Goal: Task Accomplishment & Management: Manage account settings

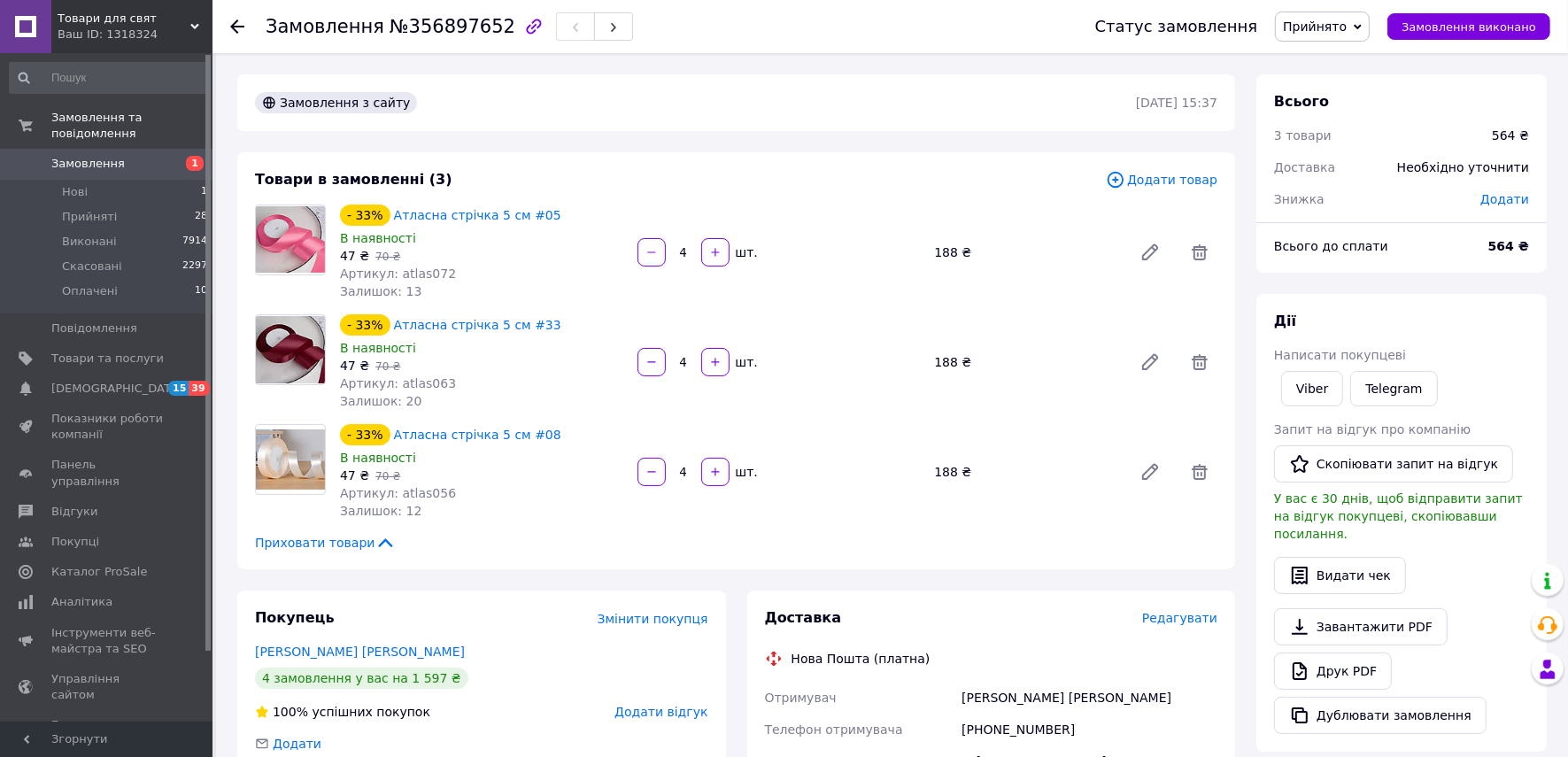
click at [240, 28] on icon at bounding box center [238, 26] width 14 height 14
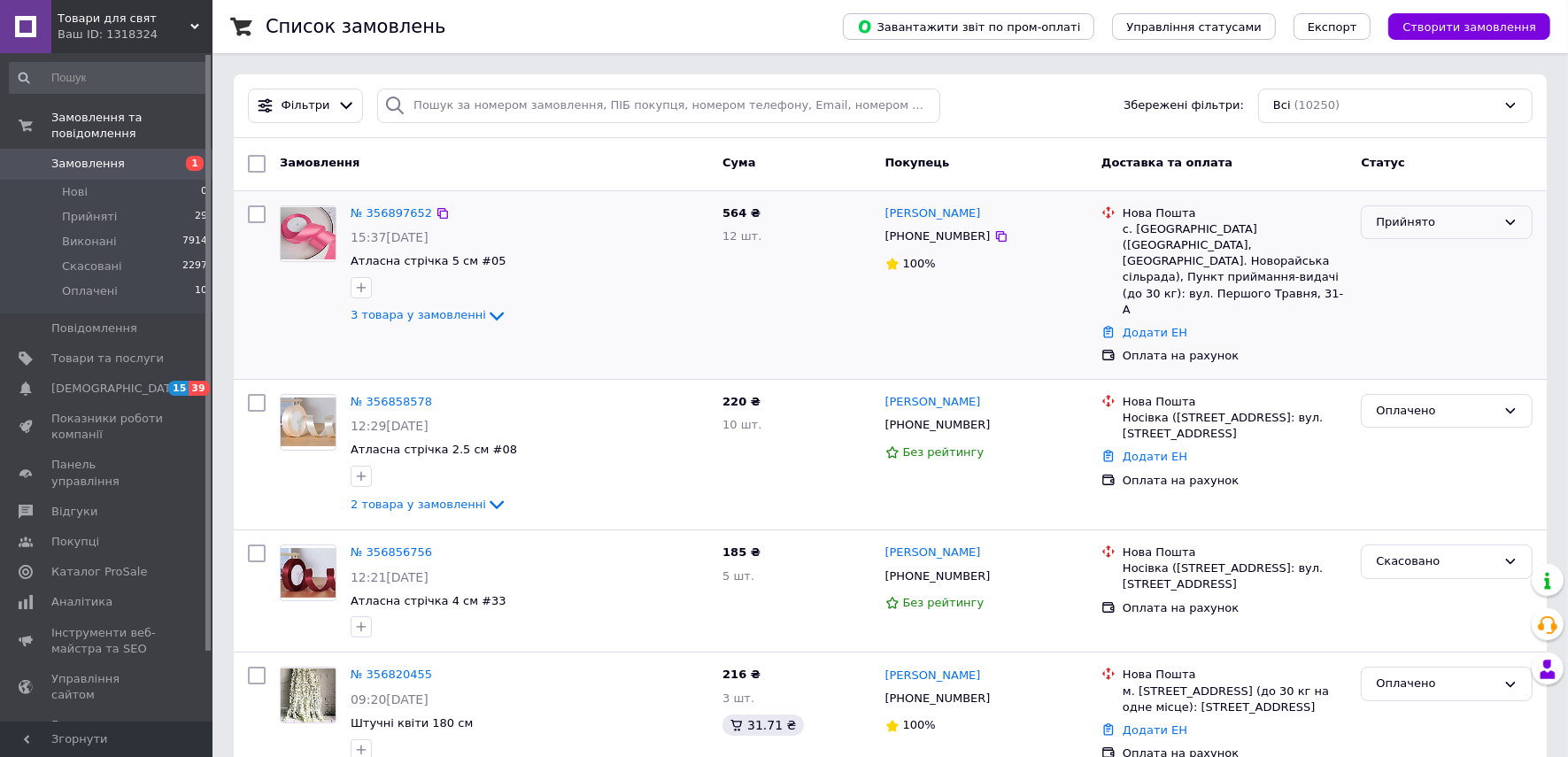
click at [1432, 221] on div "Прийнято" at bounding box center [1436, 222] width 120 height 19
click at [1422, 319] on li "Оплачено" at bounding box center [1447, 324] width 170 height 33
click at [390, 211] on link "№ 356897652" at bounding box center [391, 213] width 81 height 14
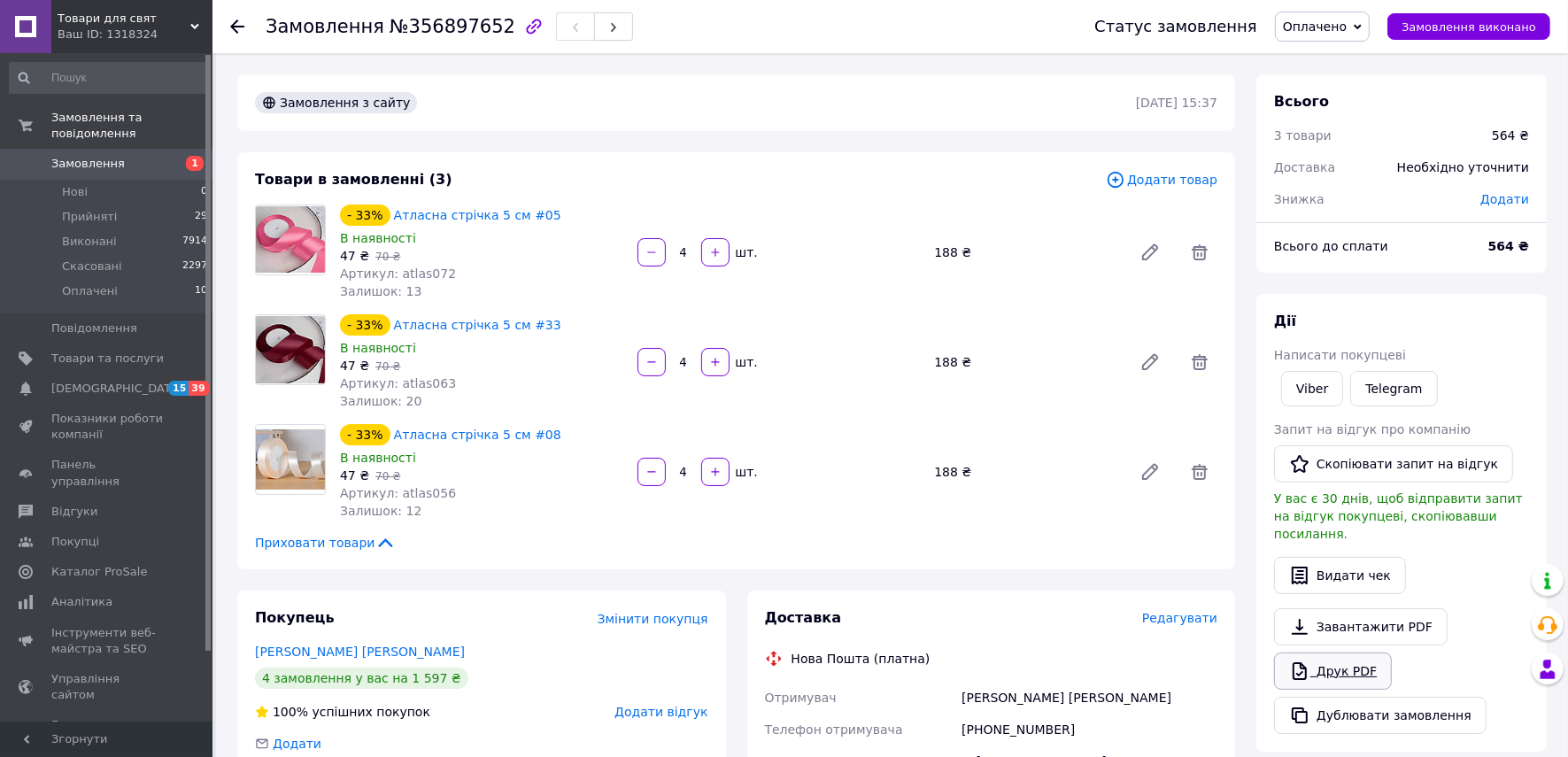
click at [1329, 653] on link "Друк PDF" at bounding box center [1332, 672] width 117 height 37
click at [237, 26] on use at bounding box center [238, 26] width 14 height 14
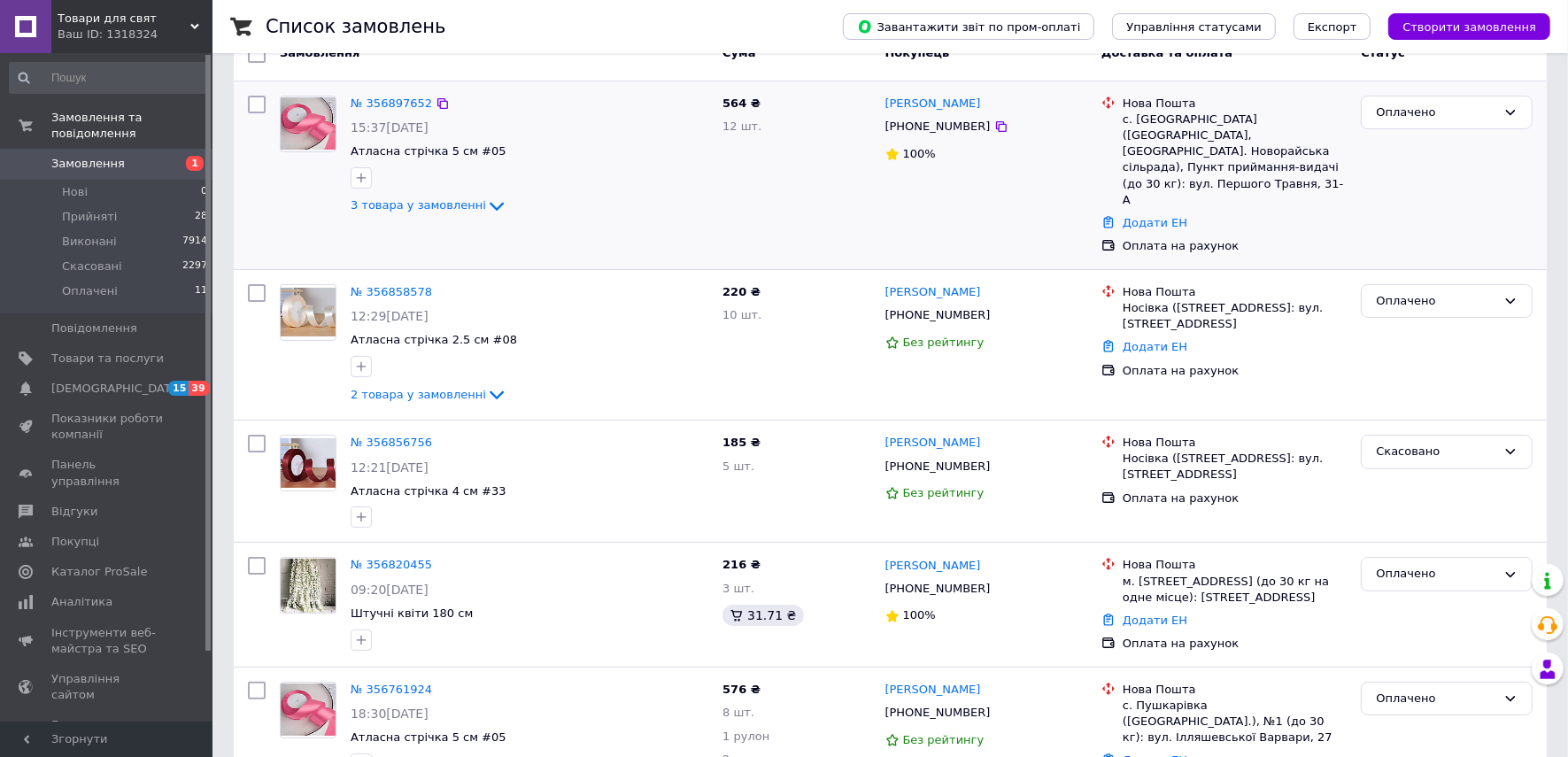
scroll to position [111, 0]
click at [397, 285] on link "№ 356858578" at bounding box center [391, 291] width 81 height 14
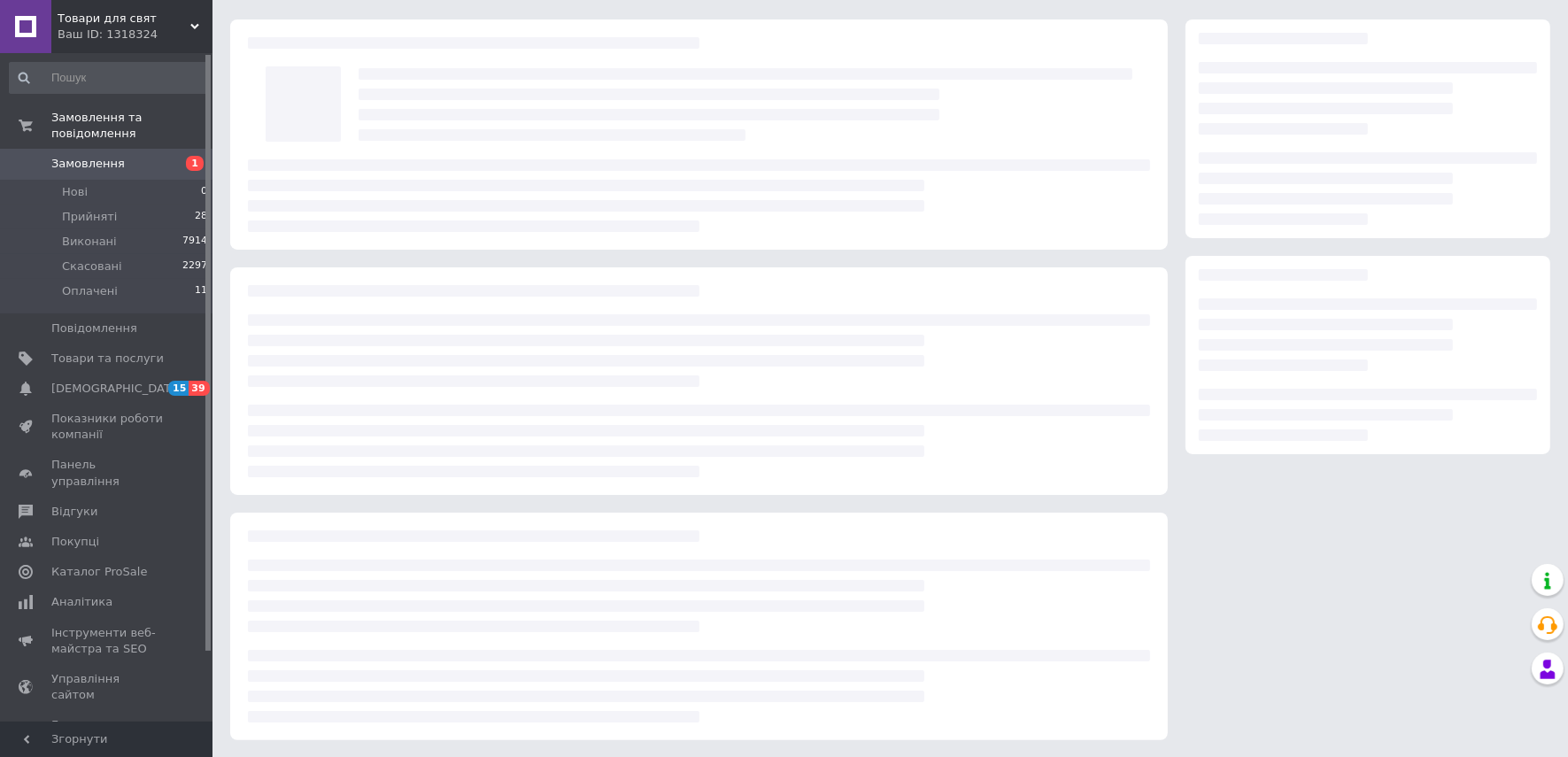
scroll to position [111, 0]
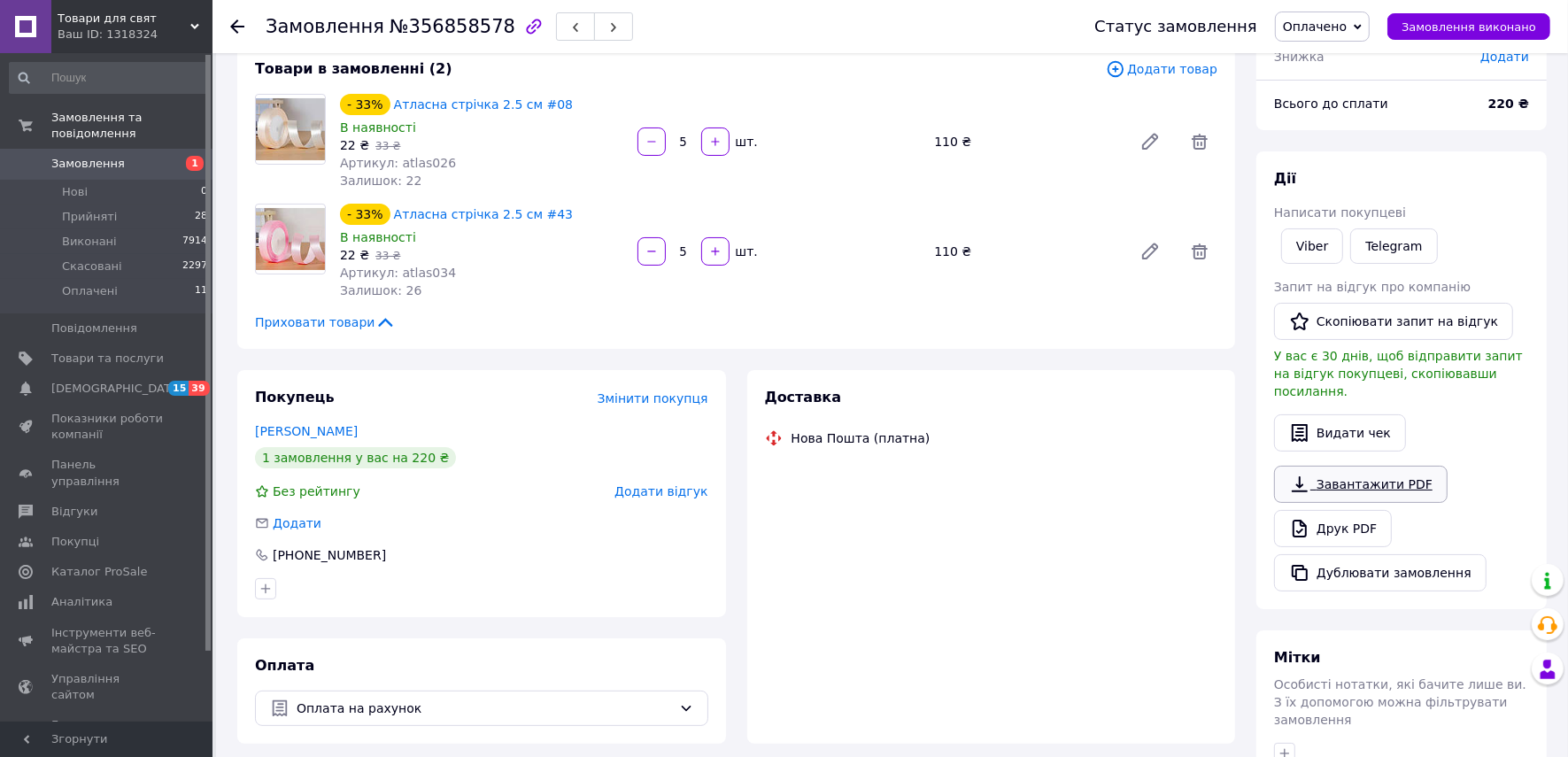
click at [1340, 505] on div "Завантажити PDF   Друк PDF   Дублювати замовлення" at bounding box center [1401, 528] width 255 height 126
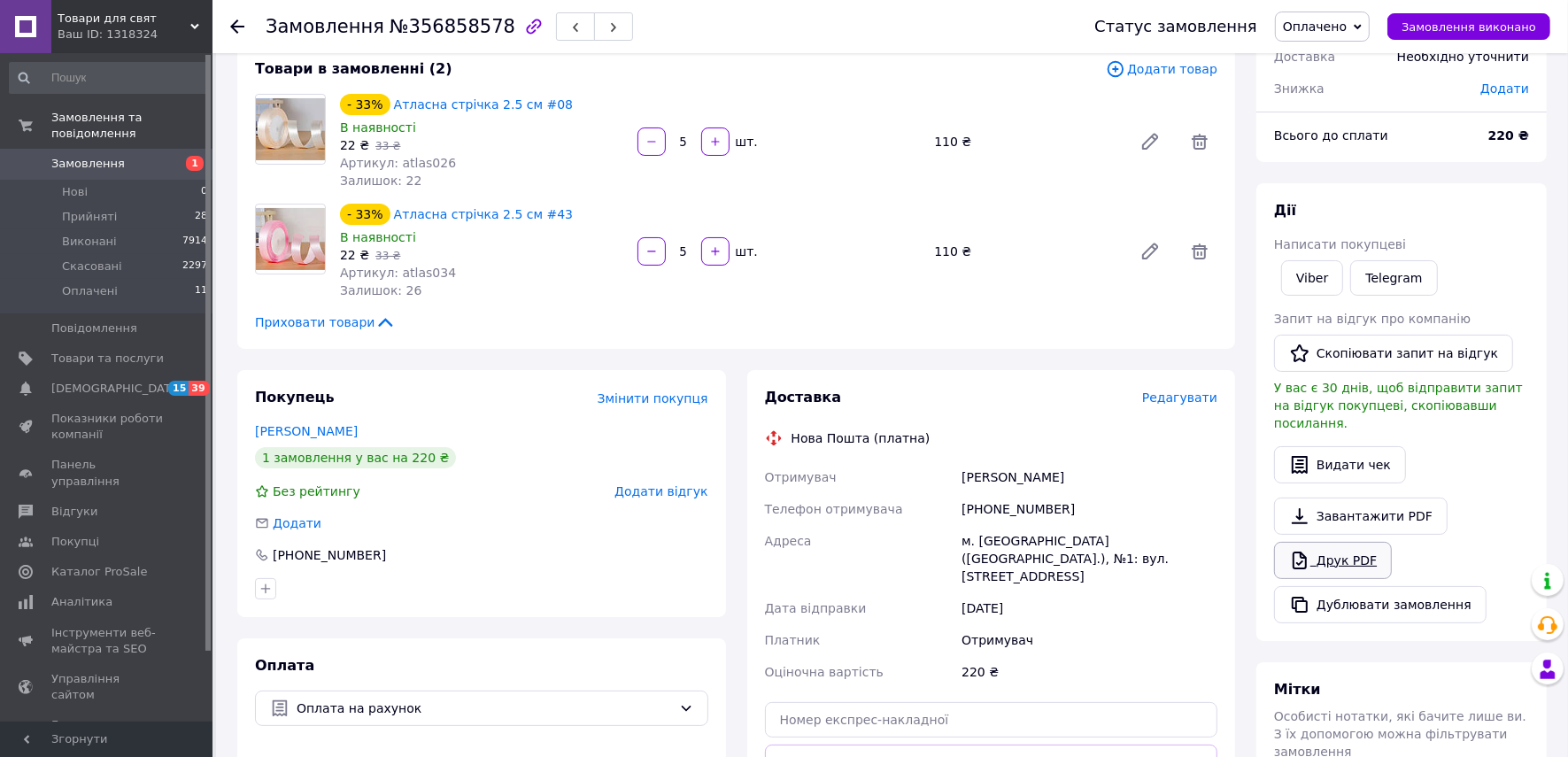
click at [1339, 542] on link "Друк PDF" at bounding box center [1332, 560] width 117 height 37
click at [234, 31] on icon at bounding box center [238, 26] width 14 height 14
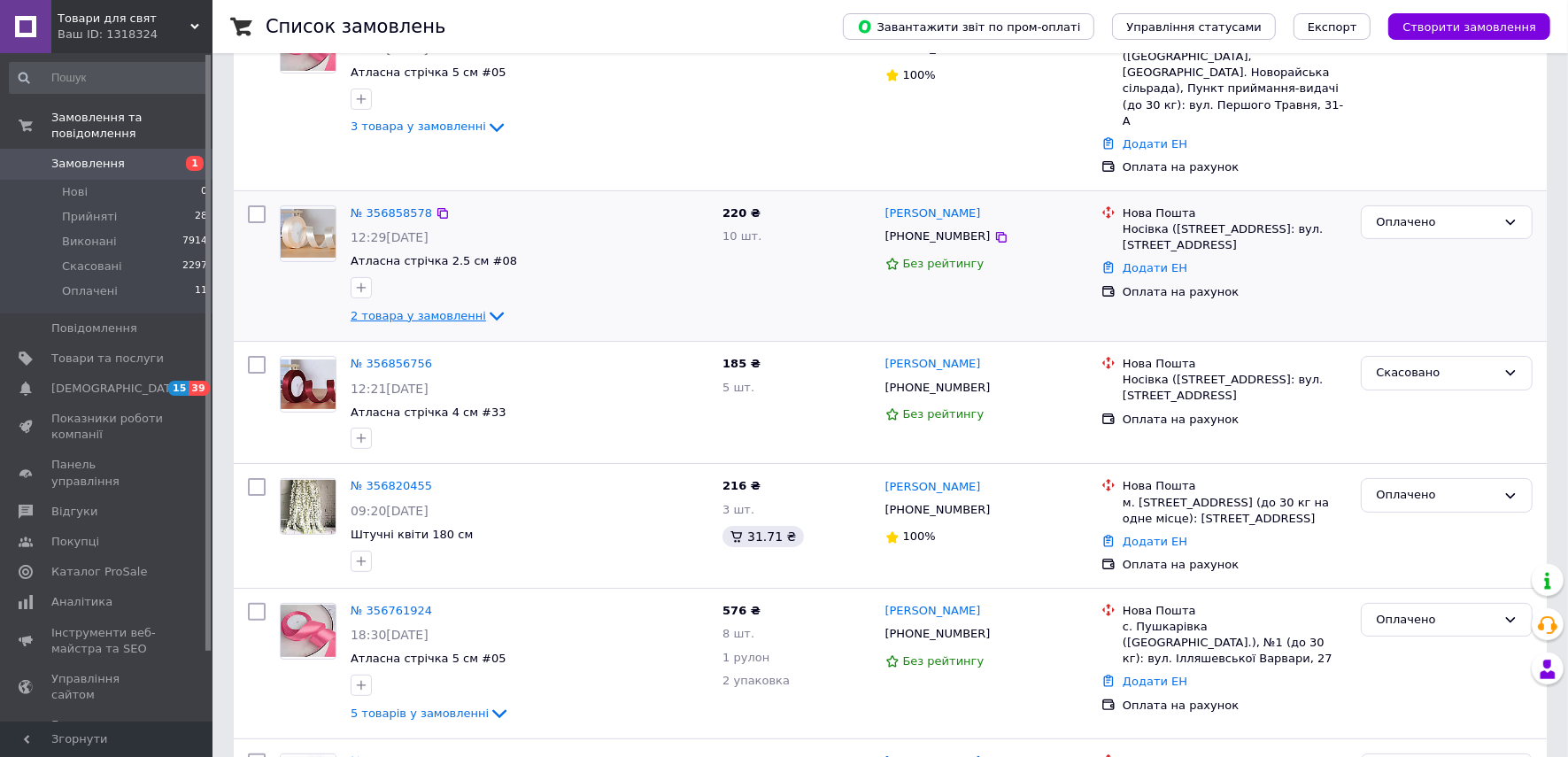
scroll to position [221, 0]
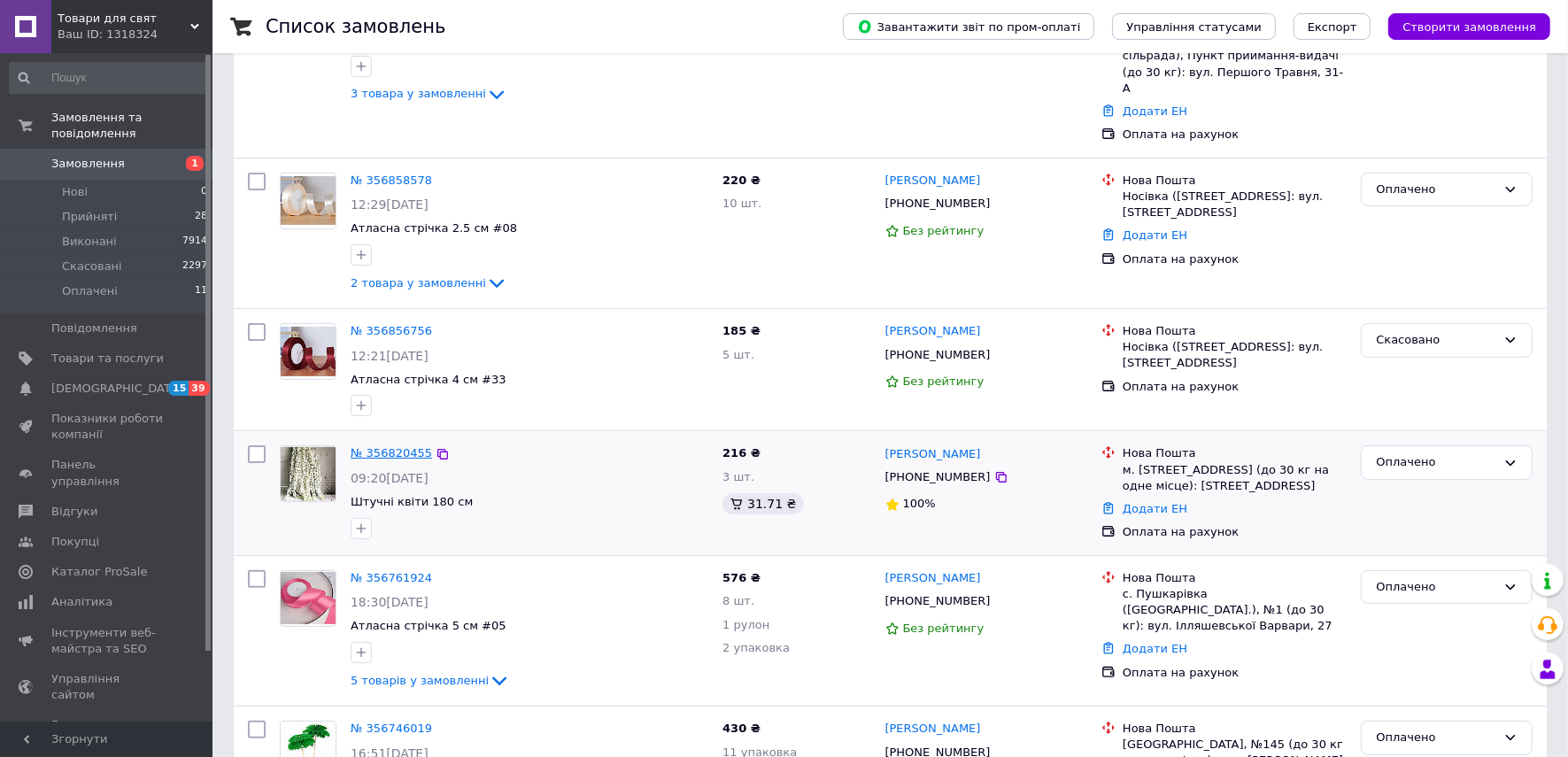
click at [390, 447] on link "№ 356820455" at bounding box center [391, 454] width 81 height 14
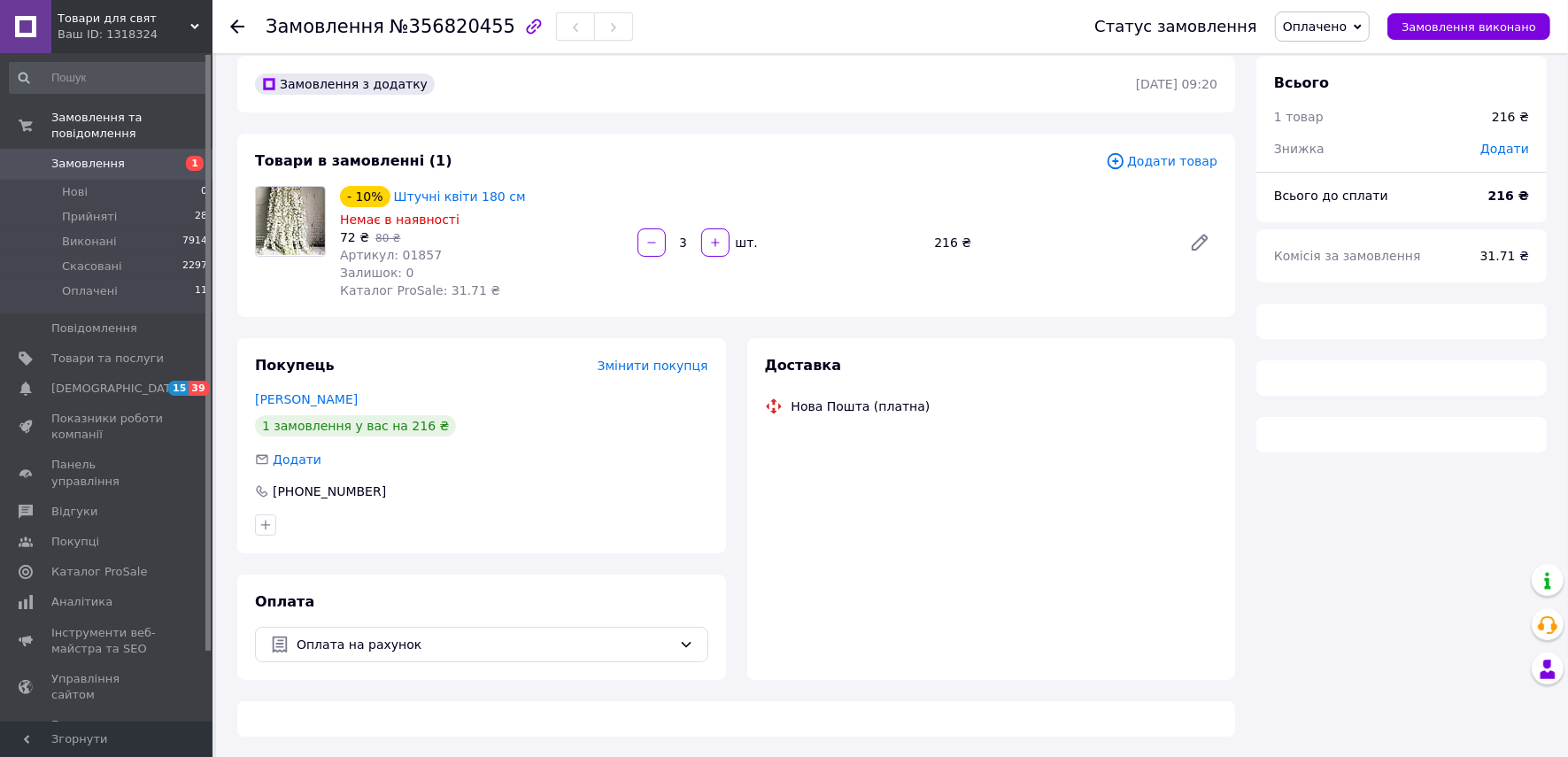
scroll to position [221, 0]
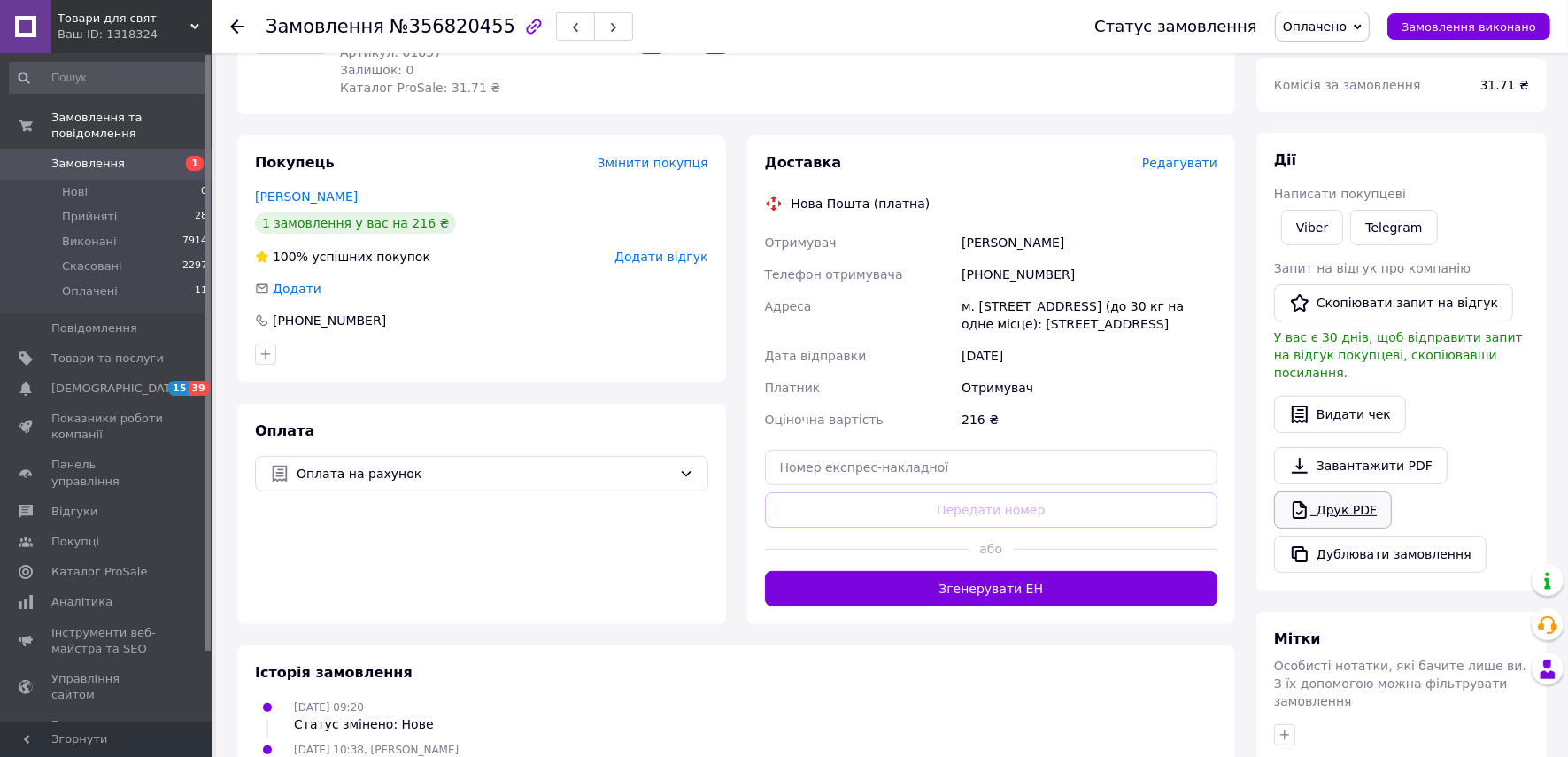
click at [1359, 492] on link "Друк PDF" at bounding box center [1332, 511] width 117 height 37
click at [242, 26] on use at bounding box center [238, 26] width 14 height 14
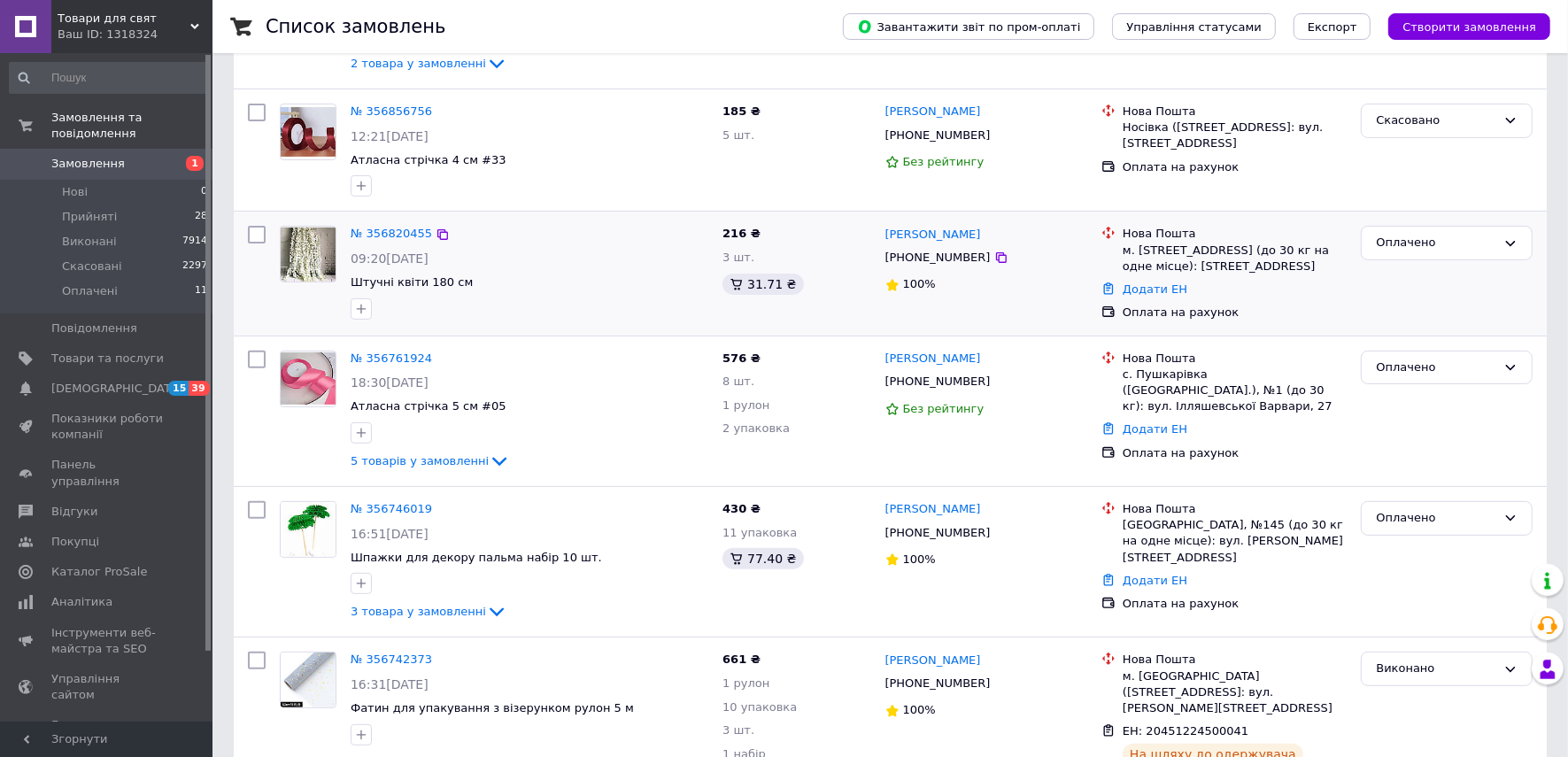
scroll to position [443, 0]
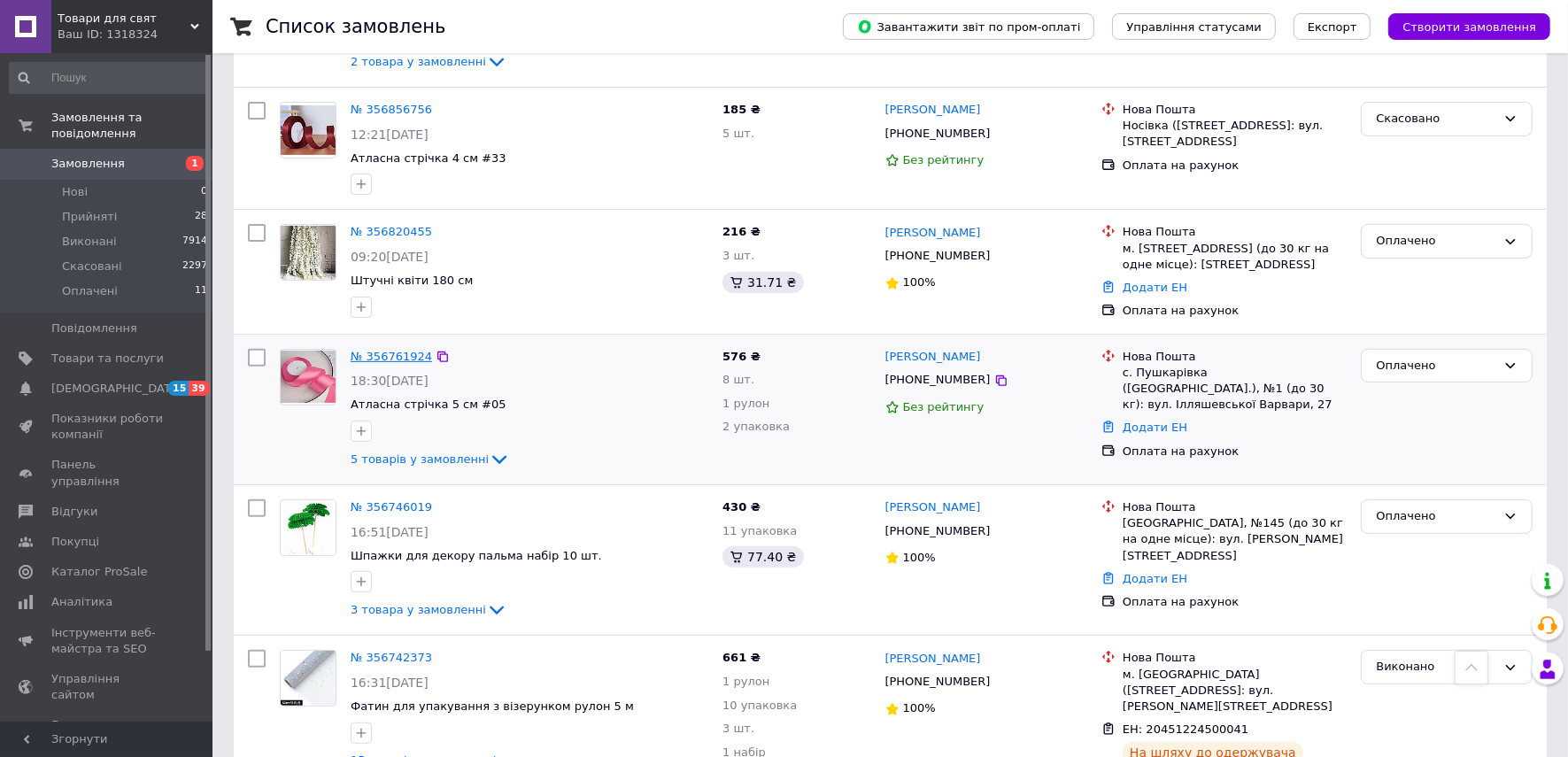
click at [406, 350] on link "№ 356761924" at bounding box center [391, 357] width 81 height 14
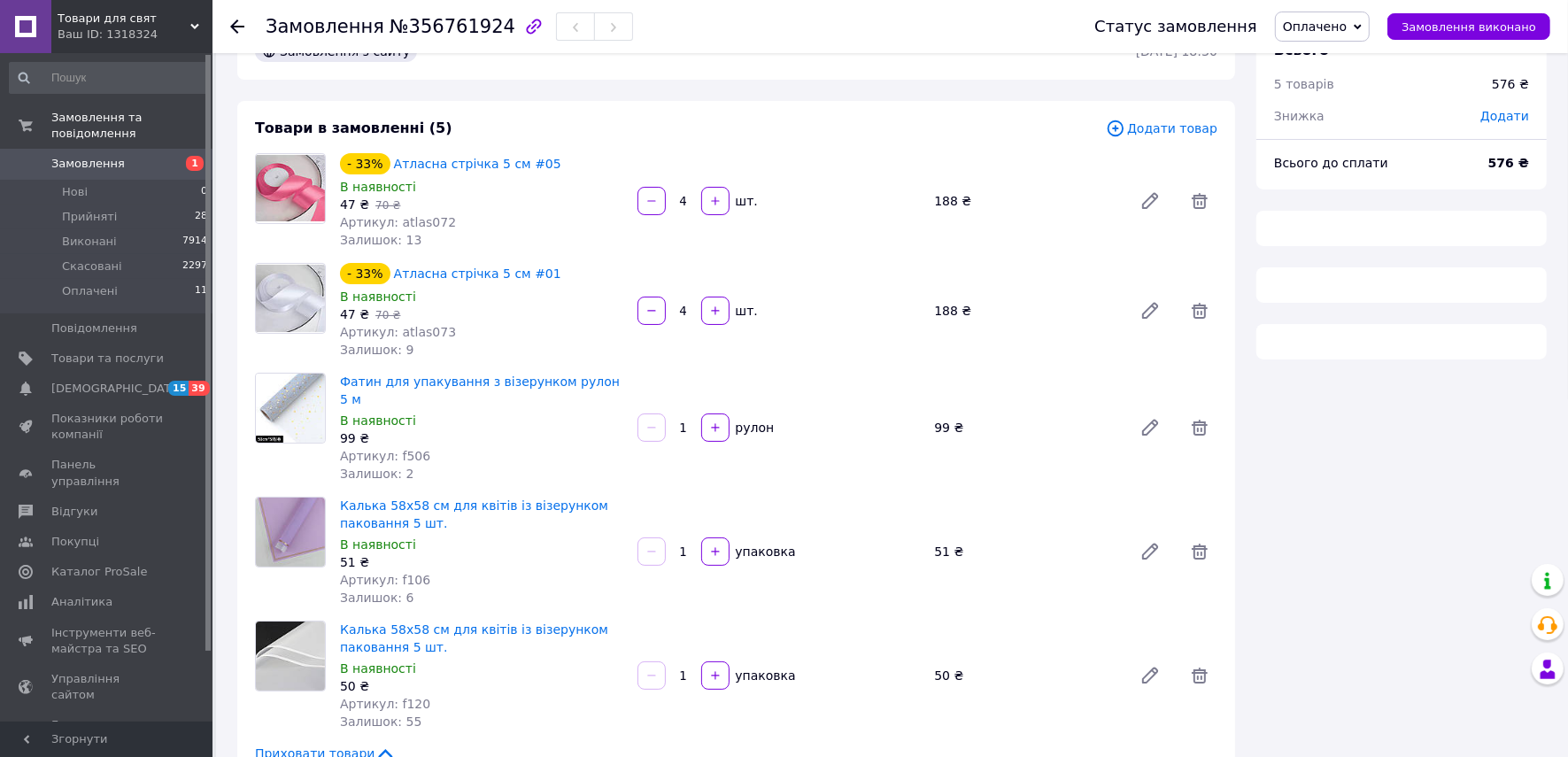
scroll to position [443, 0]
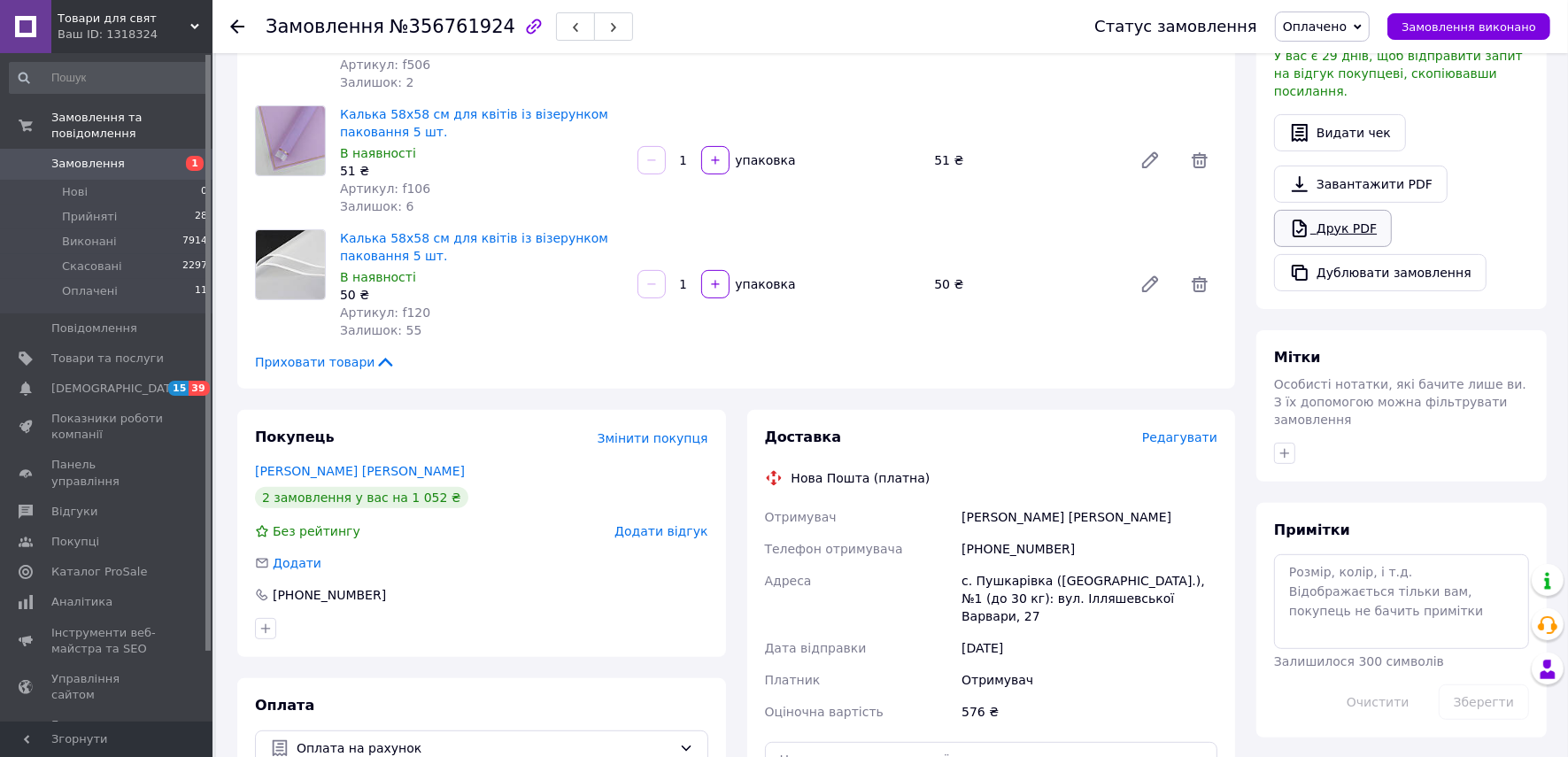
click at [1335, 210] on link "Друк PDF" at bounding box center [1332, 229] width 117 height 37
click at [234, 26] on use at bounding box center [238, 26] width 14 height 14
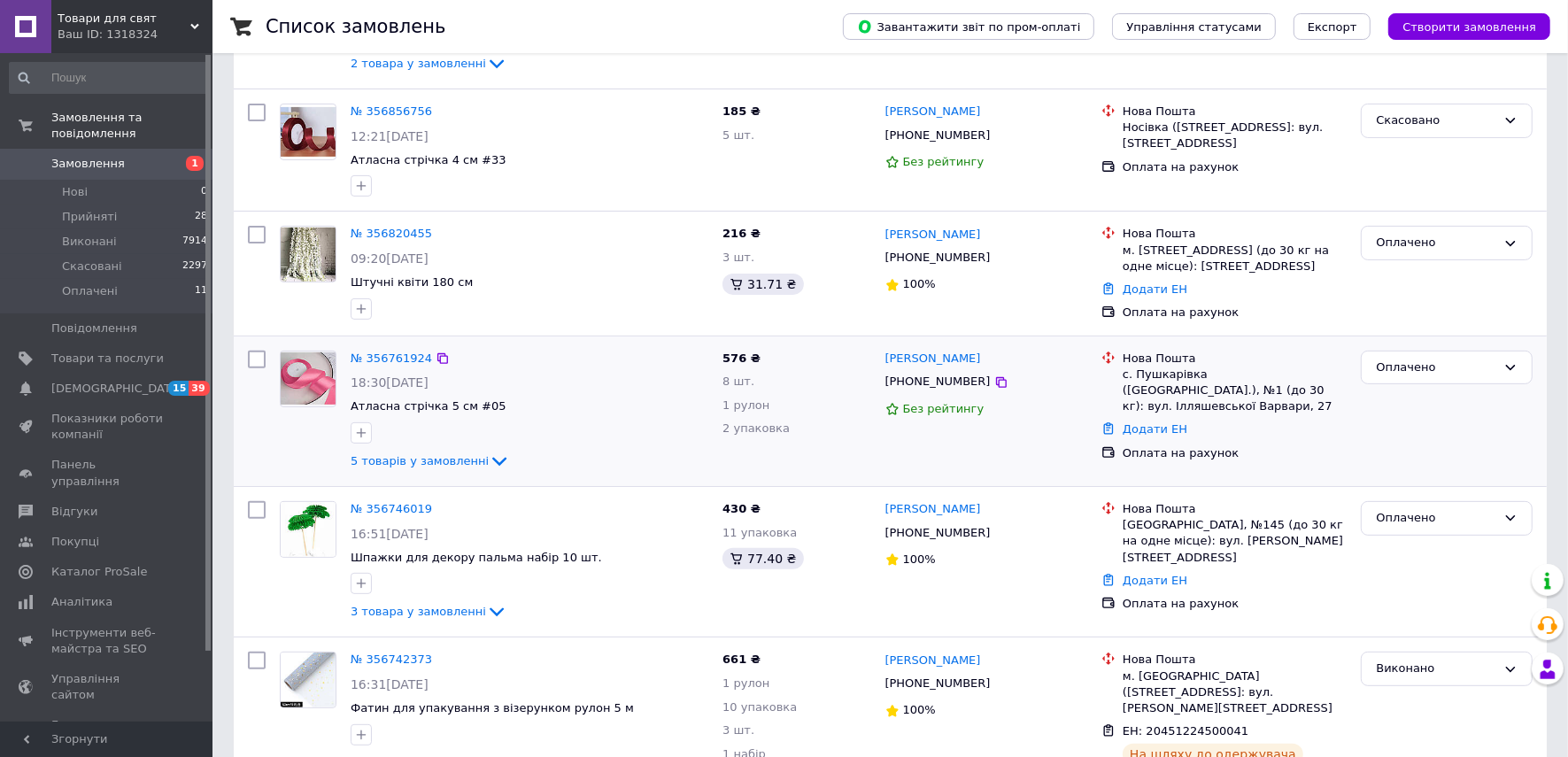
scroll to position [443, 0]
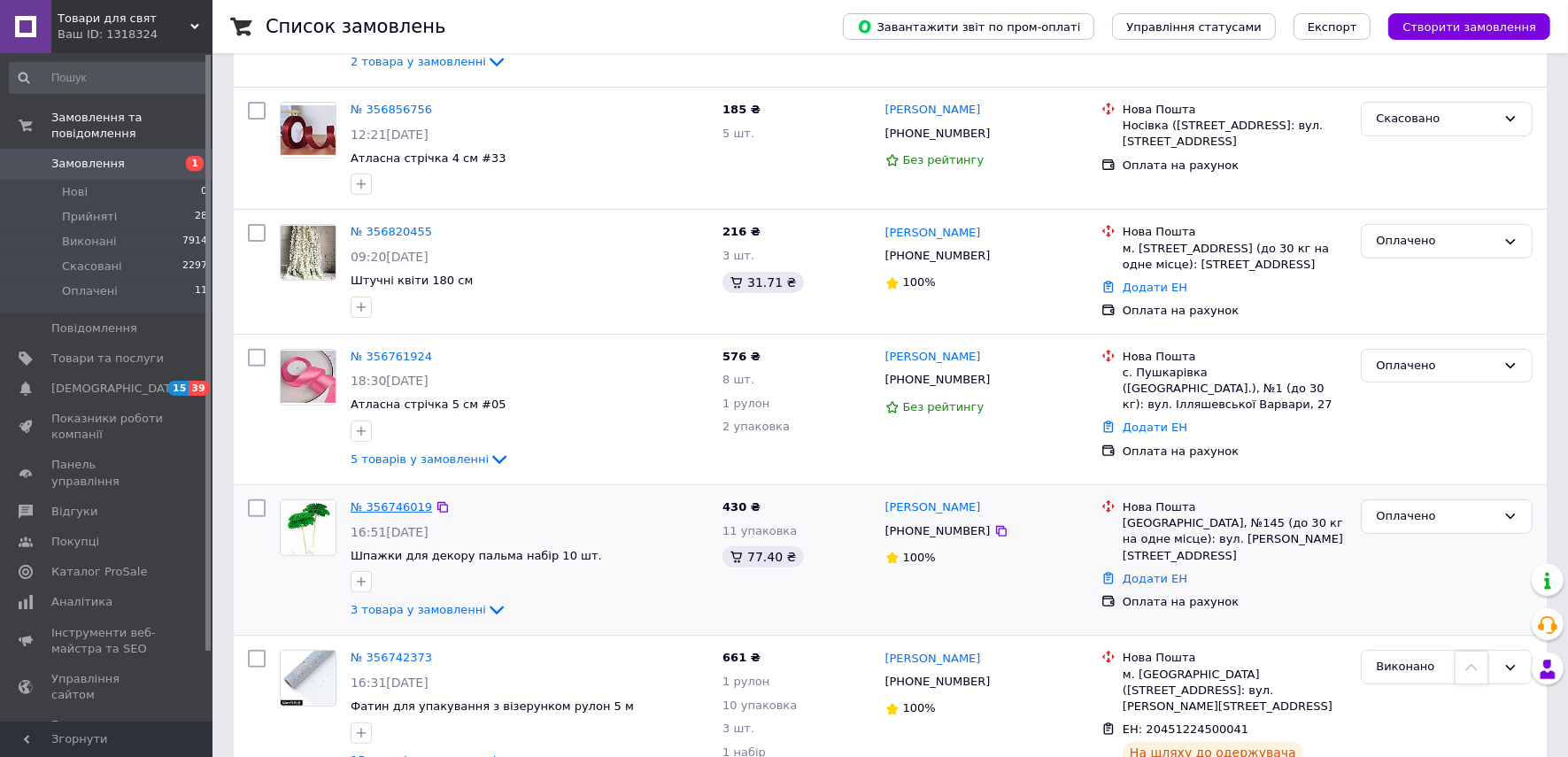
click at [400, 501] on link "№ 356746019" at bounding box center [391, 508] width 81 height 14
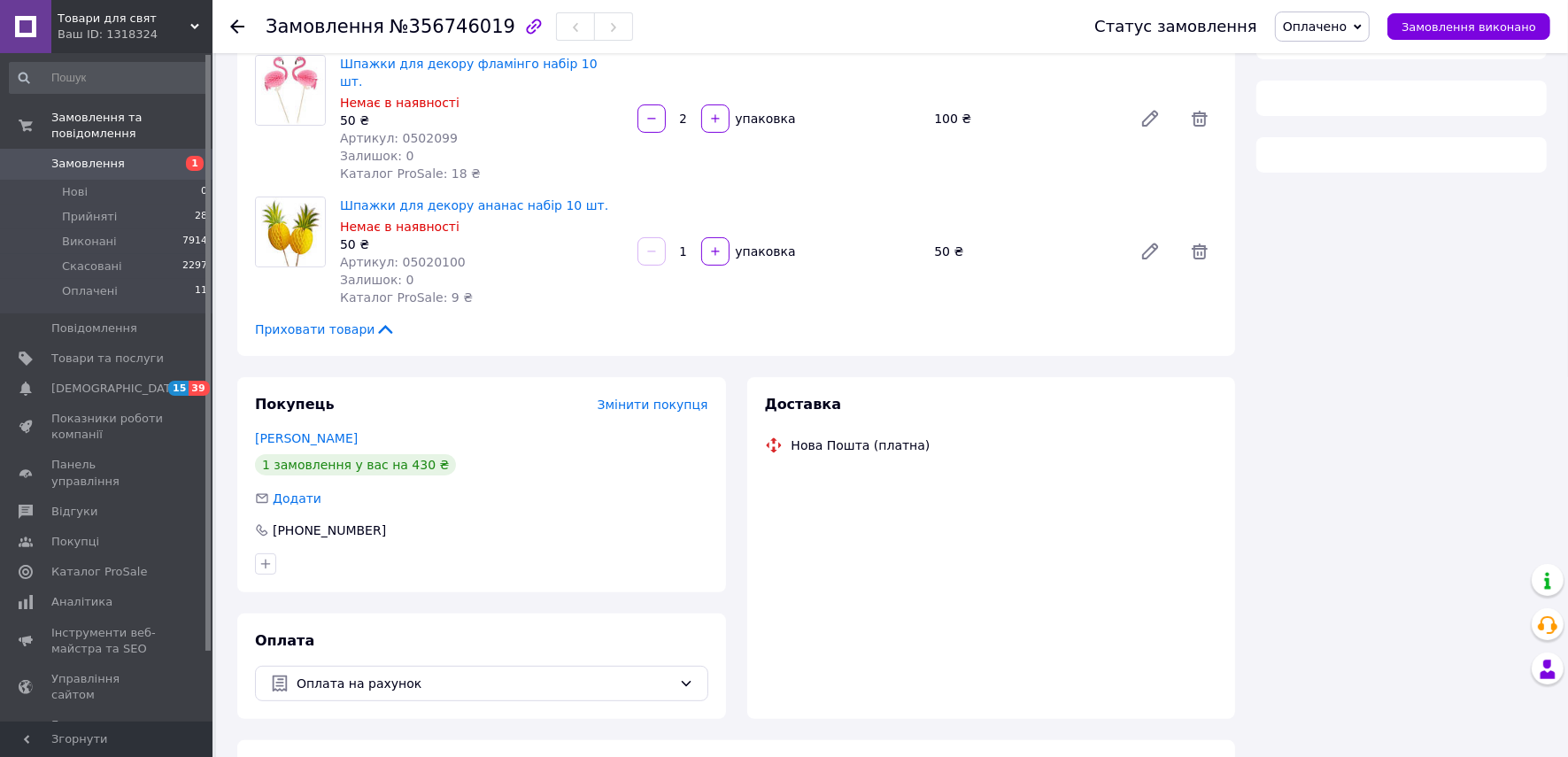
scroll to position [443, 0]
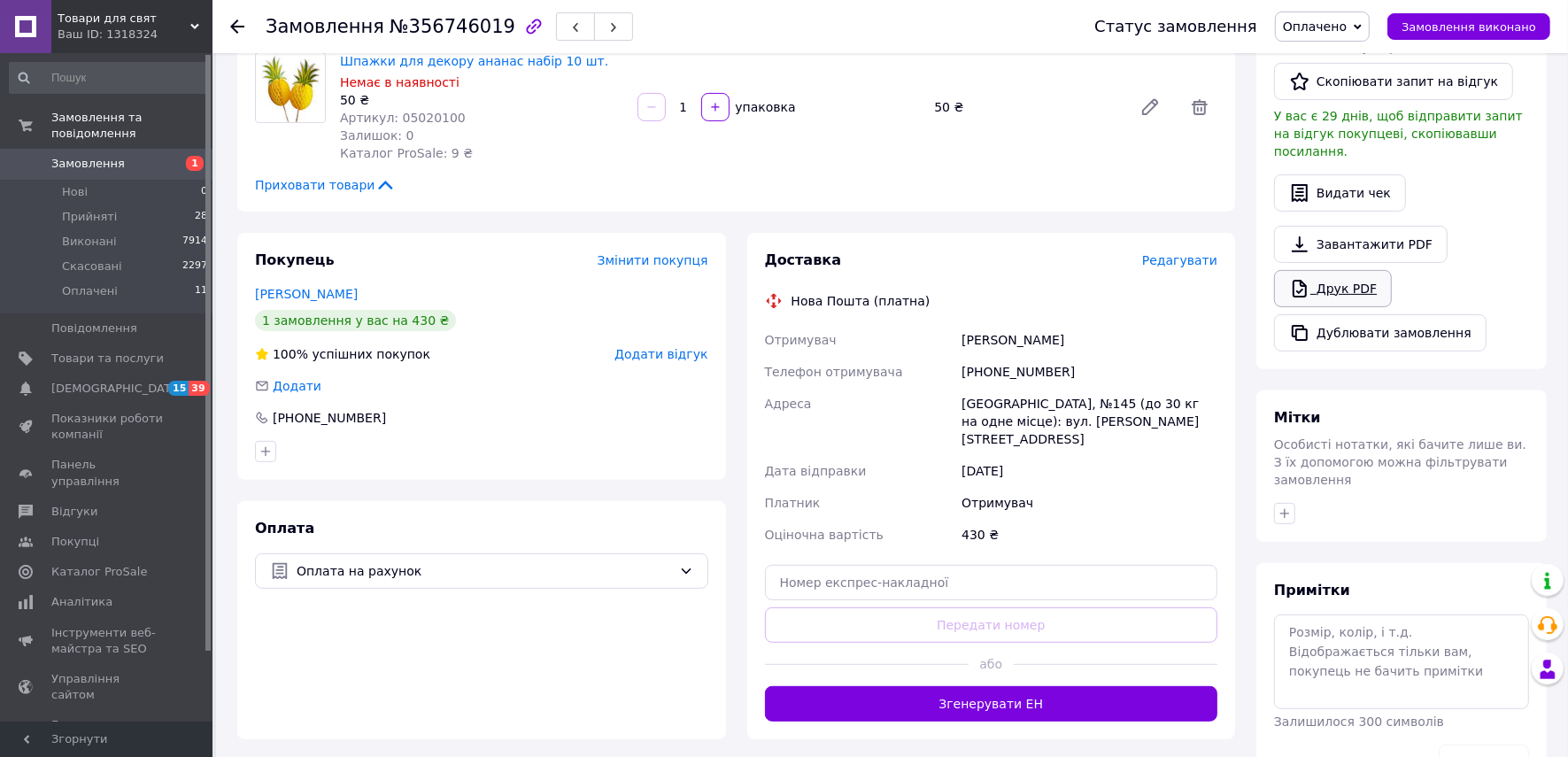
click at [1355, 270] on link "Друк PDF" at bounding box center [1332, 289] width 117 height 37
click at [235, 18] on div at bounding box center [238, 26] width 14 height 18
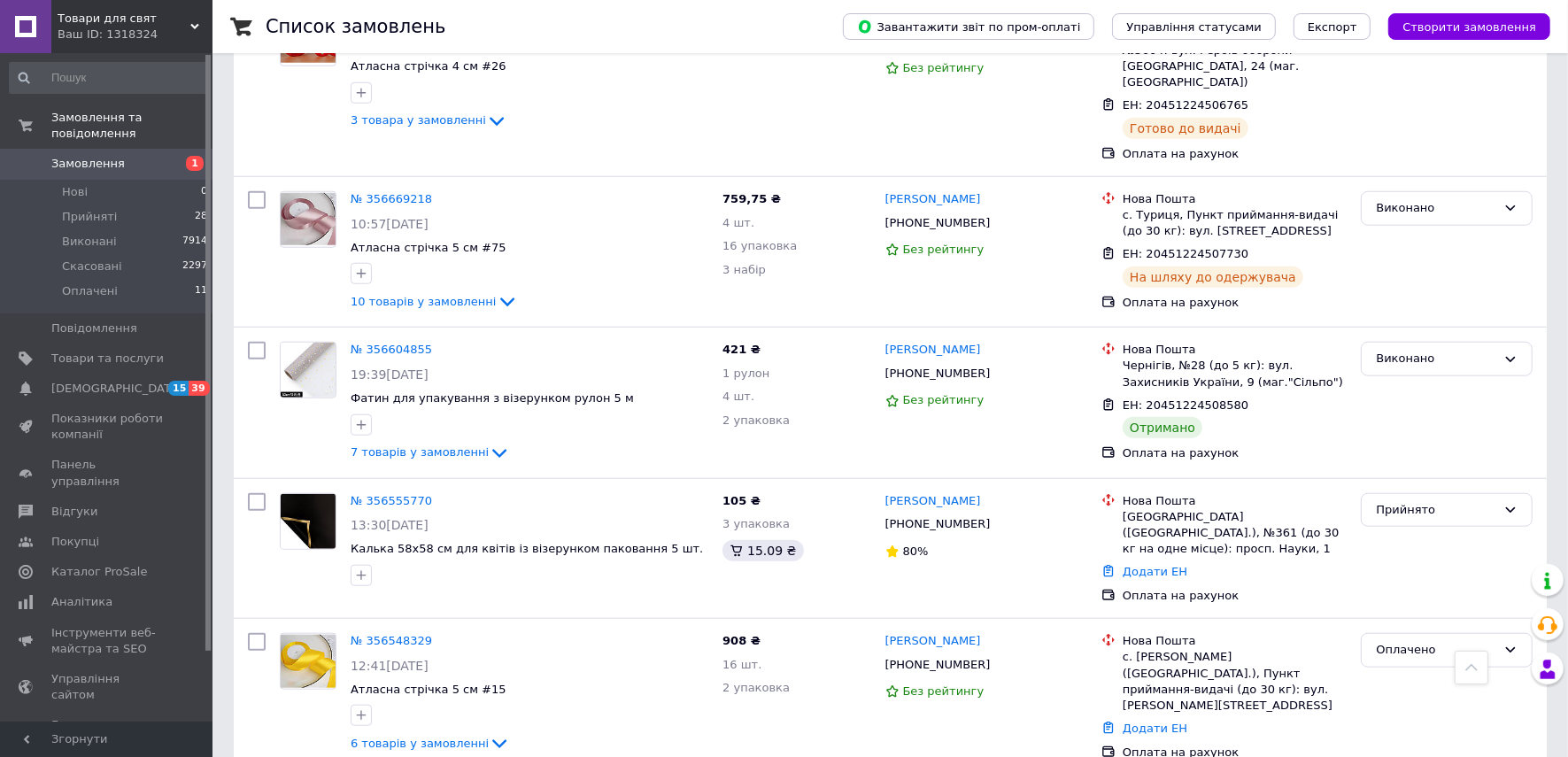
scroll to position [1440, 0]
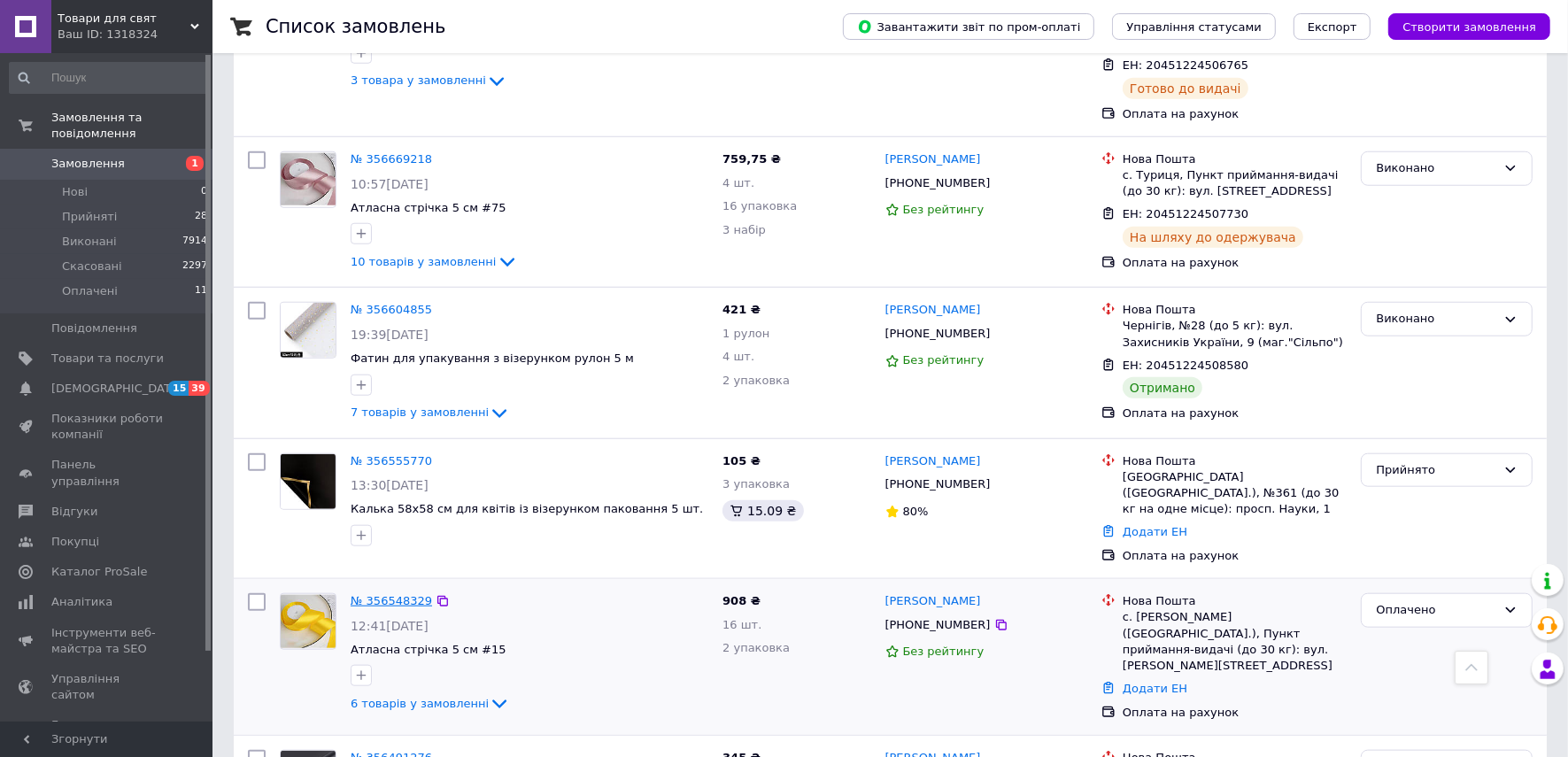
click at [394, 595] on link "№ 356548329" at bounding box center [391, 601] width 81 height 14
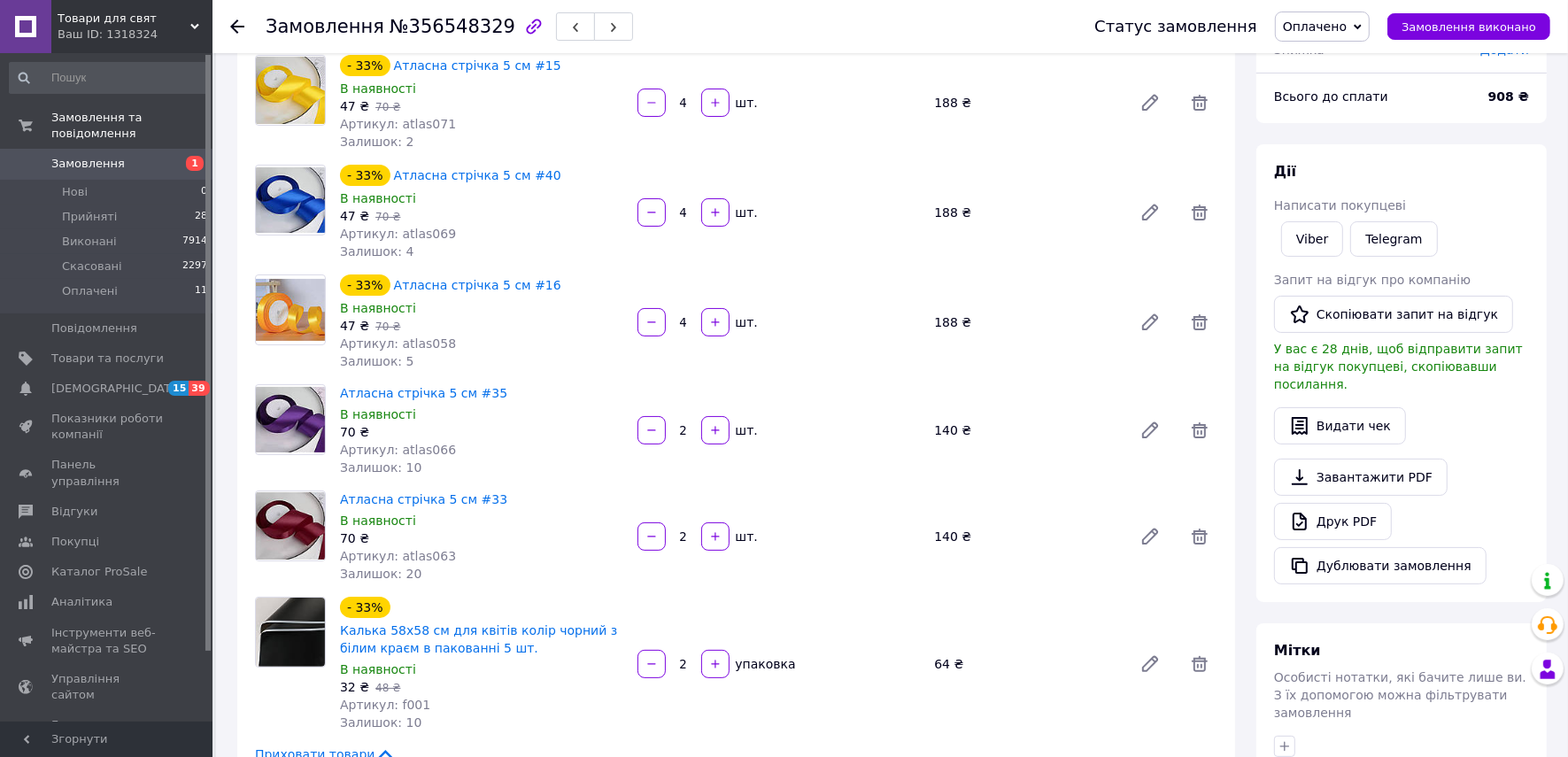
scroll to position [89, 0]
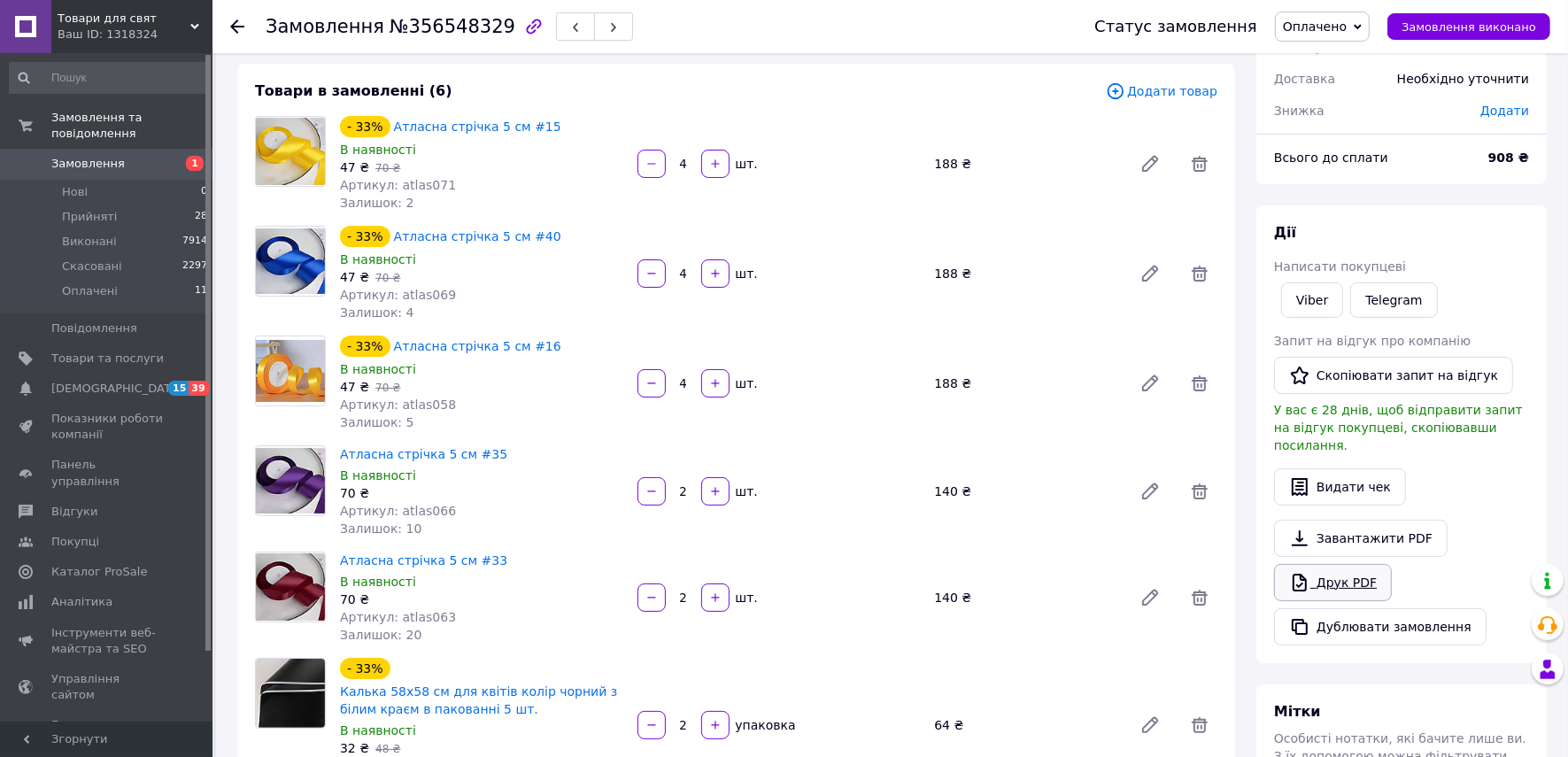
click at [1328, 565] on link "Друк PDF" at bounding box center [1332, 583] width 117 height 37
click at [231, 26] on use at bounding box center [238, 26] width 14 height 14
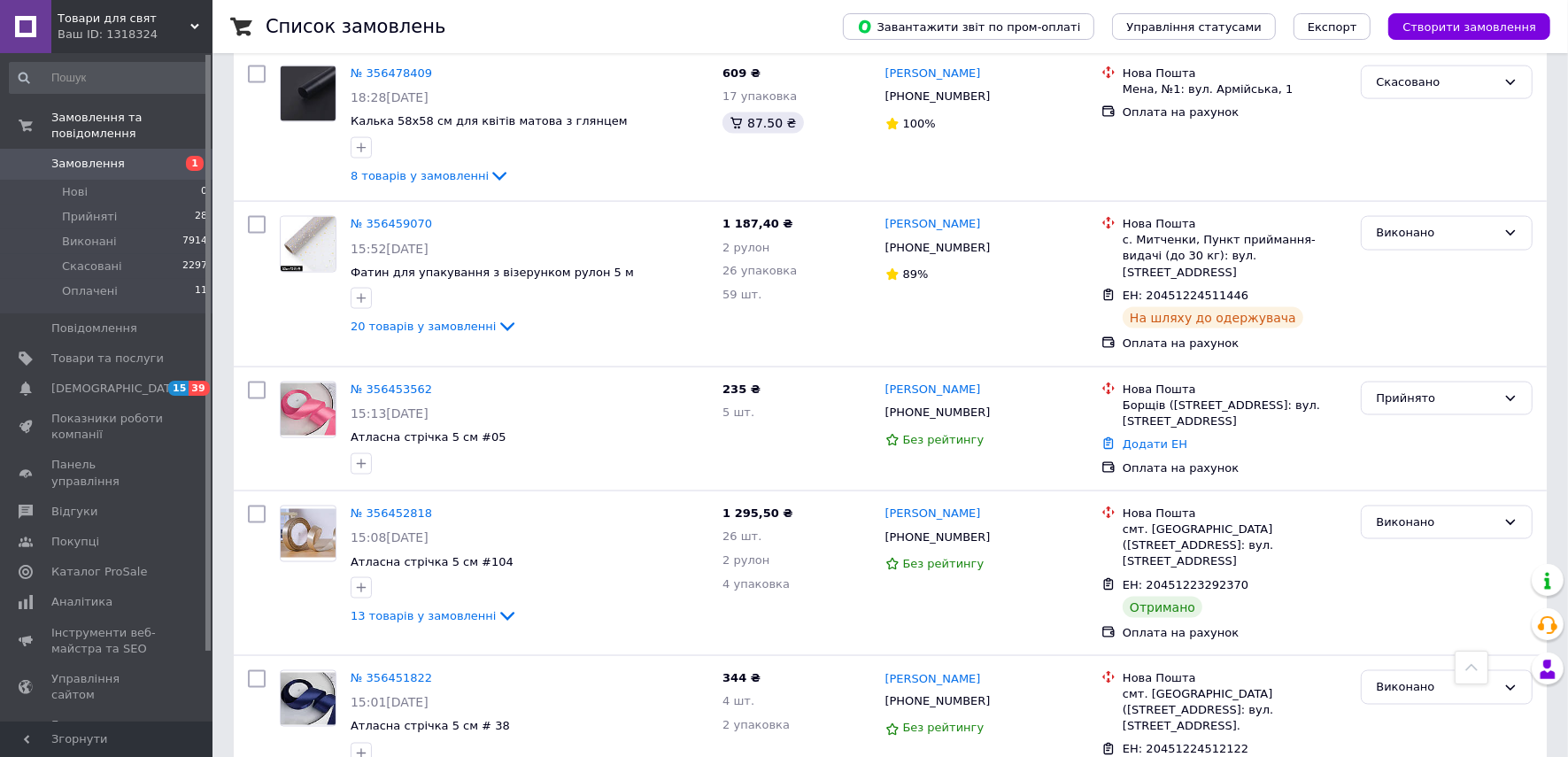
scroll to position [2443, 0]
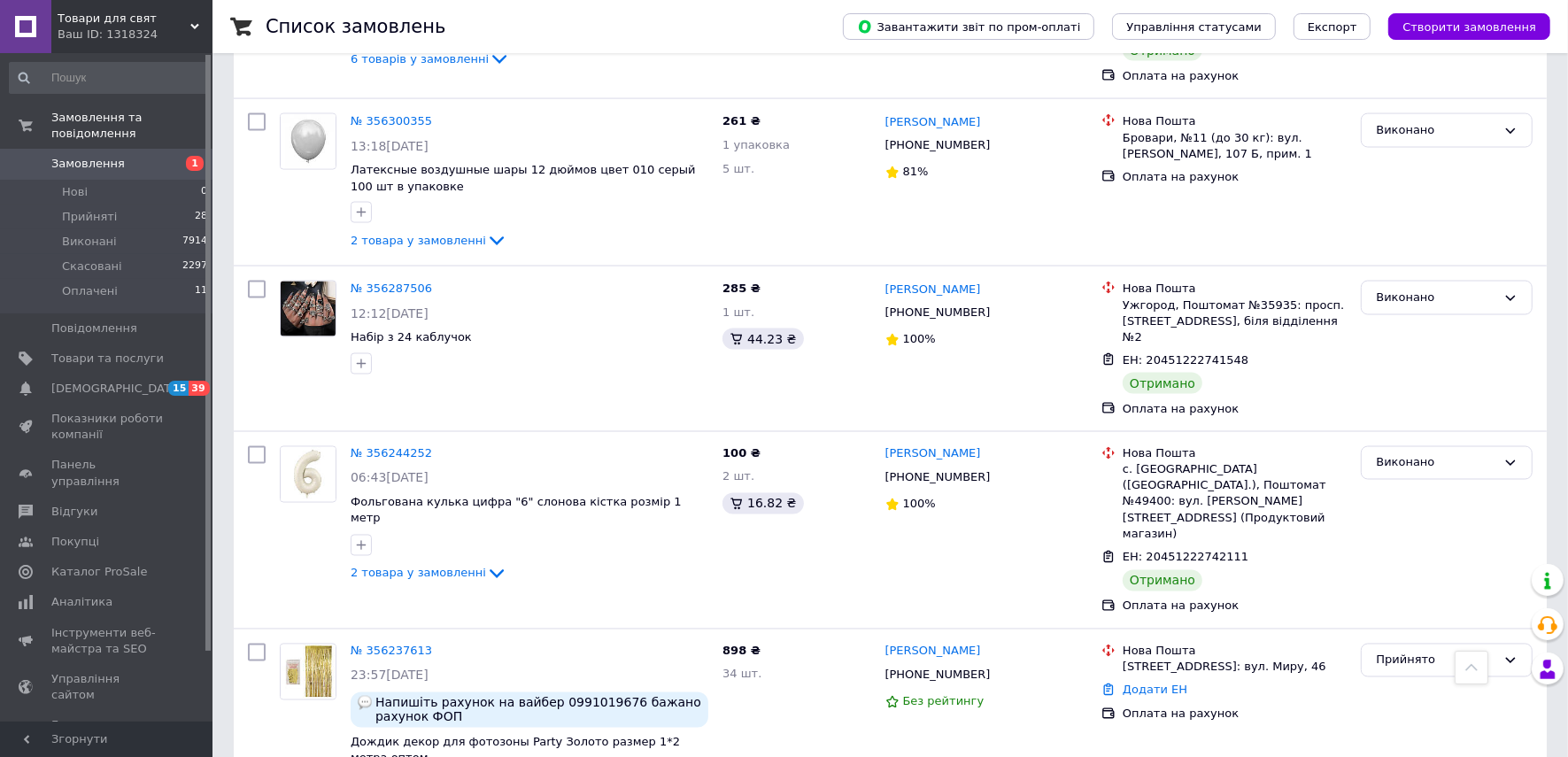
scroll to position [2717, 0]
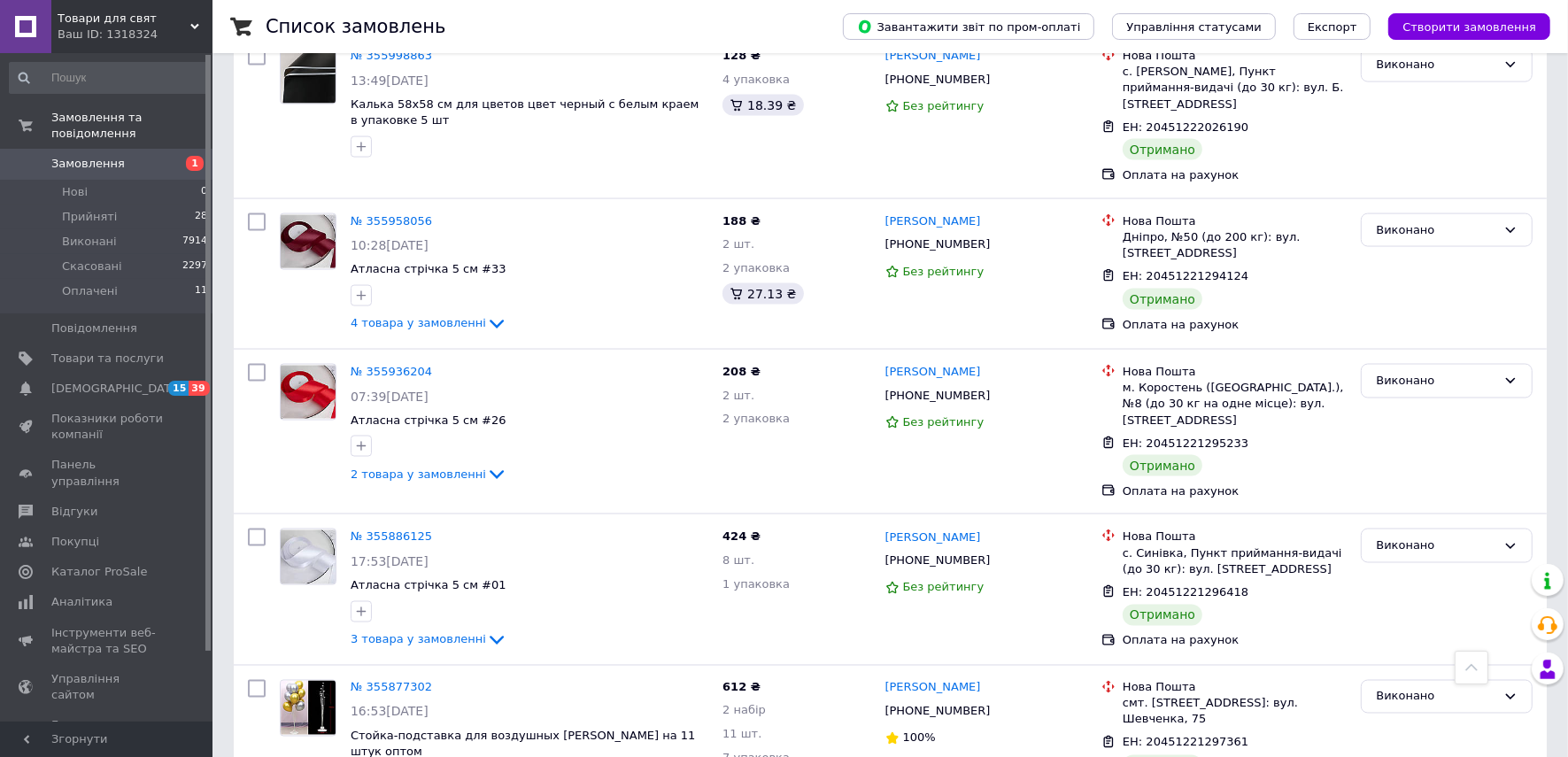
scroll to position [2532, 0]
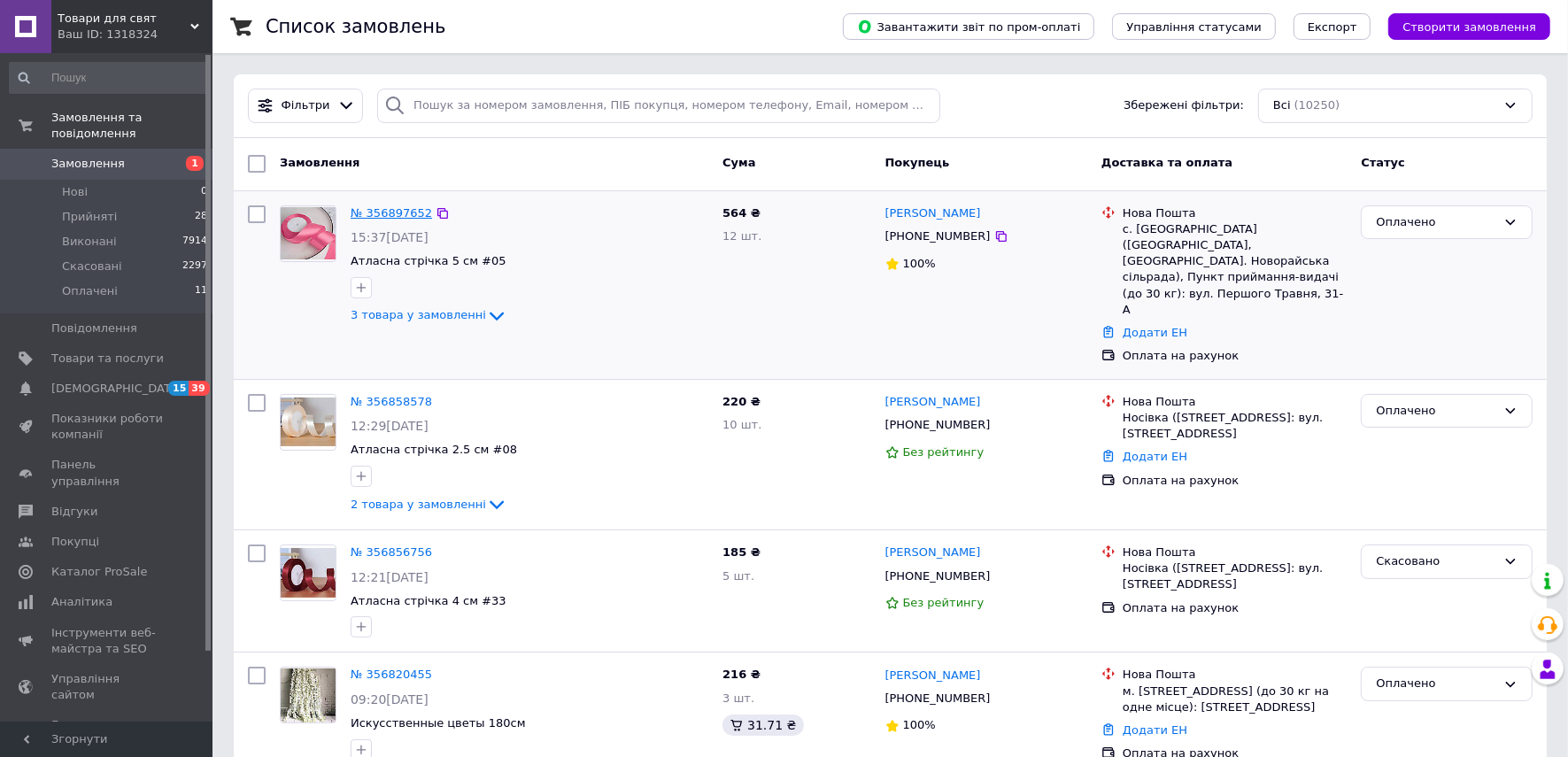
click at [381, 213] on link "№ 356897652" at bounding box center [391, 213] width 81 height 14
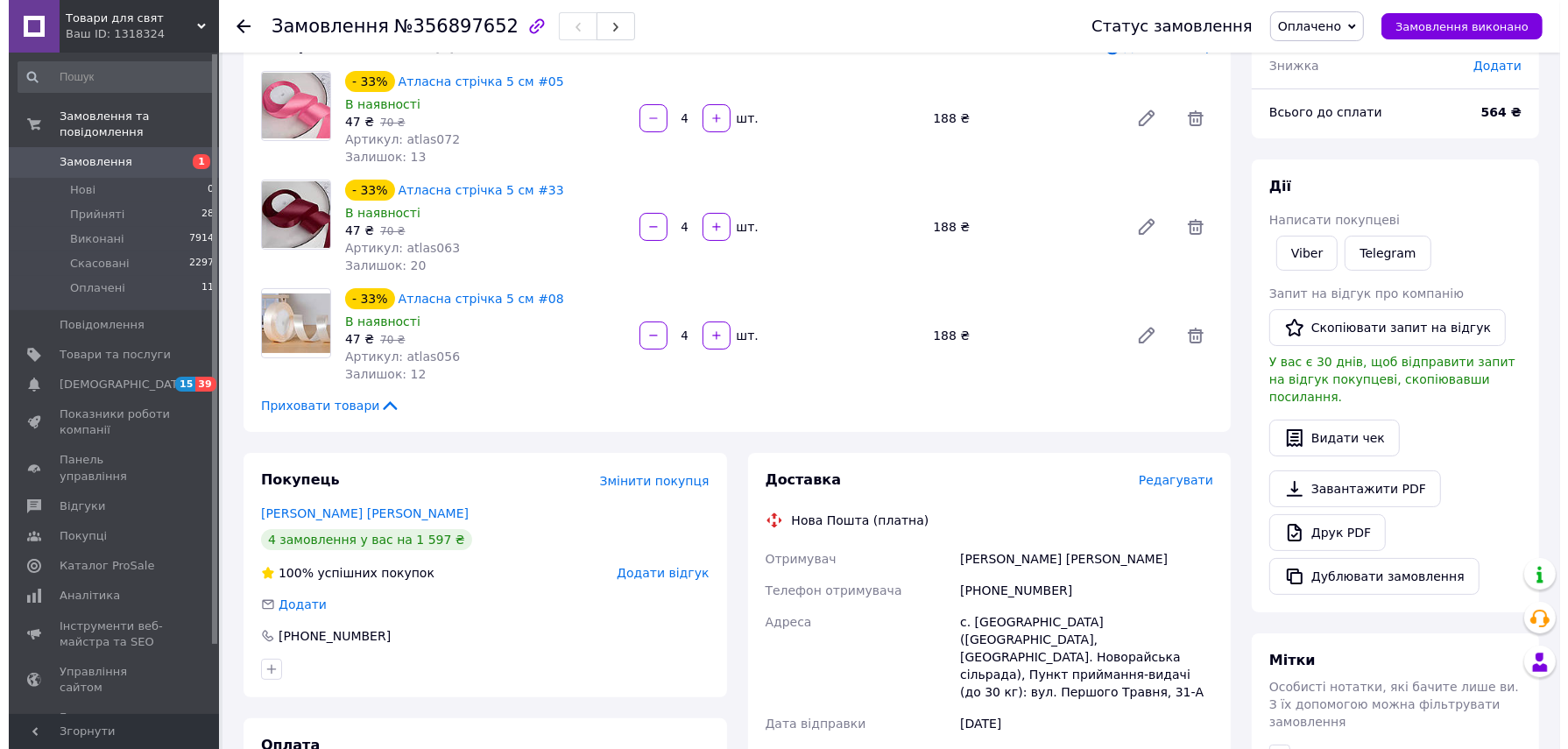
scroll to position [329, 0]
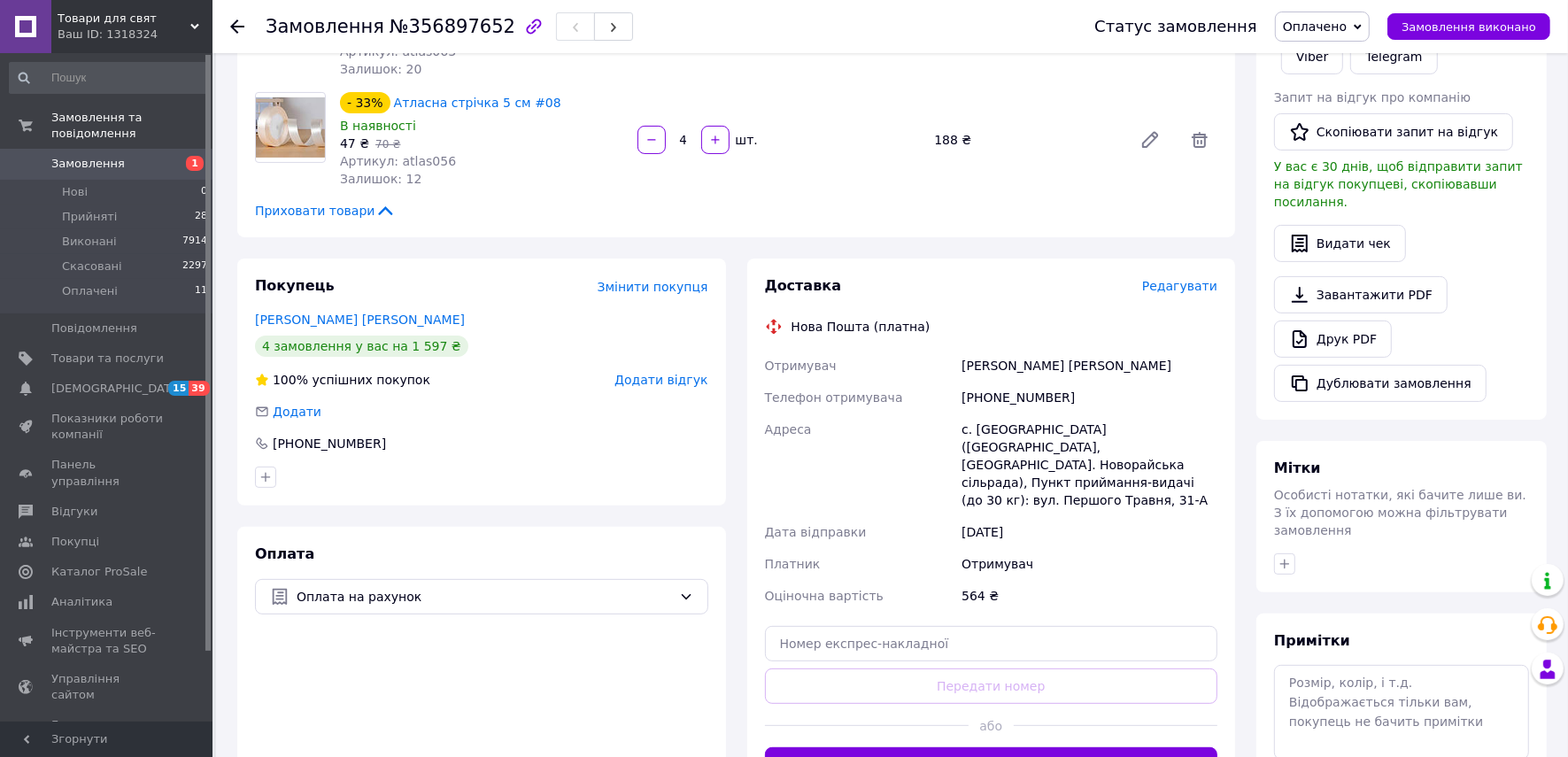
click at [1178, 289] on span "Редагувати" at bounding box center [1179, 286] width 75 height 14
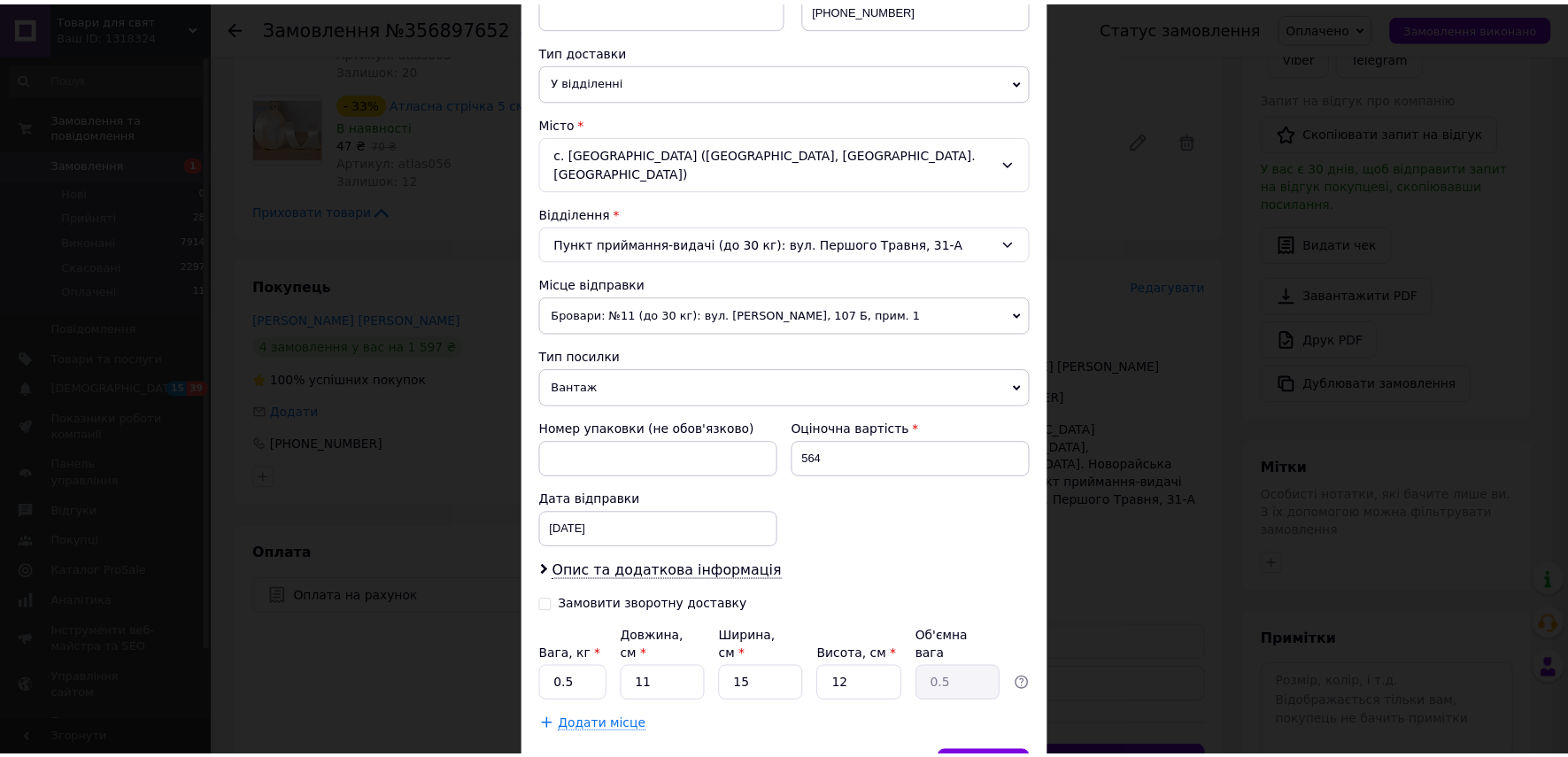
scroll to position [441, 0]
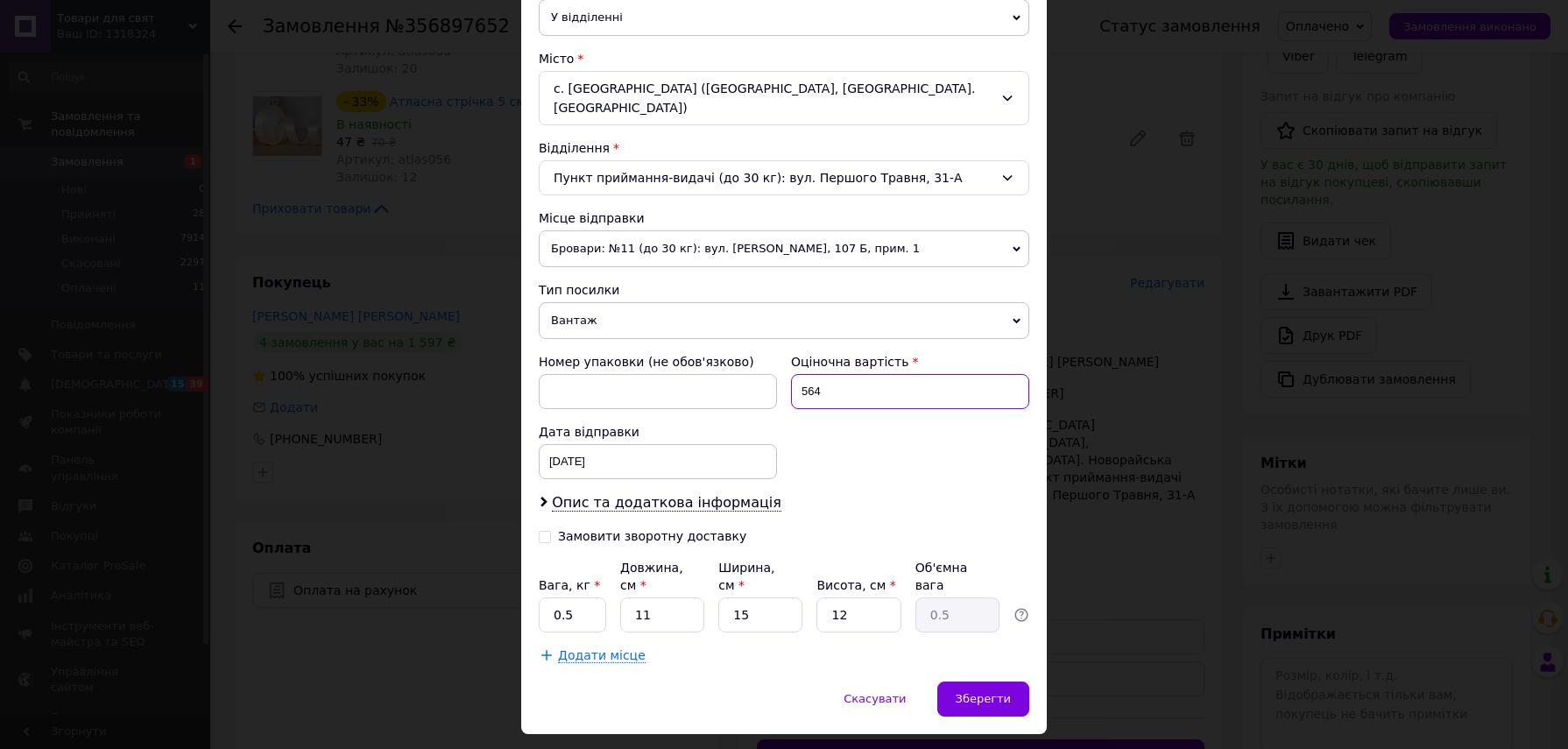
click at [868, 374] on input "564" at bounding box center [910, 392] width 238 height 35
type input "100"
click at [583, 598] on input "0.5" at bounding box center [573, 615] width 68 height 35
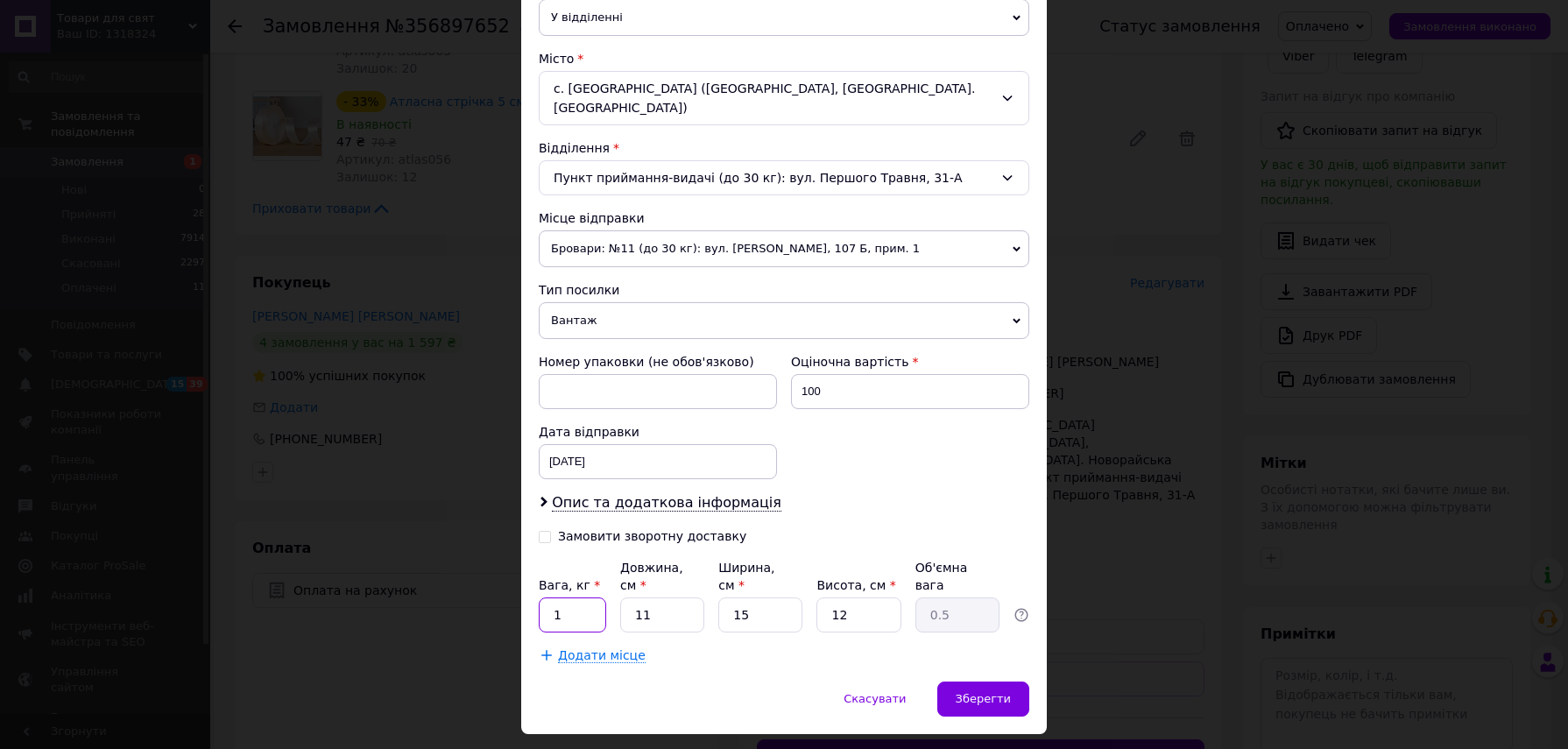
type input "1"
click at [677, 598] on input "11" at bounding box center [662, 615] width 84 height 35
type input "2"
type input "0.1"
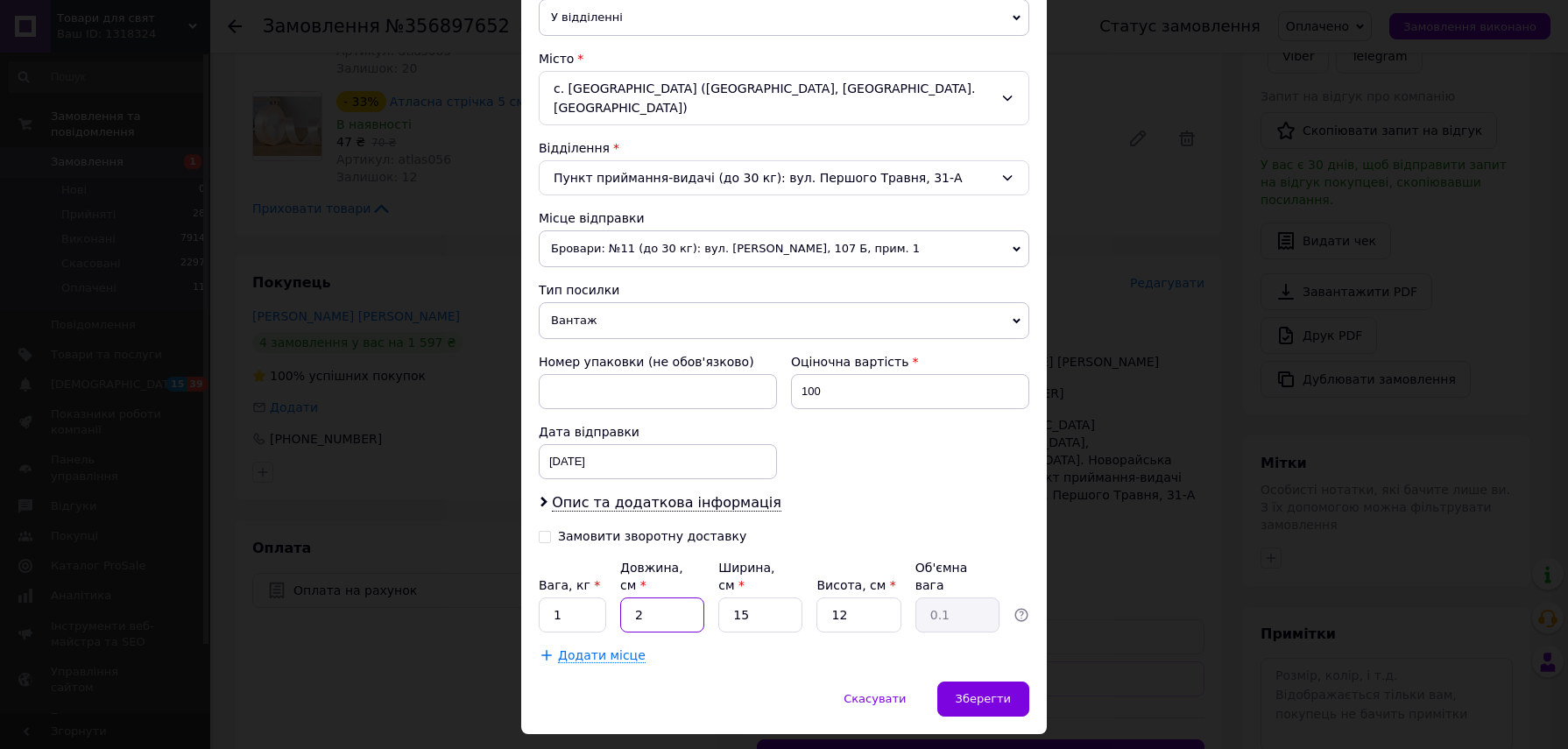
type input "28"
type input "1.26"
click at [783, 598] on input "15" at bounding box center [760, 615] width 84 height 35
click at [666, 598] on input "28" at bounding box center [662, 615] width 84 height 35
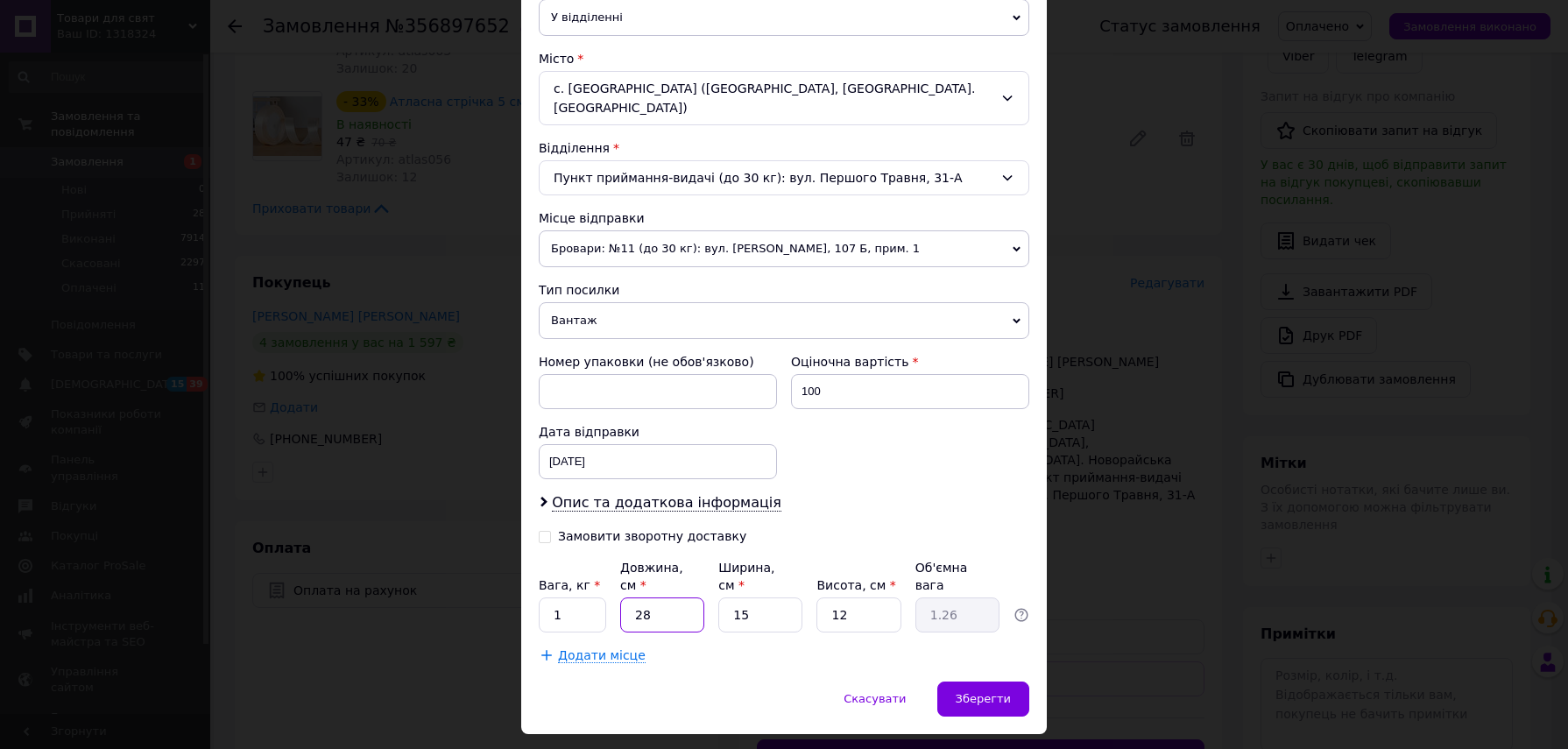
click at [666, 598] on input "28" at bounding box center [662, 615] width 84 height 35
type input "2"
type input "0.1"
type input "20"
type input "0.9"
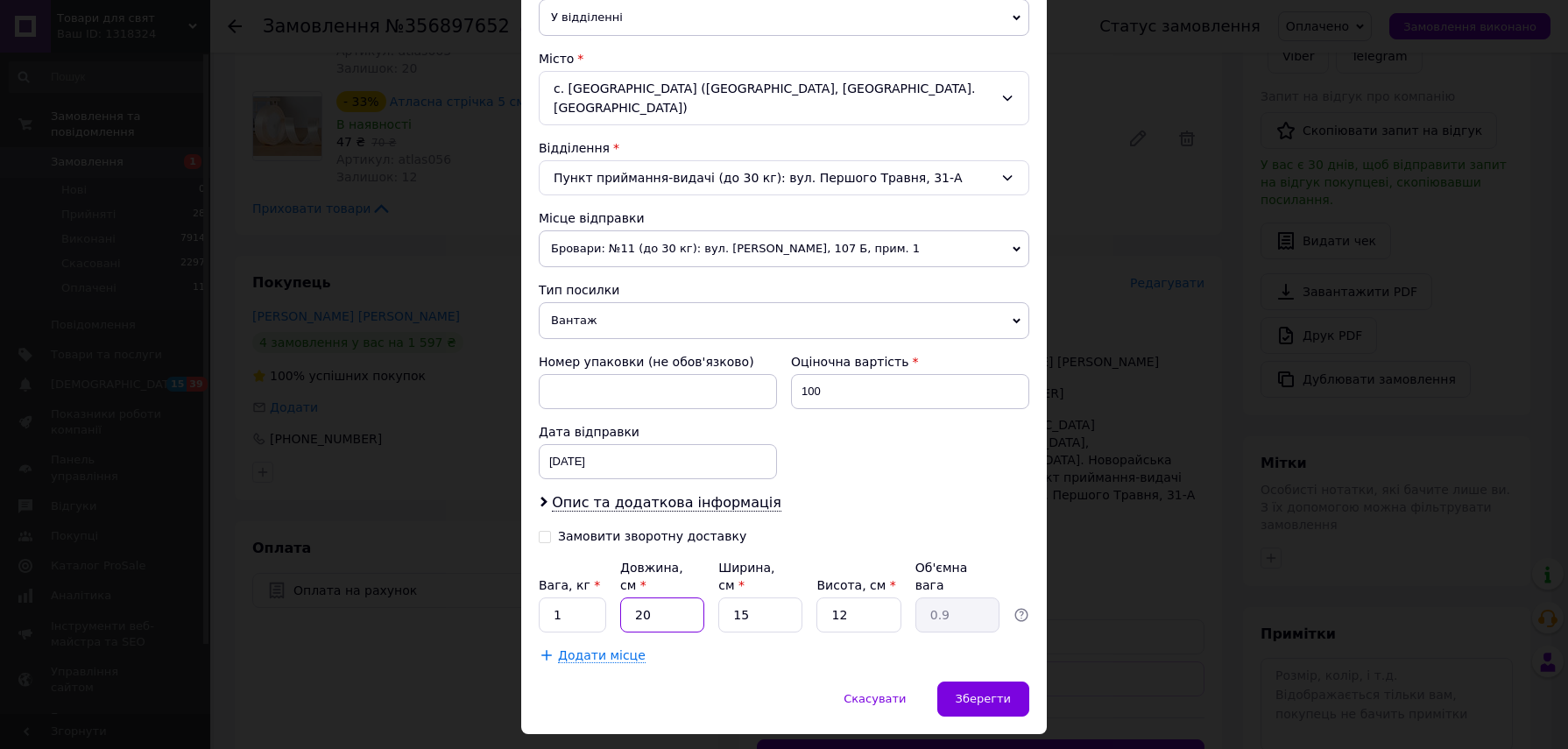
type input "20"
click at [783, 598] on input "15" at bounding box center [760, 615] width 84 height 35
type input "2"
type input "0.12"
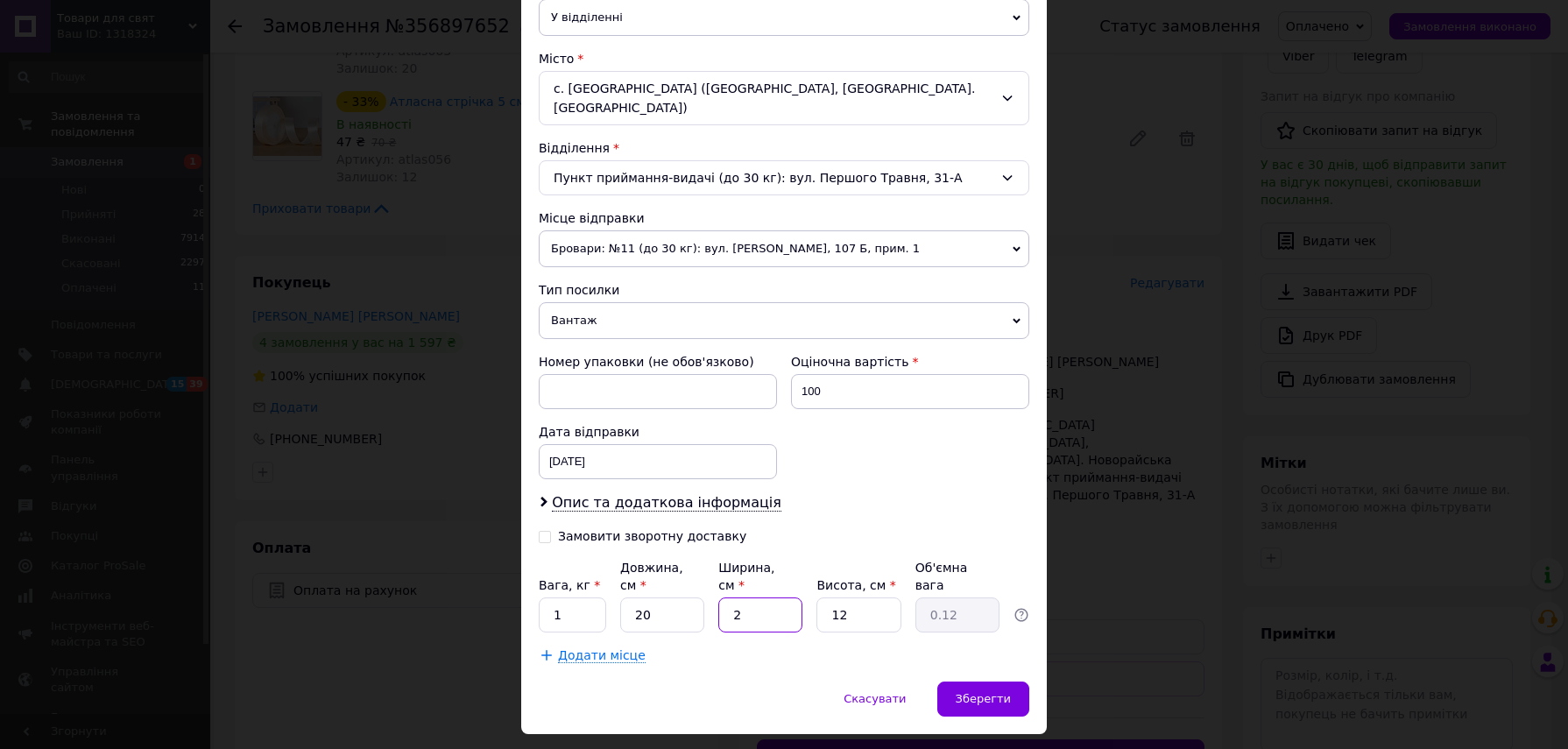
type input "25"
type input "1.5"
type input "25"
click at [893, 598] on input "12" at bounding box center [858, 615] width 84 height 35
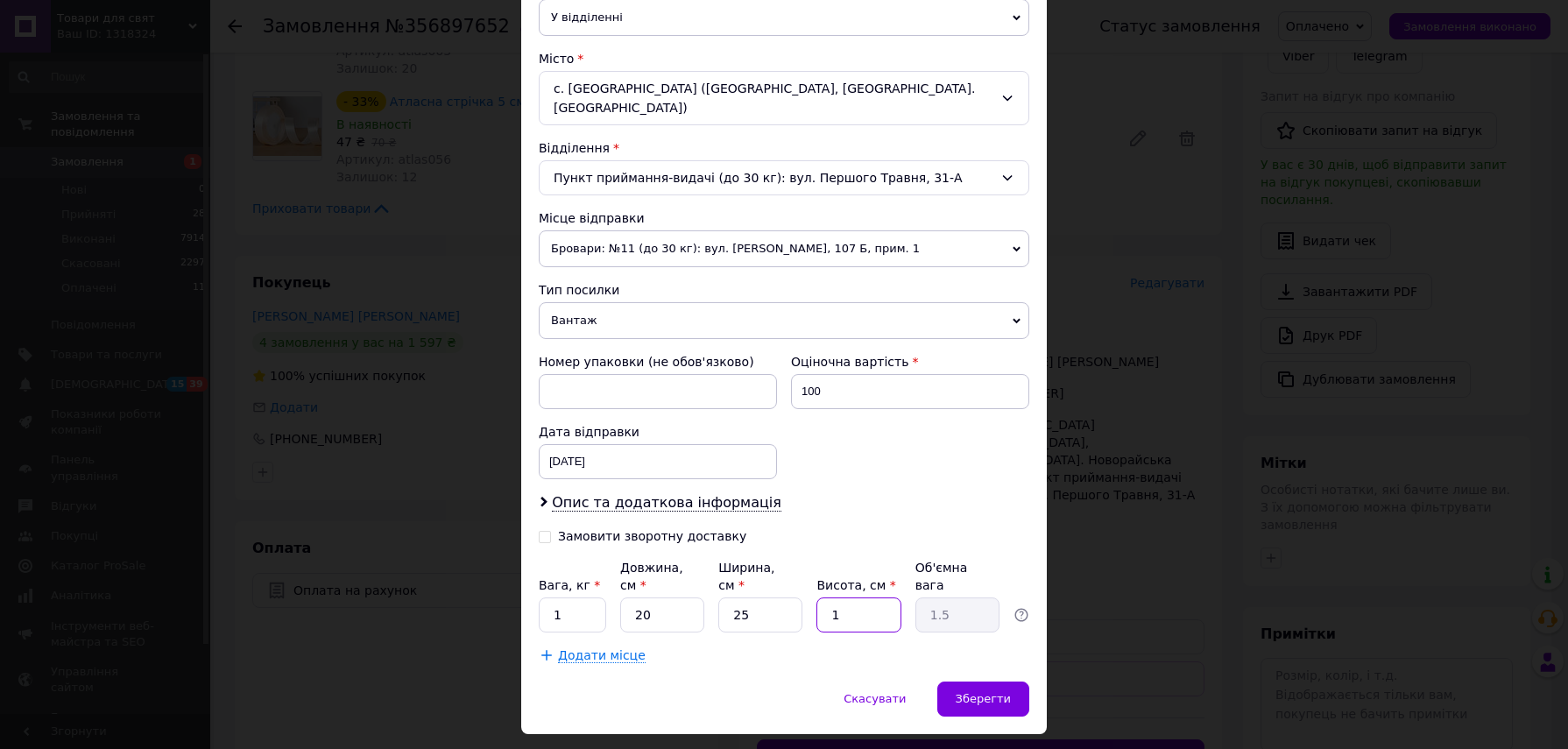
type input "1"
type input "0.13"
type input "11"
type input "1.38"
type input "11"
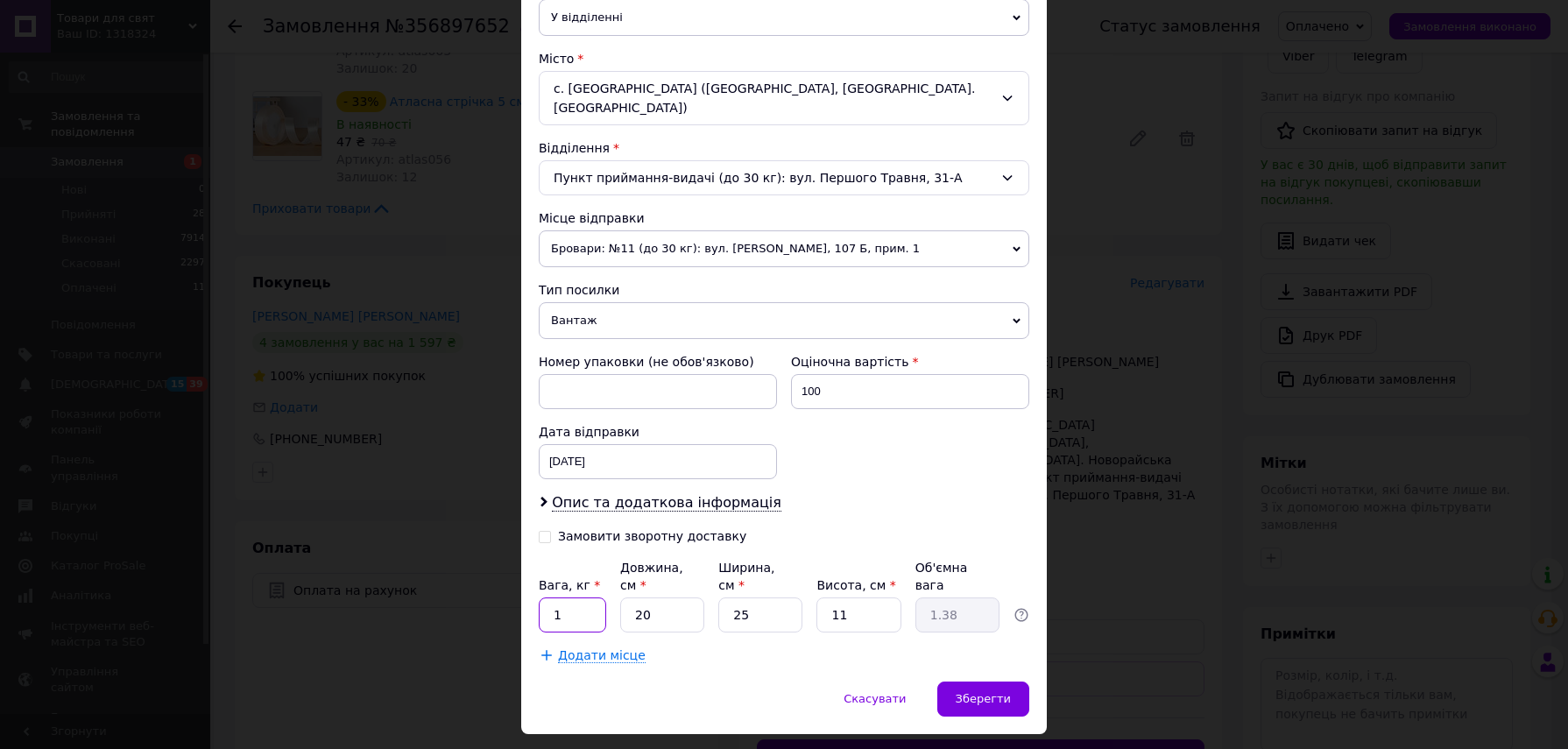
click at [589, 598] on input "1" at bounding box center [573, 615] width 68 height 35
click at [782, 598] on input "25" at bounding box center [760, 615] width 84 height 35
type input "2"
type input "0.11"
type input "23"
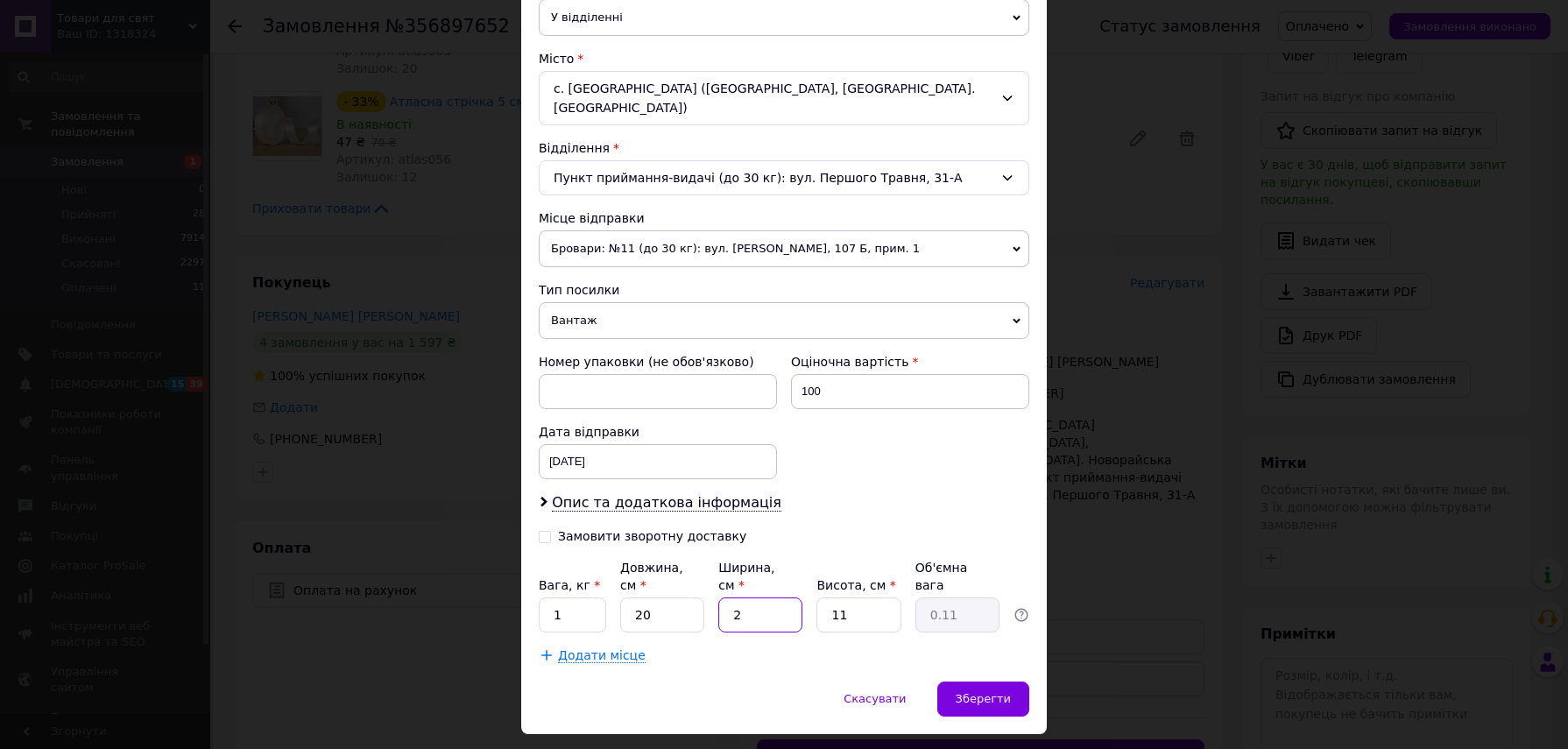
type input "1.26"
type input "23"
click at [982, 682] on div "Зберегти" at bounding box center [983, 700] width 92 height 35
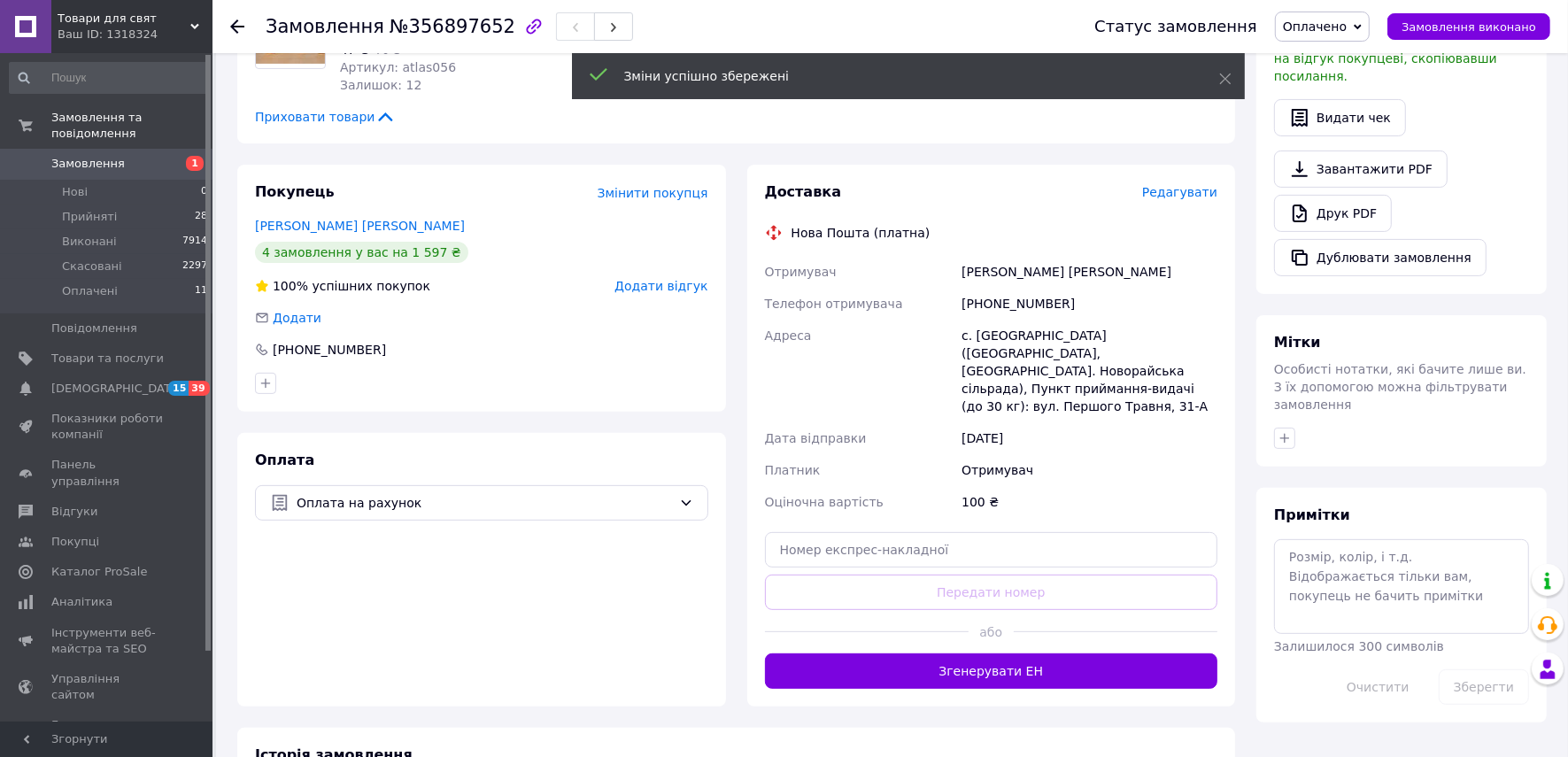
scroll to position [554, 0]
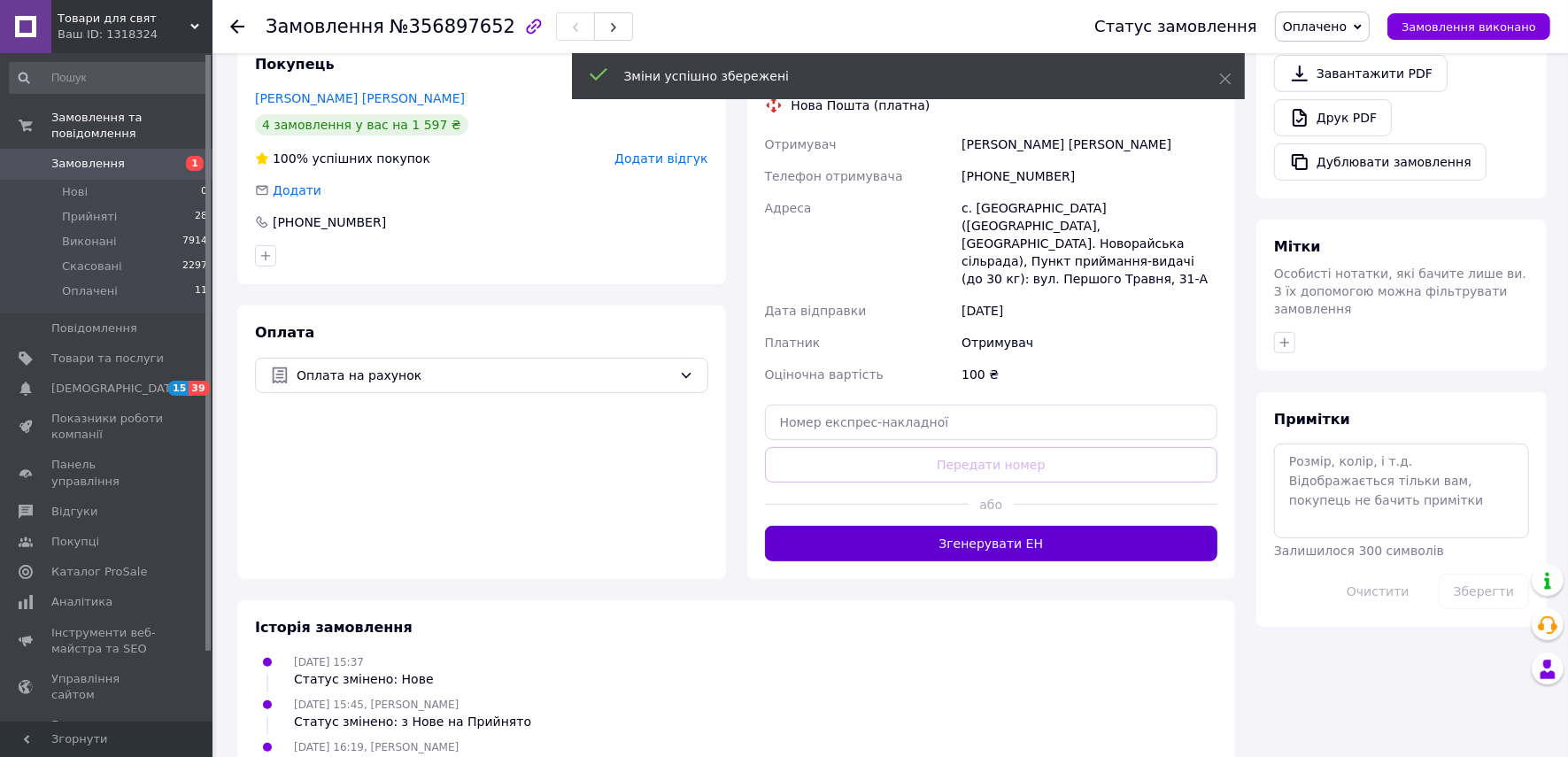
click at [1039, 526] on button "Згенерувати ЕН" at bounding box center [992, 544] width 454 height 35
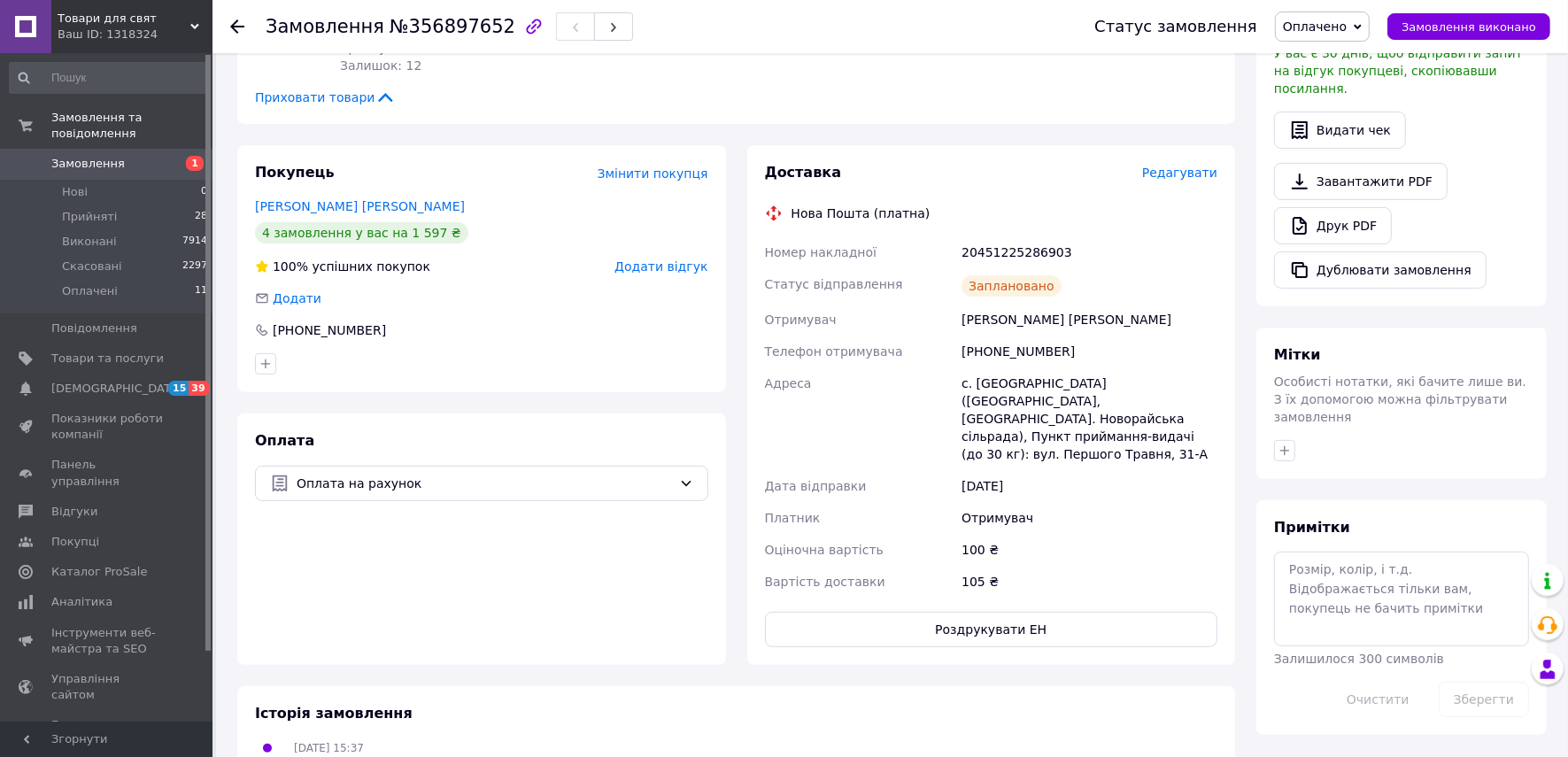
scroll to position [443, 0]
drag, startPoint x: 1058, startPoint y: 250, endPoint x: 963, endPoint y: 250, distance: 95.0
click at [963, 250] on div "20451225286903" at bounding box center [1089, 255] width 263 height 32
copy div "20451225286903"
click at [879, 407] on div "Адреса" at bounding box center [860, 422] width 197 height 103
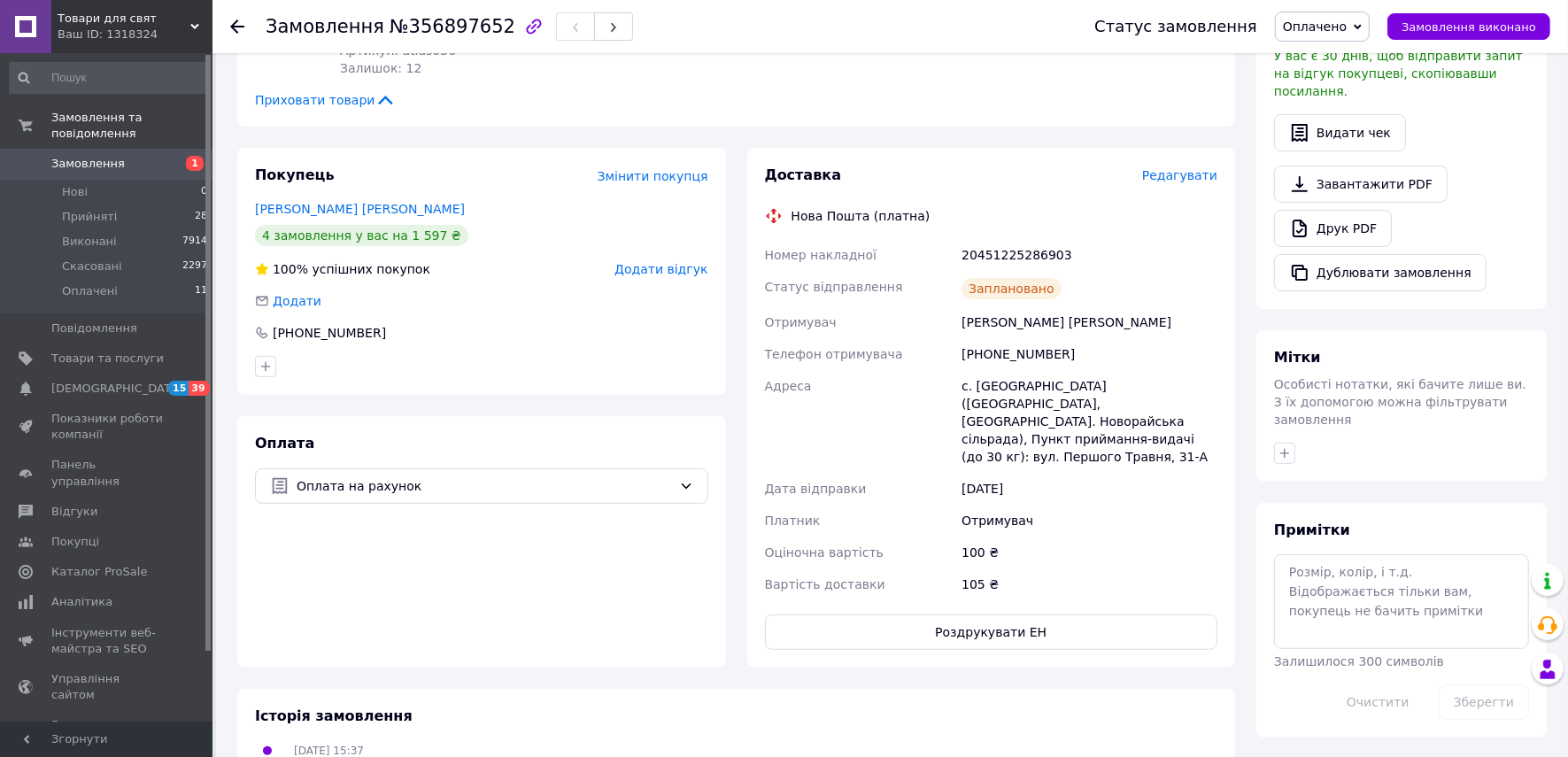
click at [1343, 21] on span "Оплачено" at bounding box center [1315, 26] width 64 height 14
click at [1343, 87] on li "Виконано" at bounding box center [1322, 88] width 93 height 26
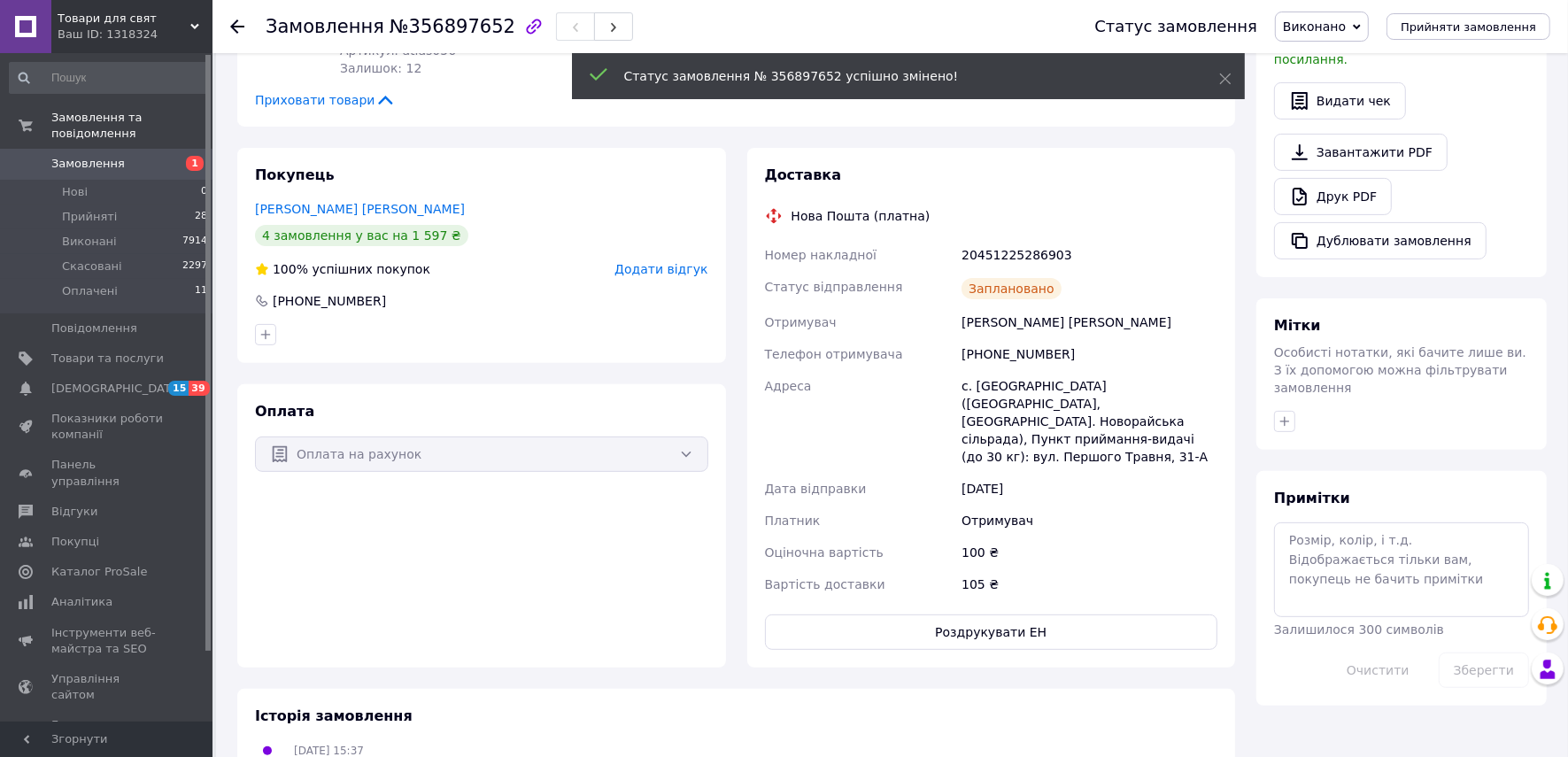
click at [234, 25] on use at bounding box center [238, 26] width 14 height 14
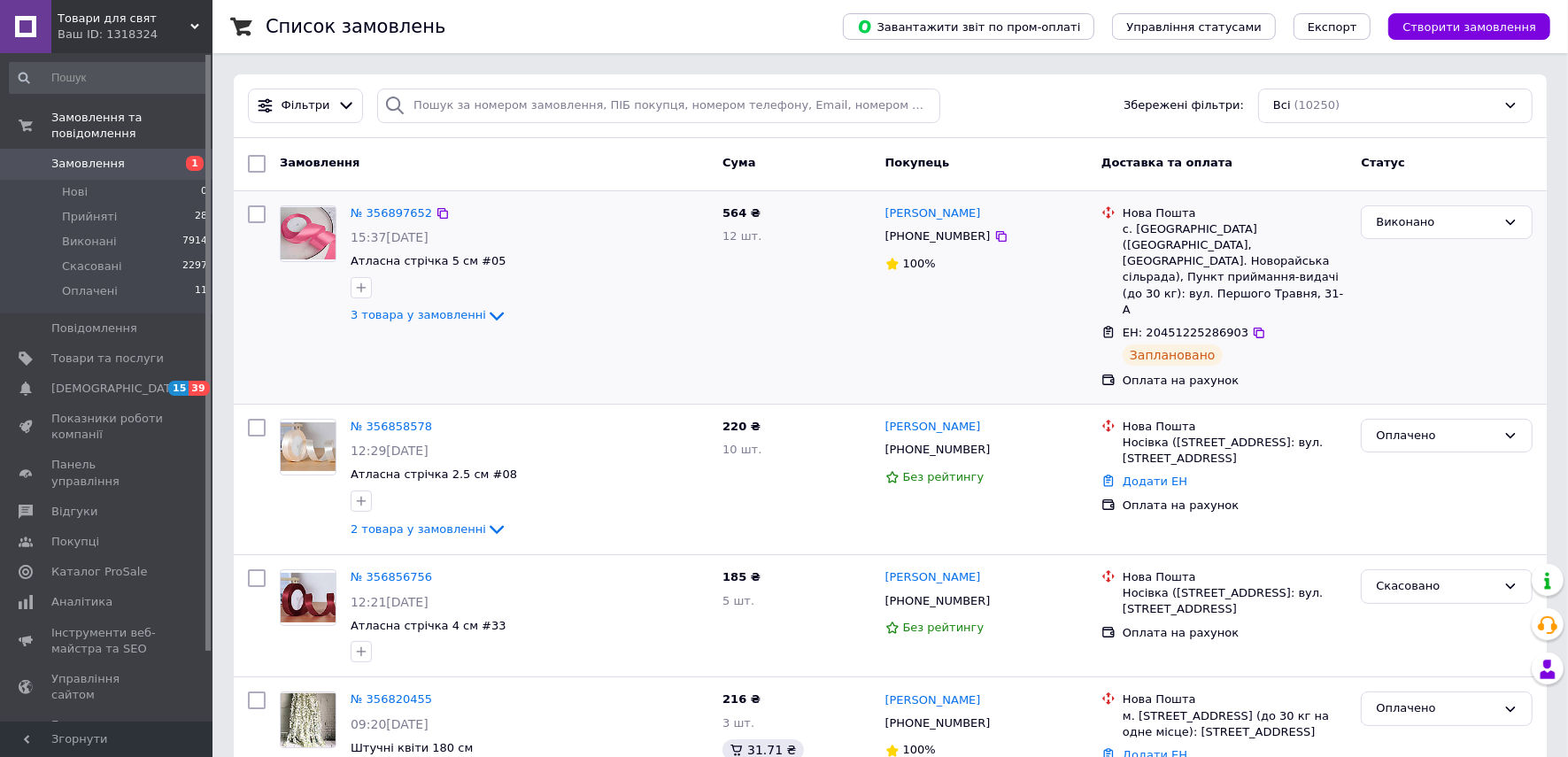
scroll to position [111, 0]
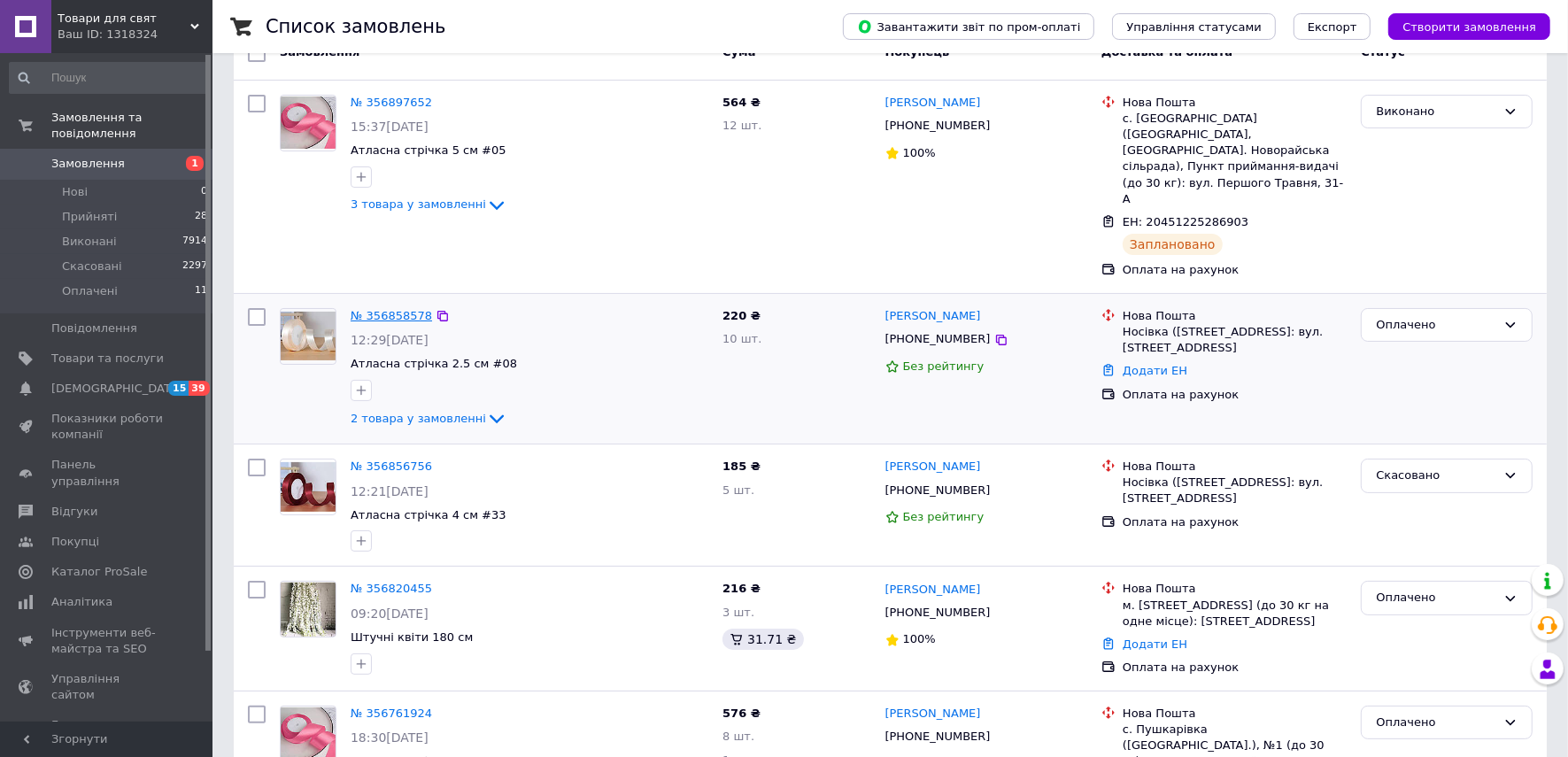
click at [405, 309] on link "№ 356858578" at bounding box center [391, 316] width 81 height 14
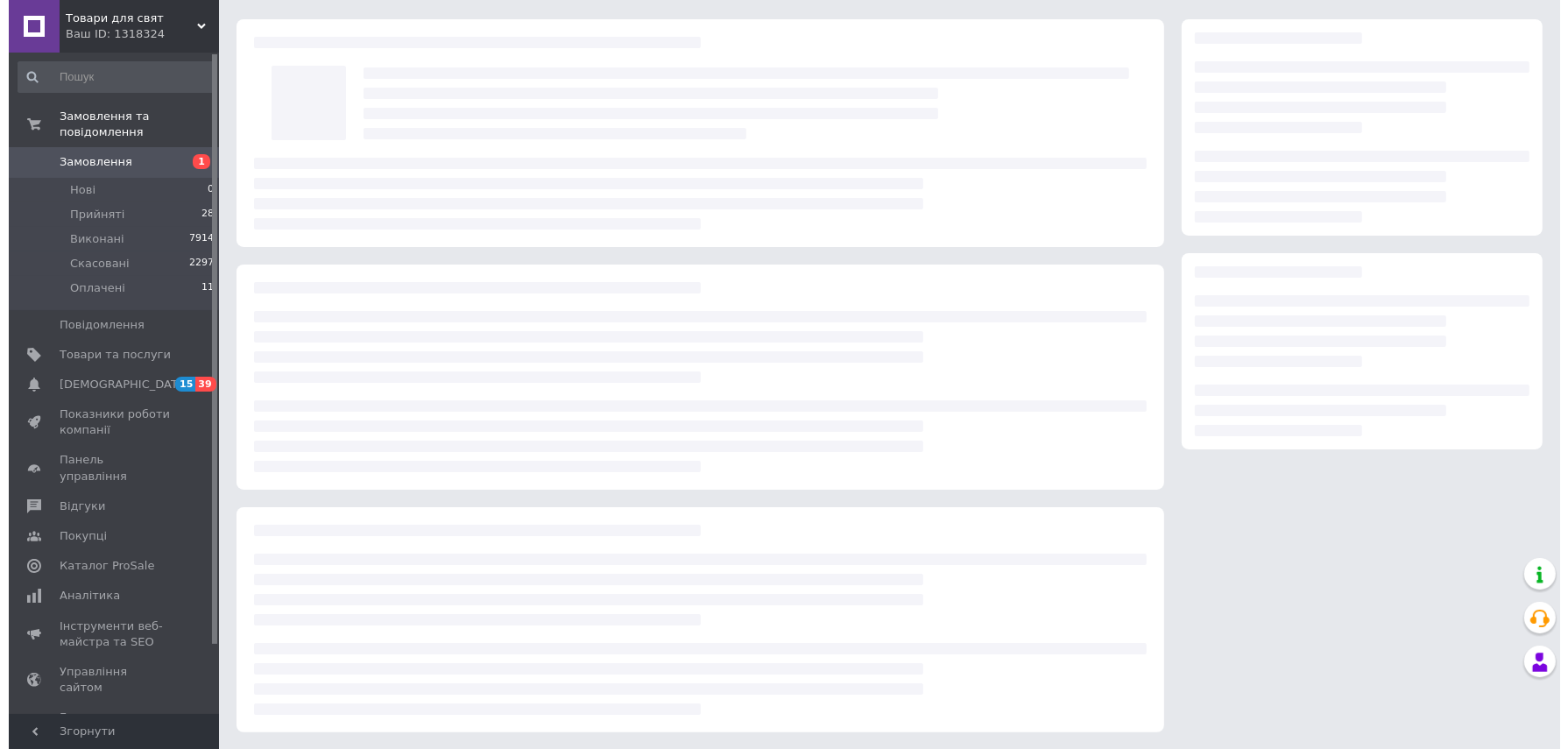
scroll to position [109, 0]
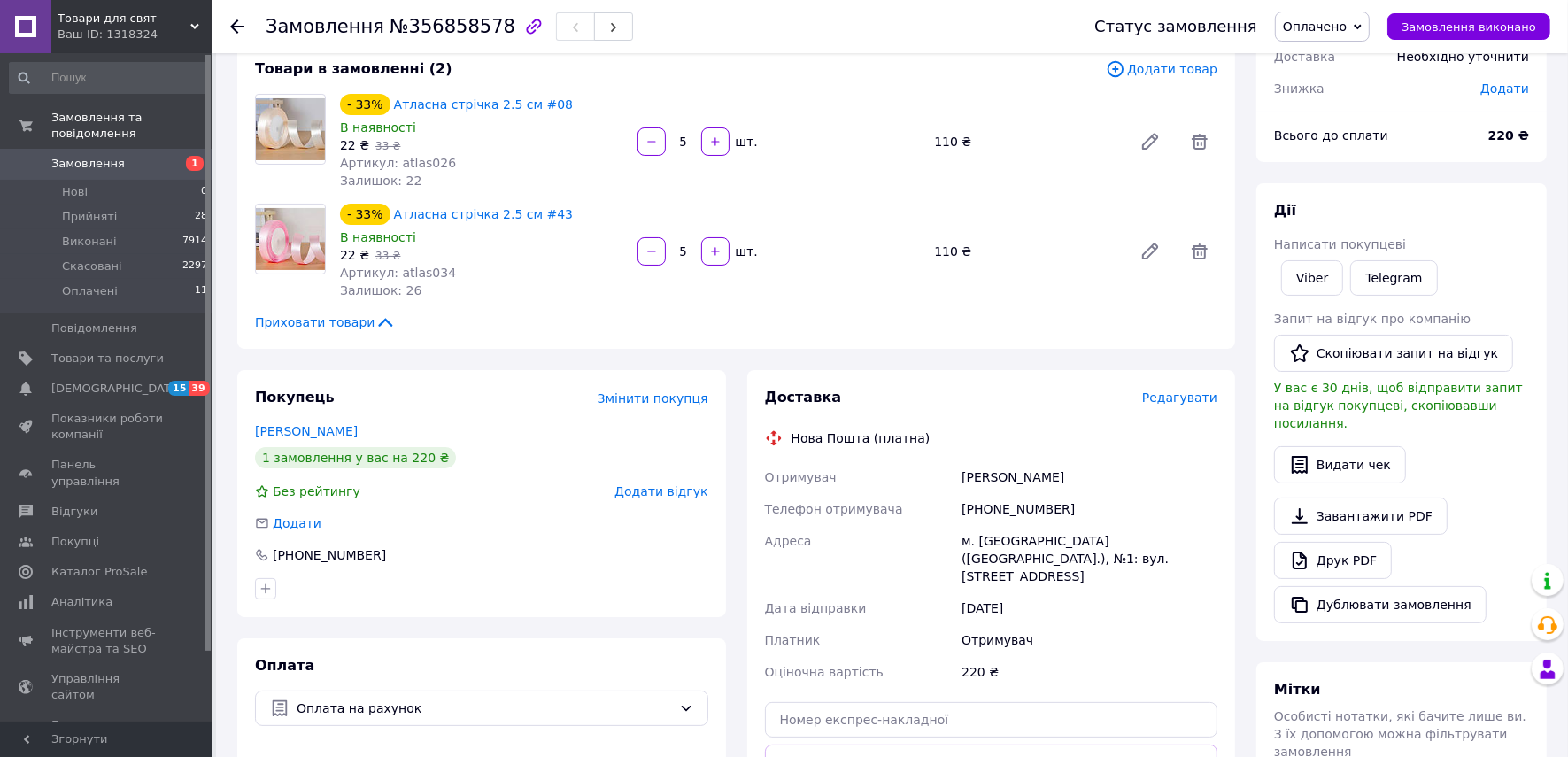
click at [1186, 398] on span "Редагувати" at bounding box center [1179, 397] width 75 height 14
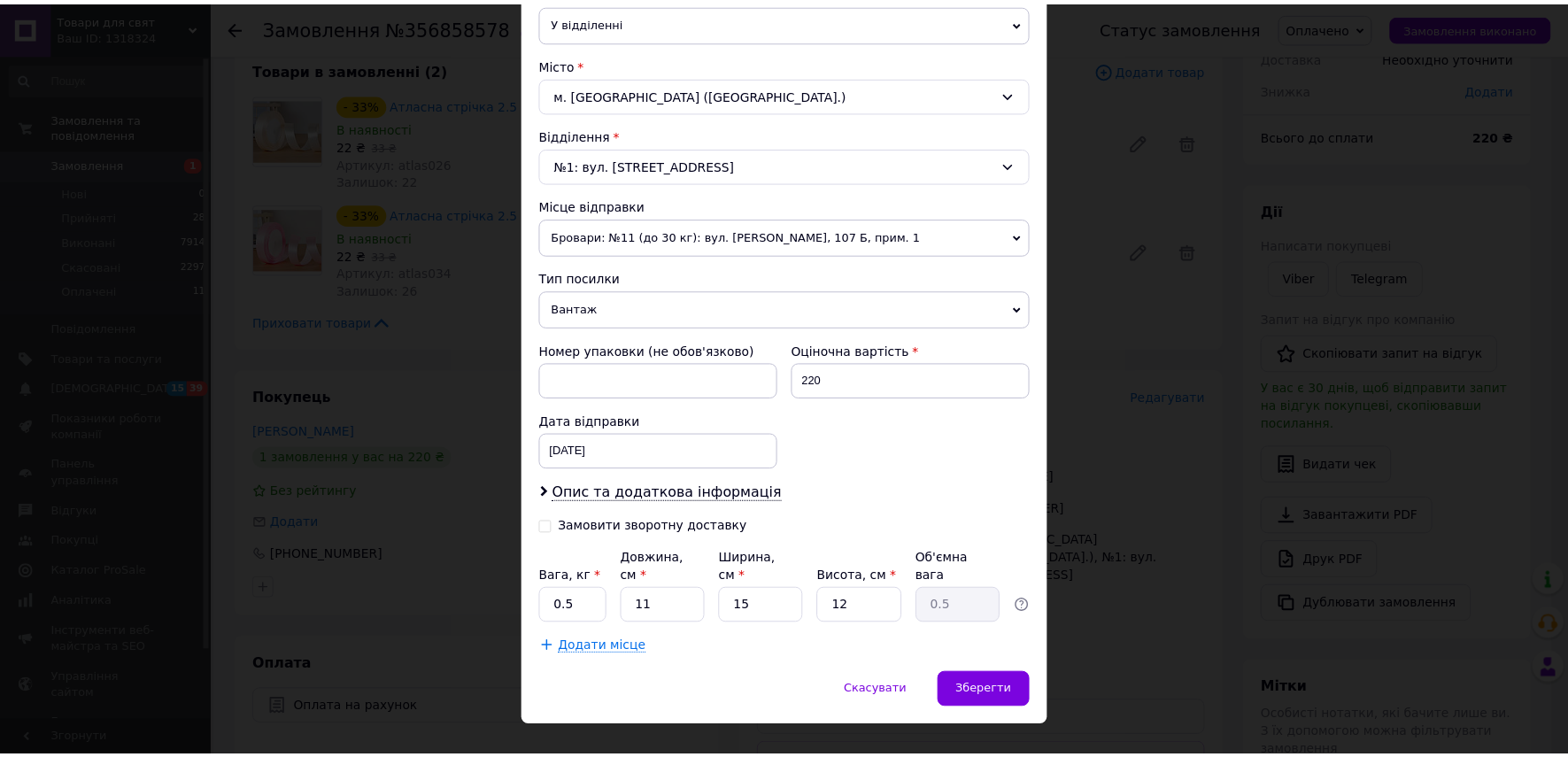
scroll to position [441, 0]
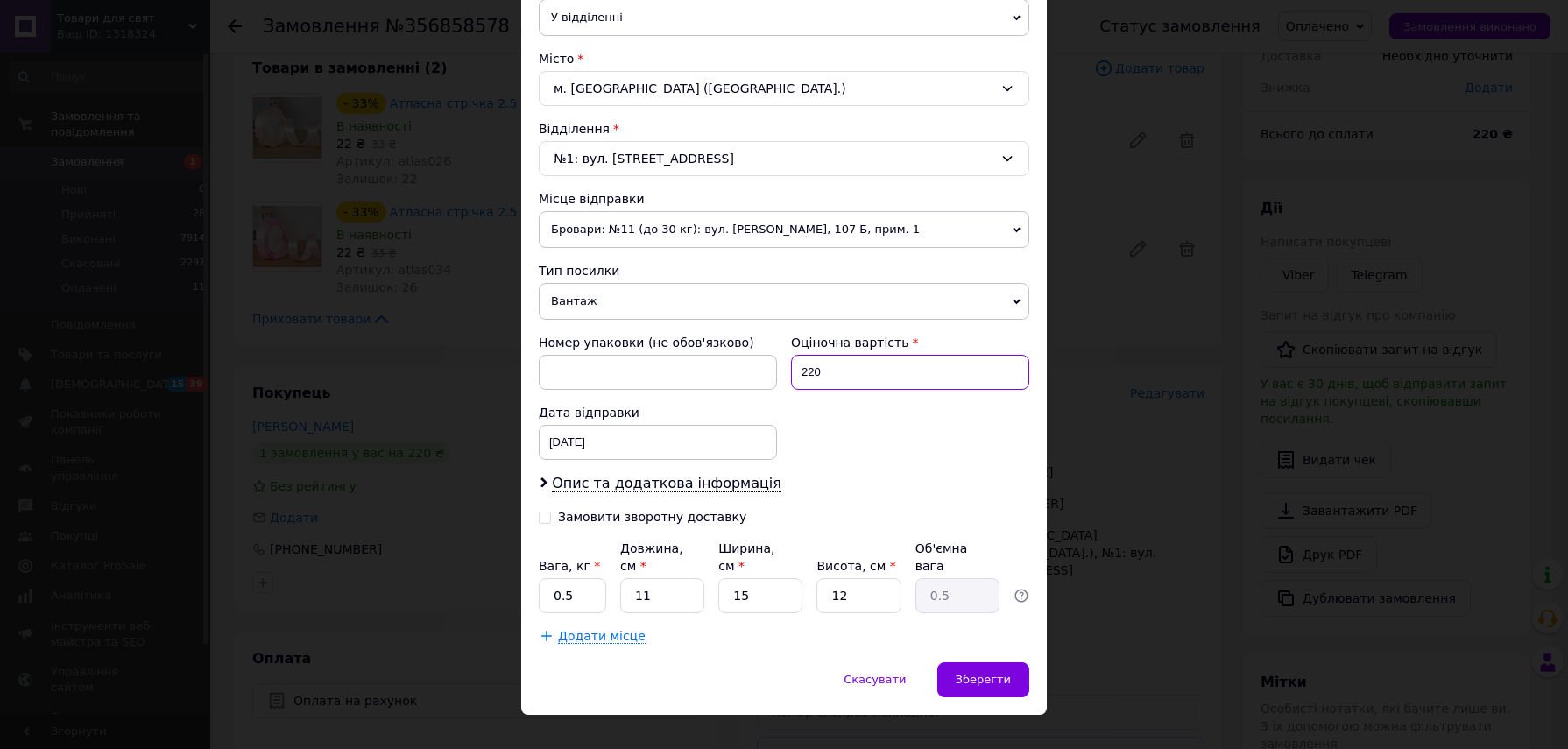
click at [863, 362] on input "220" at bounding box center [910, 373] width 238 height 35
type input "100"
click at [589, 579] on input "0.5" at bounding box center [573, 596] width 68 height 35
type input "0.8"
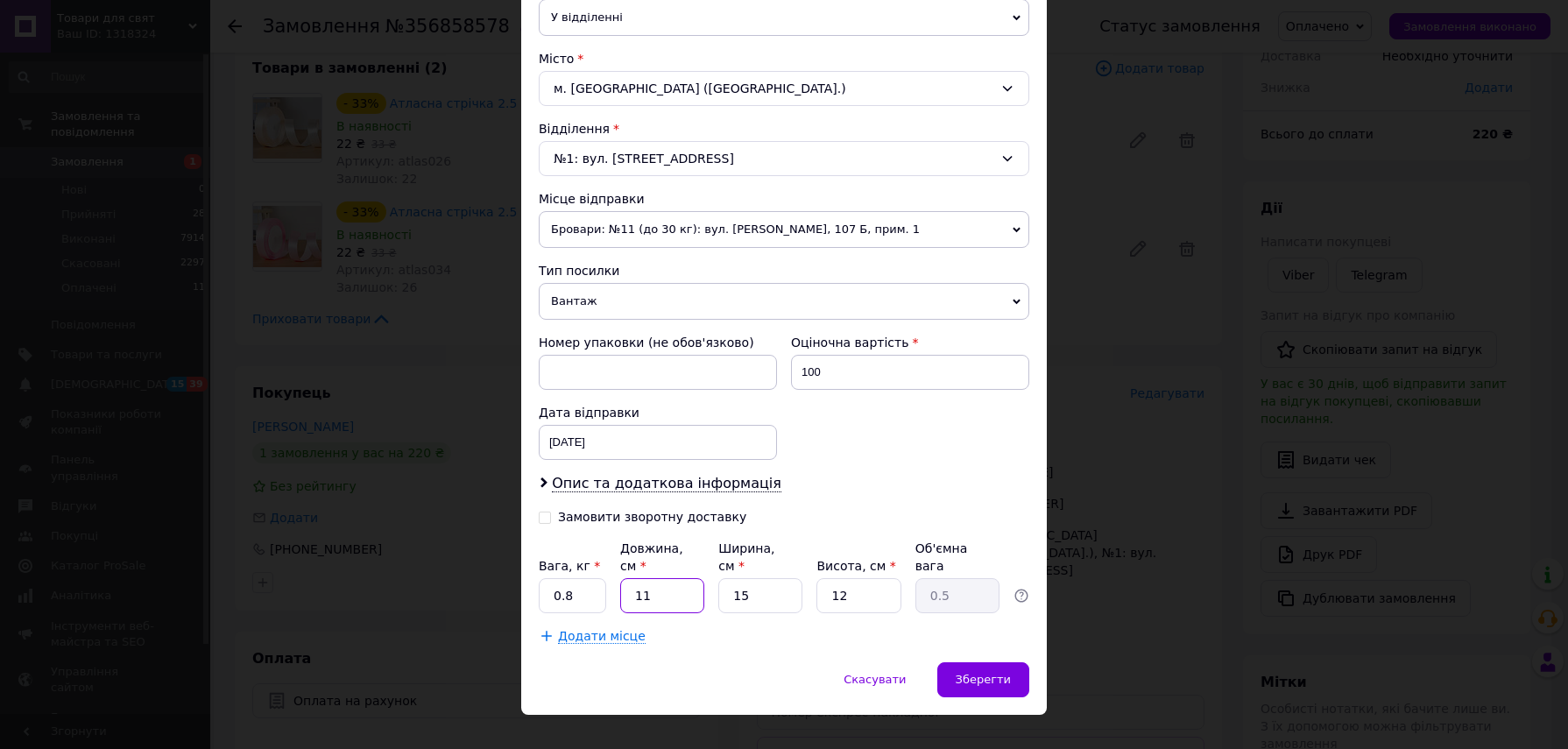
click at [666, 579] on input "11" at bounding box center [662, 596] width 84 height 35
click at [666, 579] on input "11" at bounding box center [662, 596] width 84 height 35
type input "1"
type input "0.1"
type input "12"
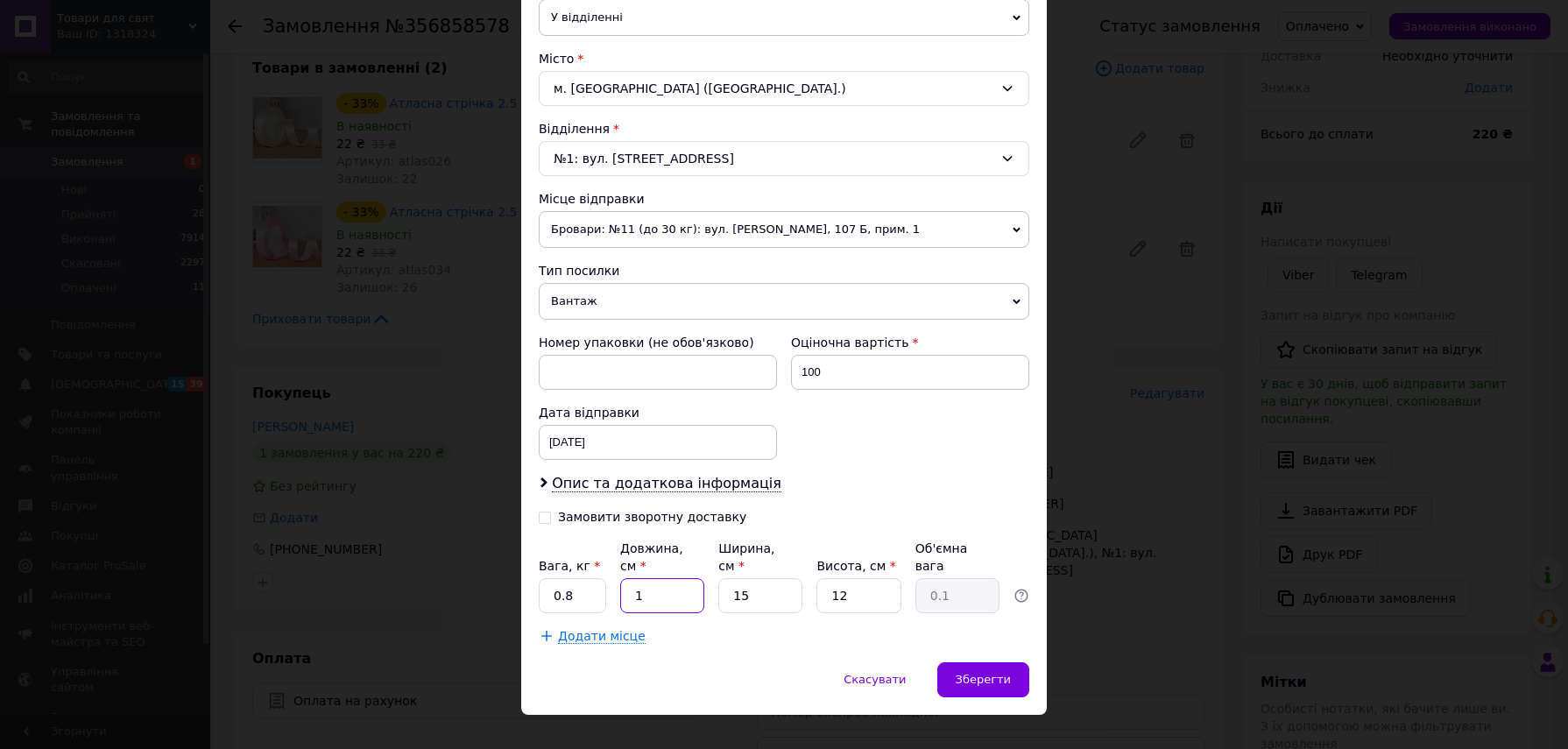
type input "0.54"
type input "1"
type input "0.1"
type input "15"
type input "0.68"
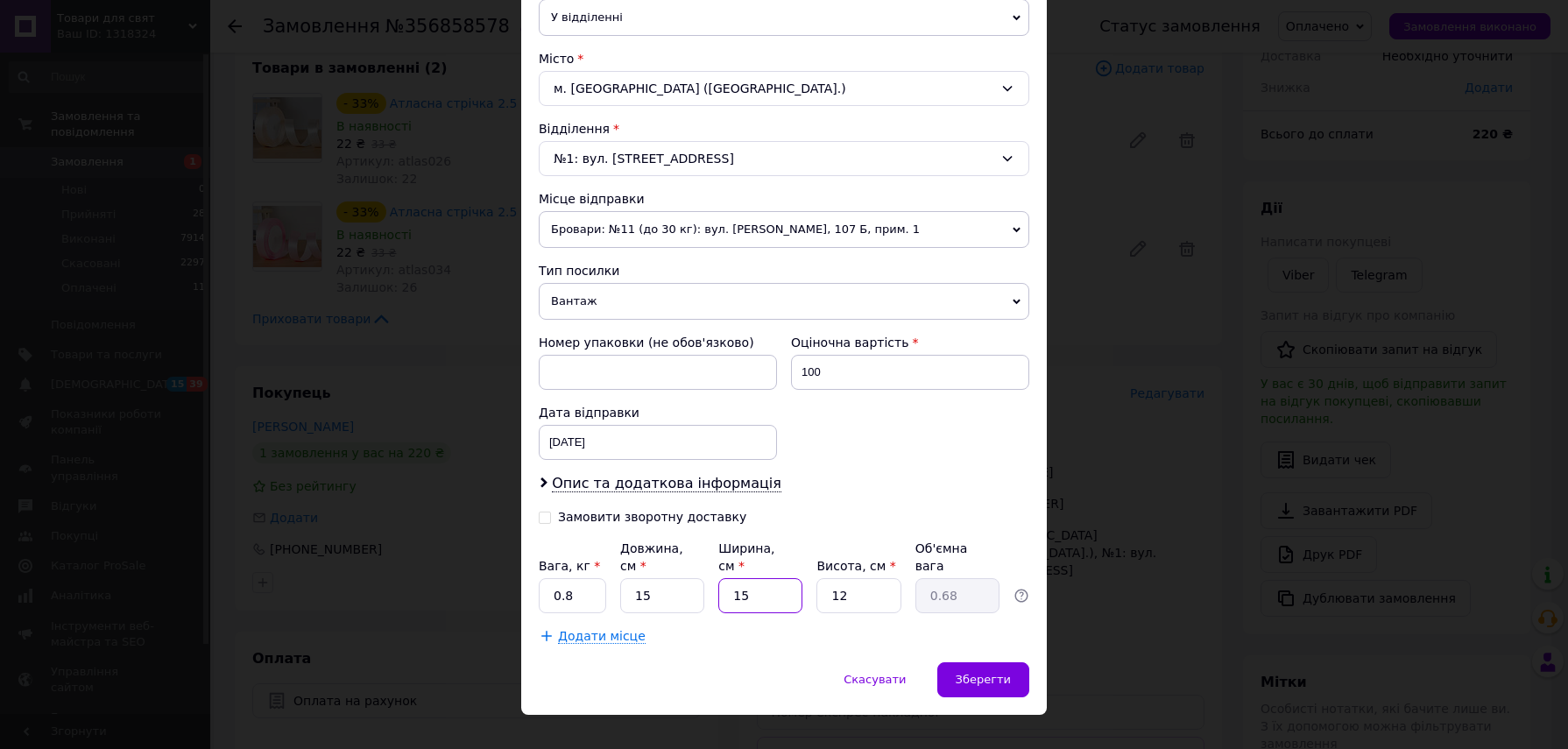
click at [776, 579] on input "15" at bounding box center [760, 596] width 84 height 35
click at [676, 579] on input "15" at bounding box center [662, 596] width 84 height 35
type input "1"
type input "0.1"
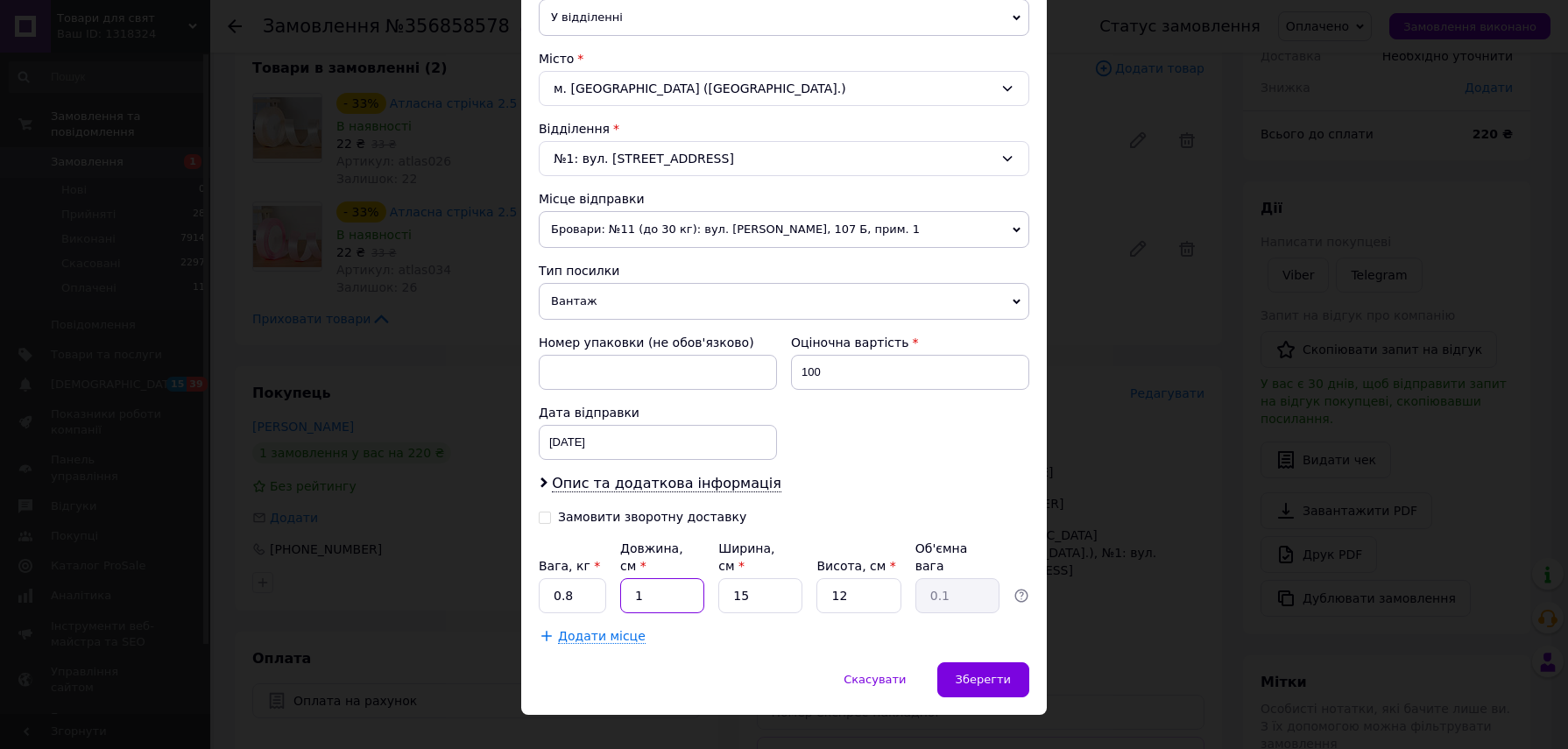
type input "18"
type input "0.81"
type input "18"
click at [859, 579] on input "12" at bounding box center [858, 596] width 84 height 35
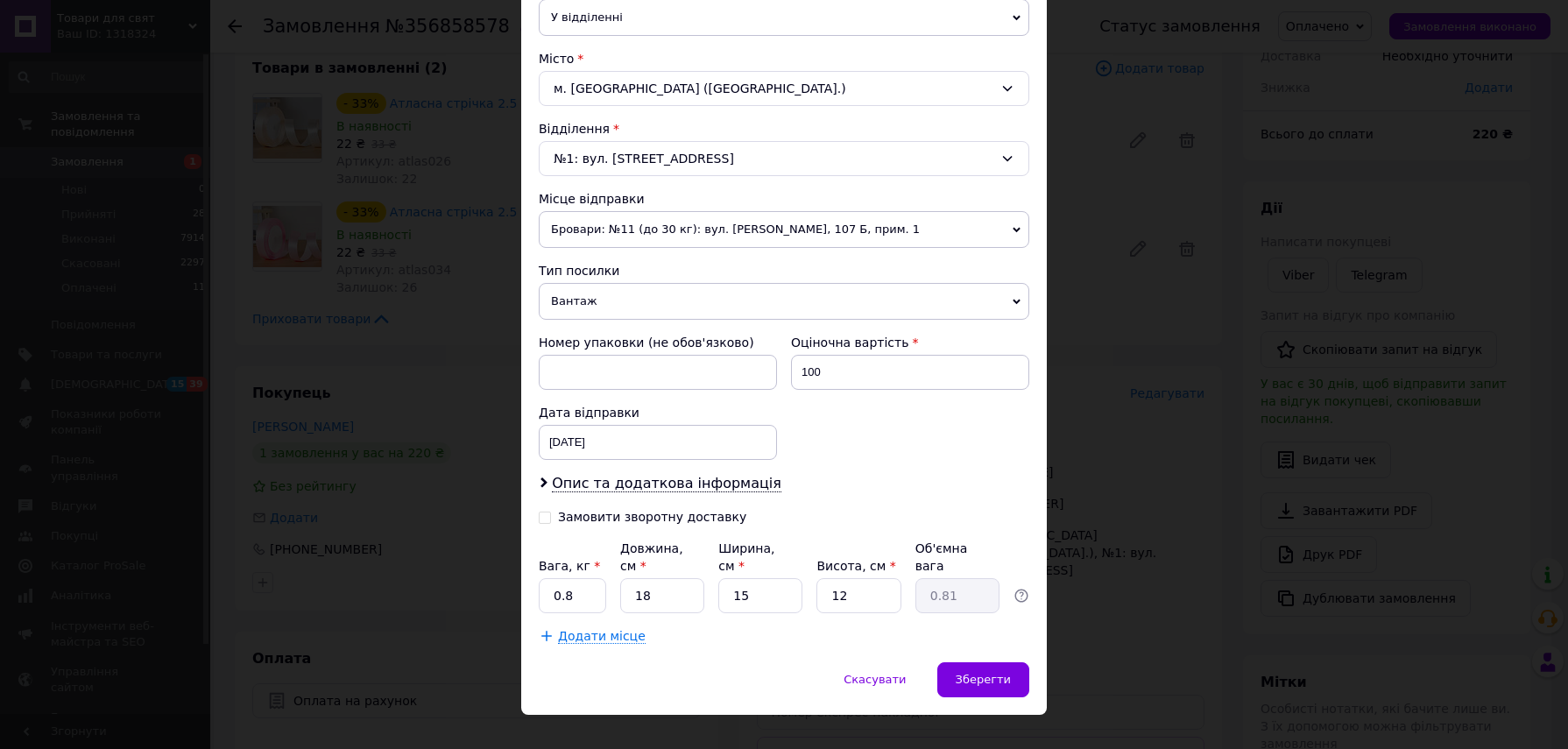
click at [880, 628] on div "Додати місце" at bounding box center [784, 637] width 490 height 17
click at [981, 674] on span "Зберегти" at bounding box center [983, 680] width 55 height 14
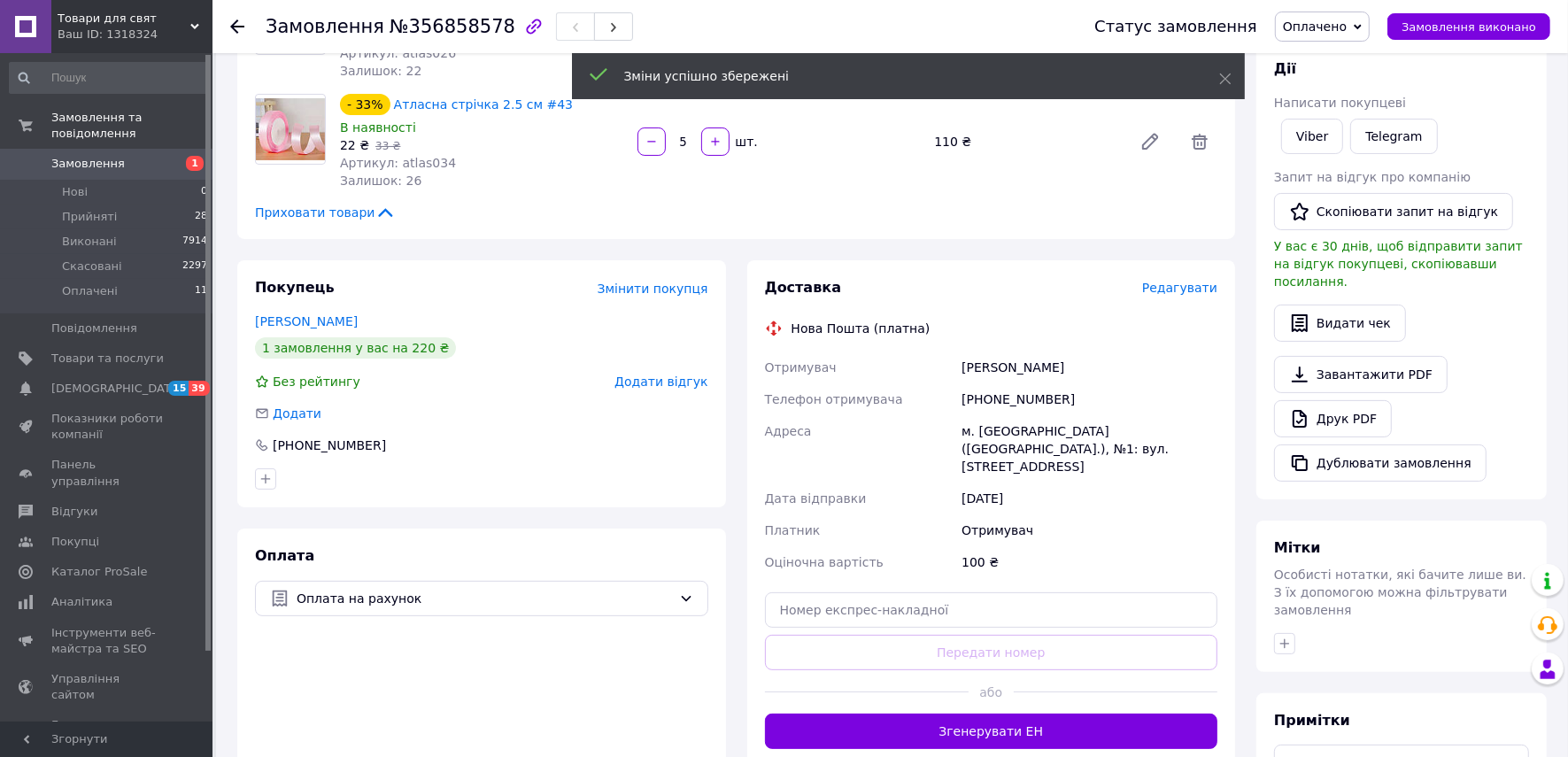
scroll to position [221, 0]
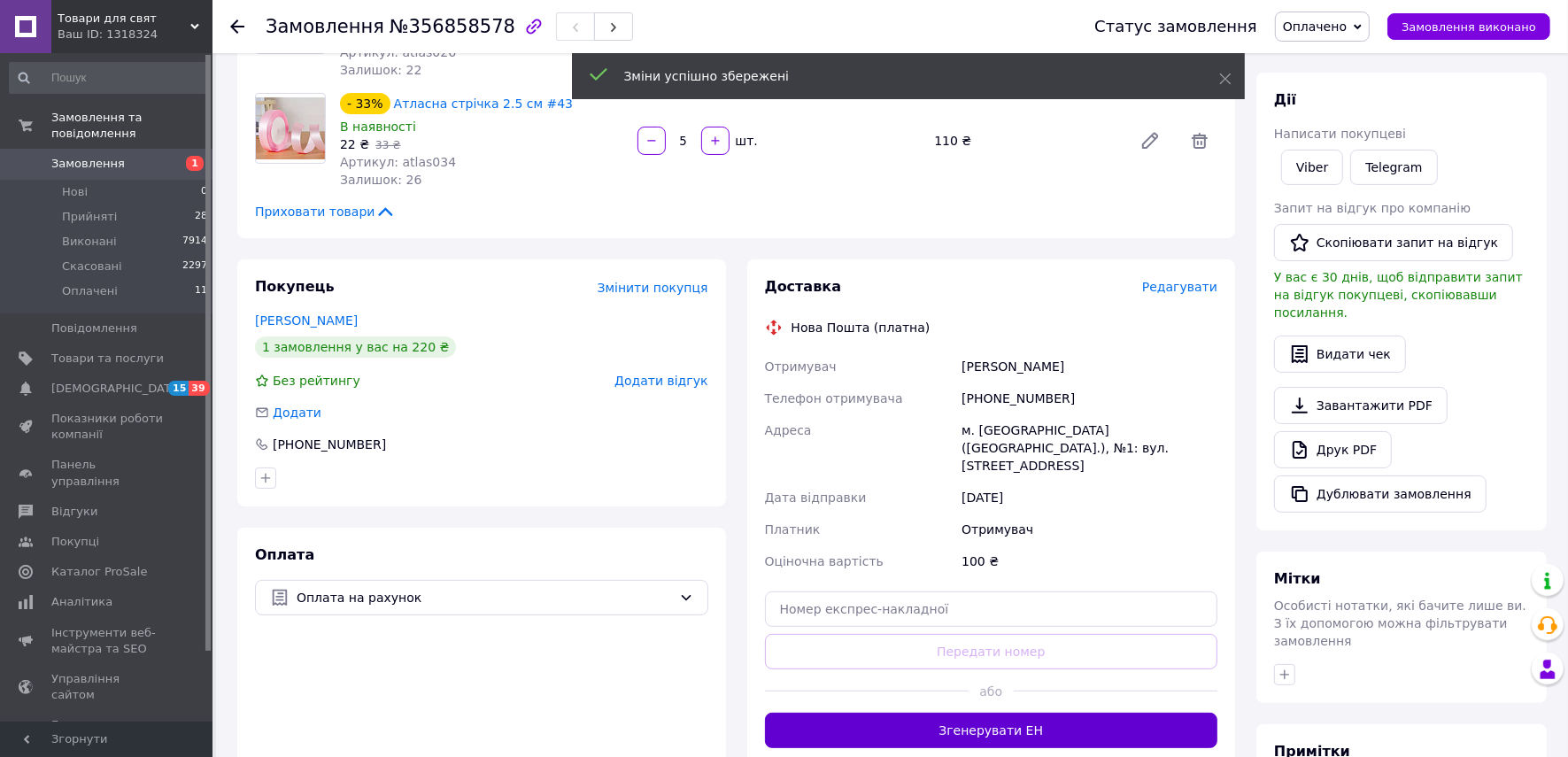
click at [1074, 713] on button "Згенерувати ЕН" at bounding box center [992, 731] width 454 height 35
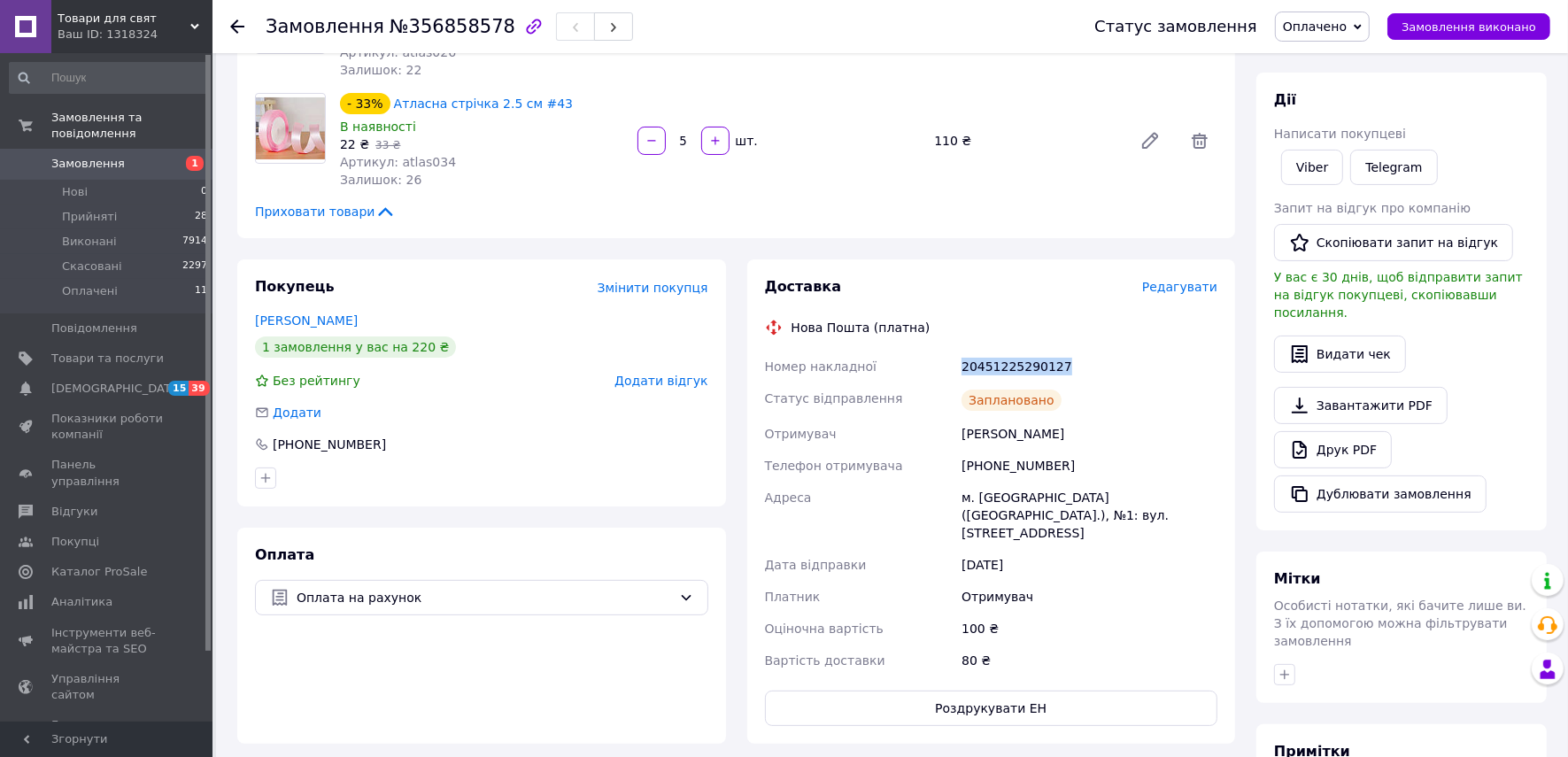
drag, startPoint x: 1063, startPoint y: 366, endPoint x: 958, endPoint y: 378, distance: 105.7
click at [958, 378] on div "20451225290127" at bounding box center [1089, 367] width 263 height 32
copy div "20451225290127"
click at [1179, 397] on div "Заплановано" at bounding box center [1089, 400] width 263 height 35
click at [1368, 20] on span "Оплачено" at bounding box center [1322, 26] width 95 height 30
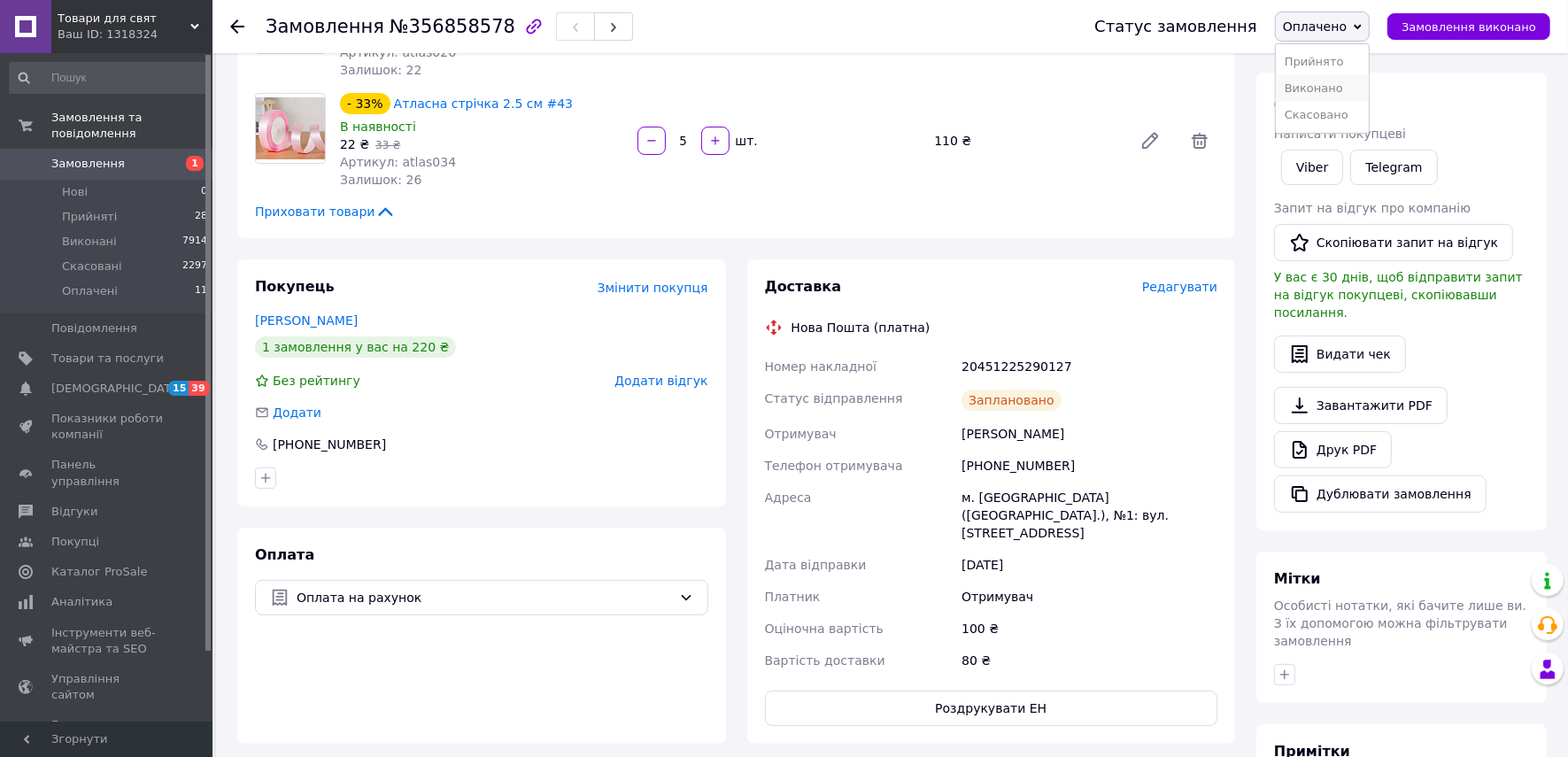
click at [1350, 86] on li "Виконано" at bounding box center [1322, 88] width 93 height 26
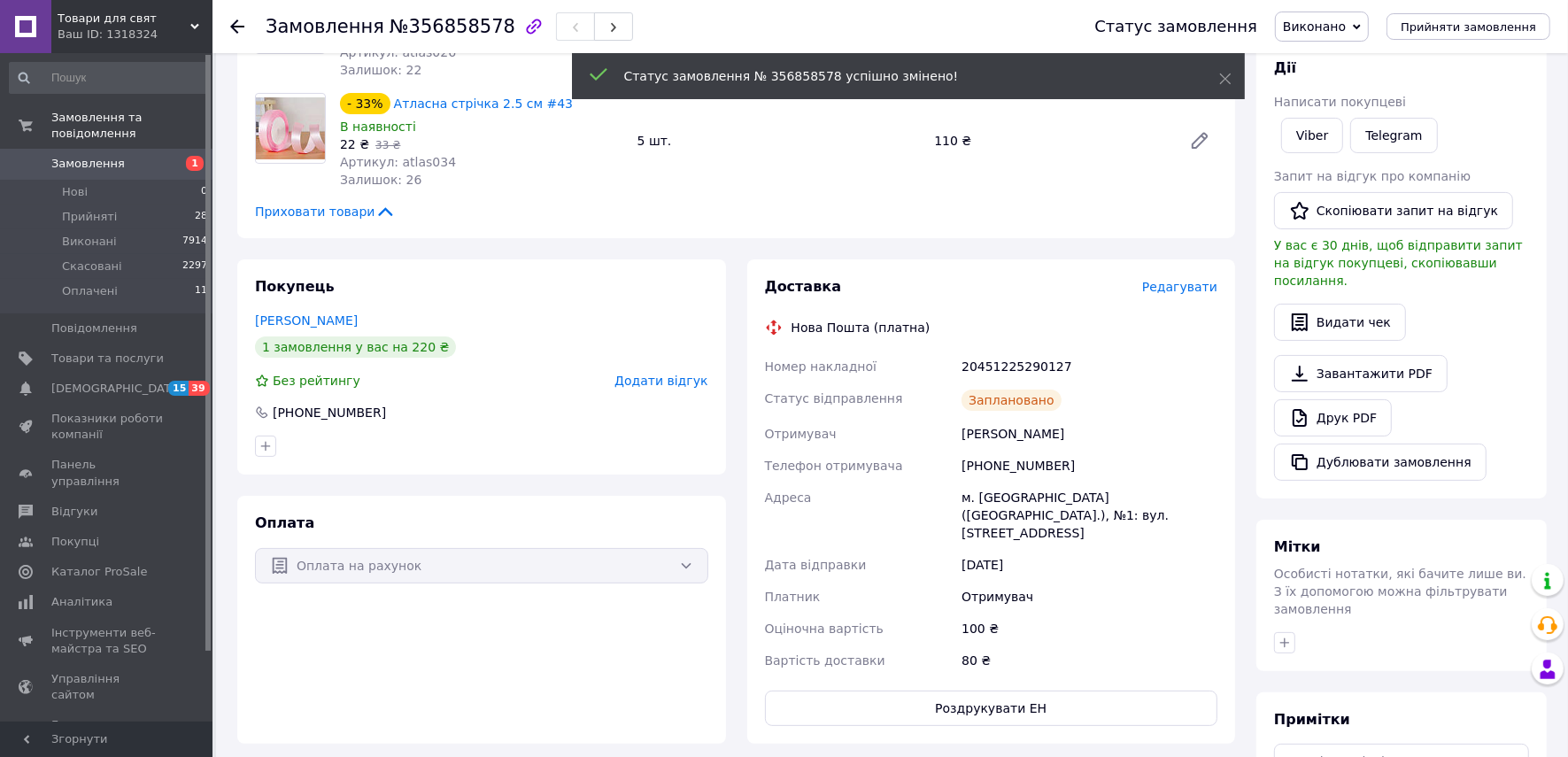
click at [231, 29] on icon at bounding box center [238, 26] width 14 height 14
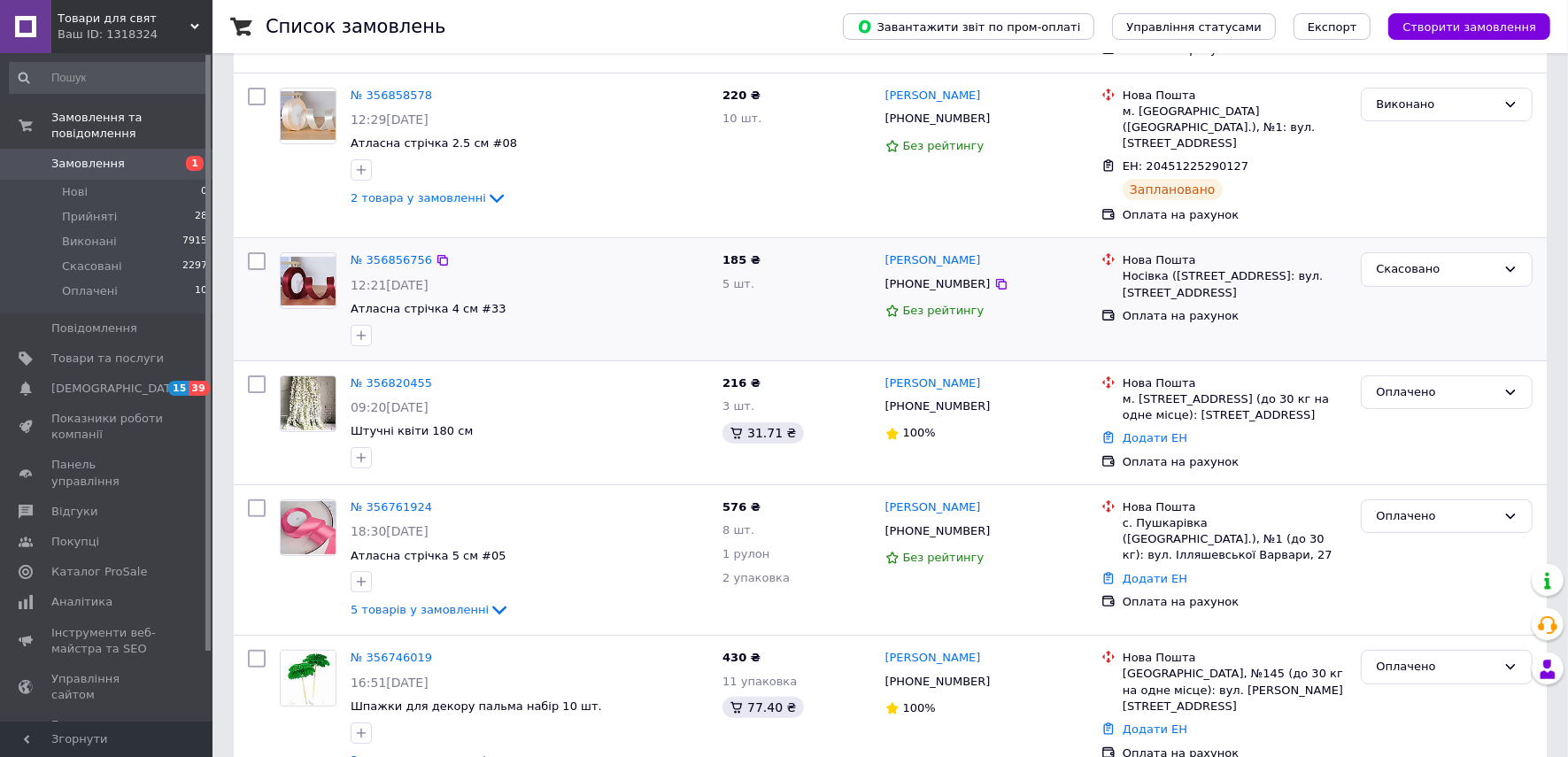
scroll to position [333, 0]
click at [386, 376] on link "№ 356820455" at bounding box center [391, 382] width 81 height 14
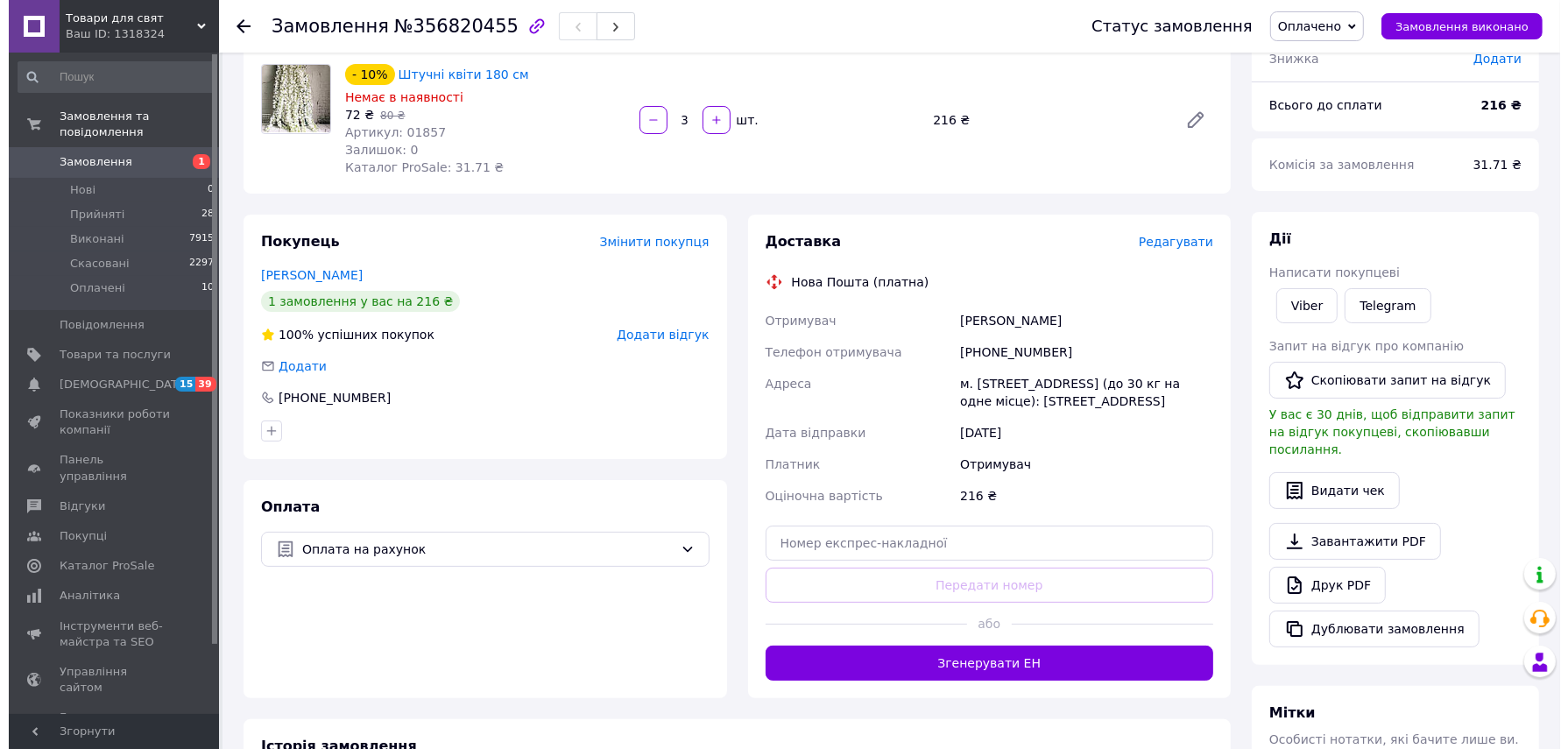
scroll to position [109, 0]
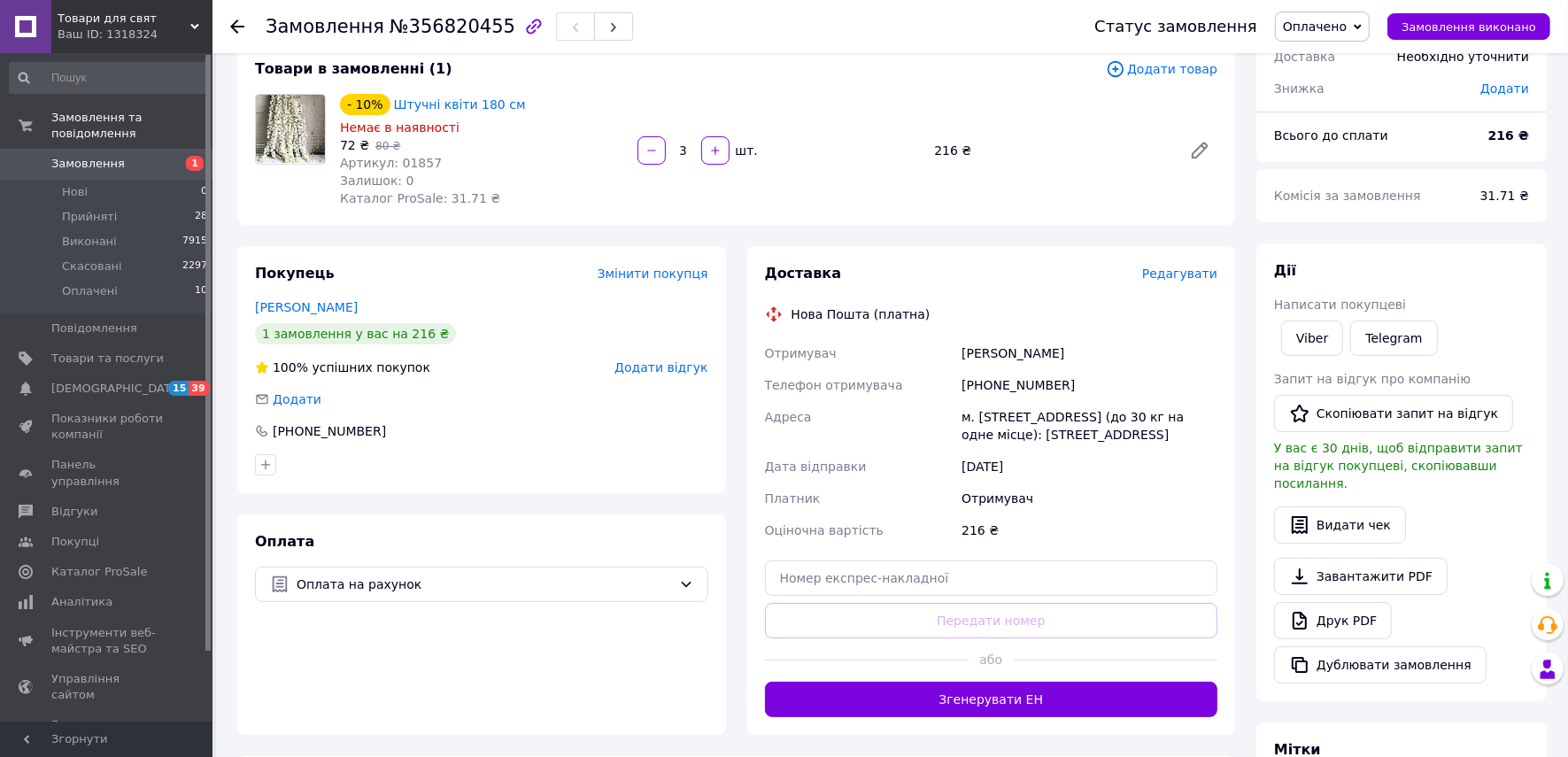
click at [1160, 273] on span "Редагувати" at bounding box center [1179, 274] width 75 height 14
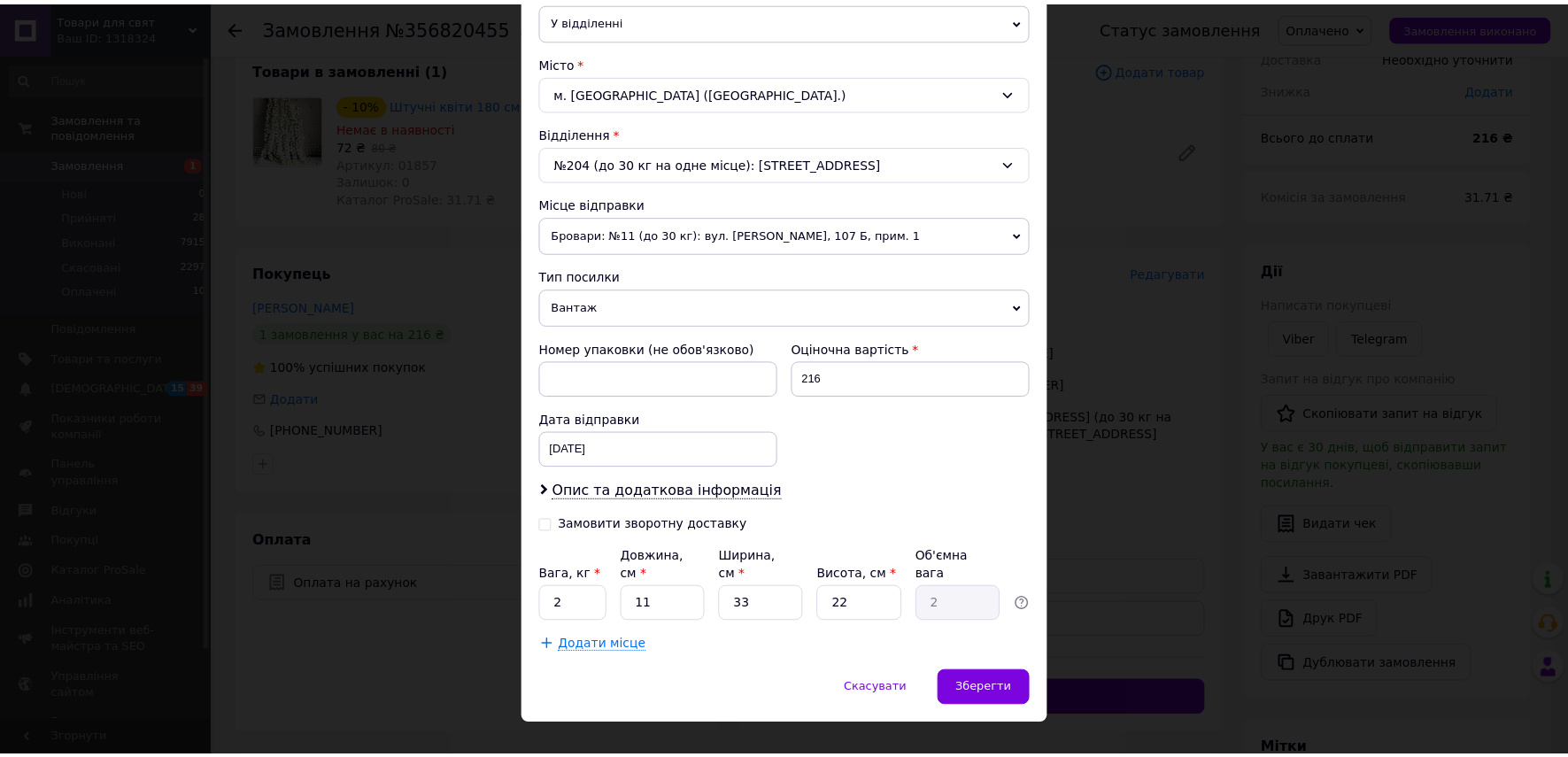
scroll to position [441, 0]
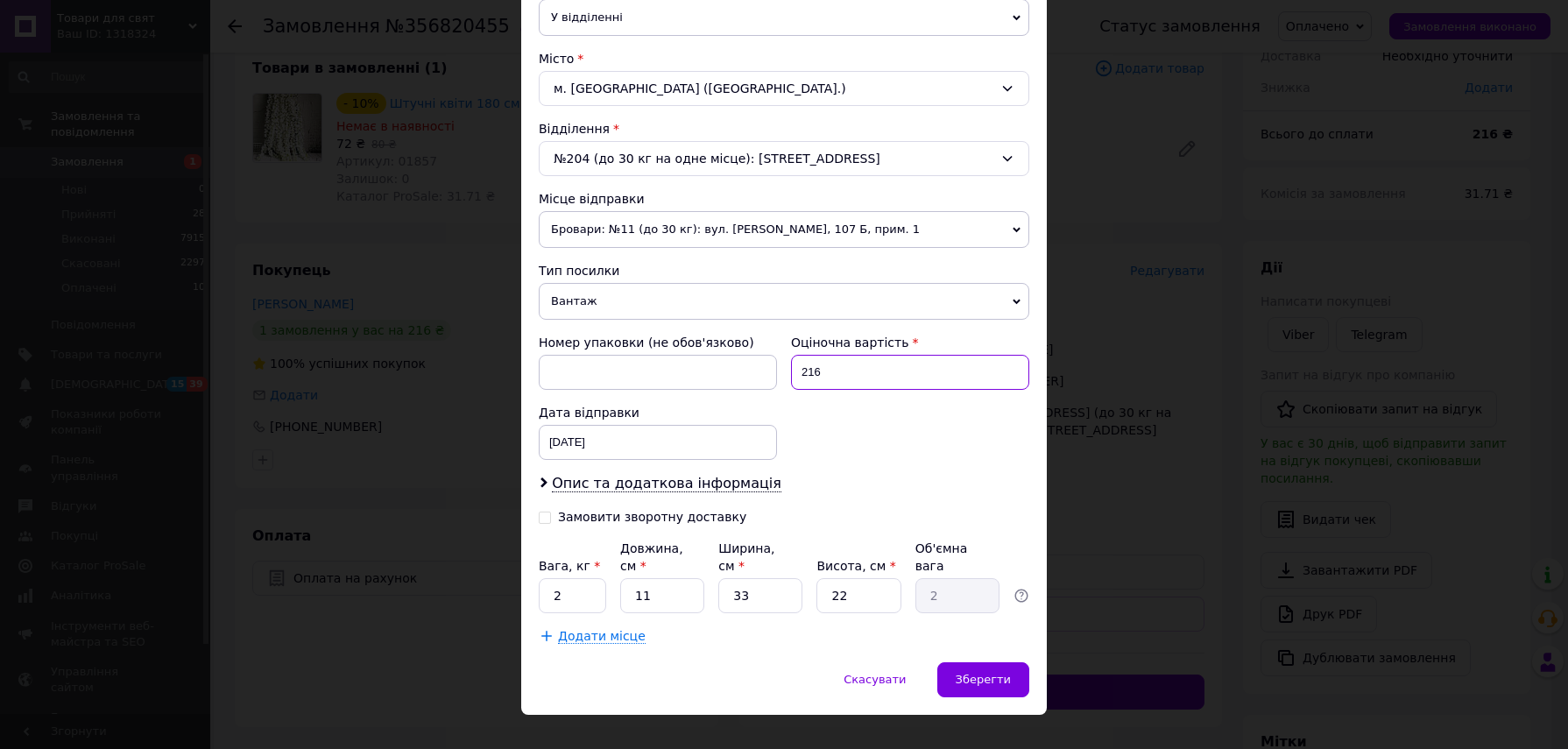
click at [890, 358] on input "216" at bounding box center [910, 373] width 238 height 35
type input "100"
click at [564, 579] on input "2" at bounding box center [573, 596] width 68 height 35
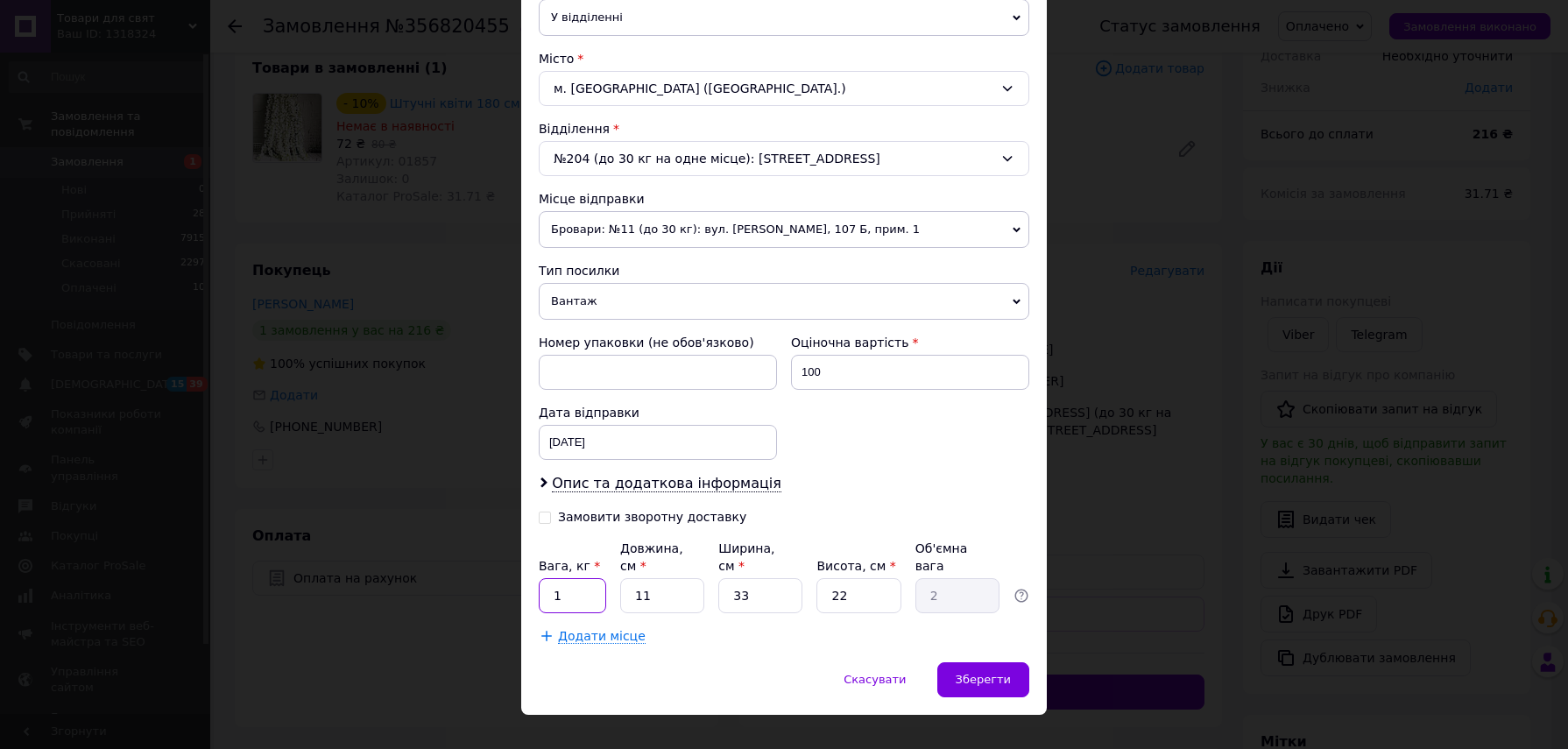
type input "1"
click at [693, 579] on input "11" at bounding box center [662, 596] width 84 height 35
type input "2"
type input "0.36"
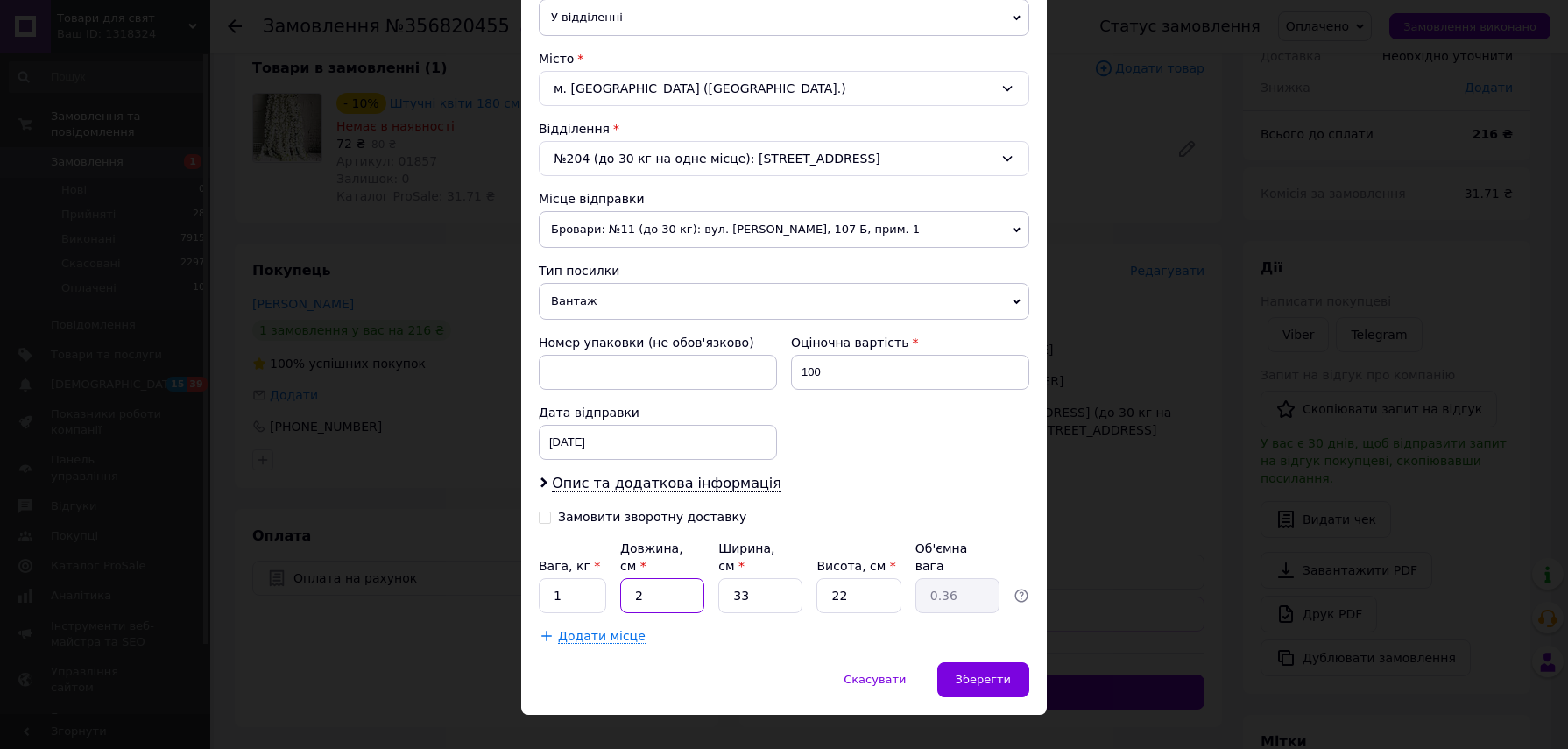
type input "25"
type input "4.54"
type input "25"
click at [775, 579] on input "33" at bounding box center [760, 596] width 84 height 35
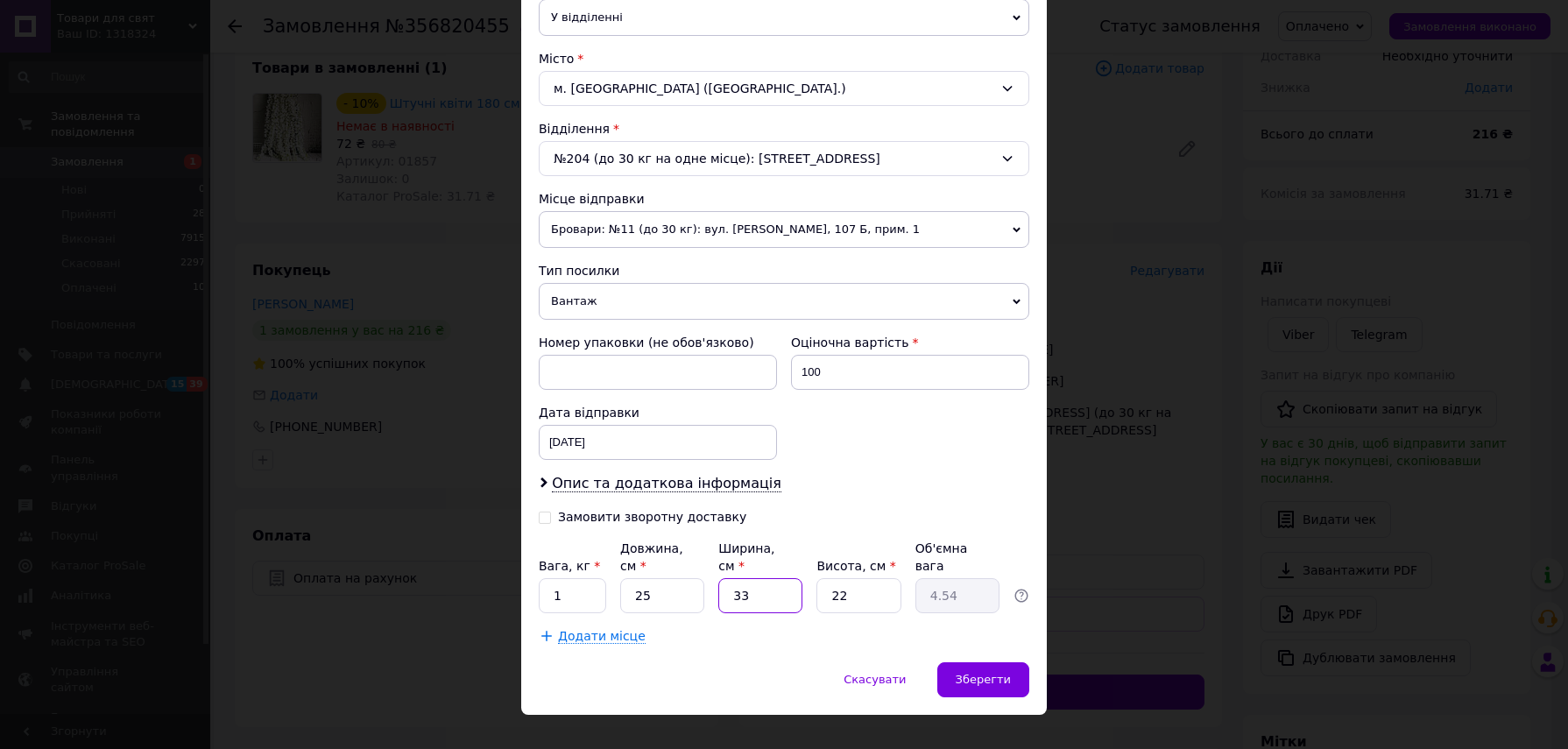
type input "1"
type input "0.14"
type input "18"
type input "2.48"
type input "18"
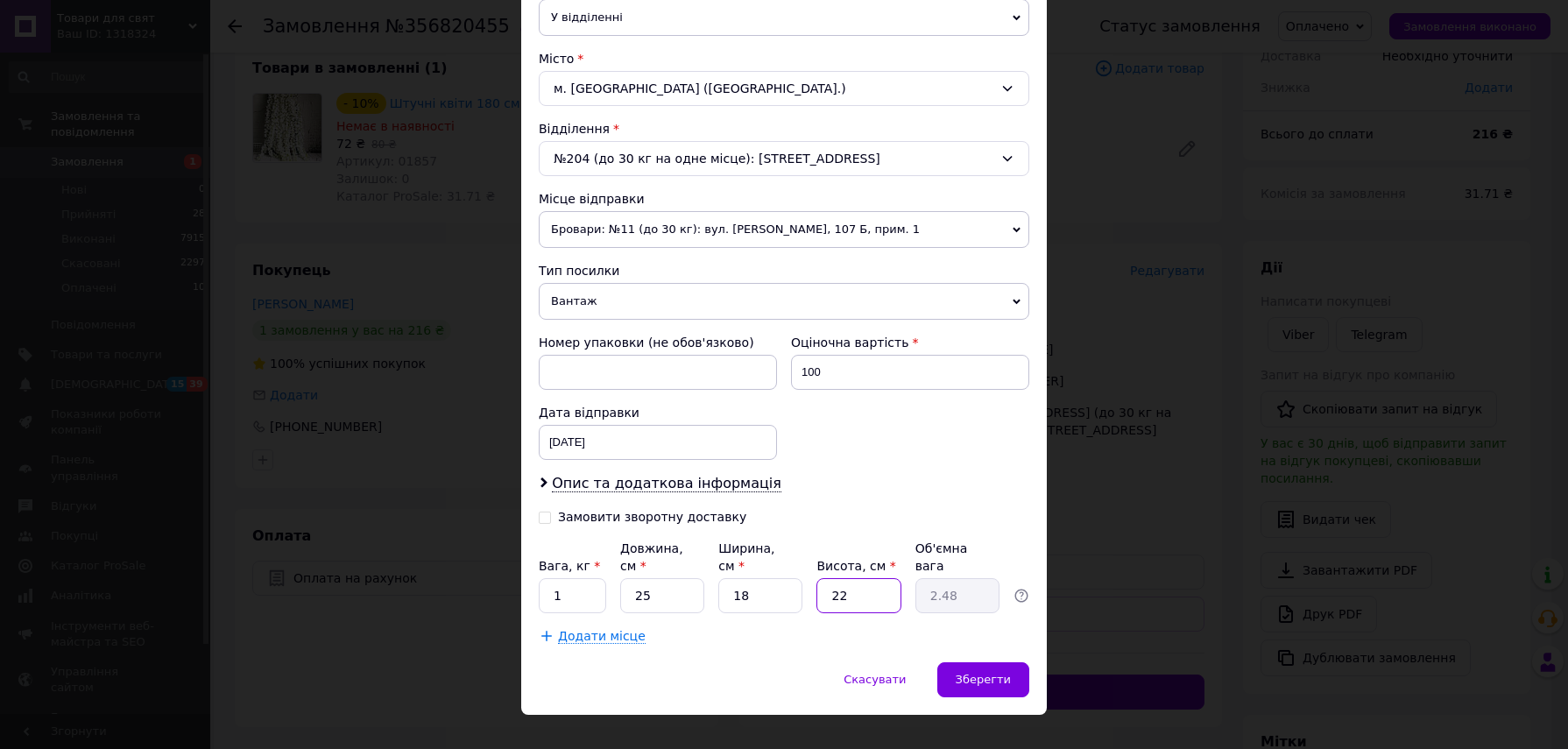
click at [855, 579] on input "22" at bounding box center [858, 596] width 84 height 35
type input "1"
type input "0.11"
type input "12"
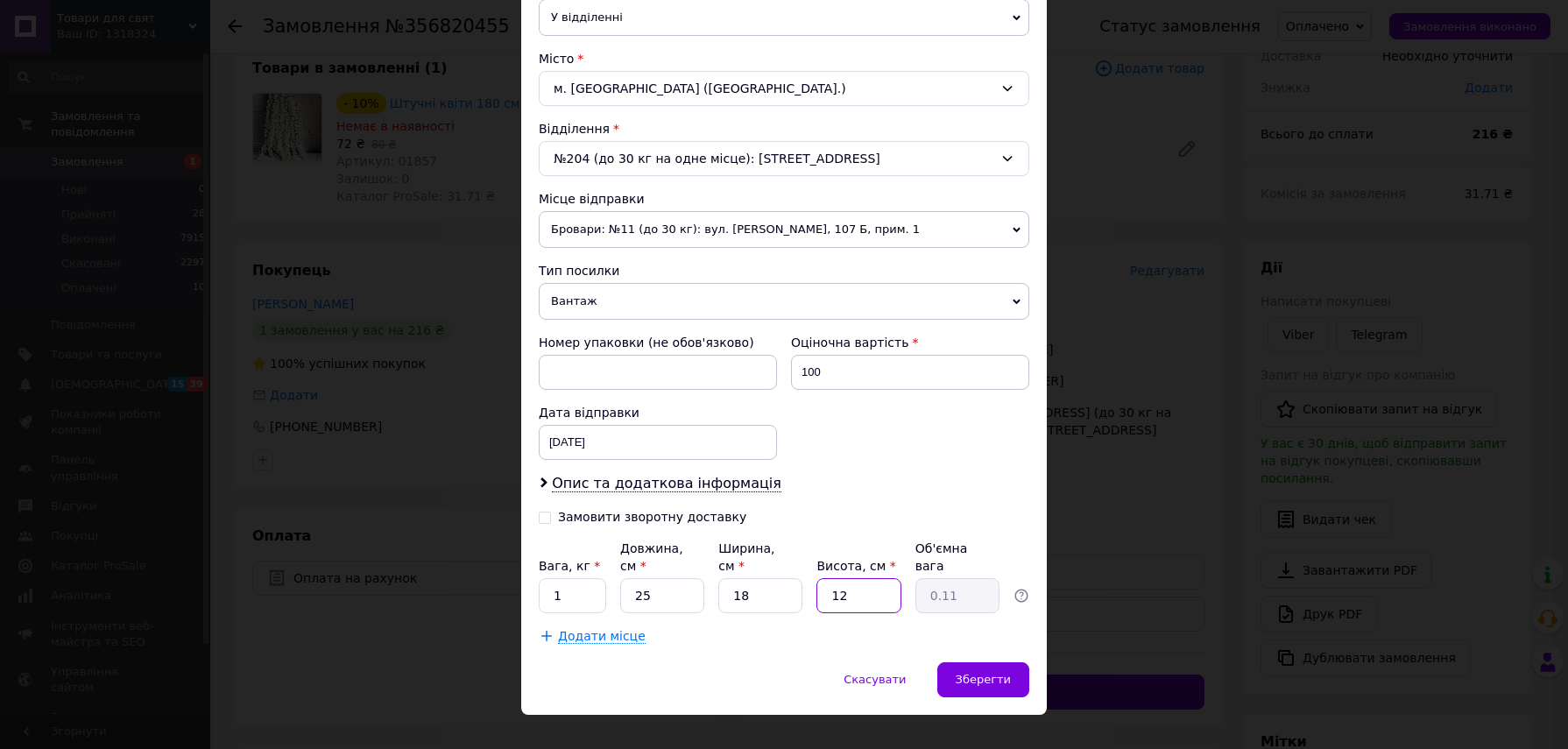
type input "1.35"
type input "12"
click at [995, 674] on span "Зберегти" at bounding box center [983, 680] width 55 height 14
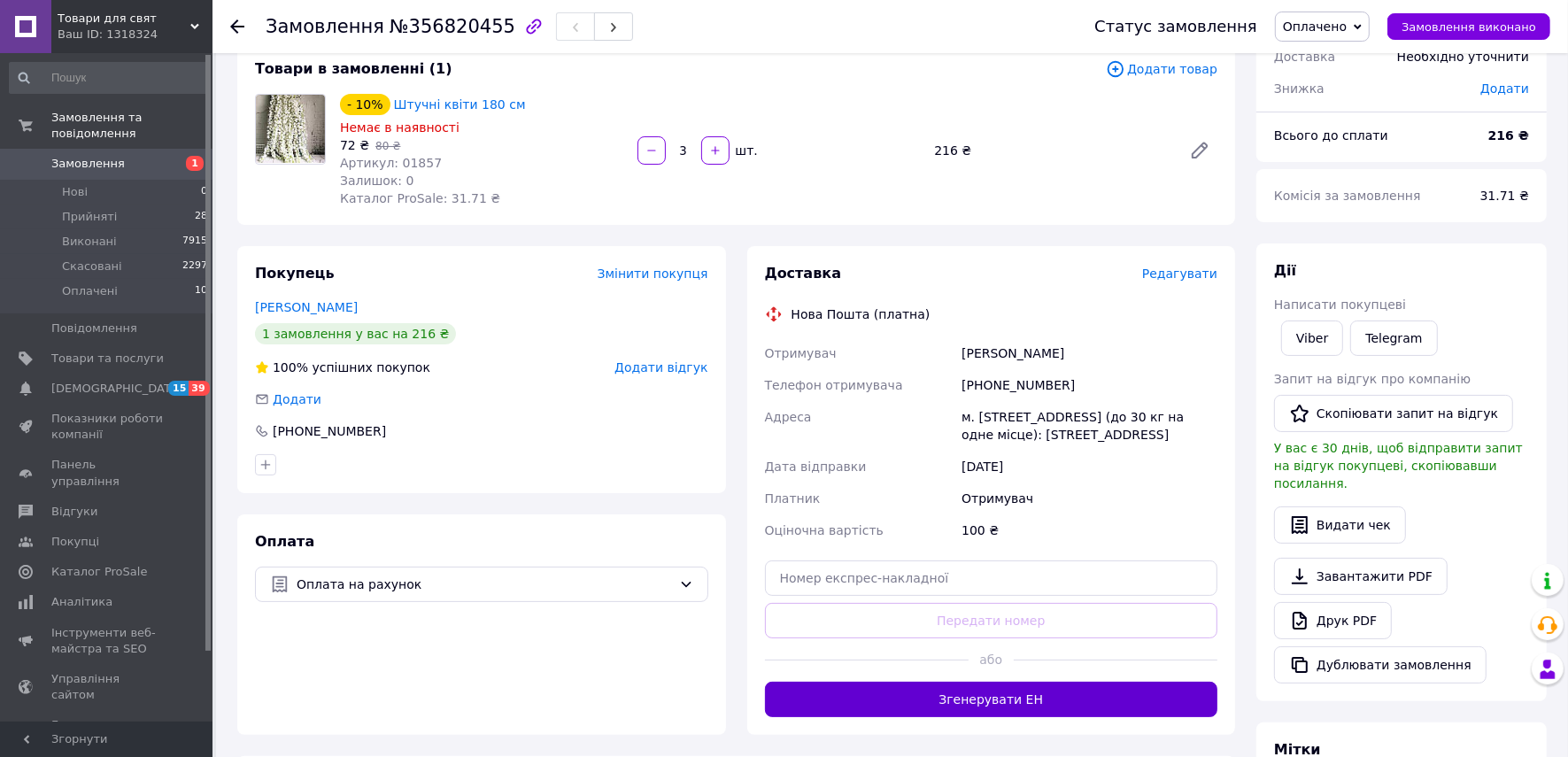
click at [1047, 691] on button "Згенерувати ЕН" at bounding box center [992, 699] width 454 height 35
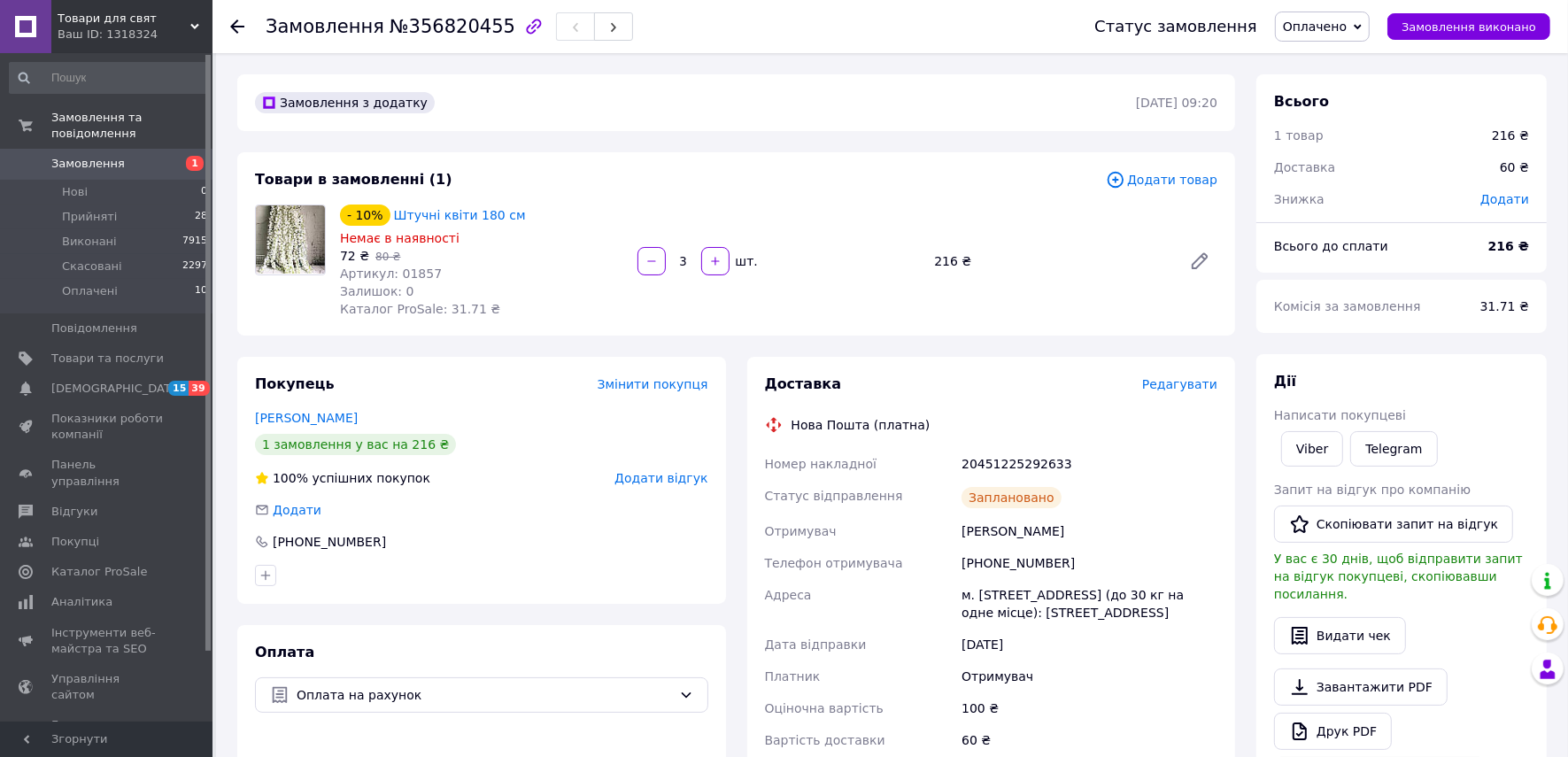
scroll to position [0, 0]
click at [1320, 22] on span "Оплачено" at bounding box center [1315, 26] width 64 height 14
click at [1346, 85] on li "Виконано" at bounding box center [1322, 88] width 93 height 26
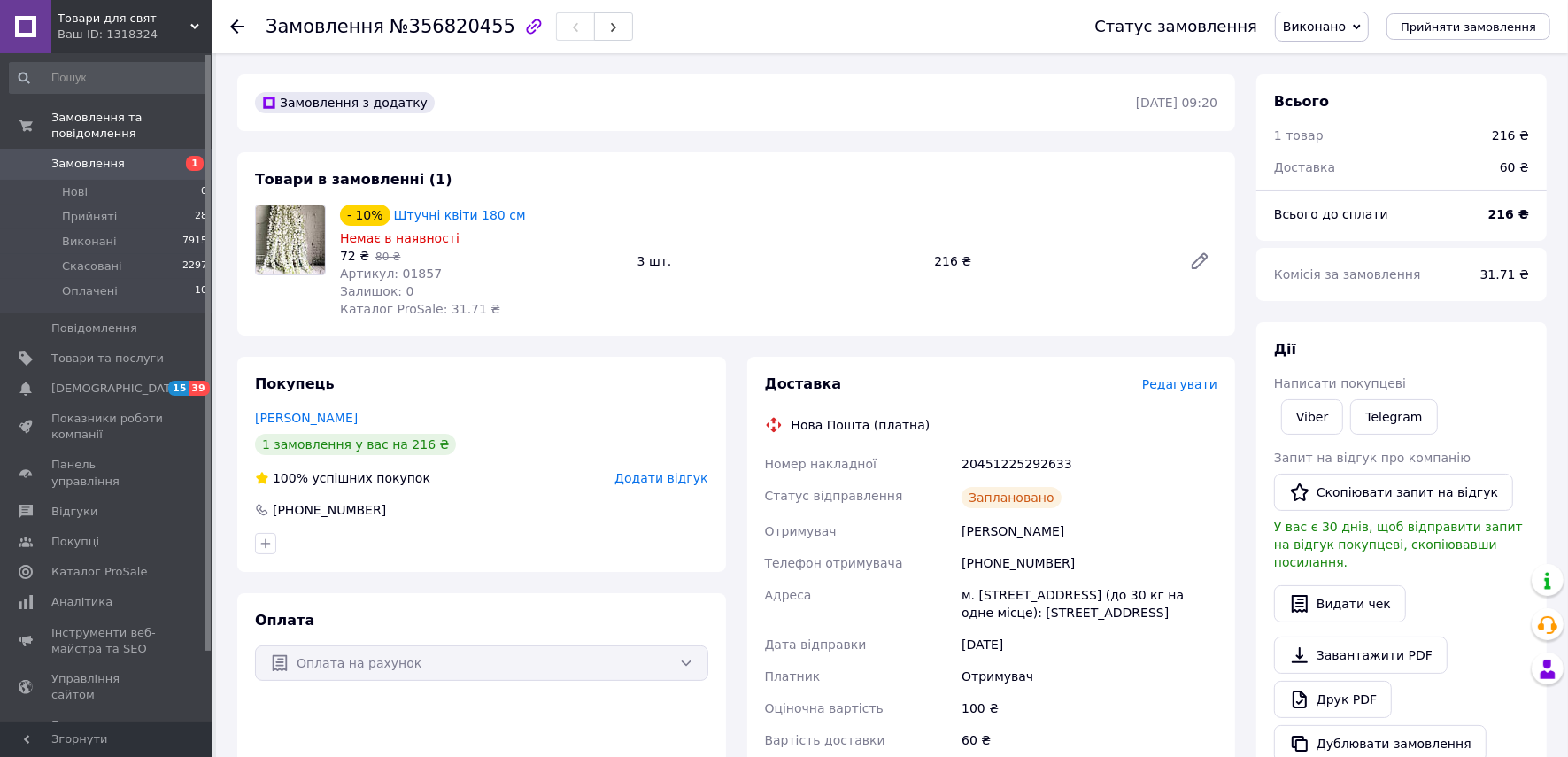
click at [235, 24] on icon at bounding box center [238, 26] width 14 height 14
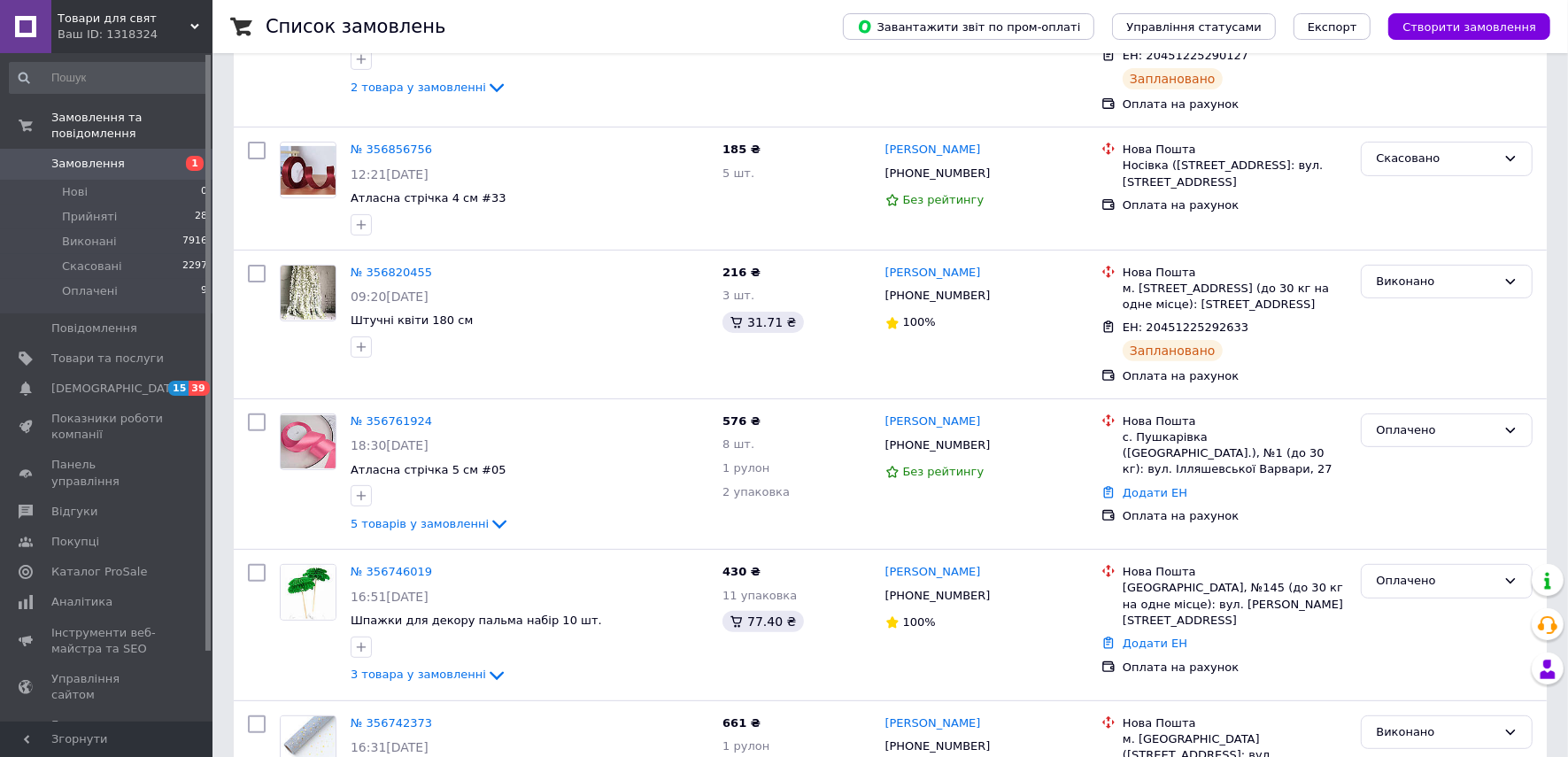
scroll to position [443, 0]
click at [385, 414] on link "№ 356761924" at bounding box center [391, 421] width 81 height 14
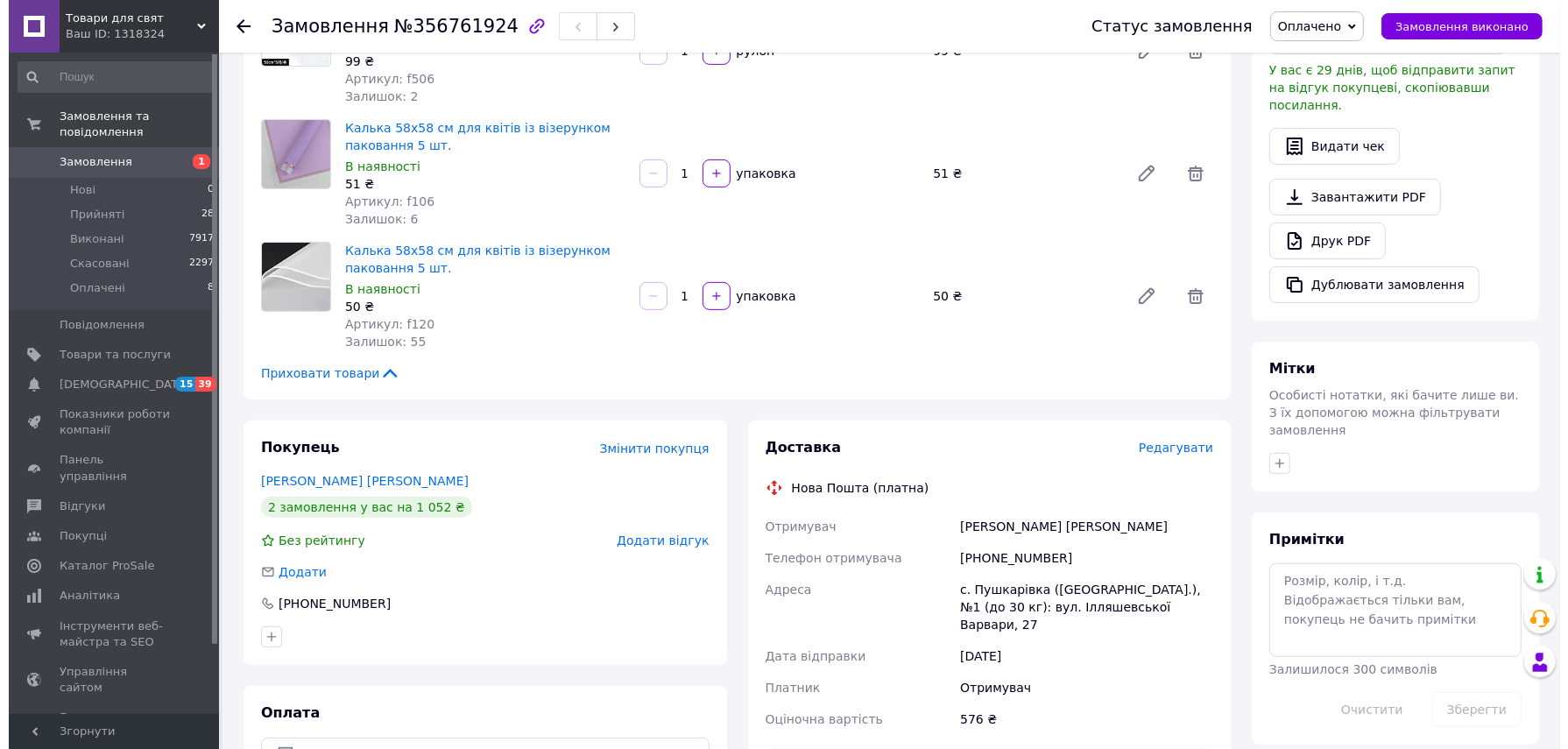
scroll to position [438, 0]
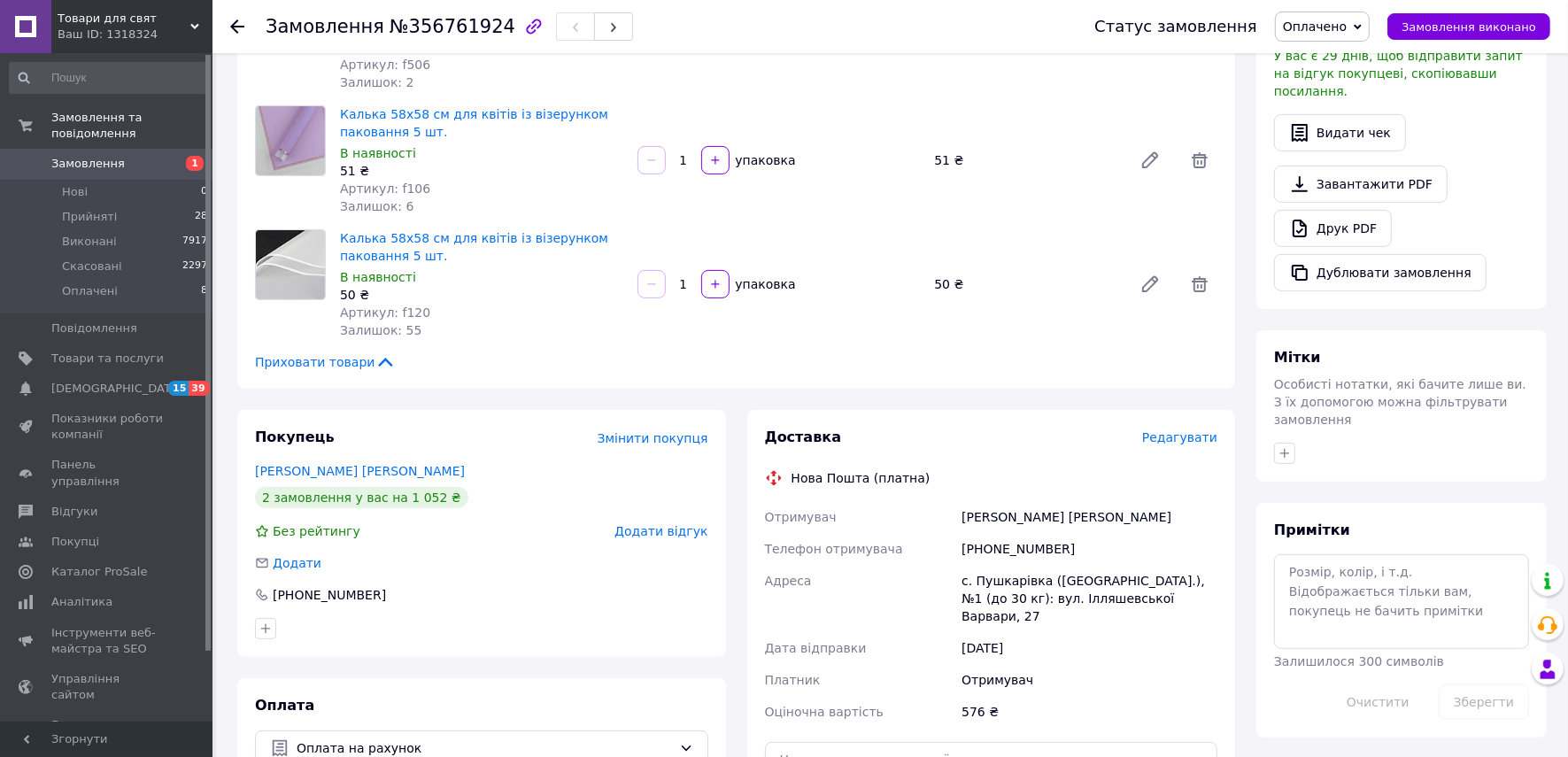
click at [1195, 430] on span "Редагувати" at bounding box center [1179, 437] width 75 height 14
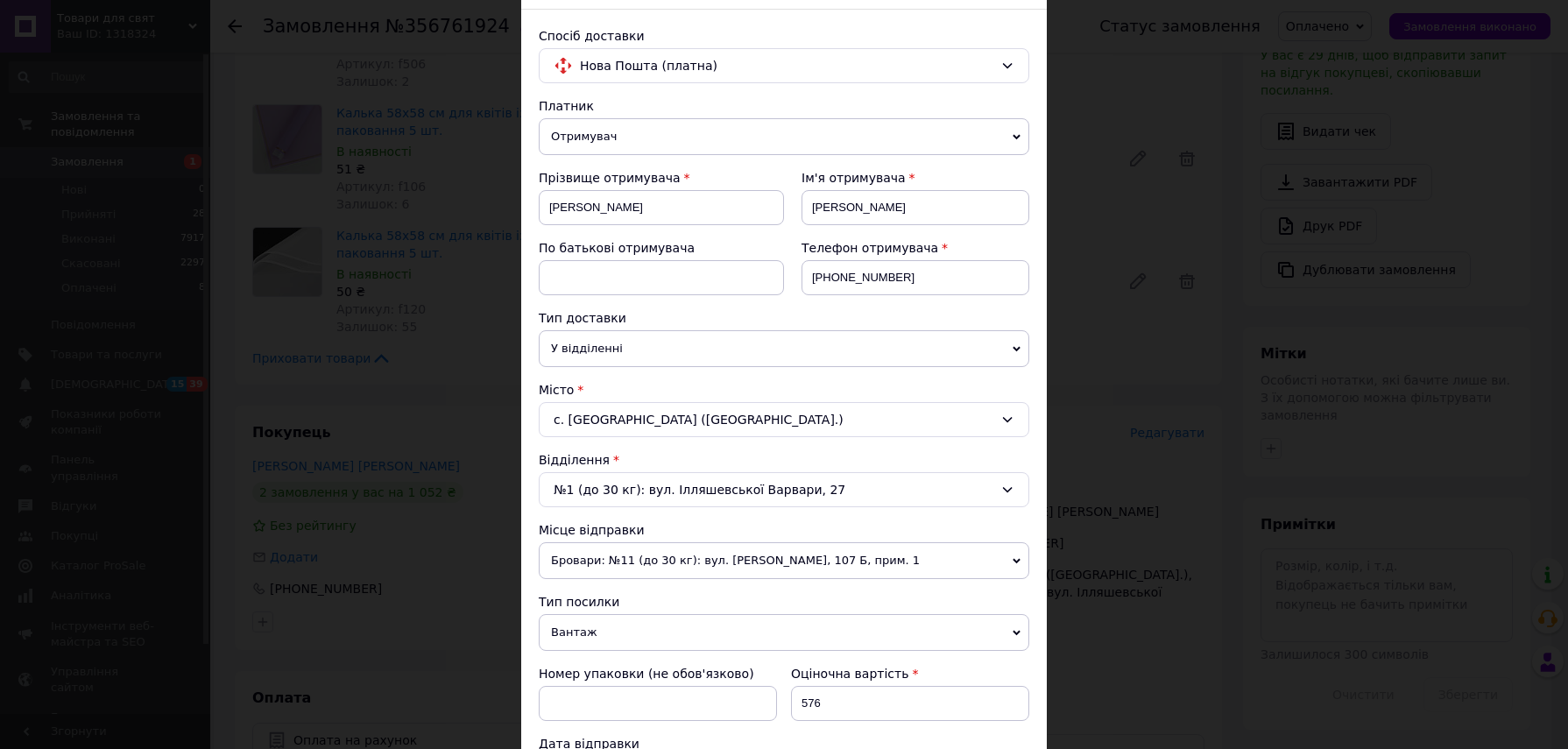
scroll to position [436, 0]
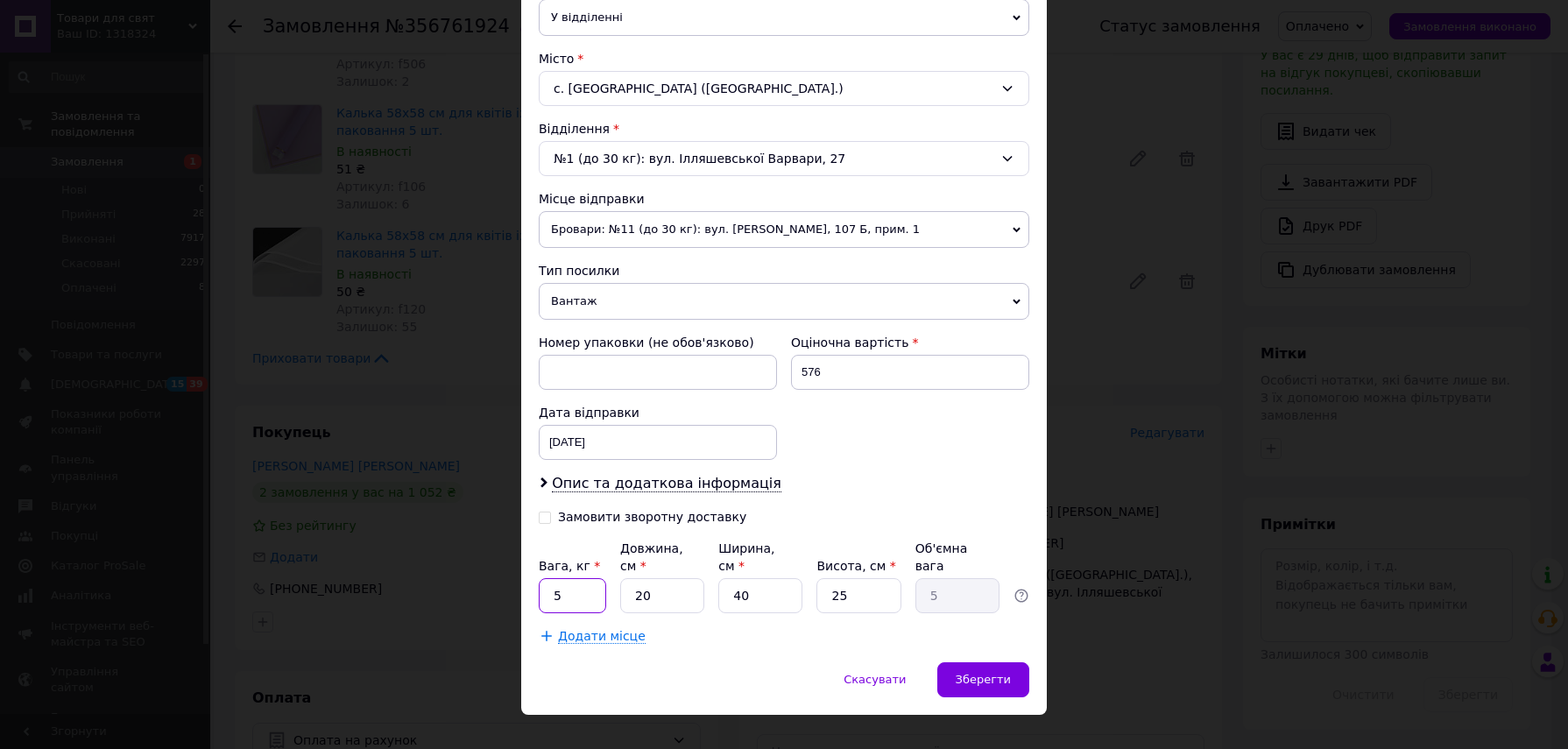
click at [589, 579] on input "5" at bounding box center [573, 596] width 68 height 35
type input "1.5"
click at [663, 579] on input "20" at bounding box center [662, 596] width 84 height 35
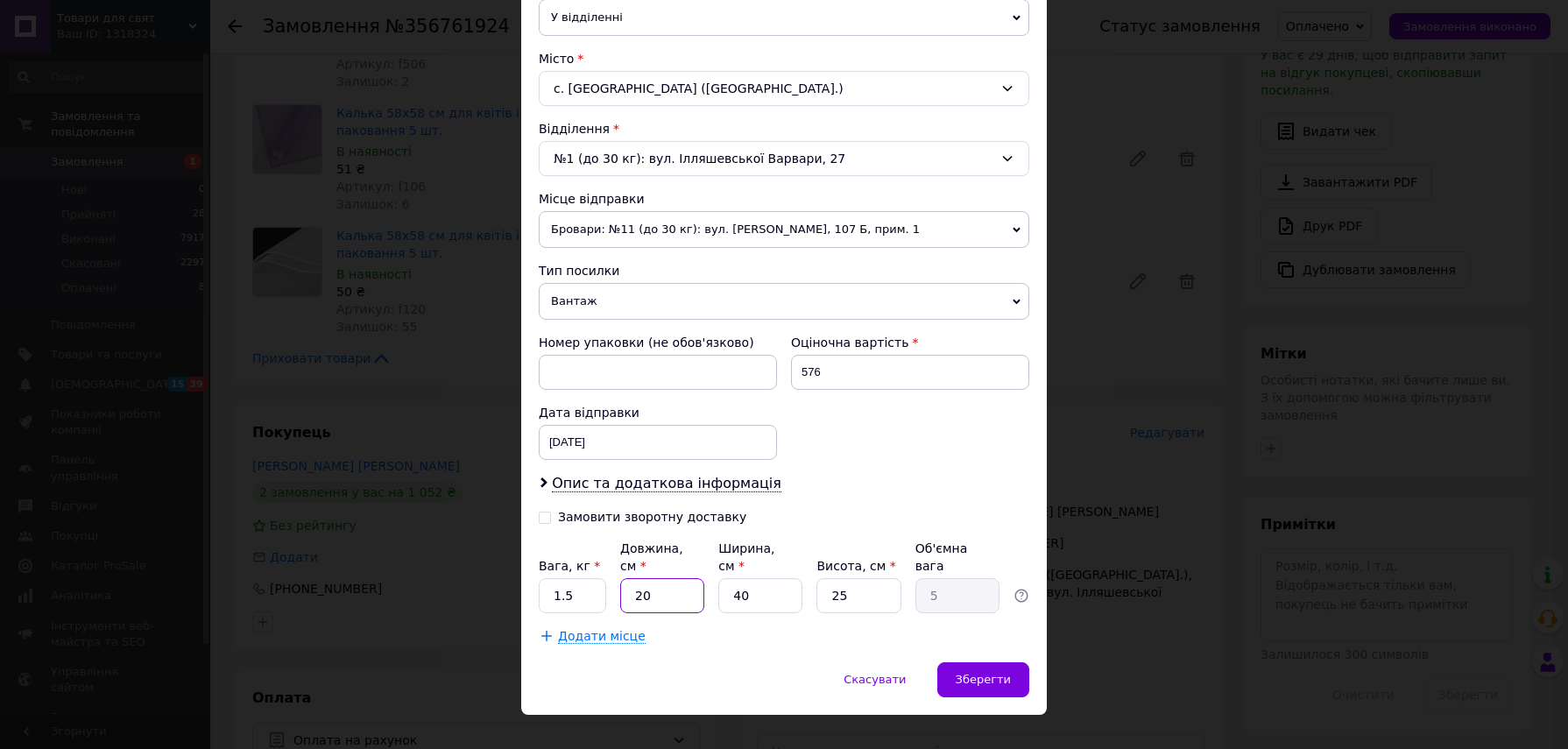
type input "3"
type input "0.75"
type input "38"
type input "9.5"
type input "38"
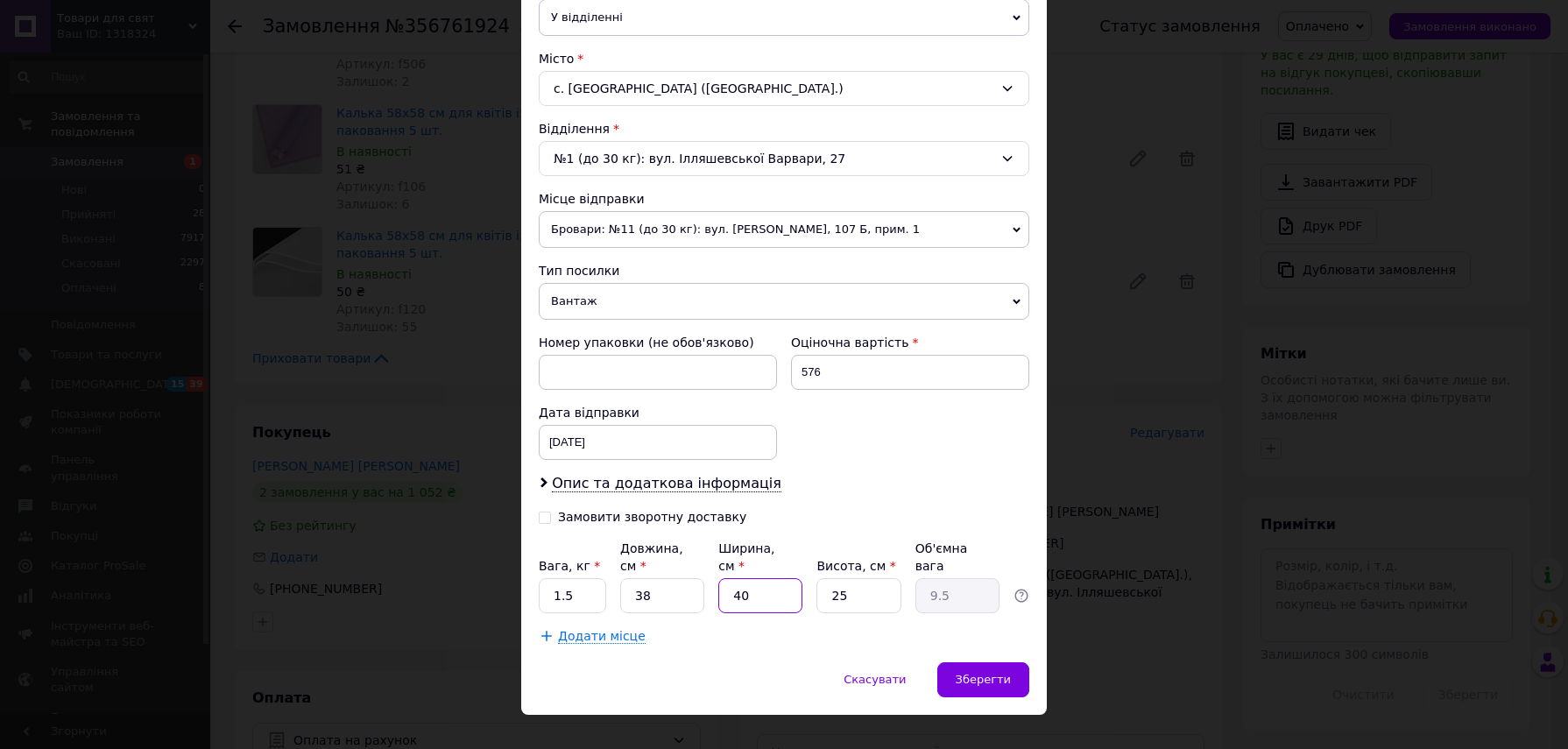
click at [791, 579] on input "40" at bounding box center [760, 596] width 84 height 35
type input "2"
type input "0.48"
type input "25"
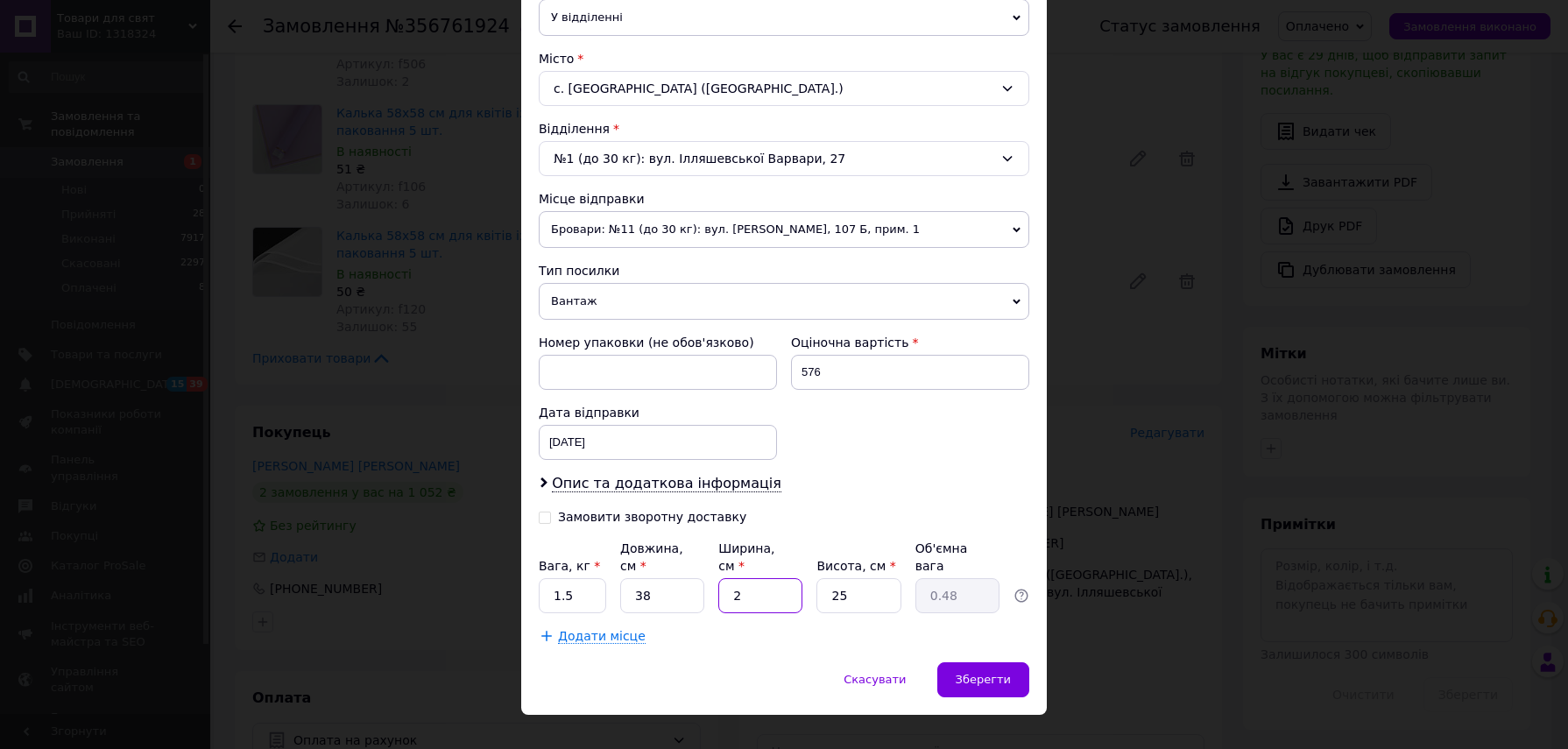
type input "5.94"
type input "25"
click at [861, 579] on input "25" at bounding box center [858, 596] width 84 height 35
type input "1"
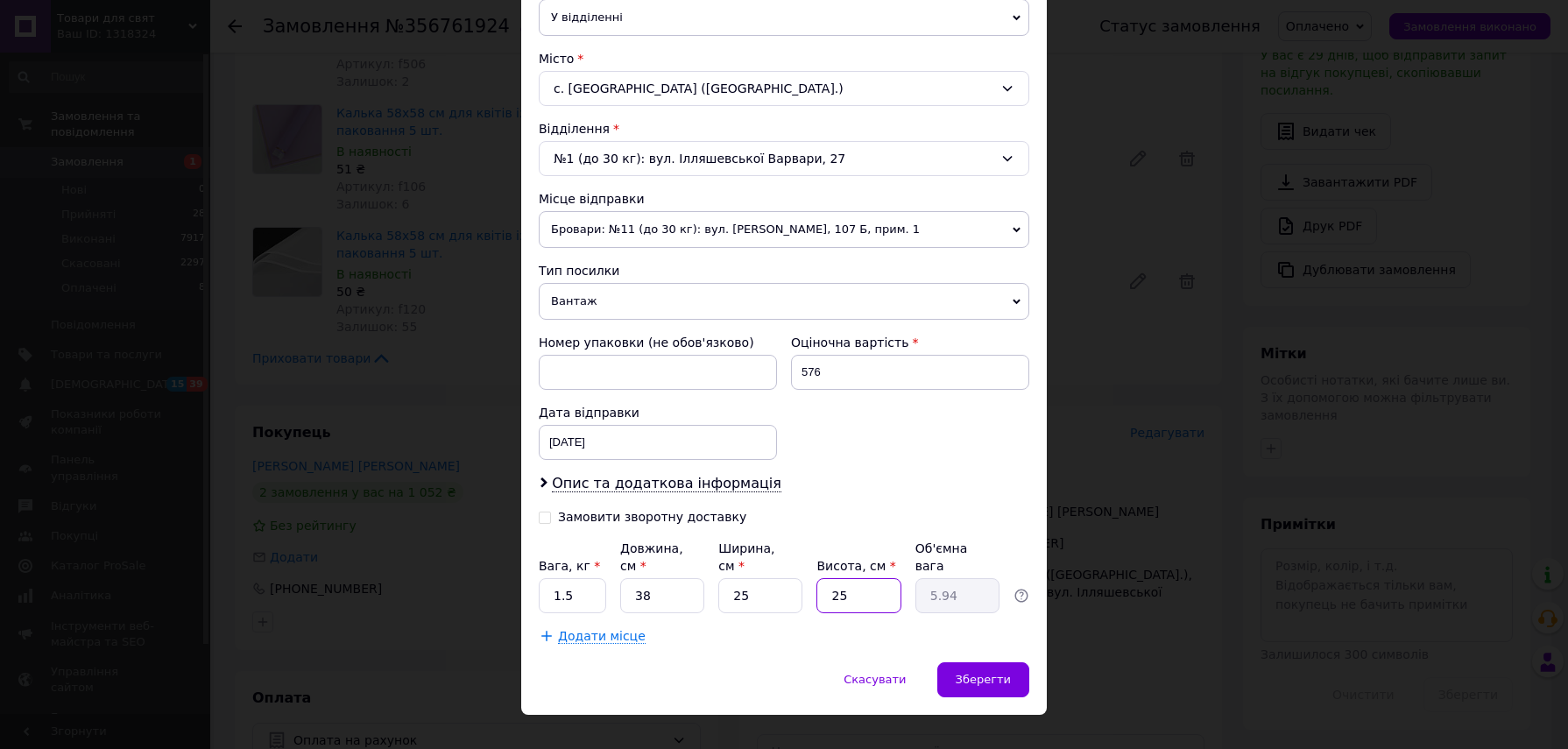
type input "0.24"
type input "11"
type input "2.61"
type input "1"
type input "0.24"
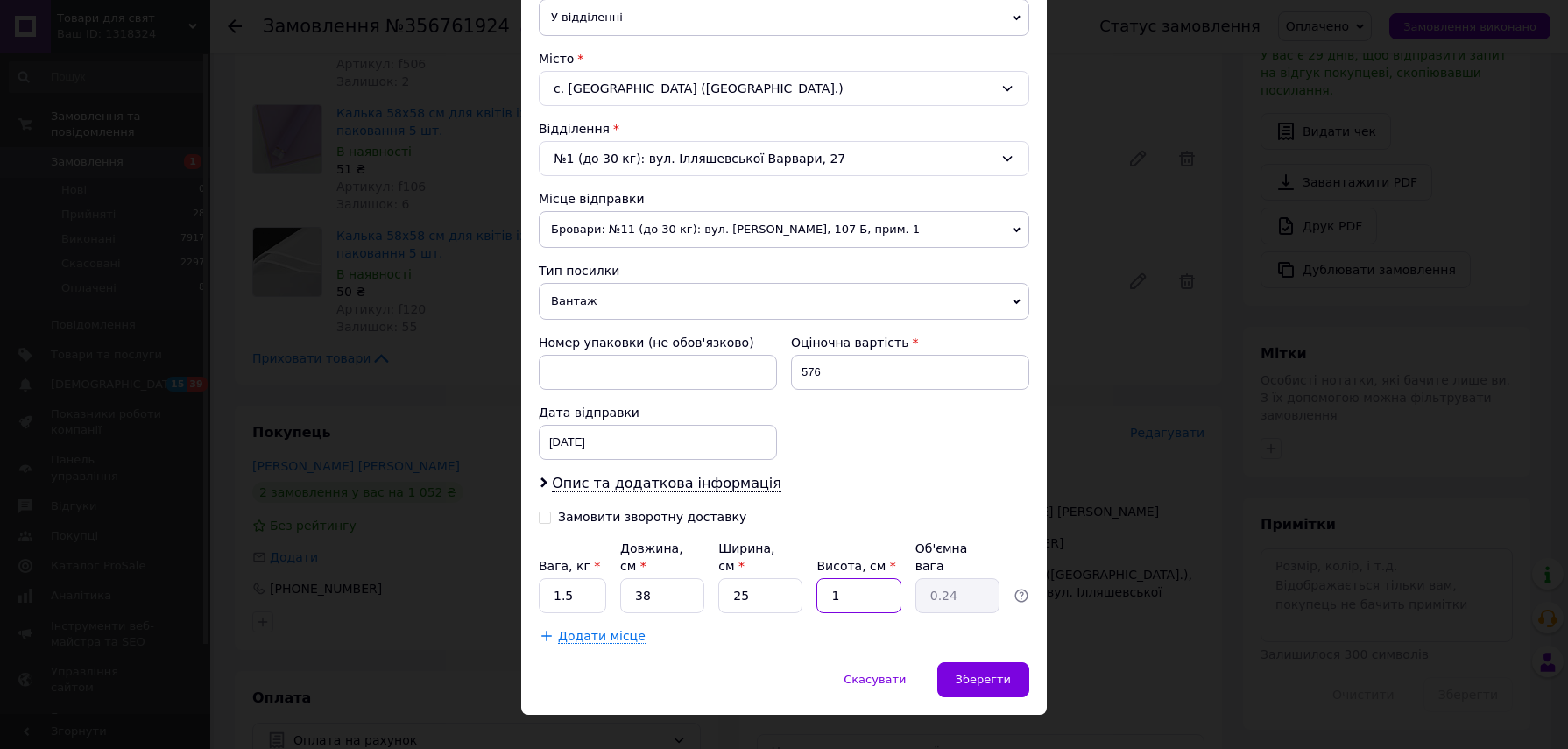
type input "10"
type input "2.38"
type input "10"
click at [654, 579] on input "38" at bounding box center [662, 596] width 84 height 35
type input "3"
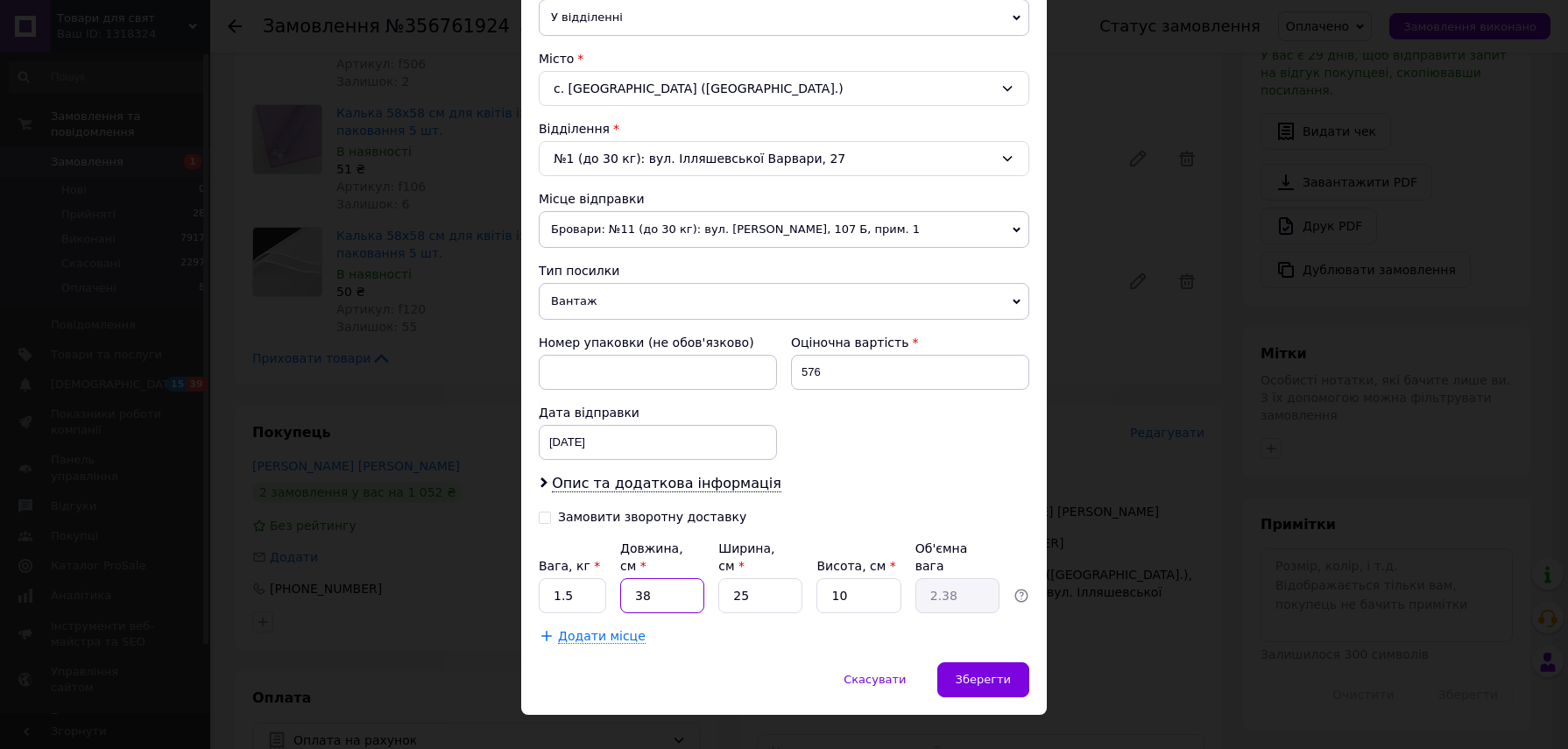
type input "0.19"
type input "36"
type input "2.25"
type input "36"
click at [762, 579] on input "25" at bounding box center [760, 596] width 84 height 35
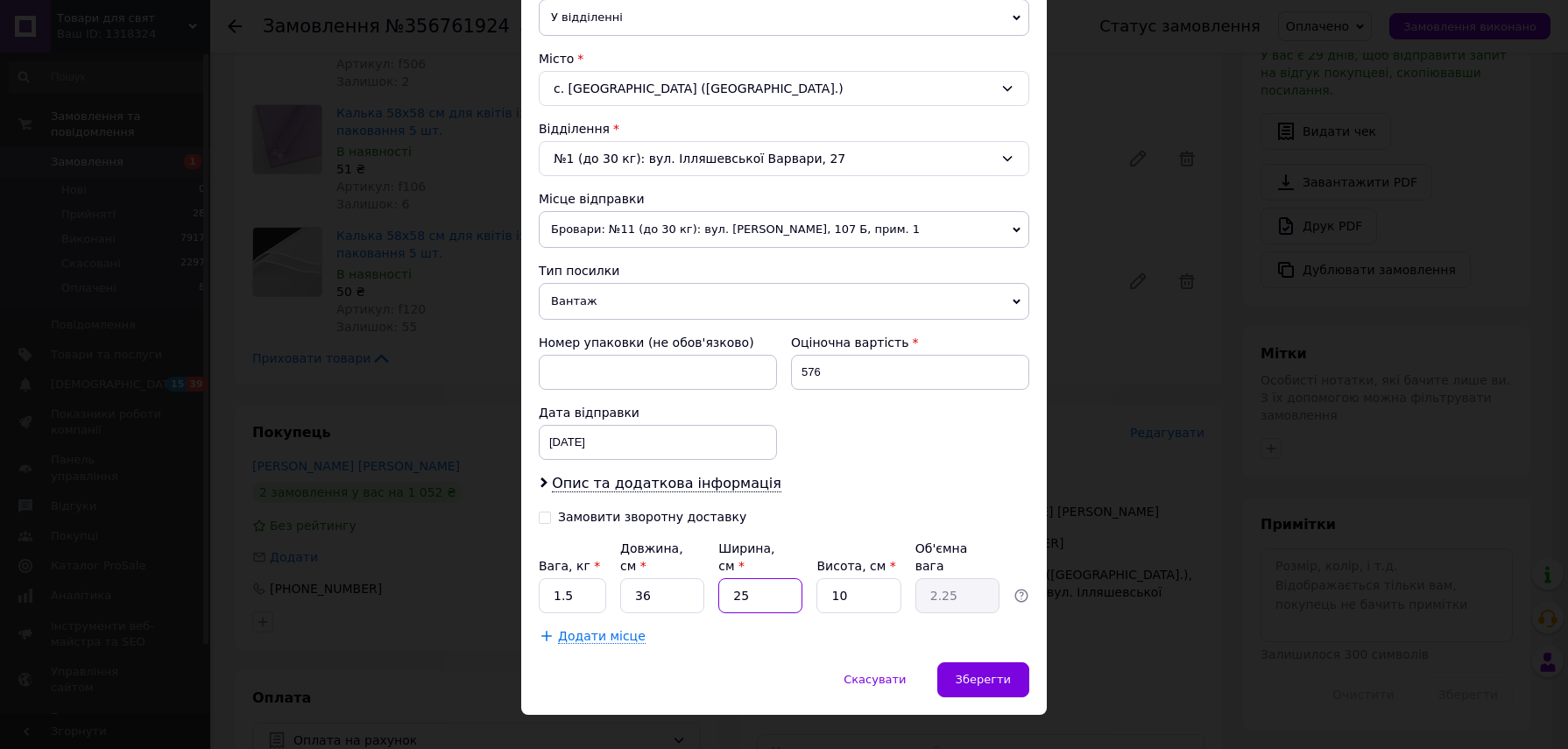
type input "2"
type input "0.18"
type input "22"
type input "1.98"
type input "22"
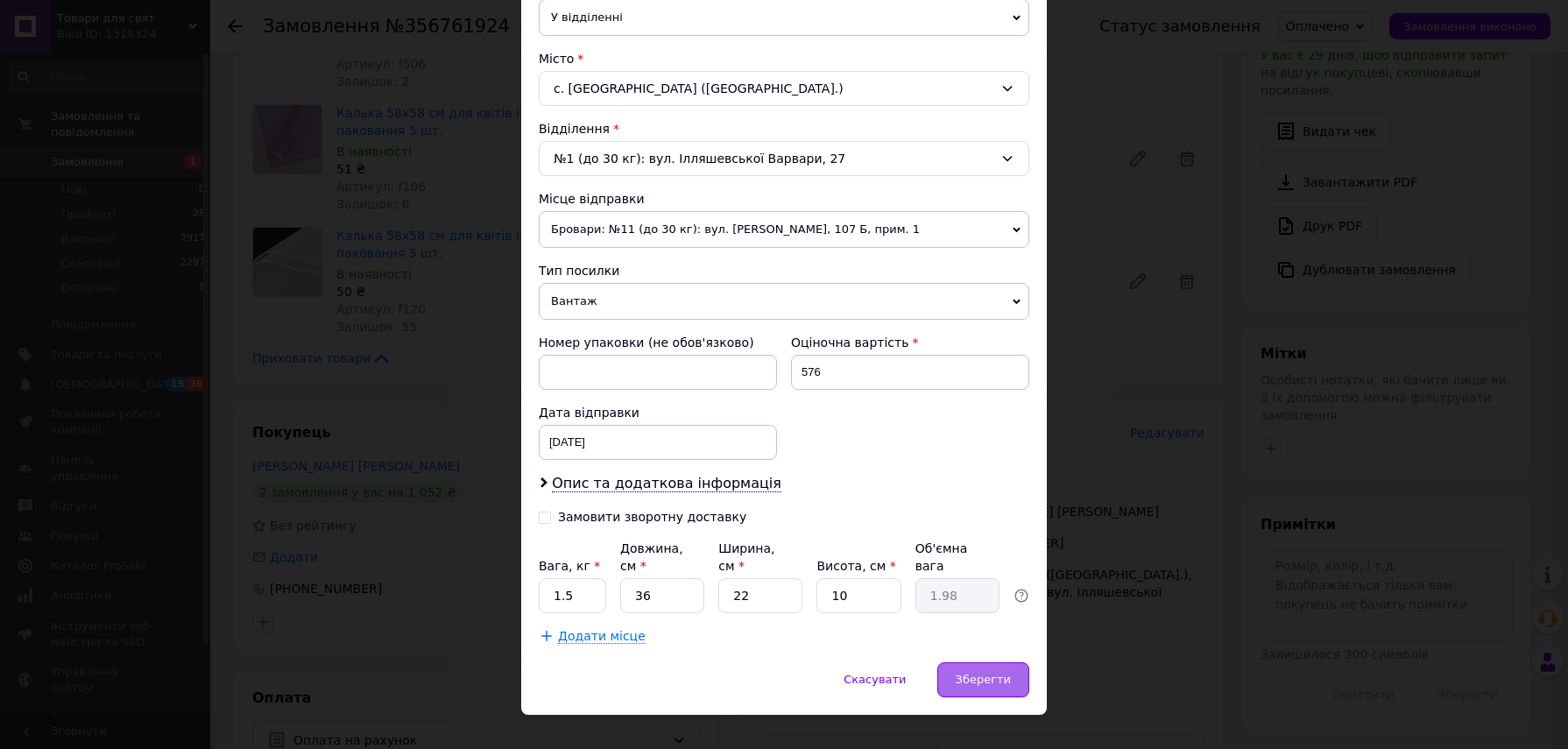
click at [963, 674] on span "Зберегти" at bounding box center [983, 680] width 55 height 14
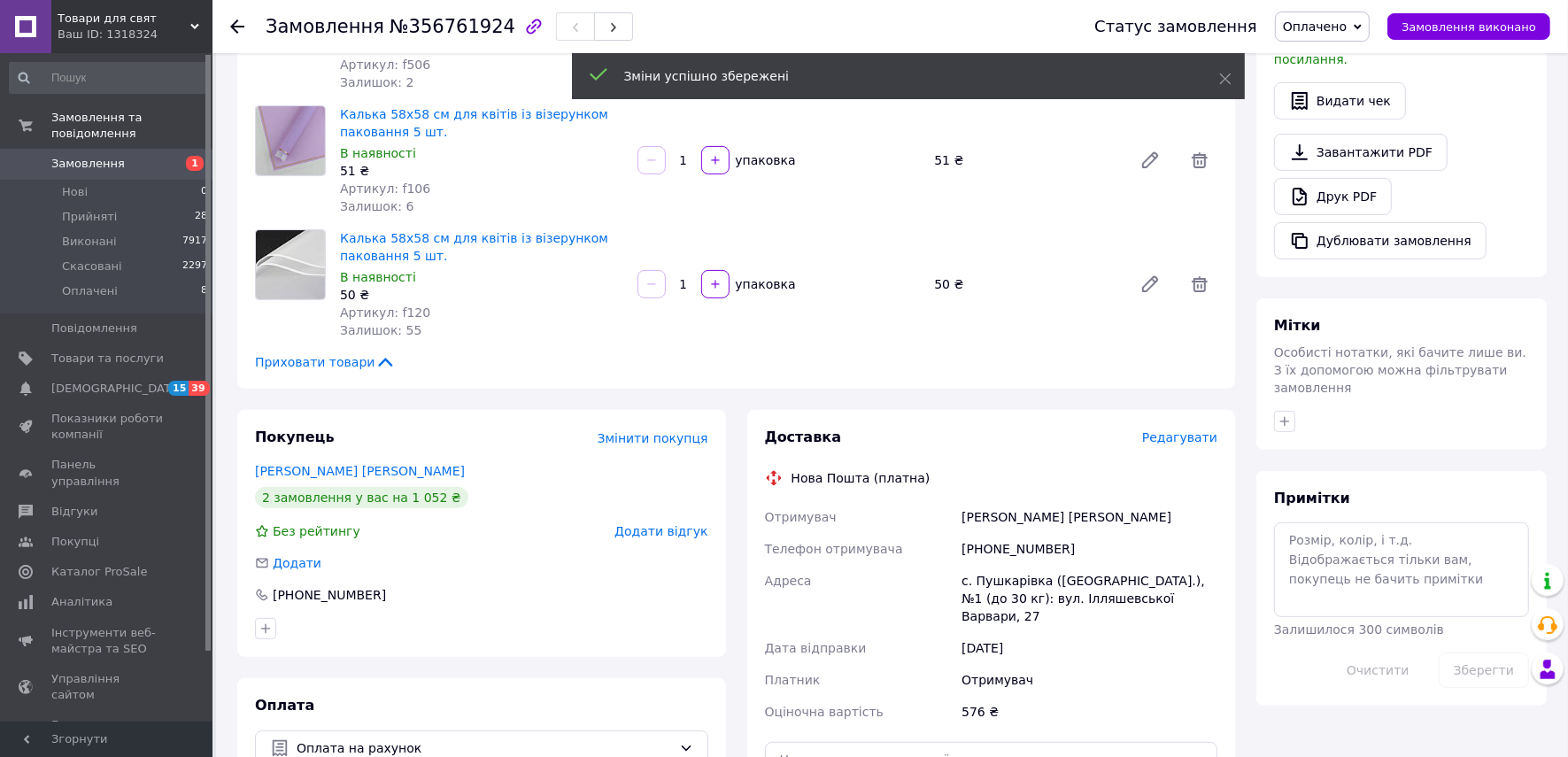
click at [1174, 430] on span "Редагувати" at bounding box center [1179, 437] width 75 height 14
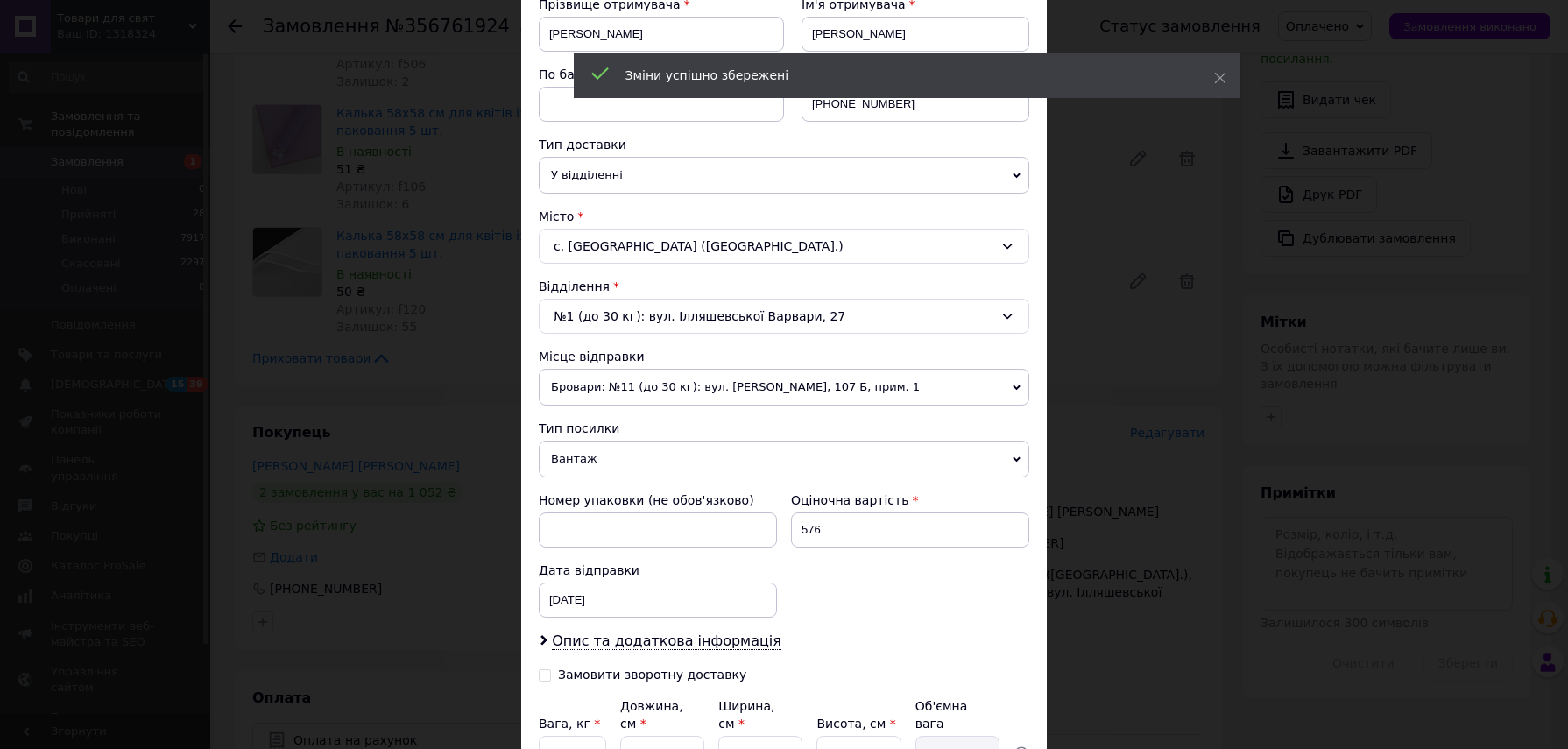
scroll to position [329, 0]
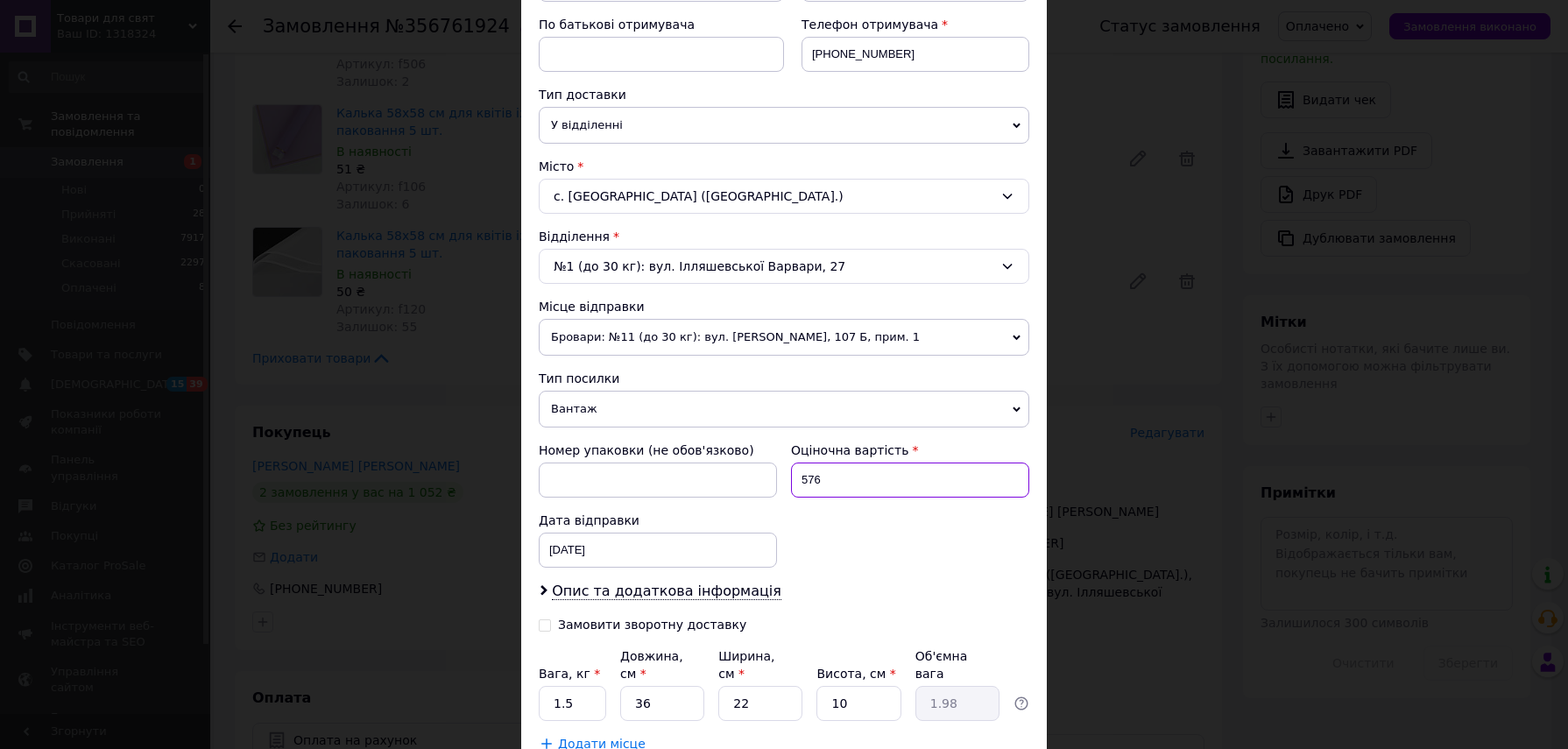
click at [875, 478] on input "576" at bounding box center [910, 480] width 238 height 35
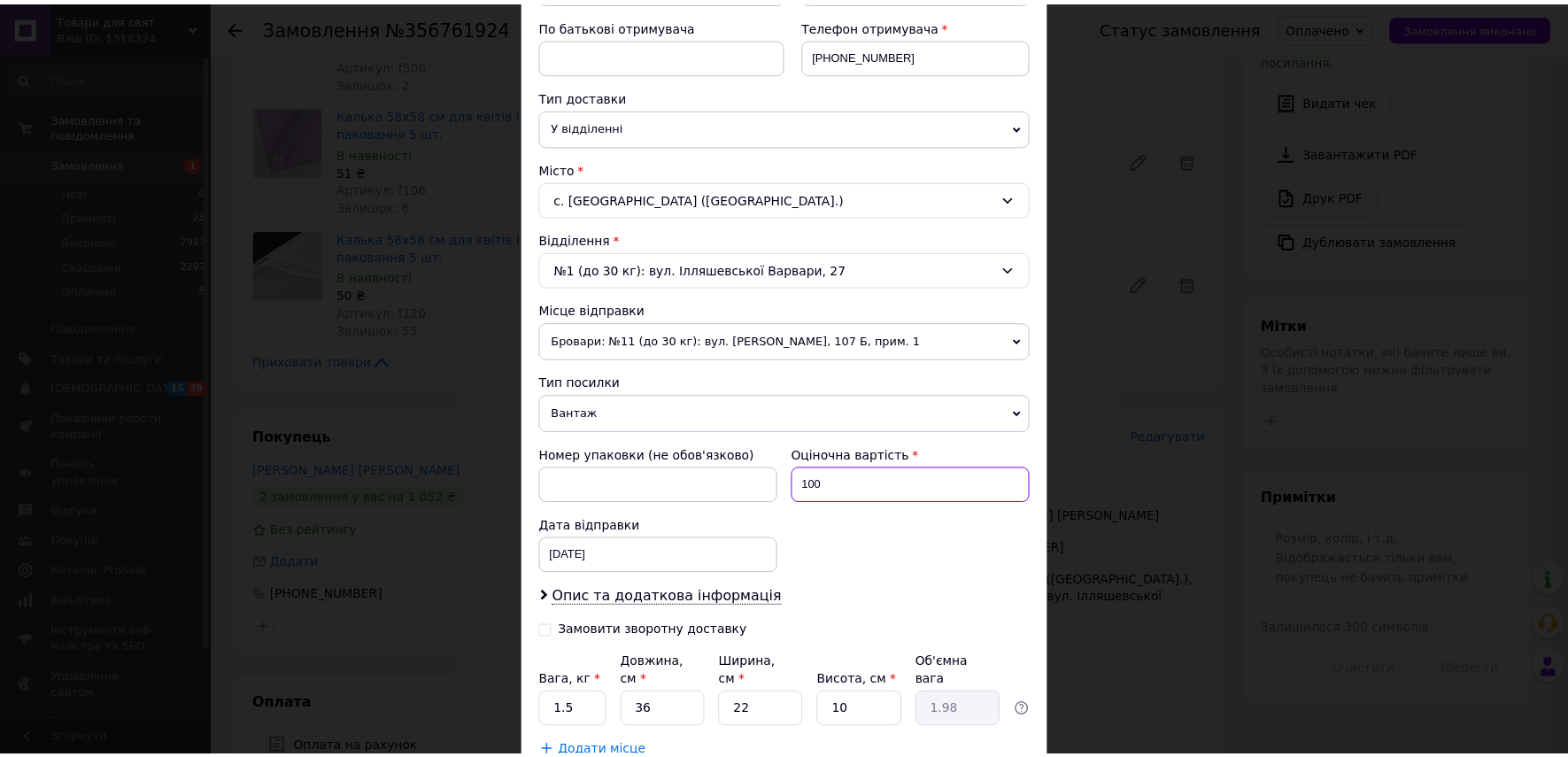
scroll to position [441, 0]
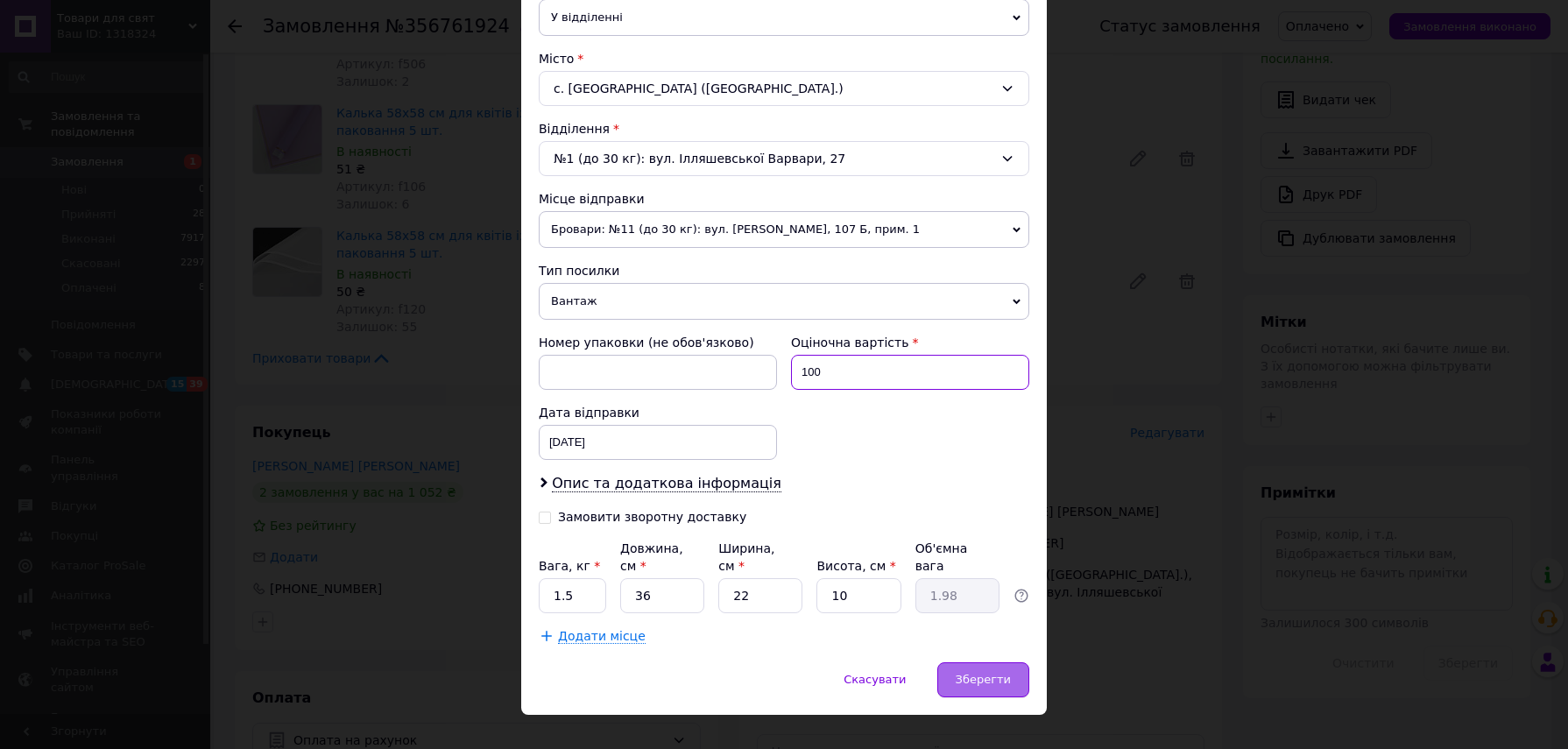
type input "100"
click at [1009, 663] on div "Зберегти" at bounding box center [983, 680] width 92 height 35
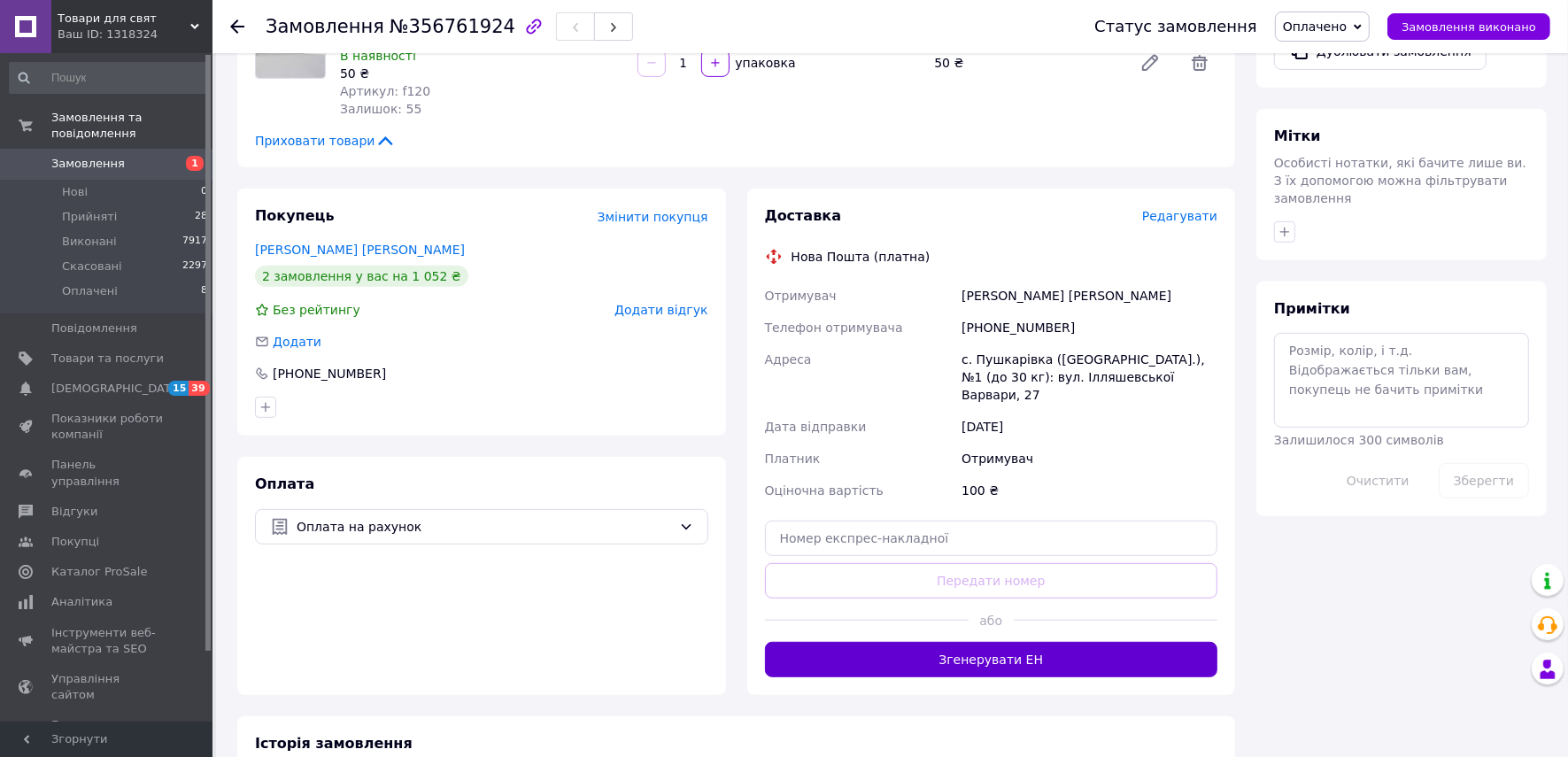
scroll to position [221, 0]
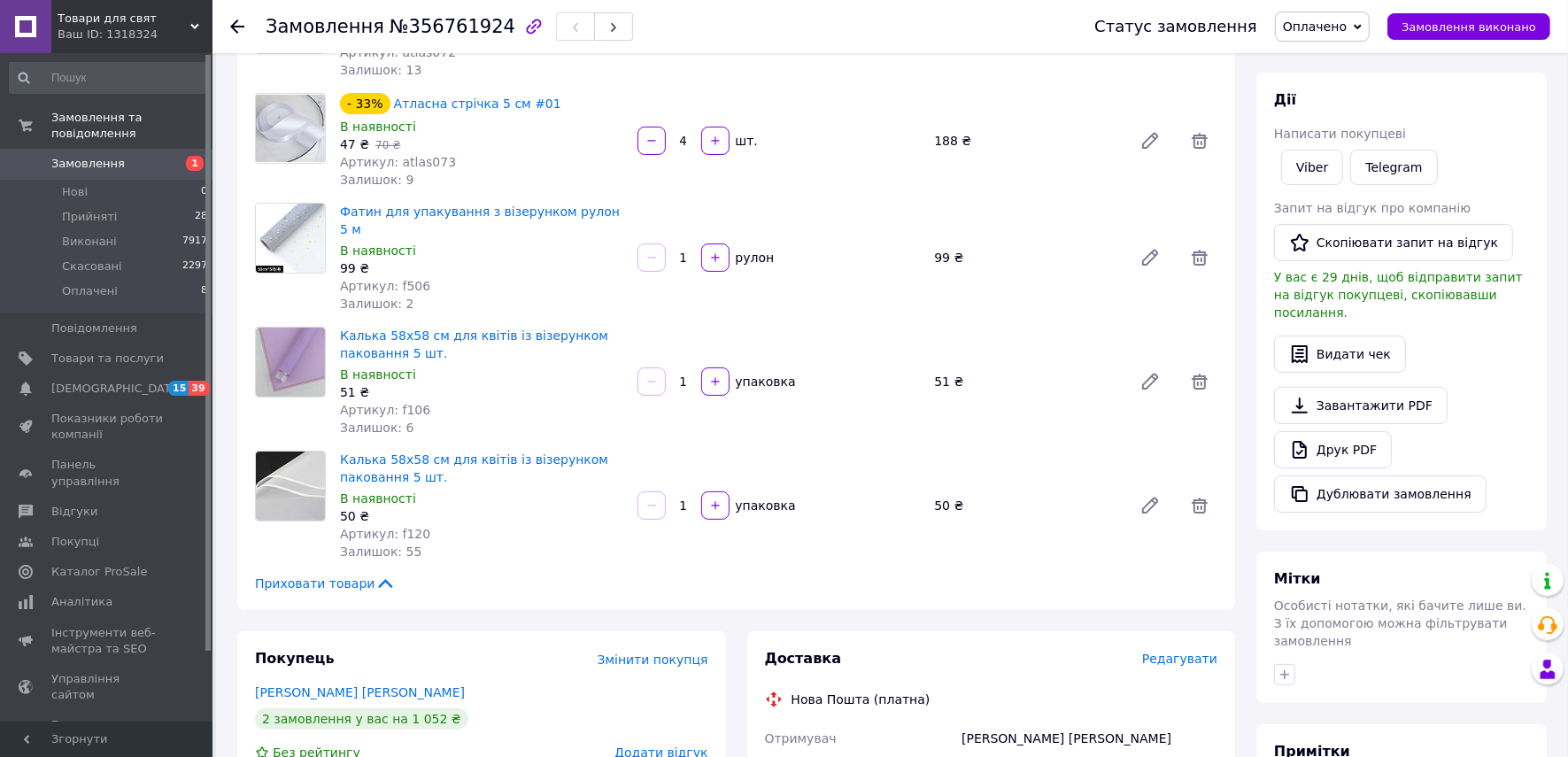
click at [238, 23] on icon at bounding box center [238, 26] width 14 height 14
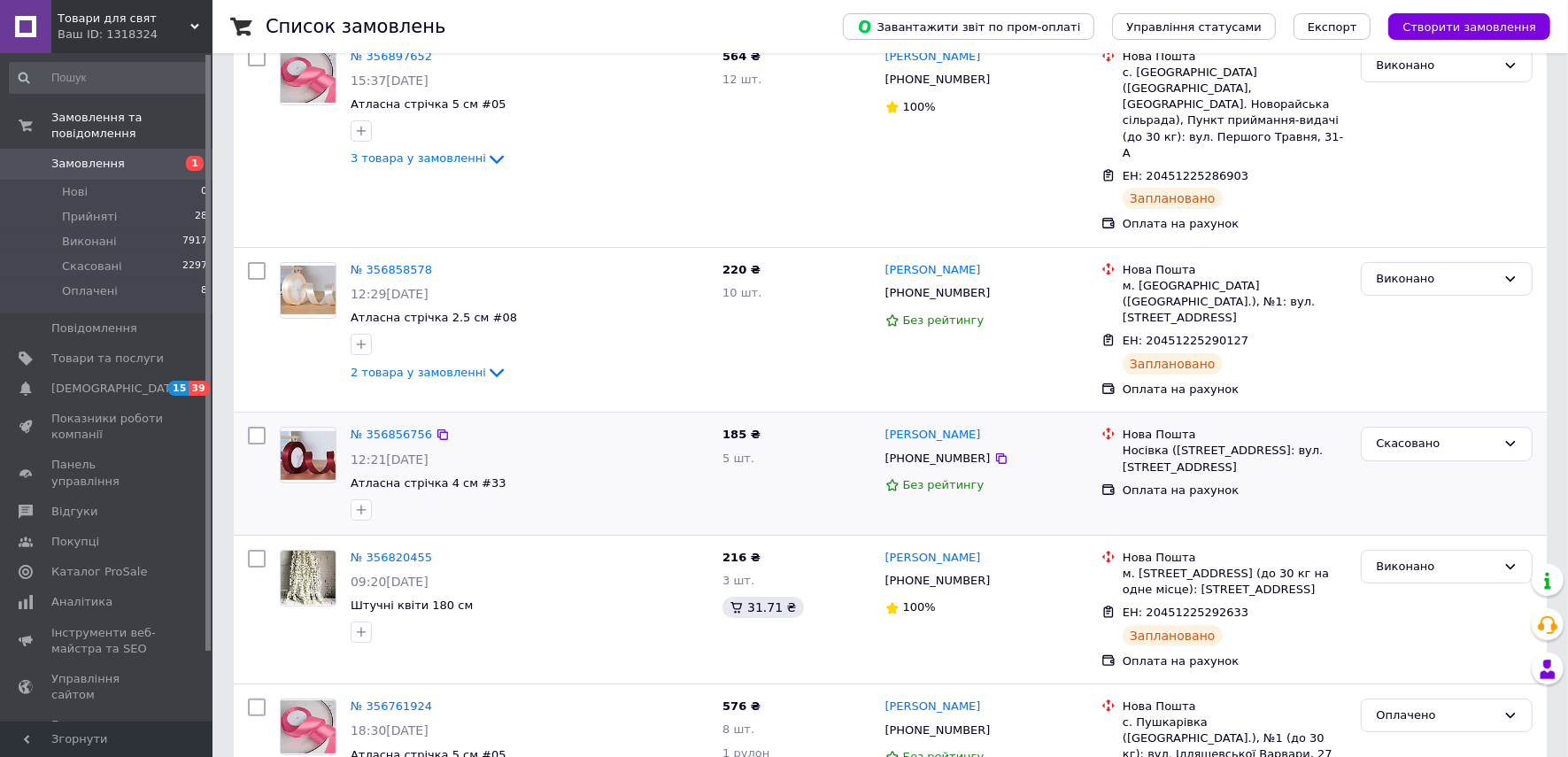
scroll to position [221, 0]
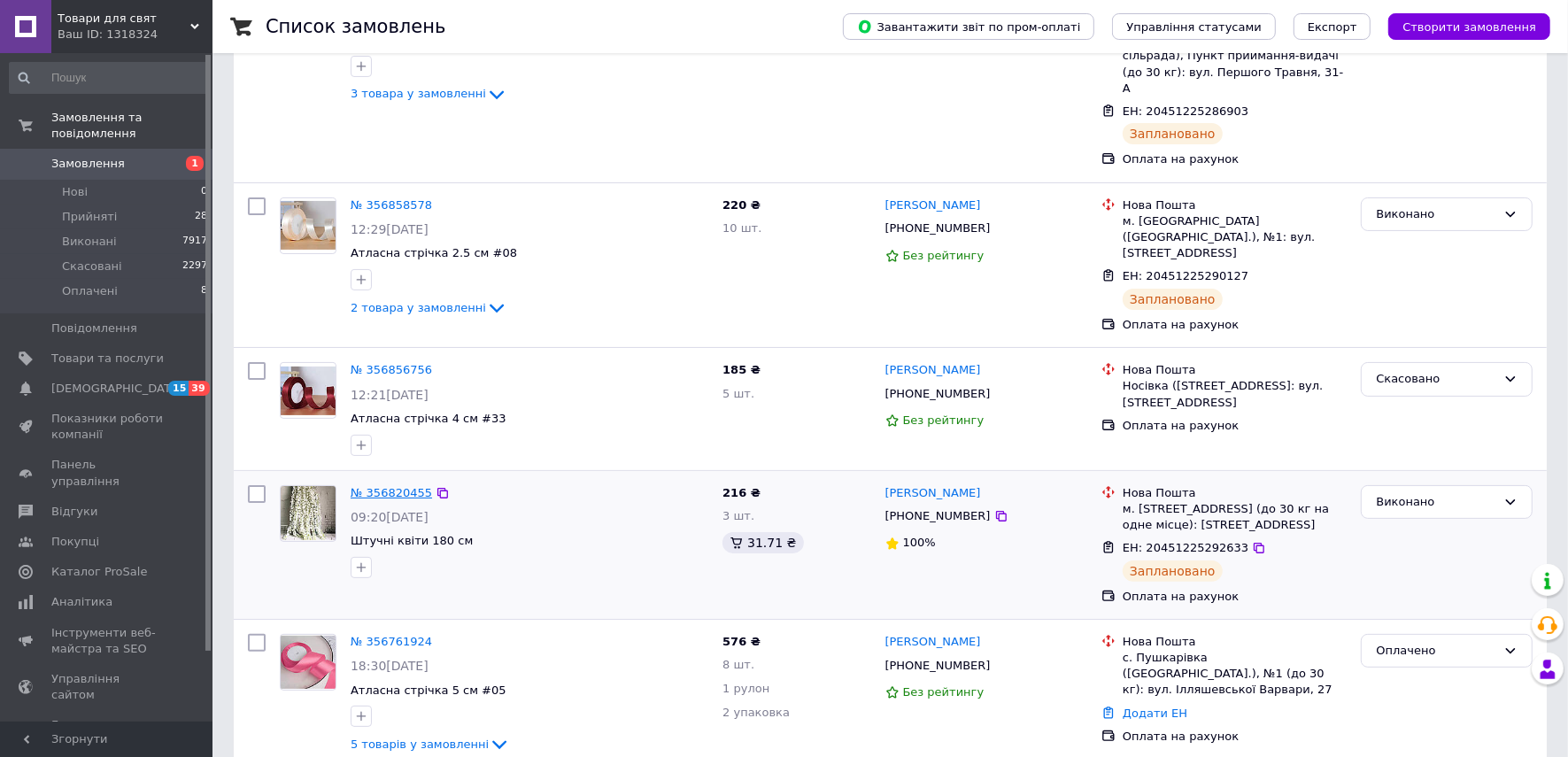
click at [405, 486] on link "№ 356820455" at bounding box center [391, 493] width 81 height 14
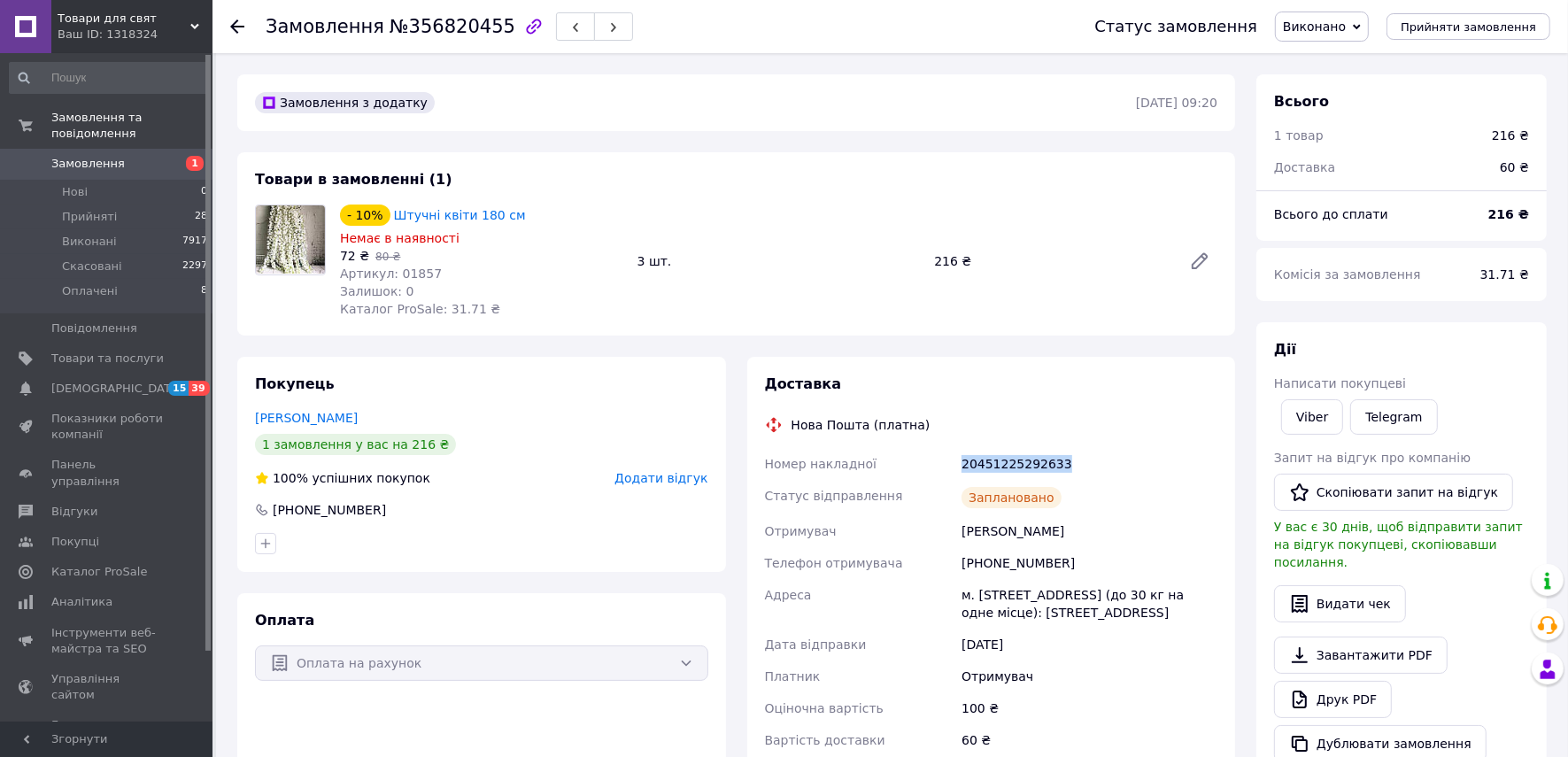
drag, startPoint x: 1067, startPoint y: 461, endPoint x: 962, endPoint y: 464, distance: 105.0
click at [962, 464] on div "20451225292633" at bounding box center [1089, 464] width 263 height 32
copy div "20451225292633"
click at [233, 29] on icon at bounding box center [238, 26] width 14 height 14
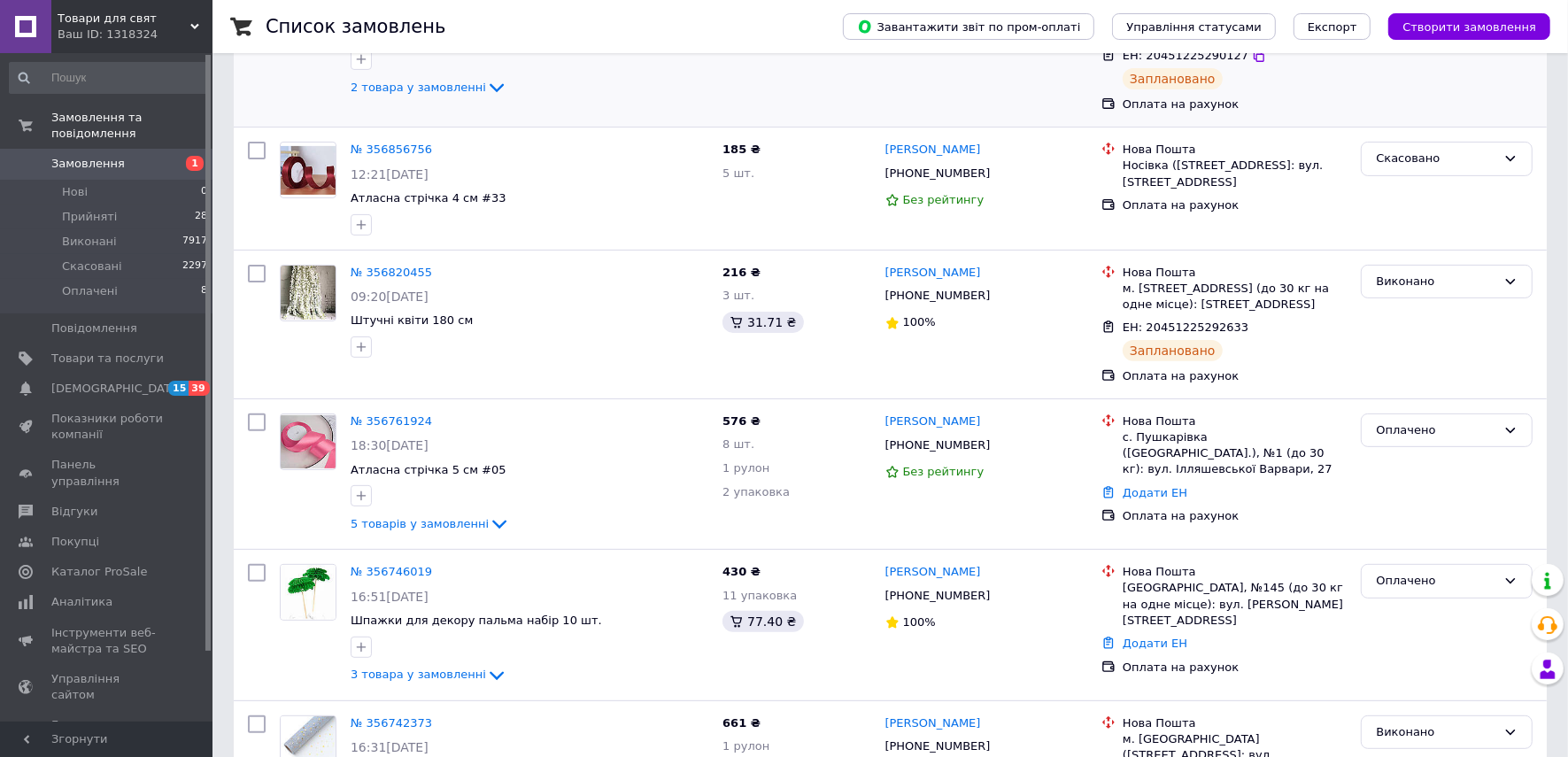
scroll to position [443, 0]
click at [371, 414] on link "№ 356761924" at bounding box center [391, 421] width 81 height 14
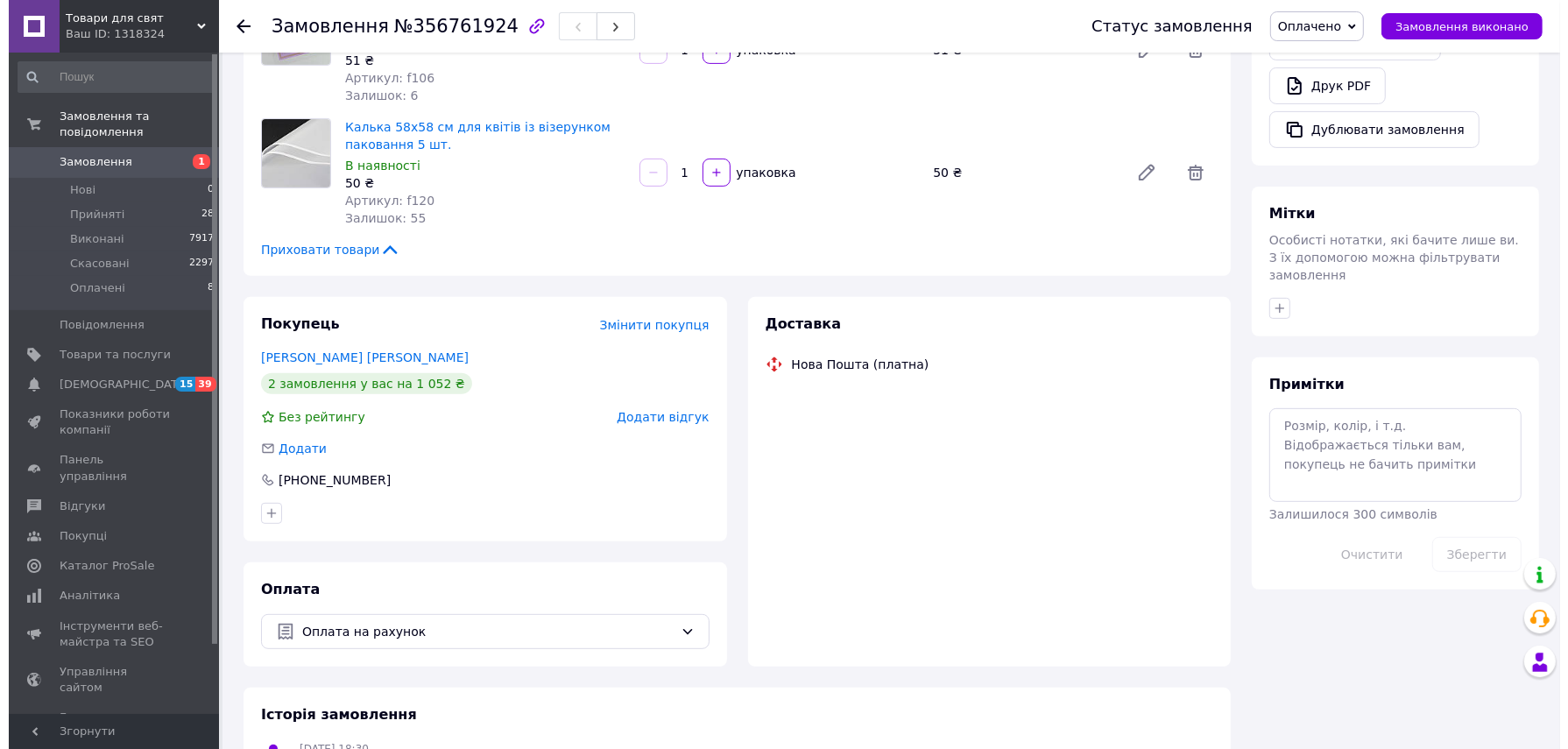
scroll to position [548, 0]
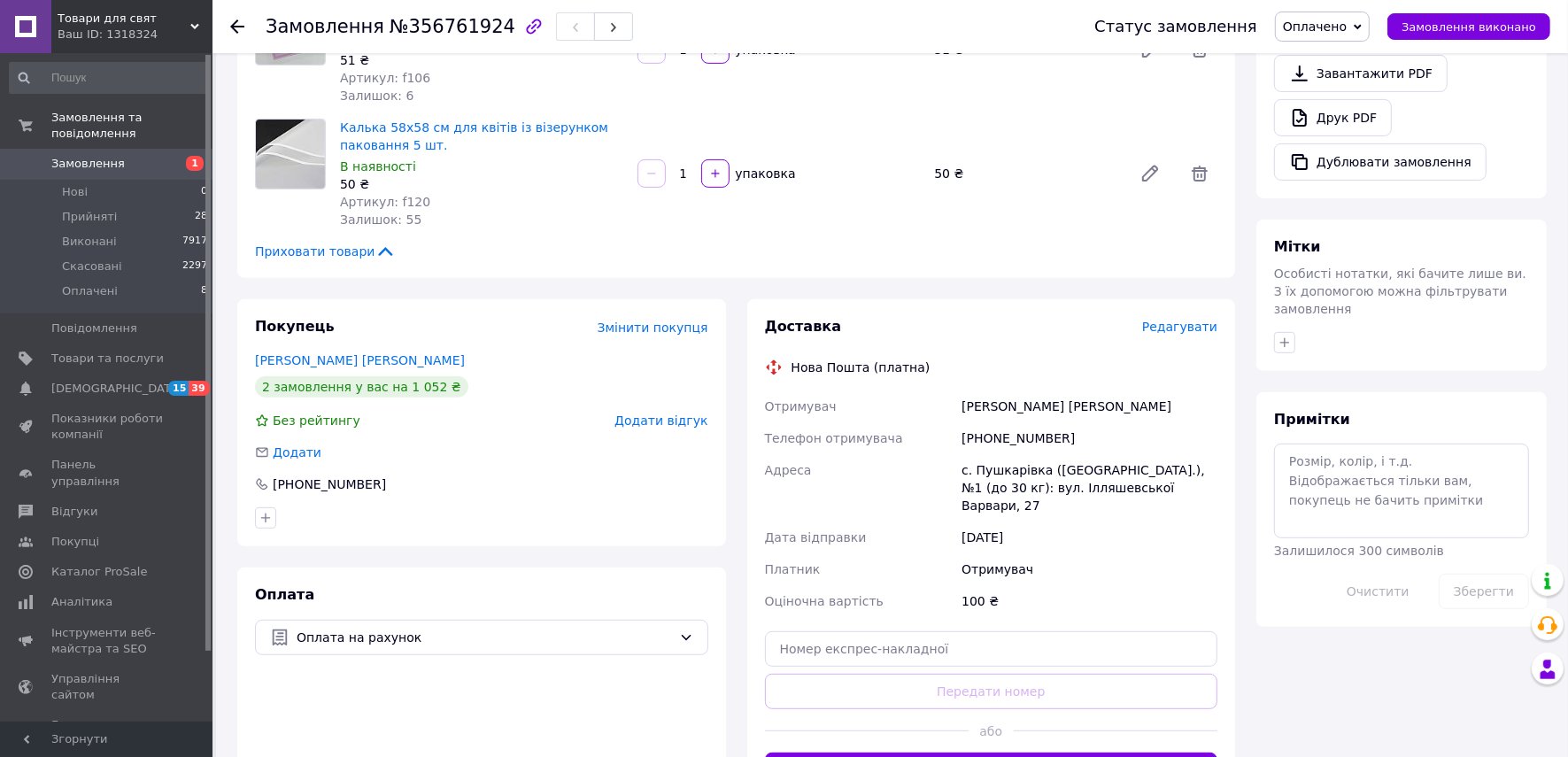
click at [1161, 320] on span "Редагувати" at bounding box center [1179, 327] width 75 height 14
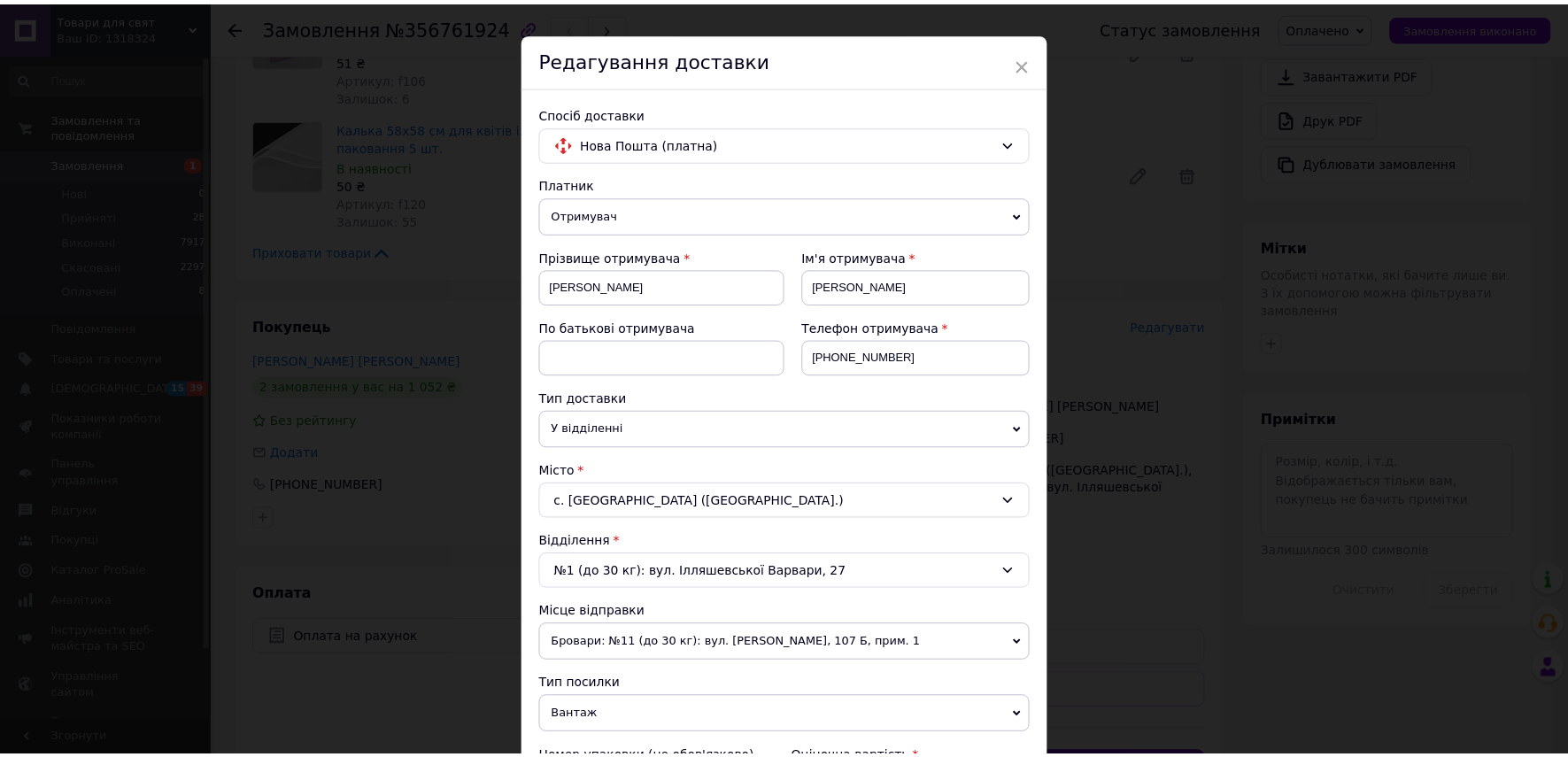
scroll to position [441, 0]
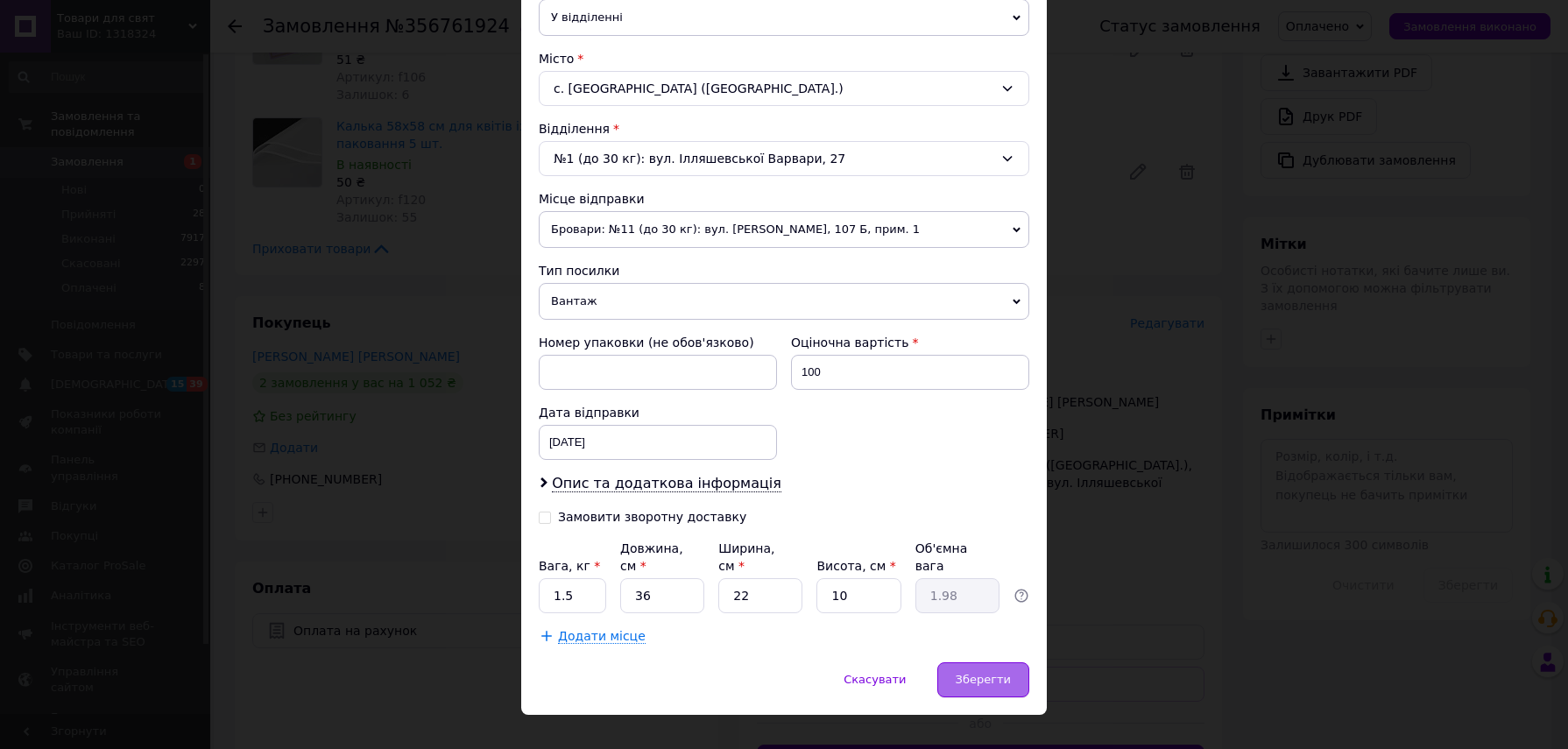
click at [996, 674] on span "Зберегти" at bounding box center [983, 680] width 55 height 14
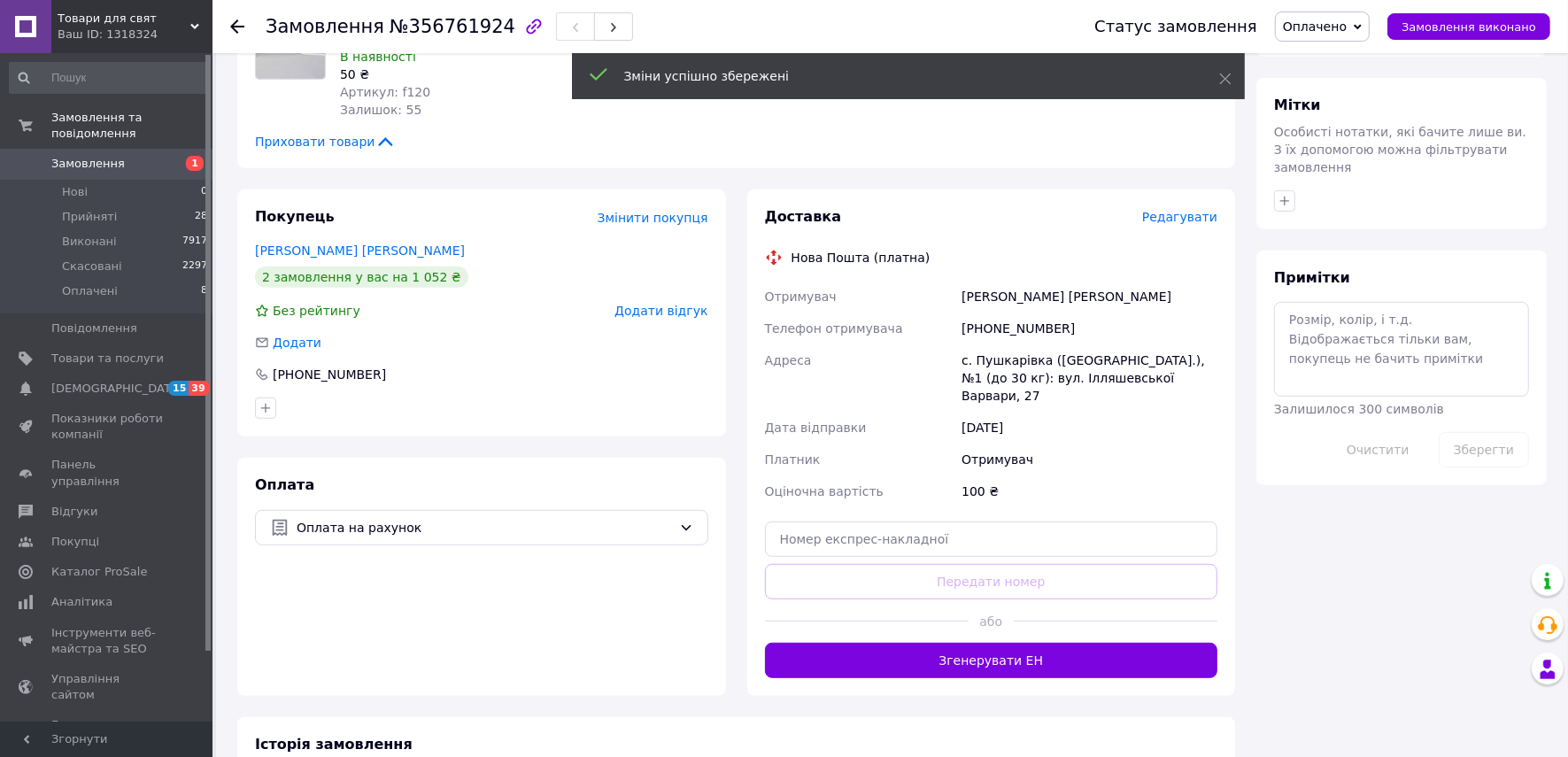
scroll to position [664, 0]
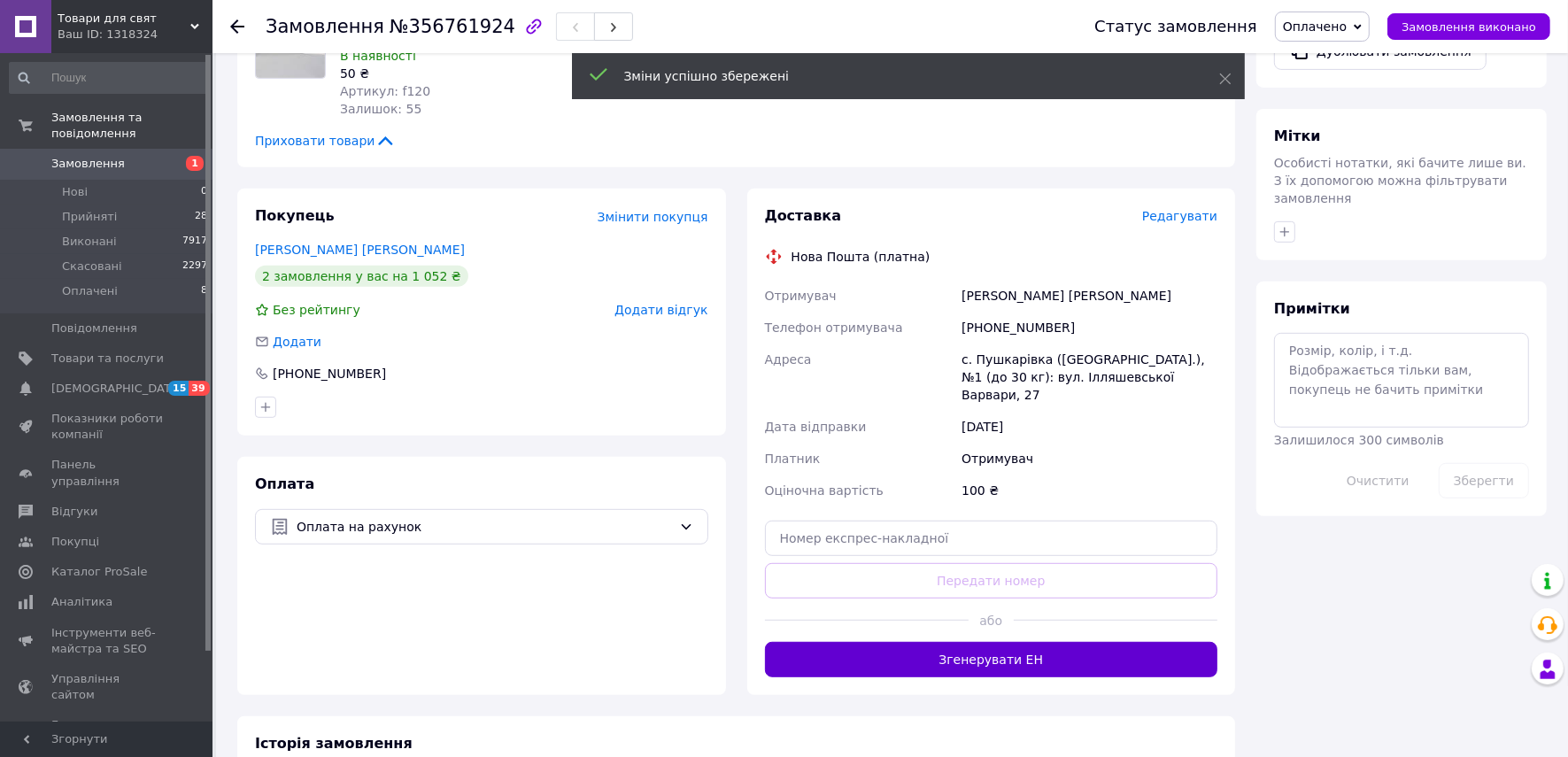
click at [1024, 643] on button "Згенерувати ЕН" at bounding box center [992, 660] width 454 height 35
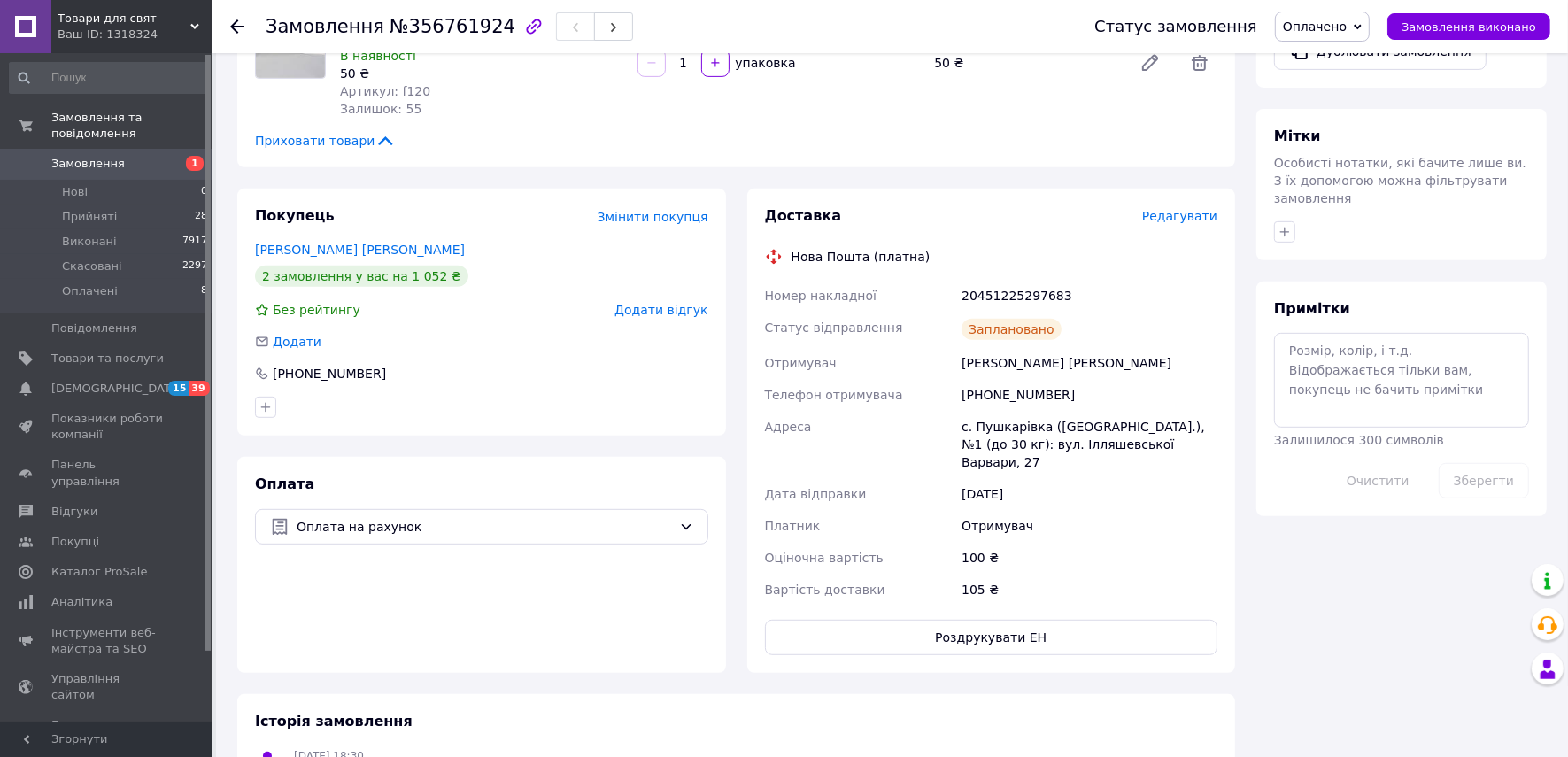
click at [1067, 280] on div "20451225297683" at bounding box center [1089, 295] width 263 height 32
drag, startPoint x: 1049, startPoint y: 281, endPoint x: 959, endPoint y: 291, distance: 90.6
click at [959, 291] on div "20451225297683" at bounding box center [1089, 295] width 263 height 32
copy div "20451225297683"
click at [1347, 23] on span "Оплачено" at bounding box center [1315, 26] width 64 height 14
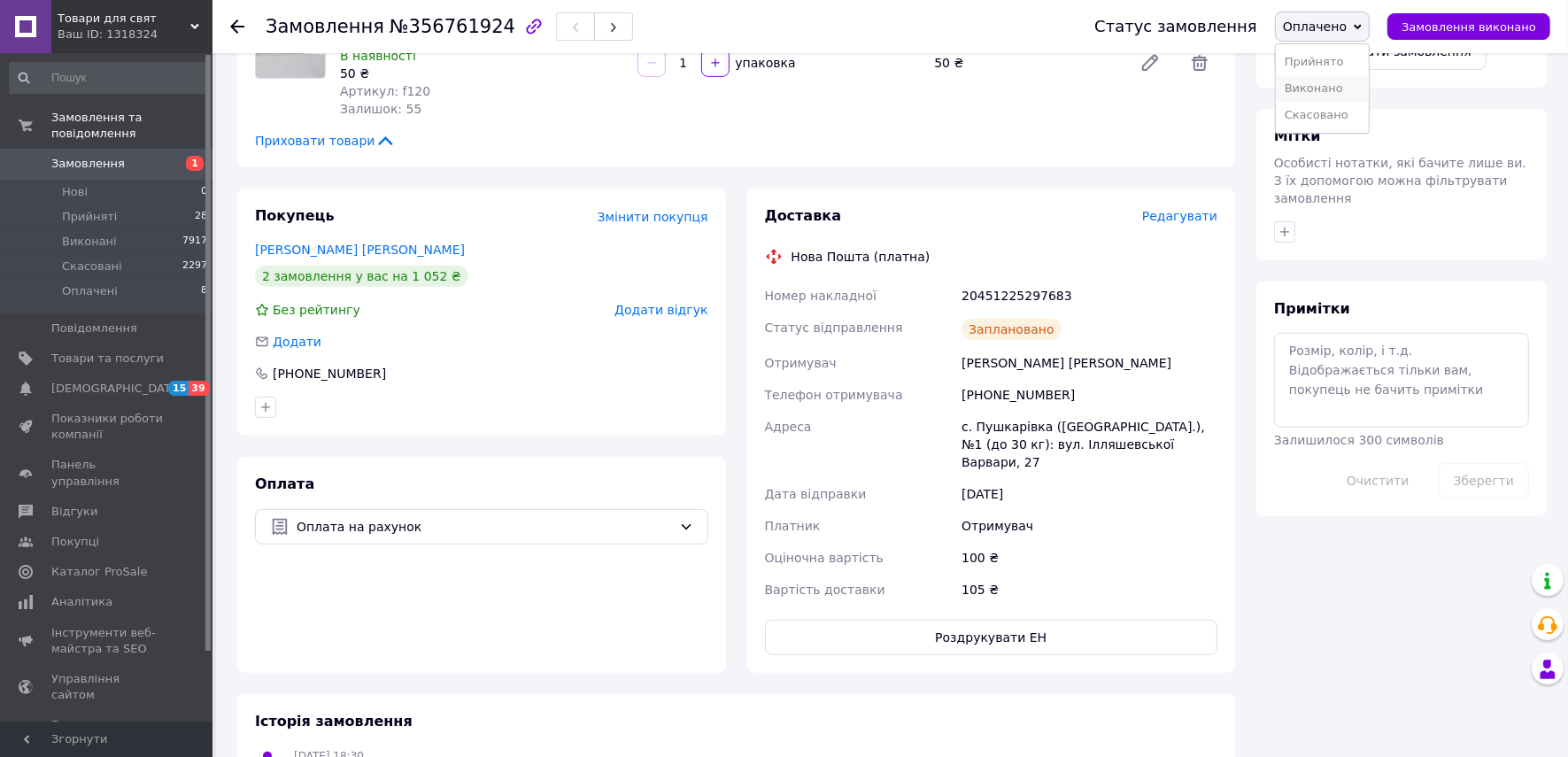
click at [1349, 93] on li "Виконано" at bounding box center [1322, 88] width 93 height 26
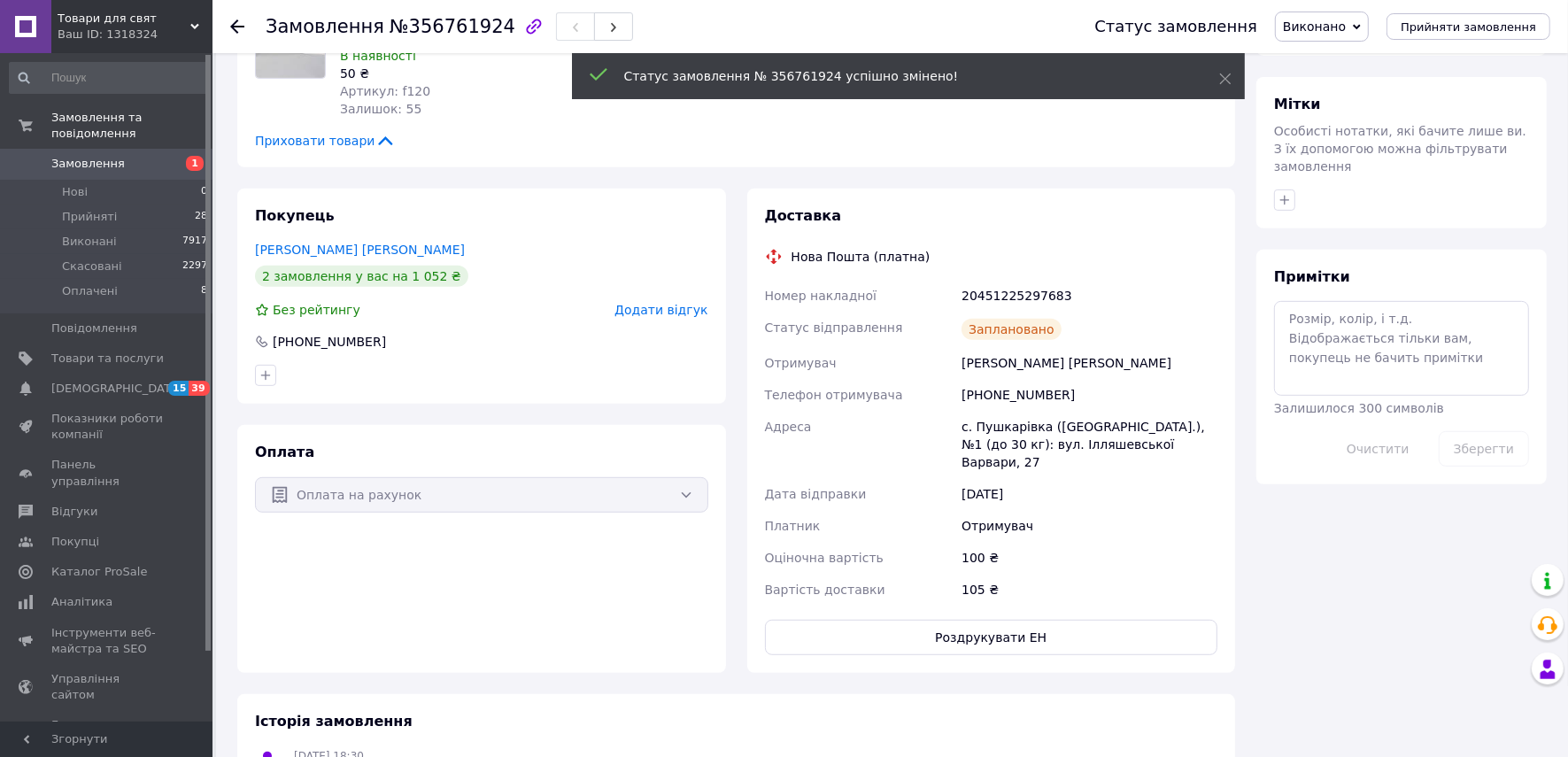
click at [240, 19] on div at bounding box center [238, 26] width 14 height 18
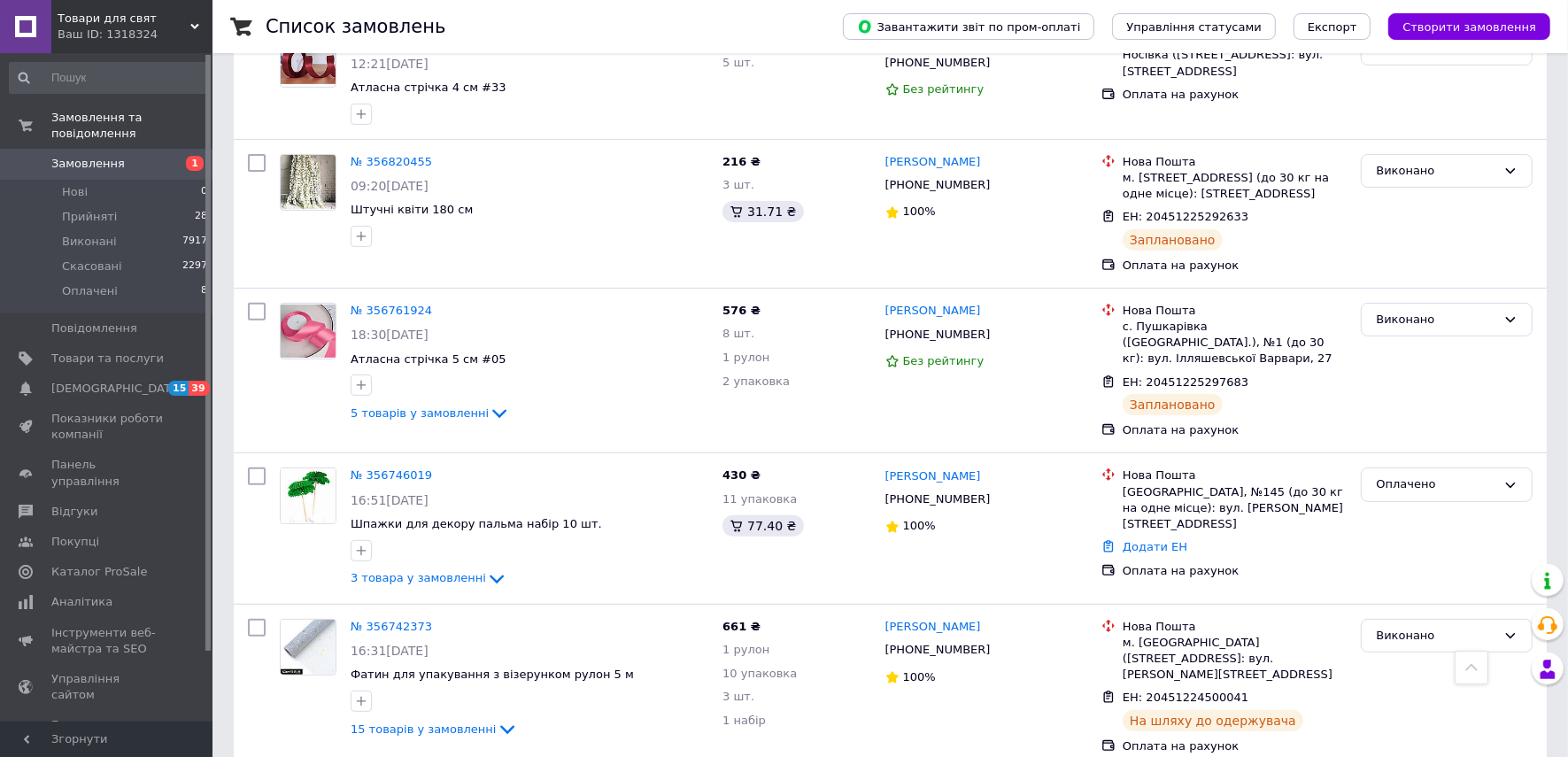
scroll to position [554, 0]
click at [382, 468] on link "№ 356746019" at bounding box center [391, 474] width 81 height 14
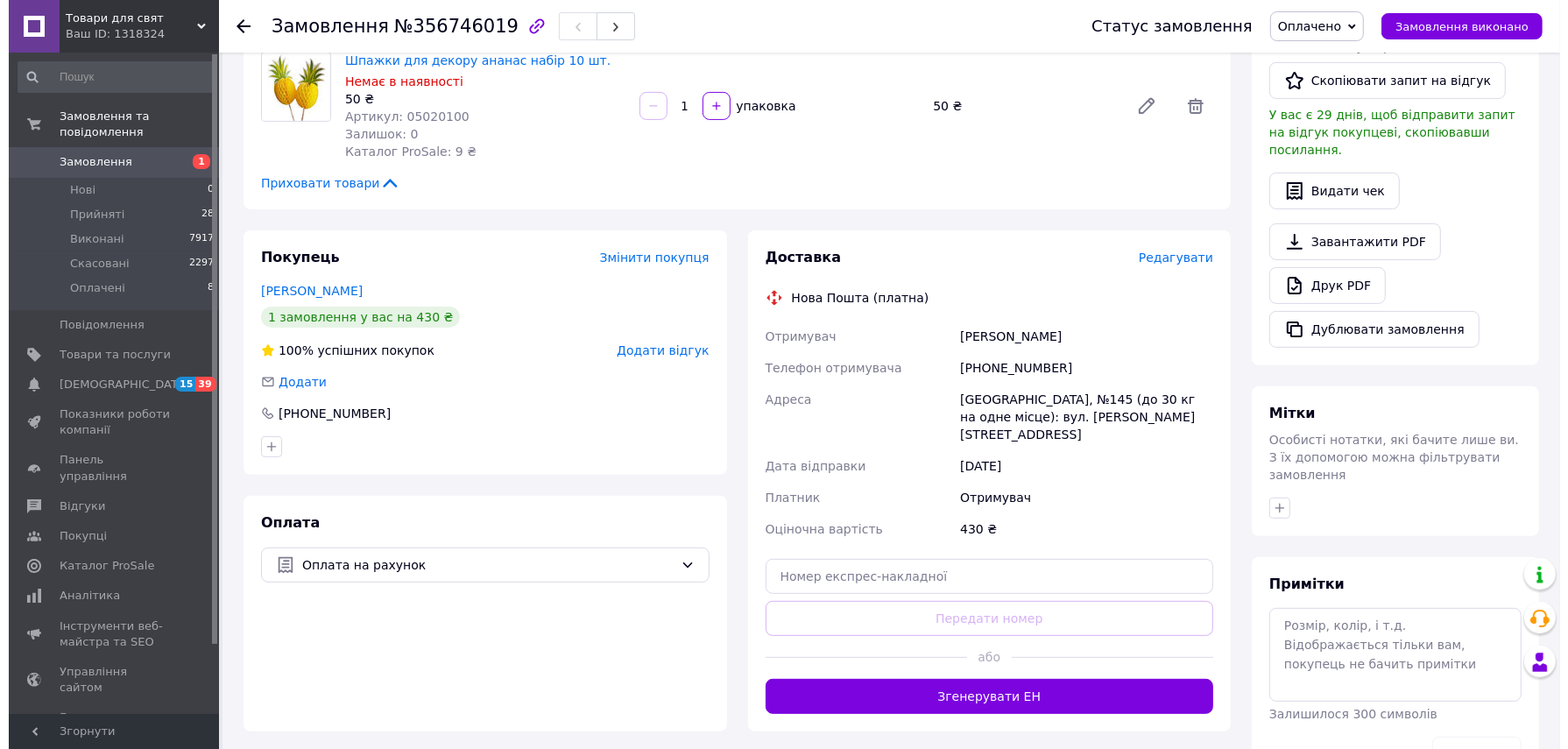
scroll to position [438, 0]
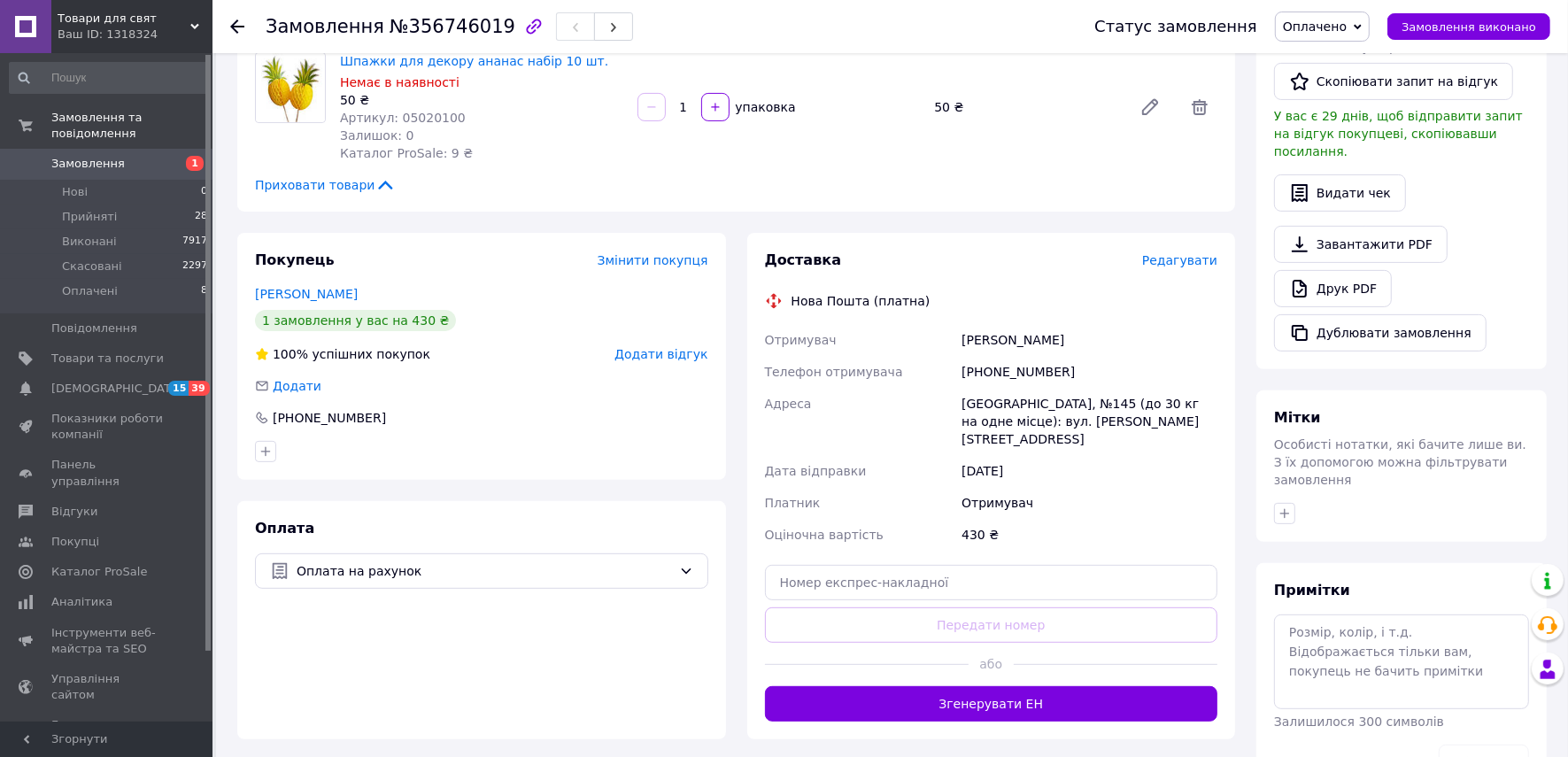
click at [1194, 253] on span "Редагувати" at bounding box center [1179, 260] width 75 height 14
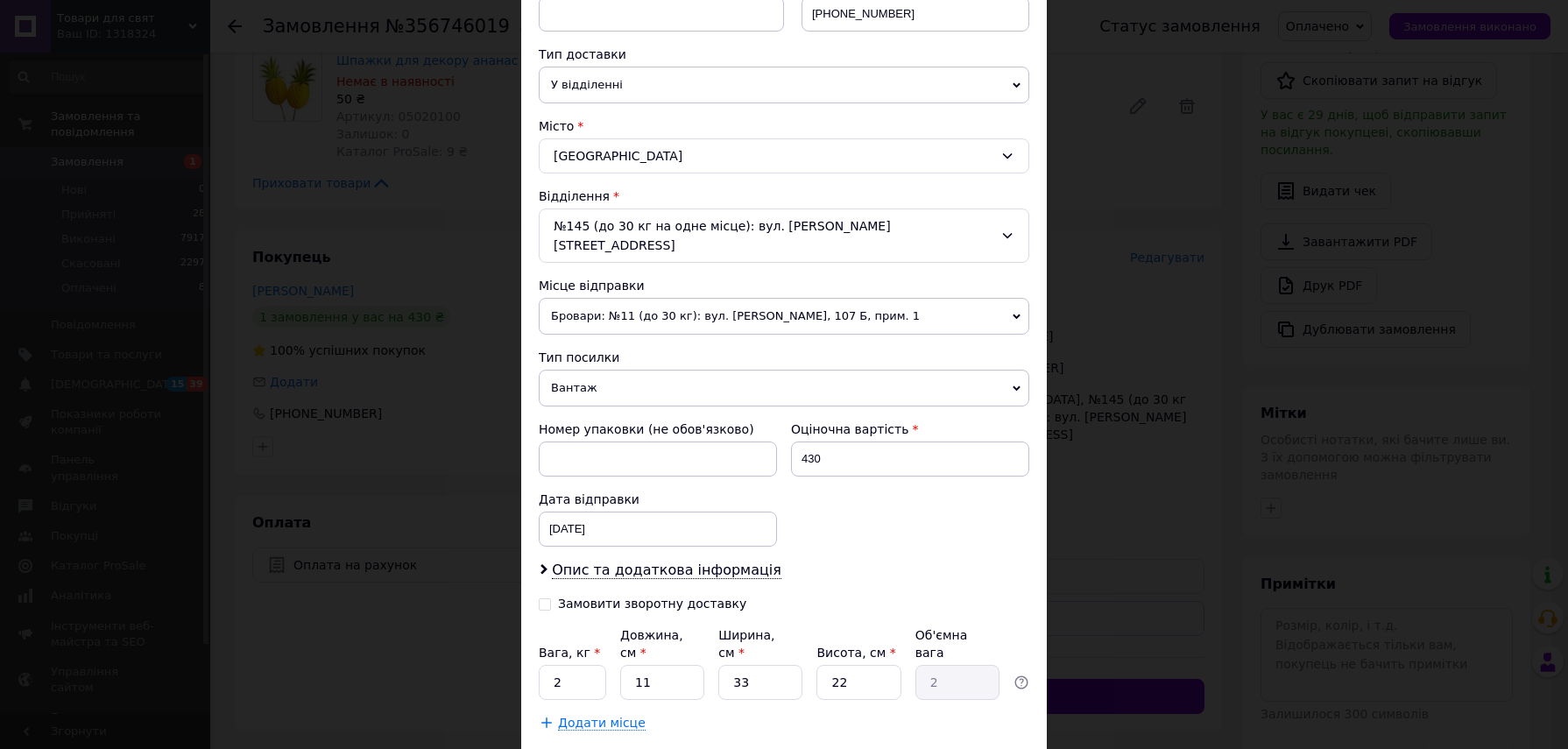
scroll to position [436, 0]
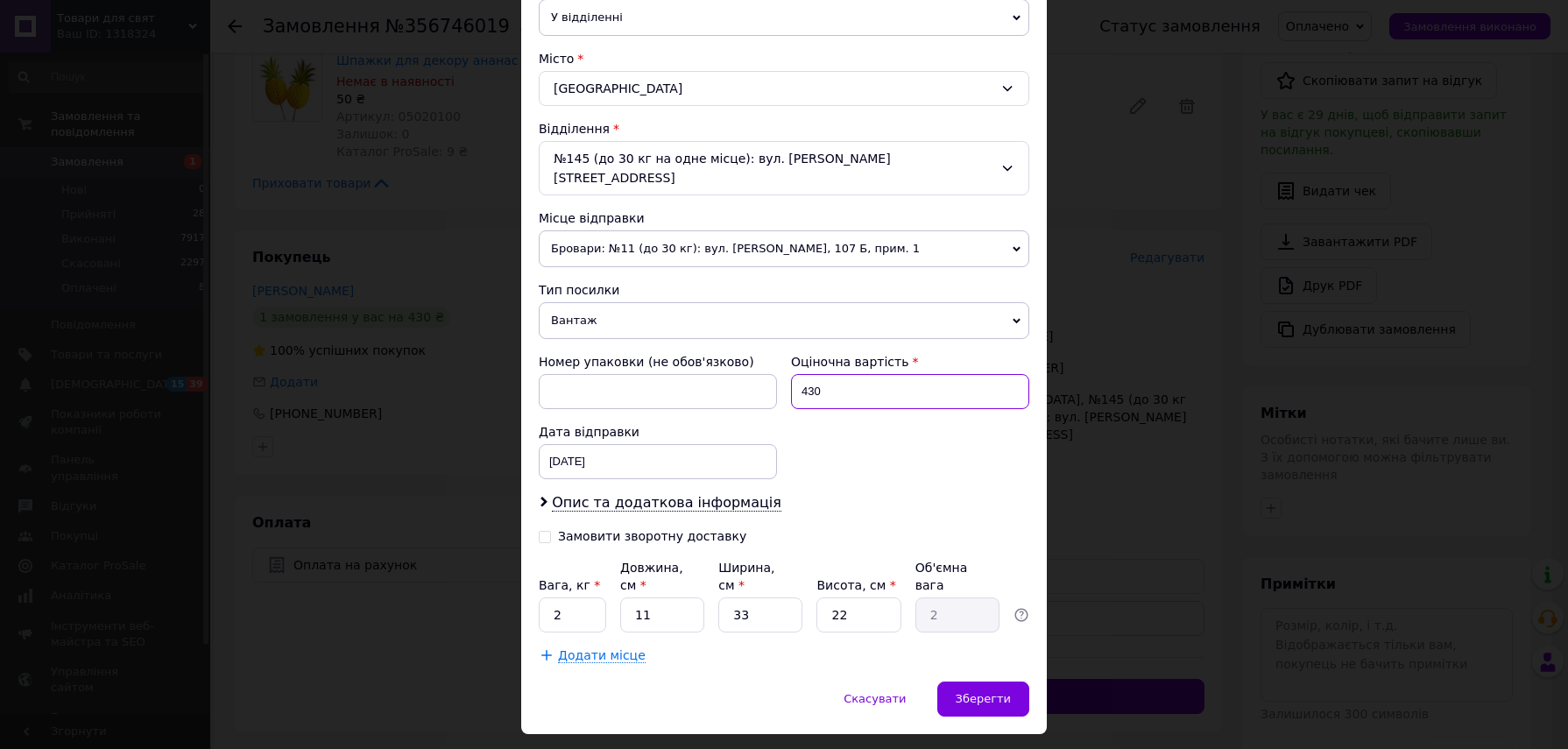
click at [914, 374] on input "430" at bounding box center [910, 392] width 238 height 35
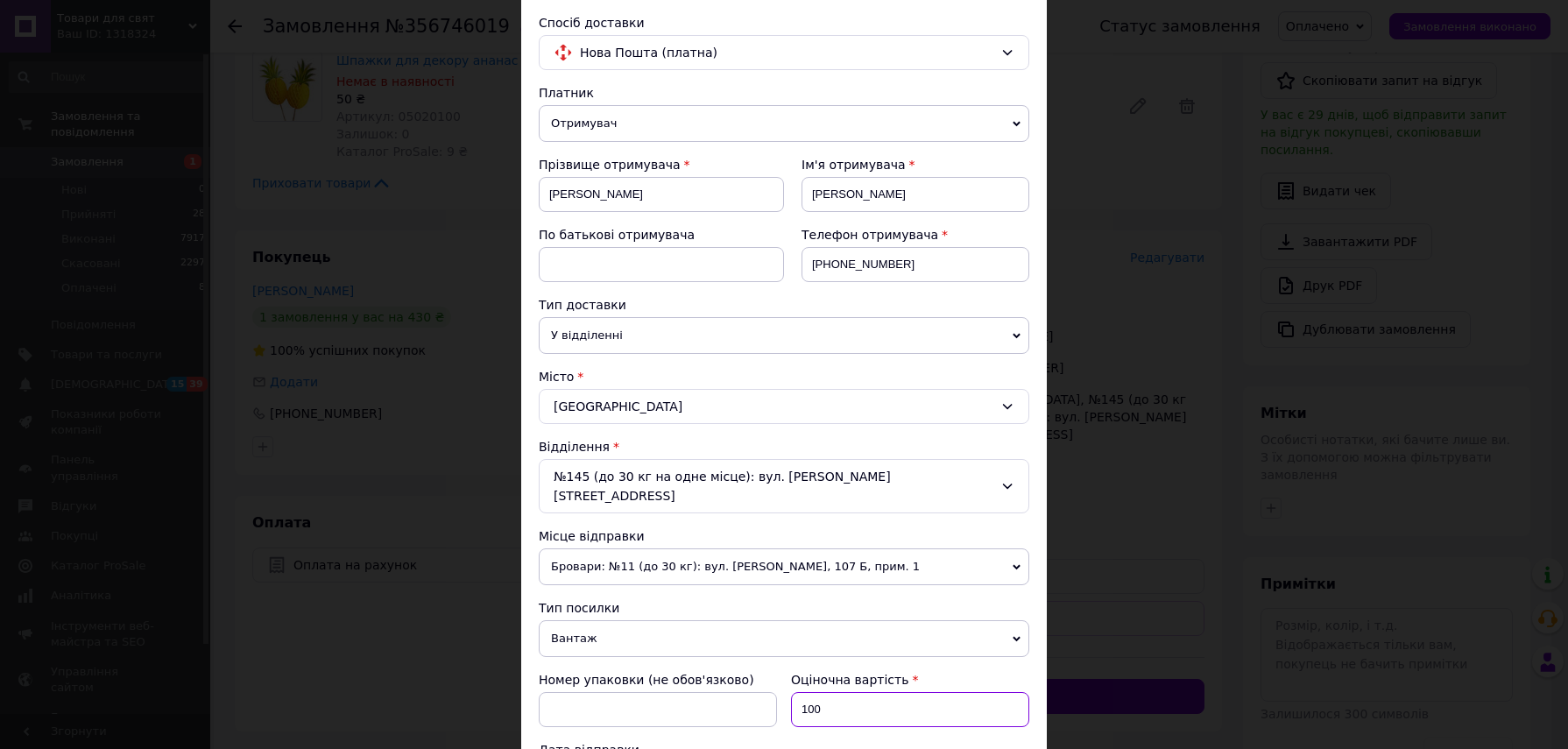
scroll to position [0, 0]
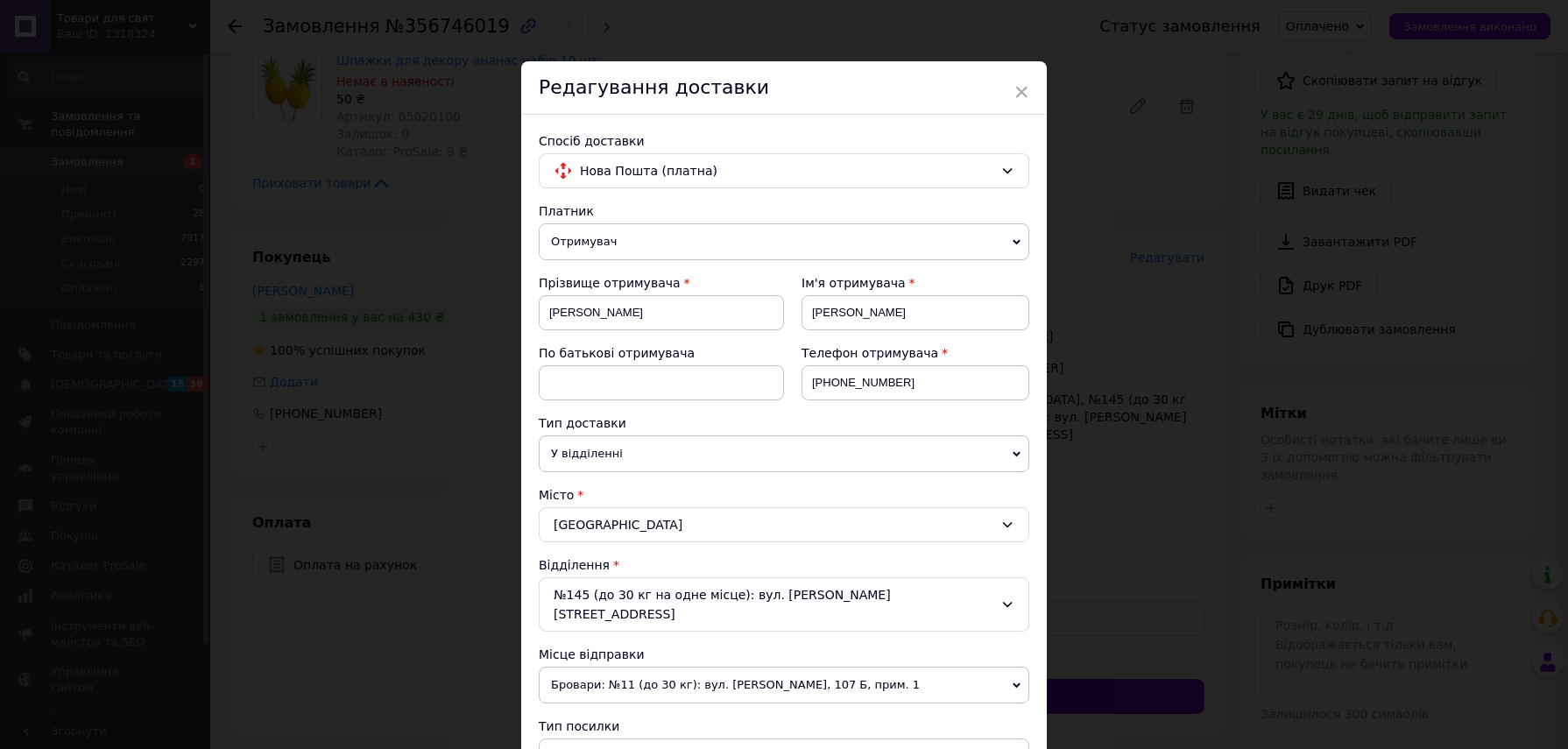
type input "100"
click at [850, 307] on input "Илон" at bounding box center [916, 313] width 228 height 35
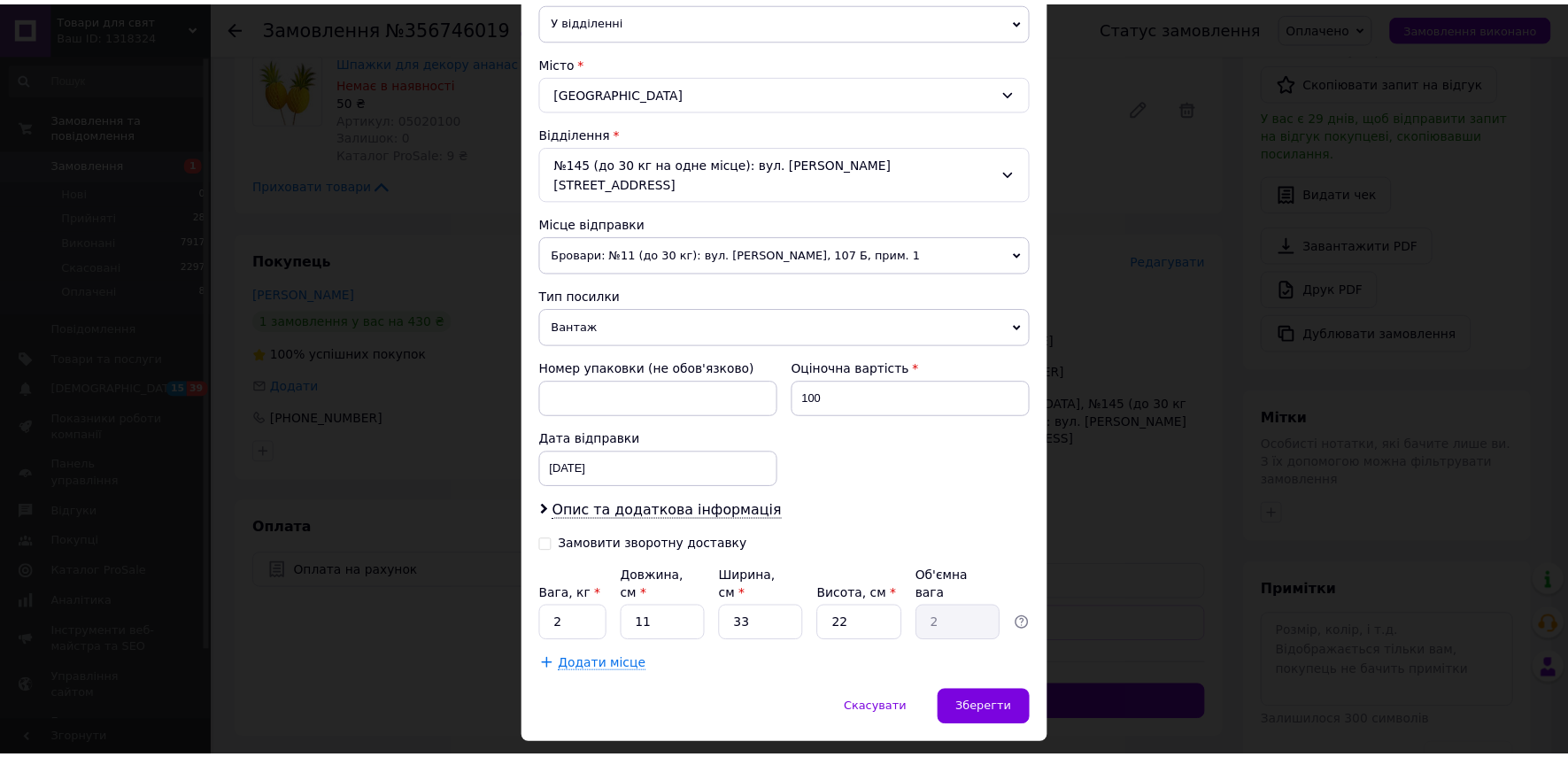
scroll to position [441, 0]
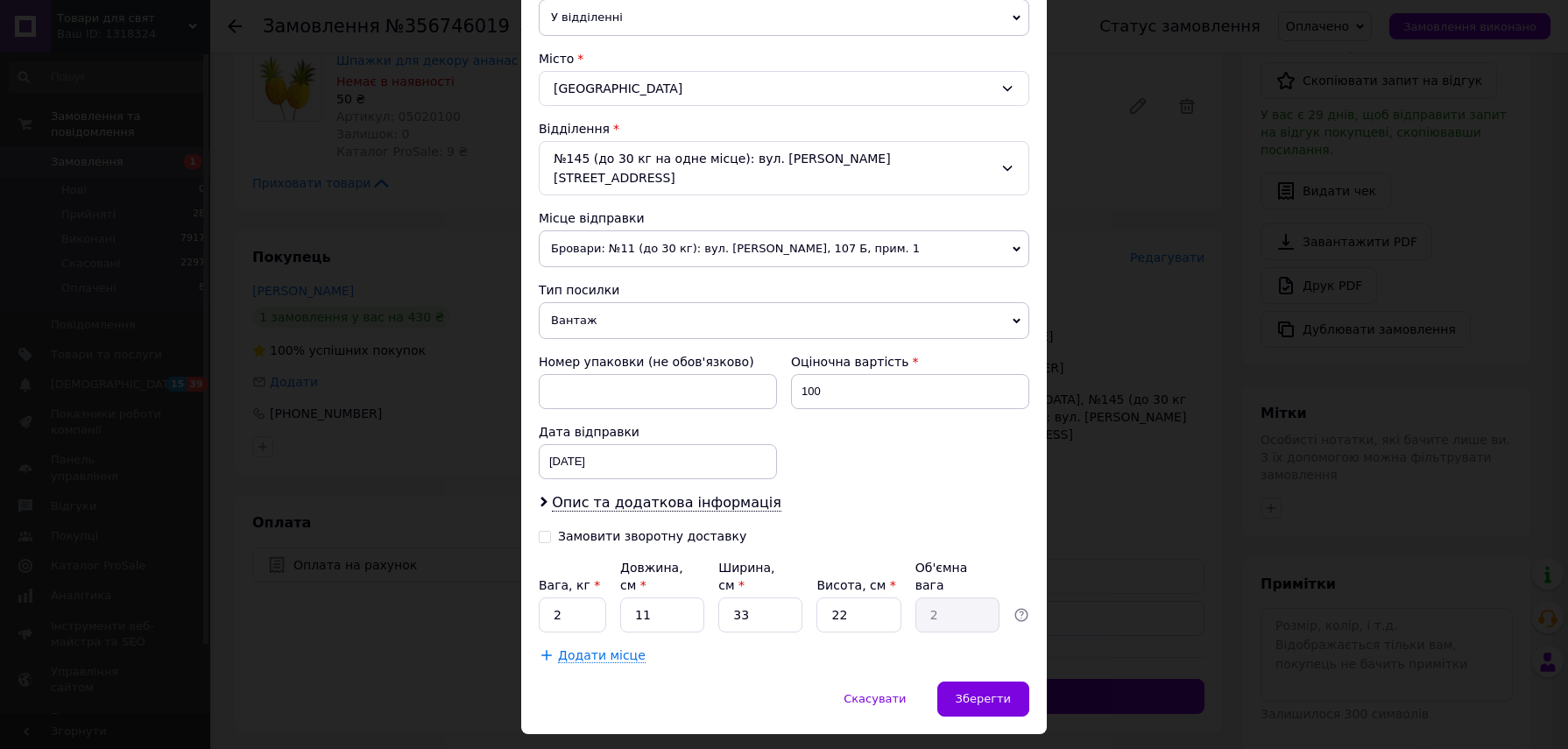
type input "Илона"
click at [581, 598] on input "2" at bounding box center [573, 615] width 68 height 35
type input "0.5"
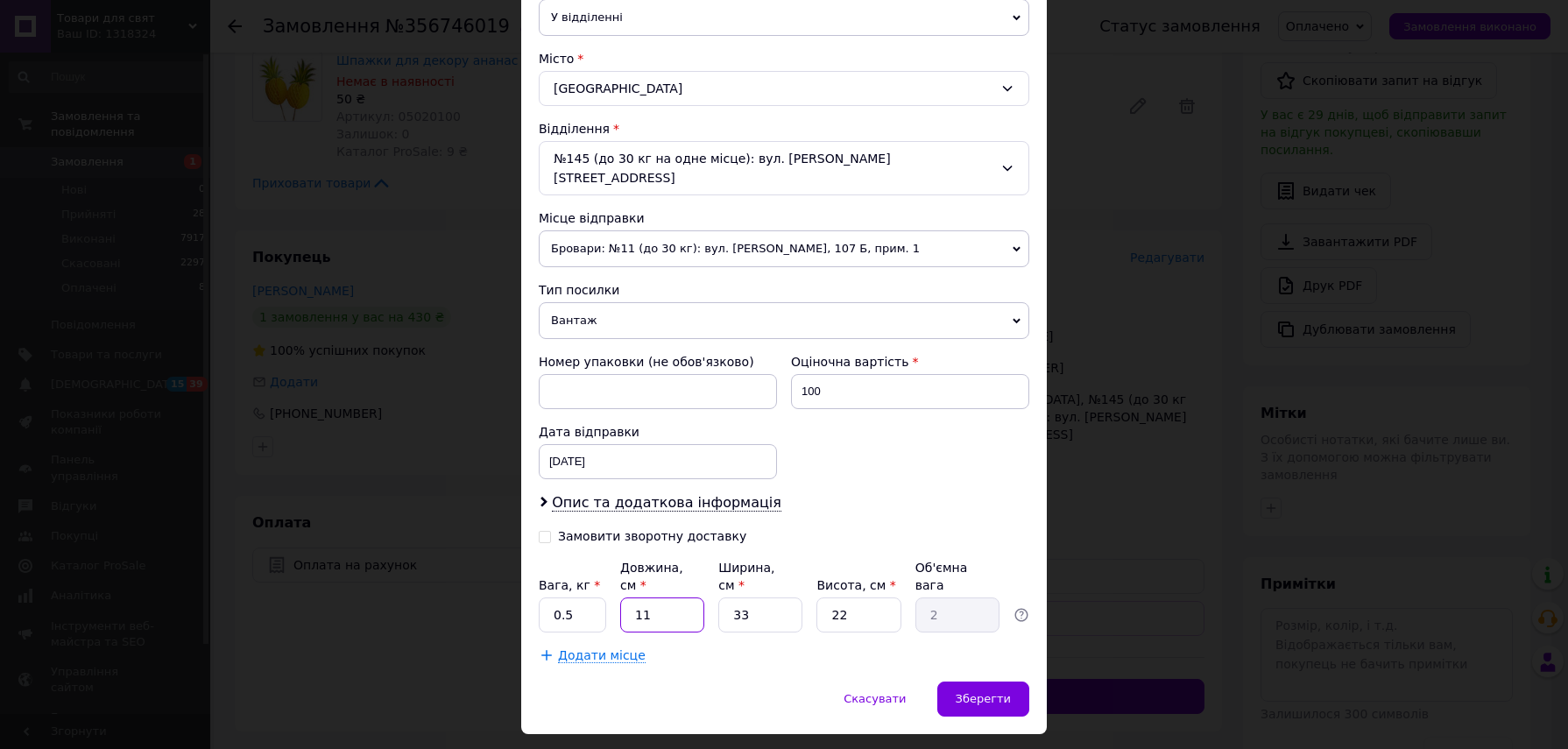
click at [684, 598] on input "11" at bounding box center [662, 615] width 84 height 35
type input "1"
type input "0.18"
type input "18"
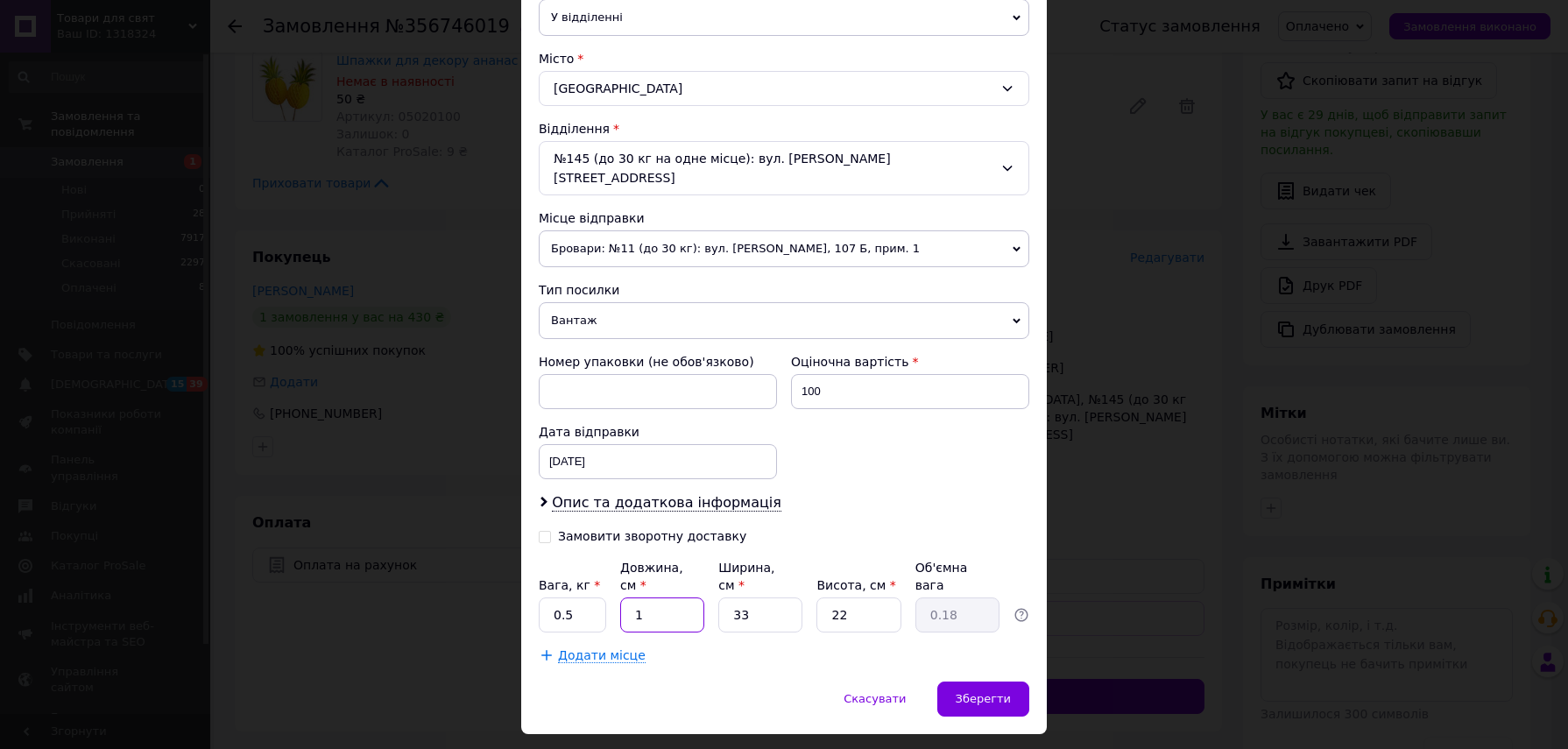
type input "3.27"
type input "18"
click at [755, 598] on input "33" at bounding box center [760, 615] width 84 height 35
type input "1"
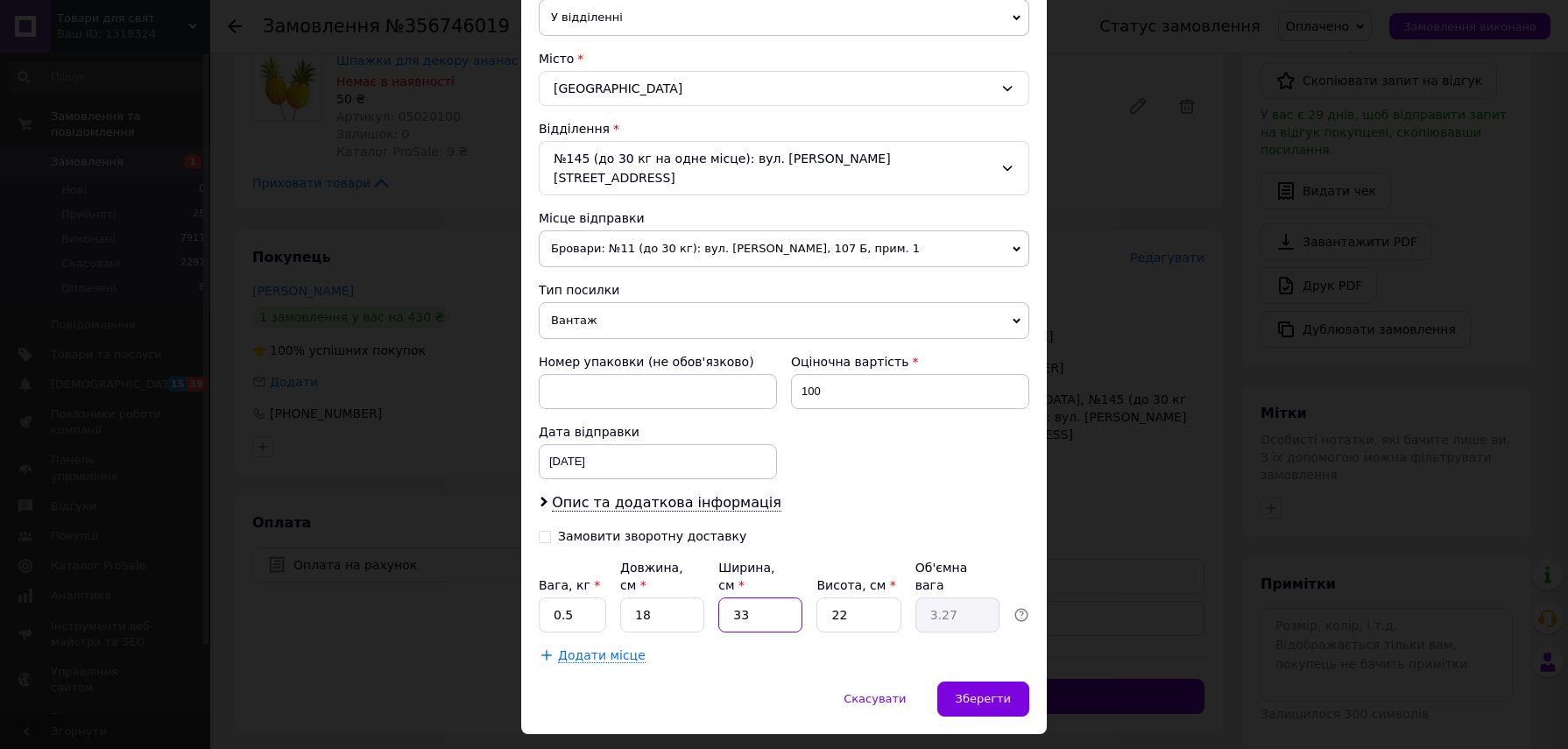
type input "0.1"
type input "12"
type input "1.19"
type input "12"
click at [859, 598] on input "22" at bounding box center [858, 615] width 84 height 35
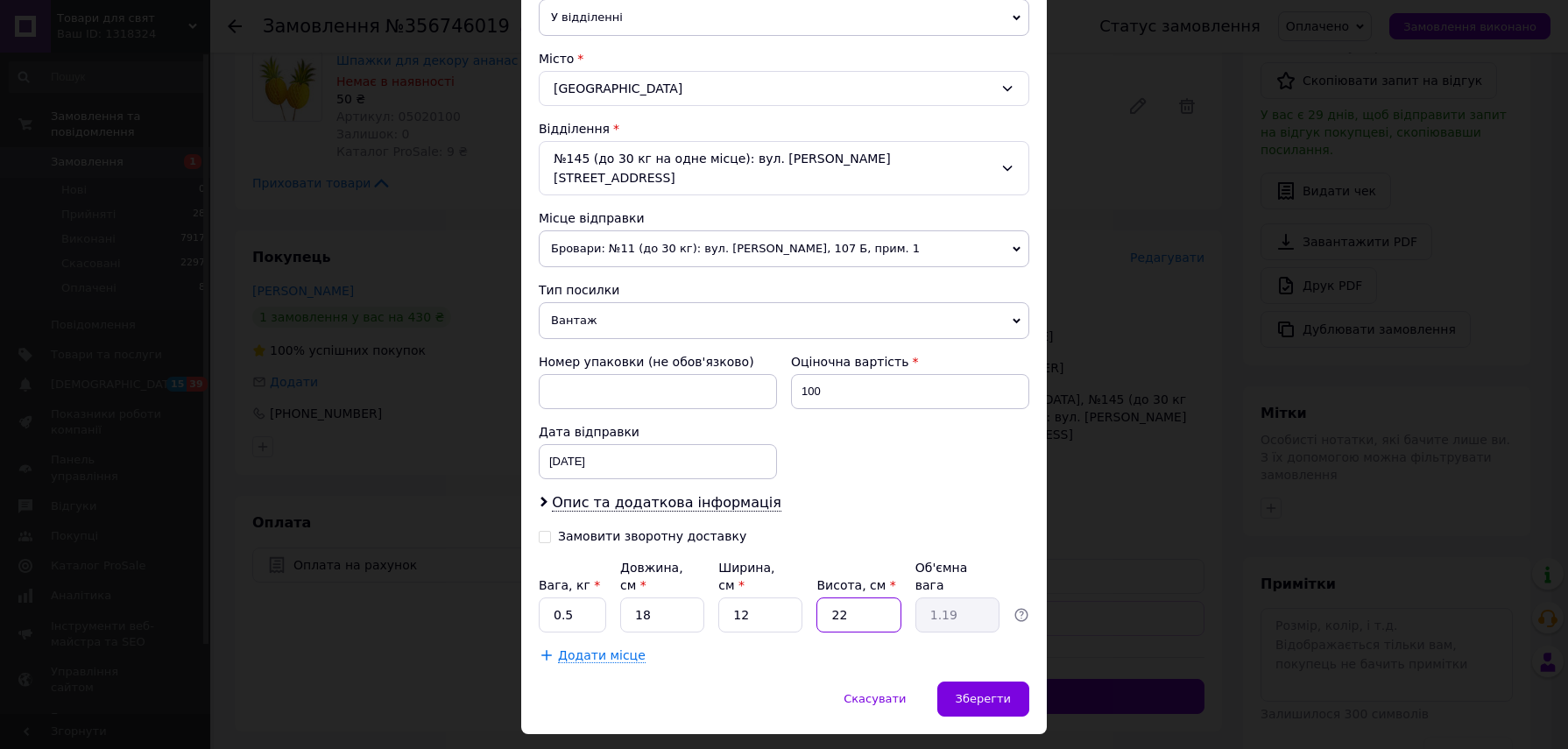
click at [859, 598] on input "22" at bounding box center [858, 615] width 84 height 35
type input "8"
type input "0.43"
type input "8"
click at [982, 682] on div "Зберегти" at bounding box center [983, 700] width 92 height 35
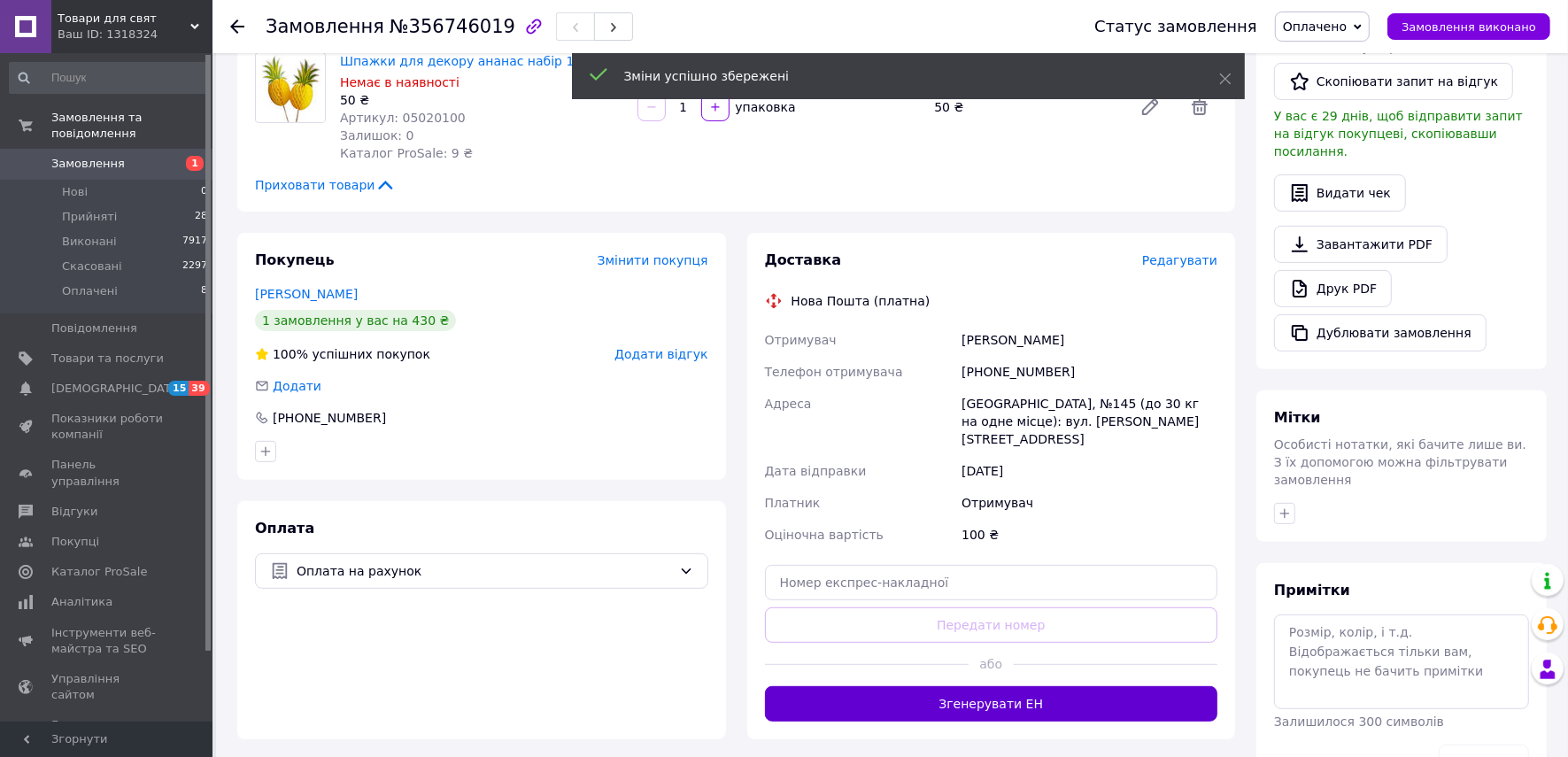
click at [1027, 687] on button "Згенерувати ЕН" at bounding box center [992, 704] width 454 height 35
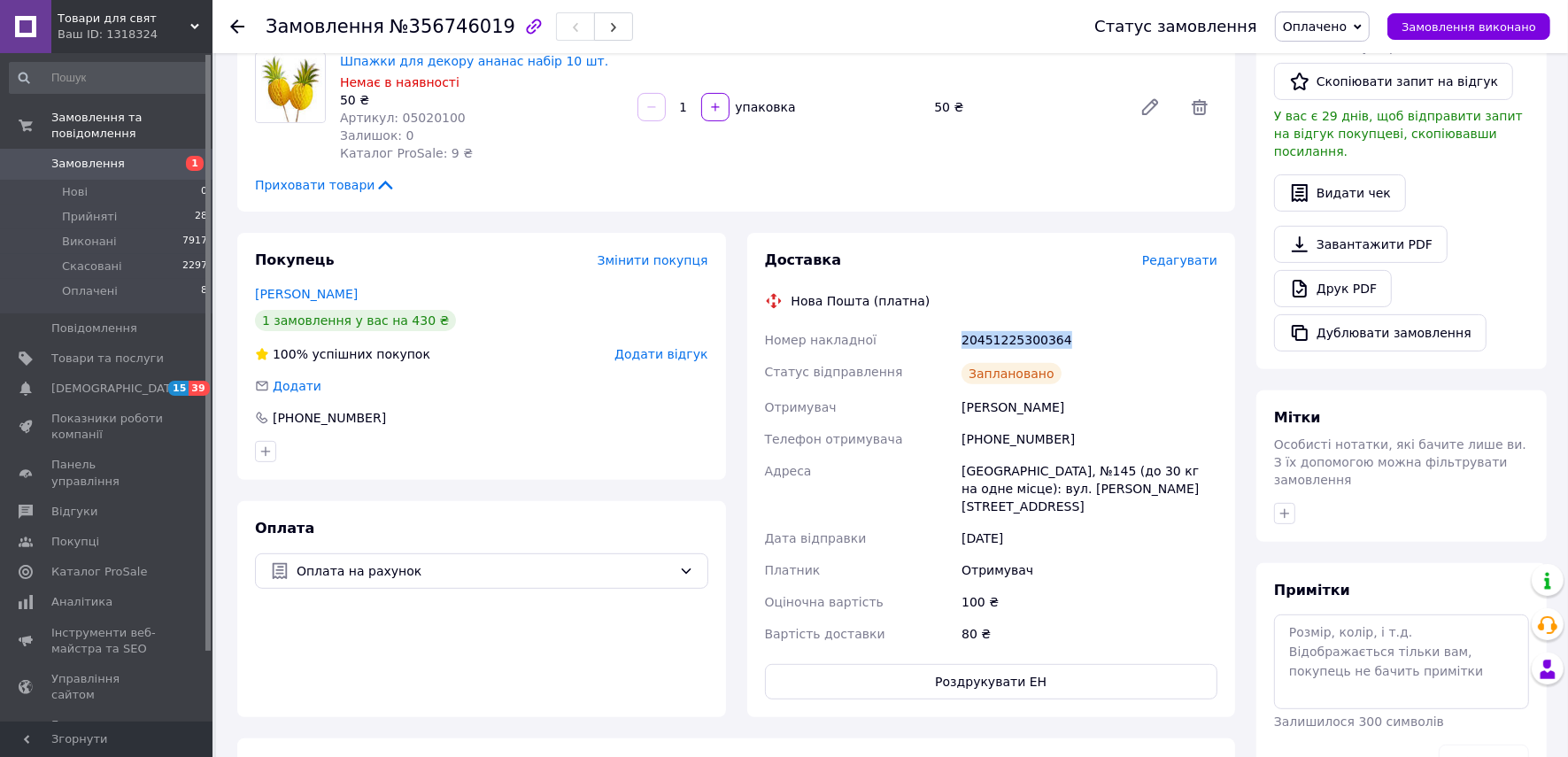
drag, startPoint x: 1057, startPoint y: 297, endPoint x: 962, endPoint y: 306, distance: 95.4
click at [962, 325] on div "20451225300364" at bounding box center [1089, 340] width 263 height 32
copy div "20451225300364"
click at [1347, 23] on span "Оплачено" at bounding box center [1315, 26] width 64 height 14
click at [1351, 80] on li "Виконано" at bounding box center [1322, 88] width 93 height 26
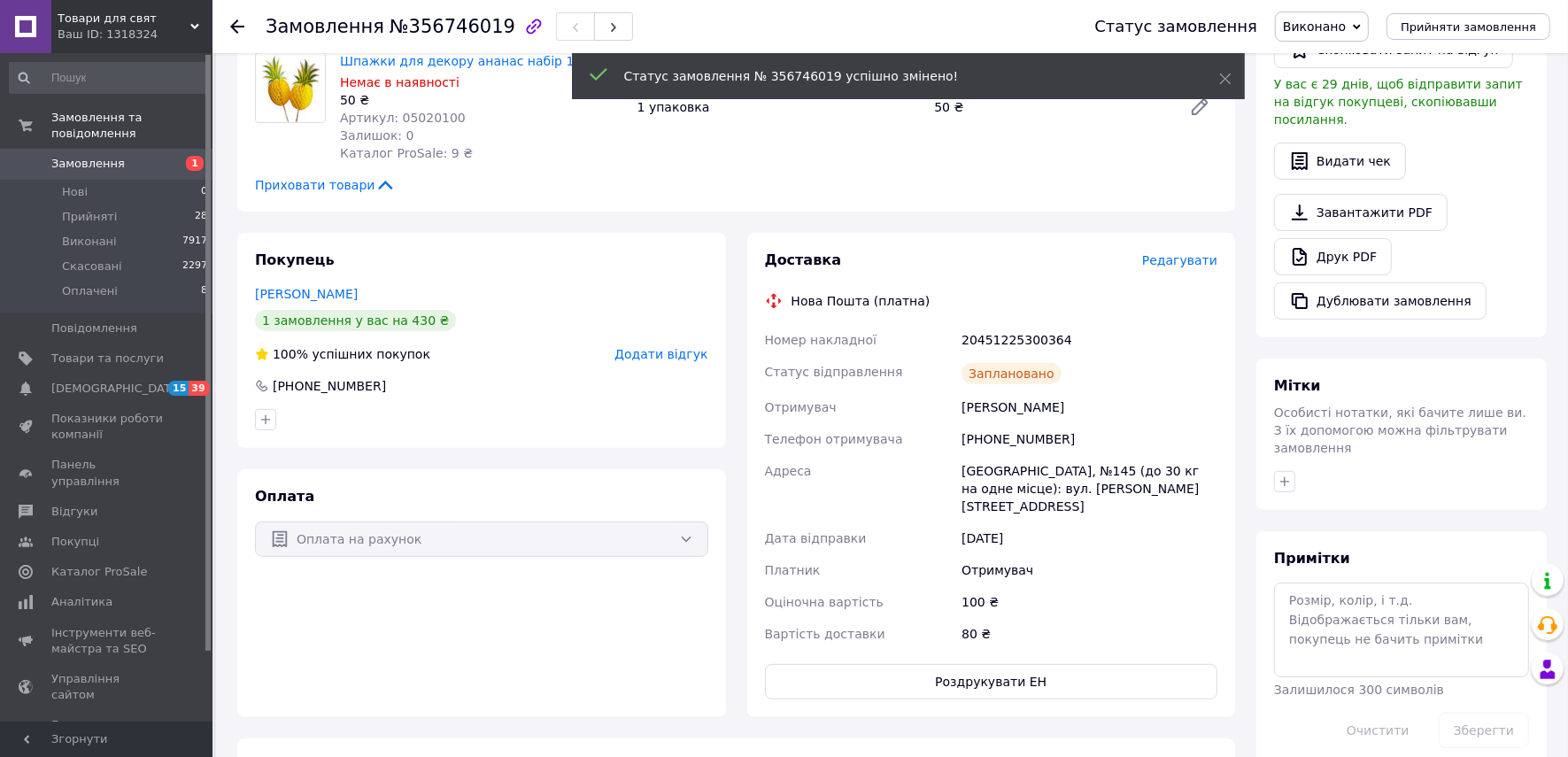
click at [241, 23] on icon at bounding box center [238, 26] width 14 height 14
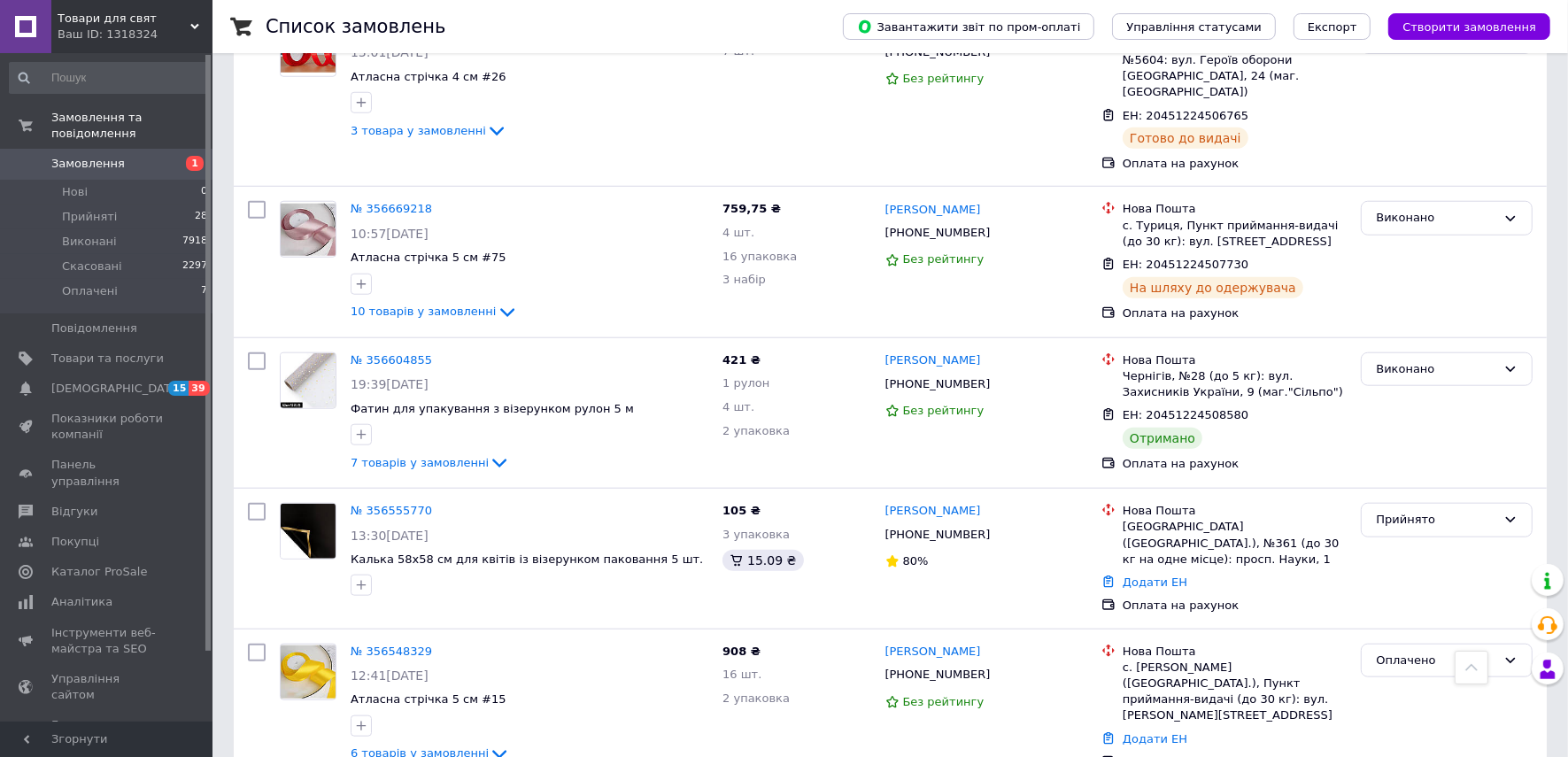
scroll to position [1550, 0]
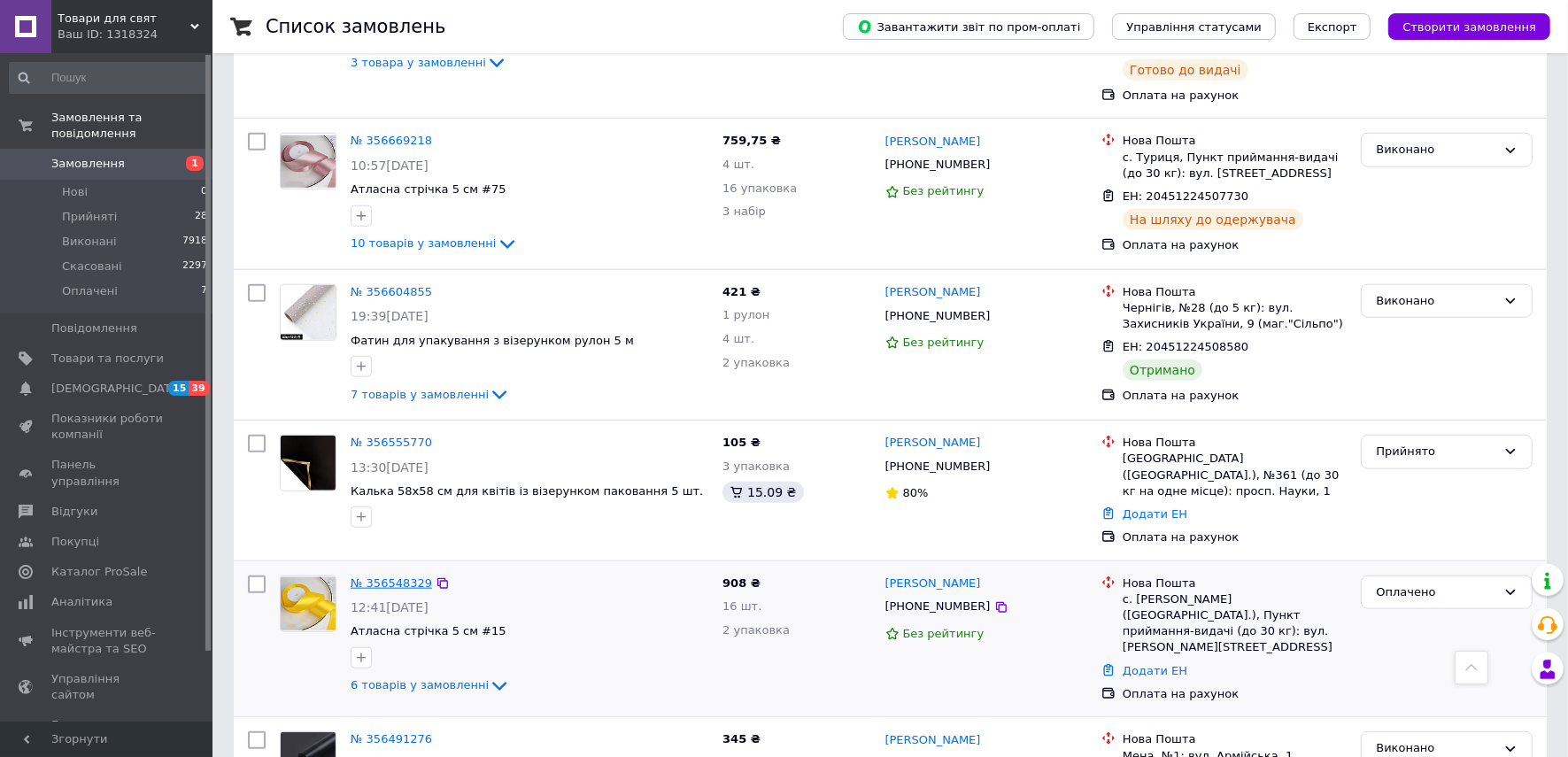
click at [389, 577] on link "№ 356548329" at bounding box center [391, 584] width 81 height 14
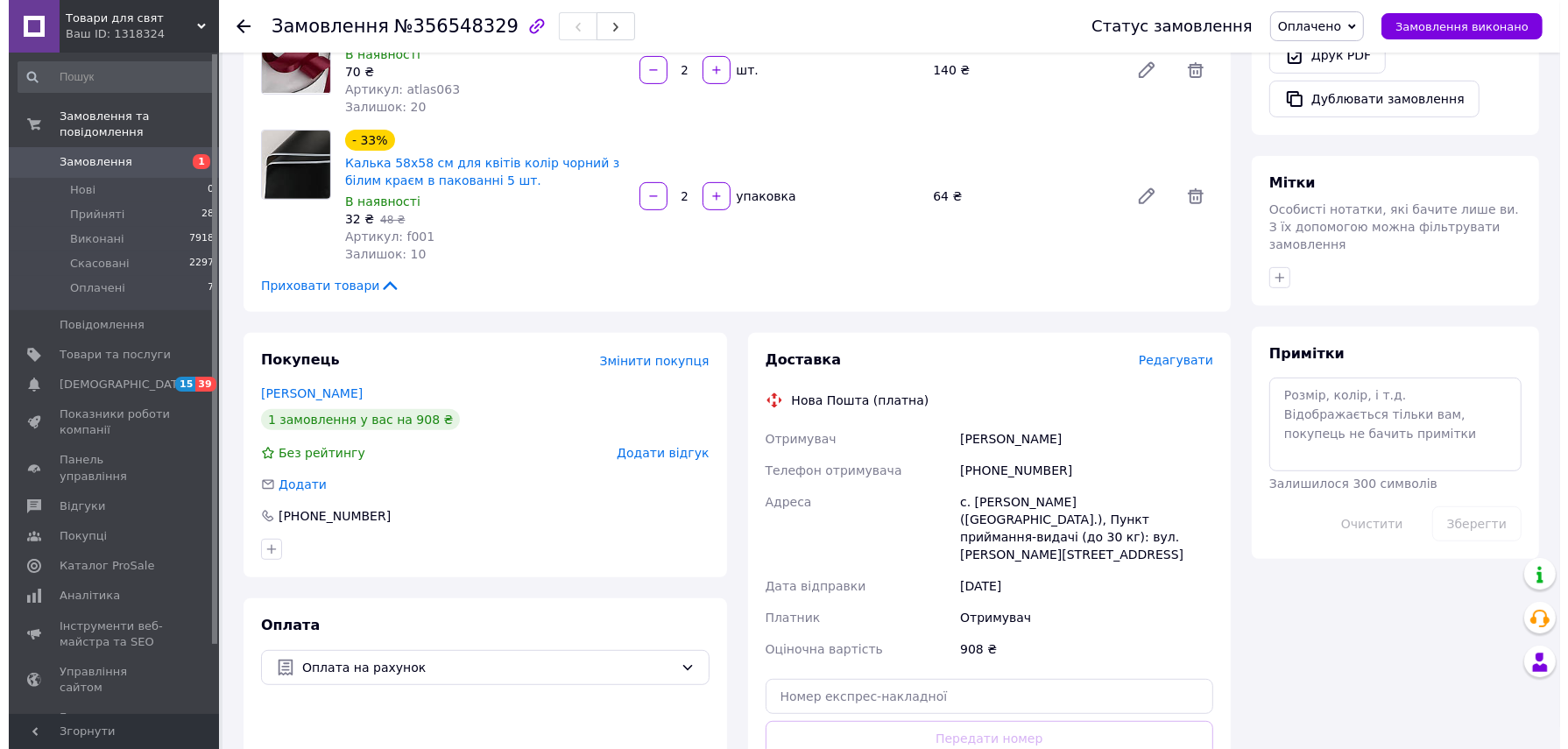
scroll to position [636, 0]
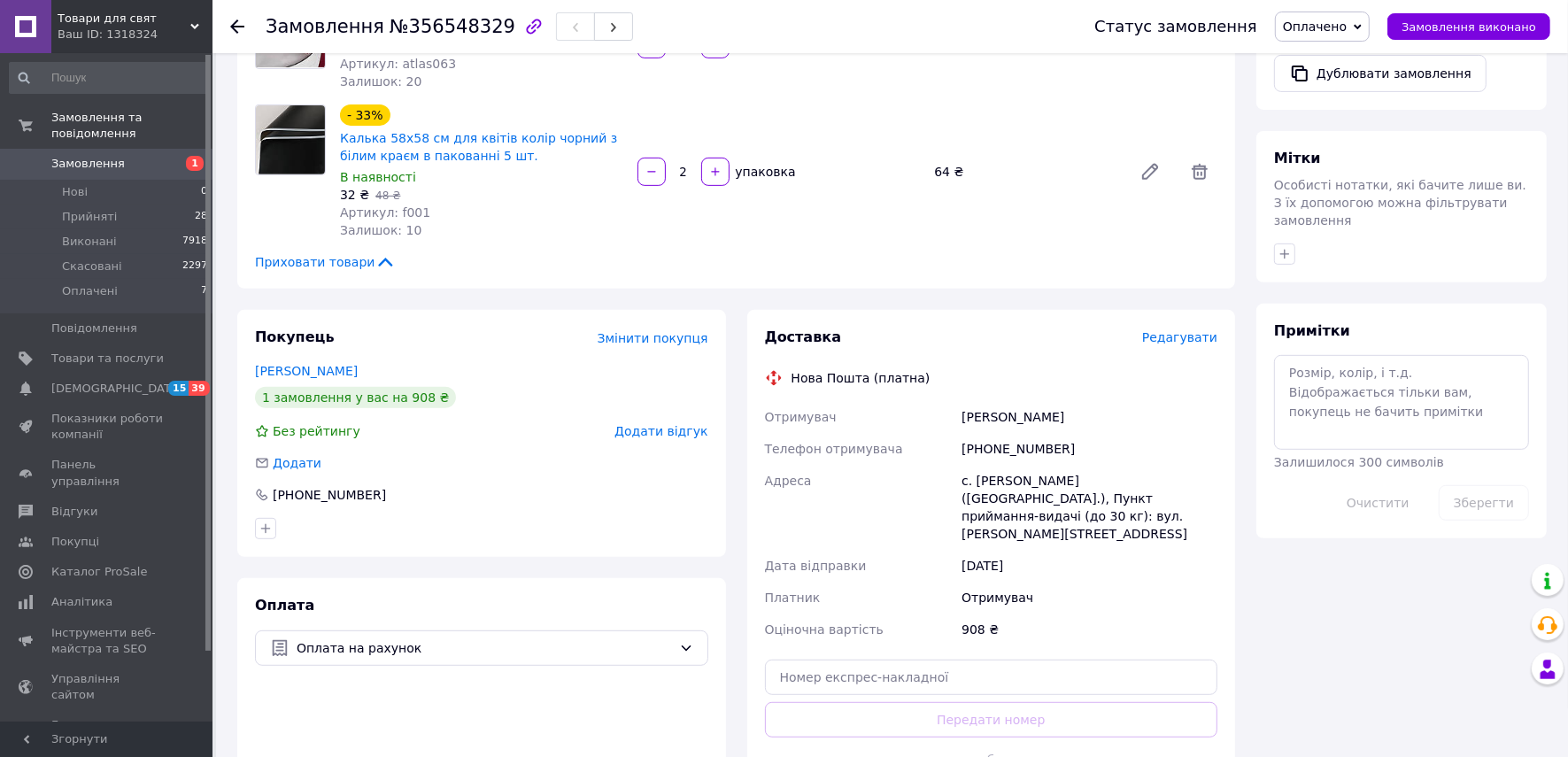
click at [1173, 334] on span "Редагувати" at bounding box center [1179, 337] width 75 height 14
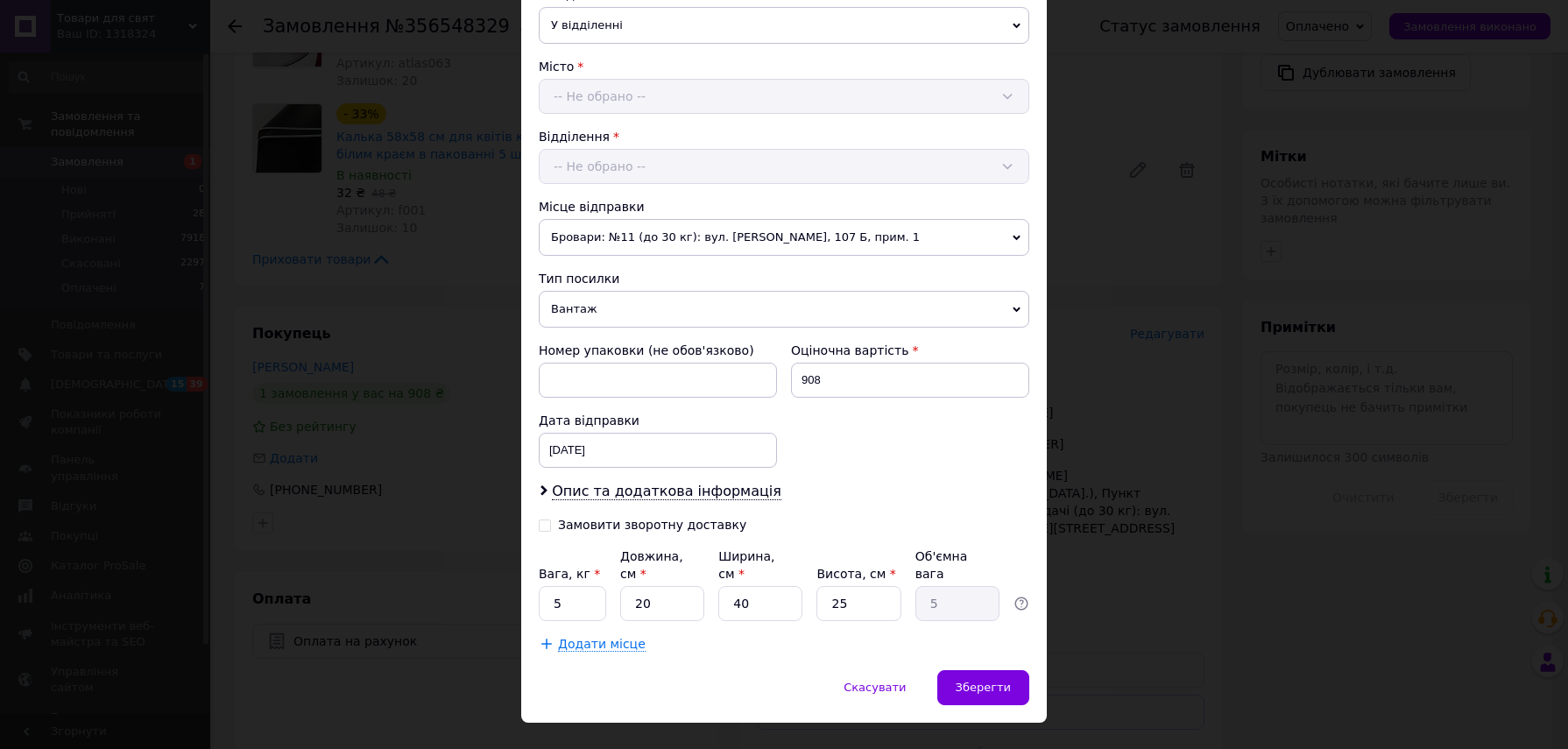
scroll to position [436, 0]
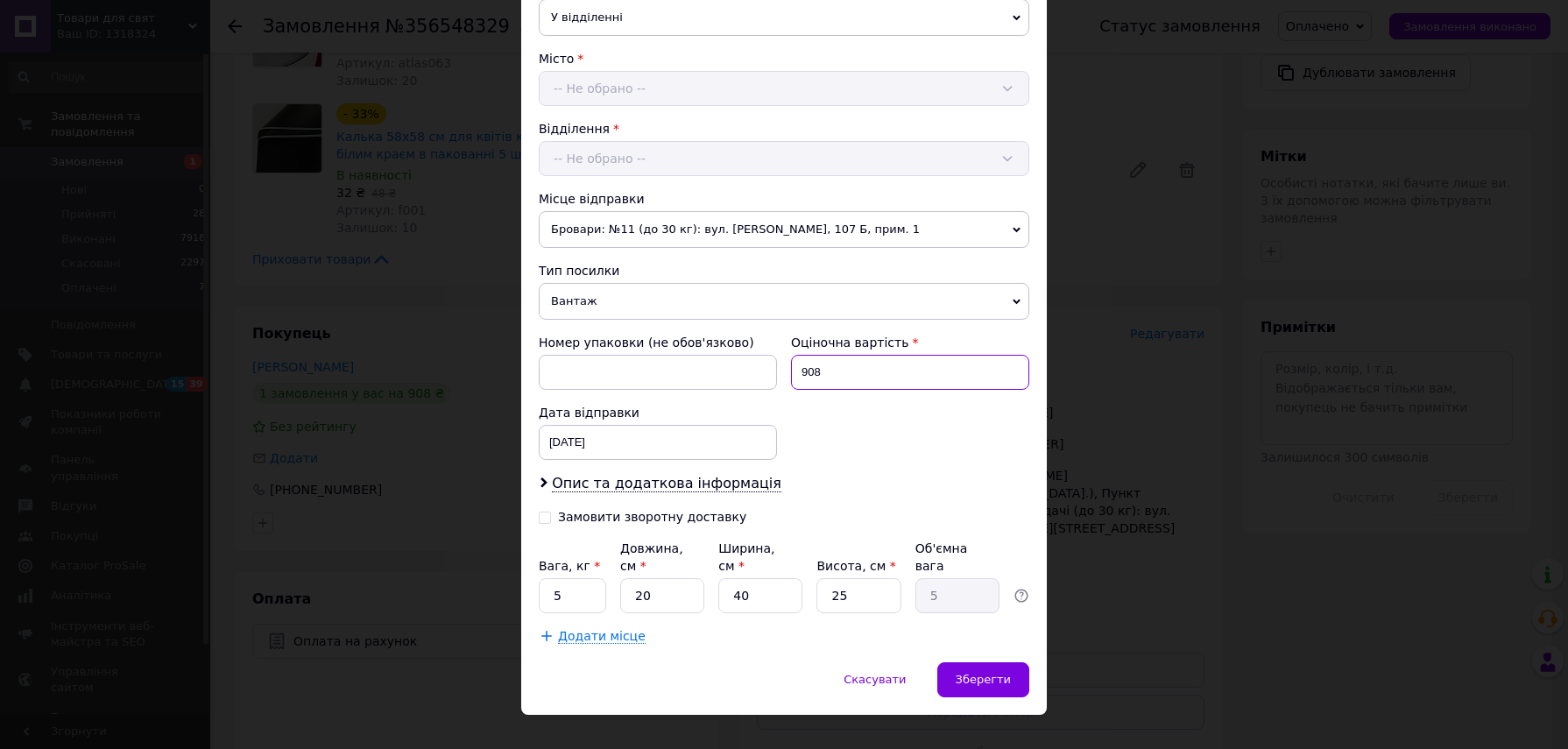
click at [873, 367] on input "908" at bounding box center [910, 373] width 238 height 35
type input "200"
click at [592, 579] on input "5" at bounding box center [573, 596] width 68 height 35
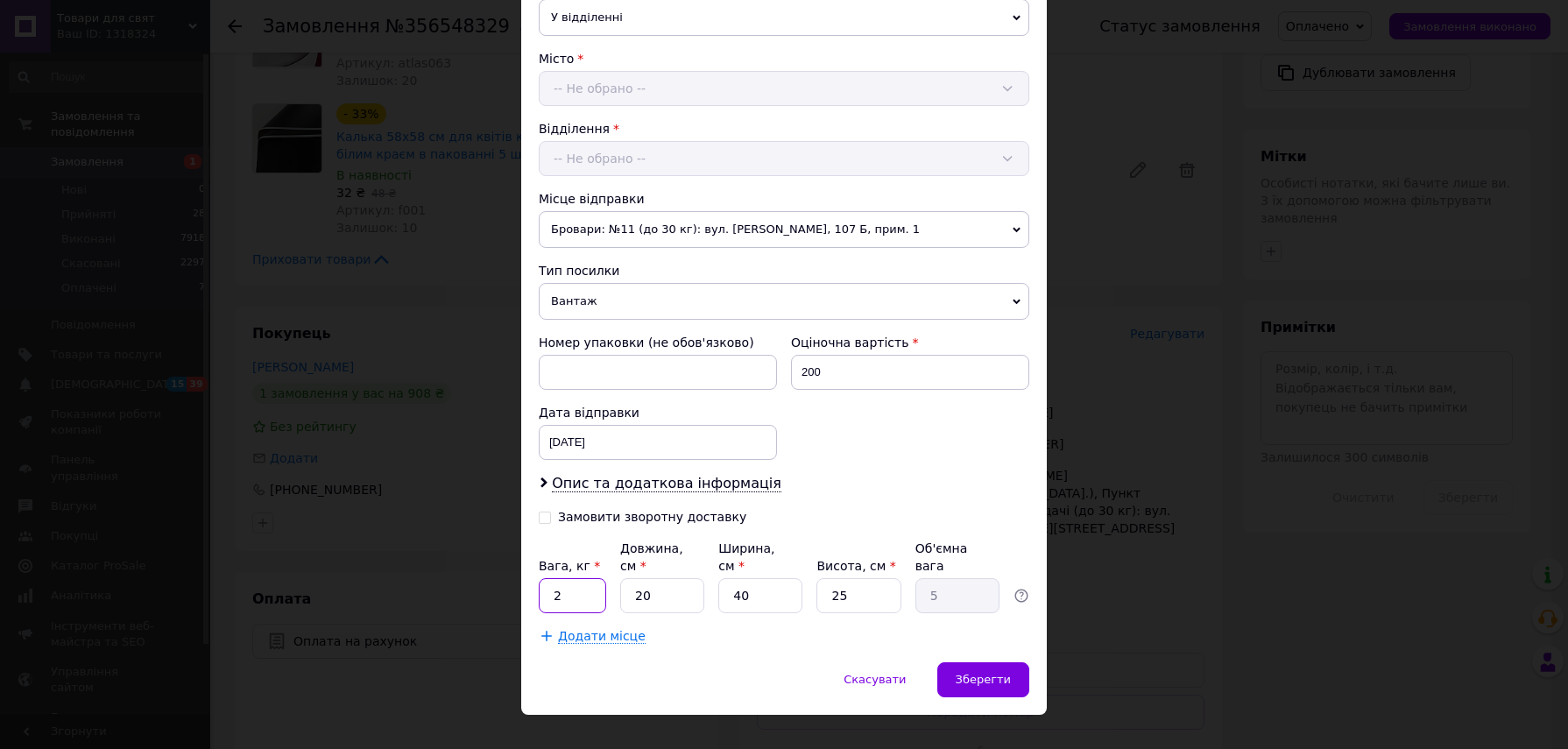
type input "2"
click at [658, 579] on input "20" at bounding box center [662, 596] width 84 height 35
click at [754, 579] on input "40" at bounding box center [760, 596] width 84 height 35
click at [684, 579] on input "20" at bounding box center [662, 596] width 84 height 35
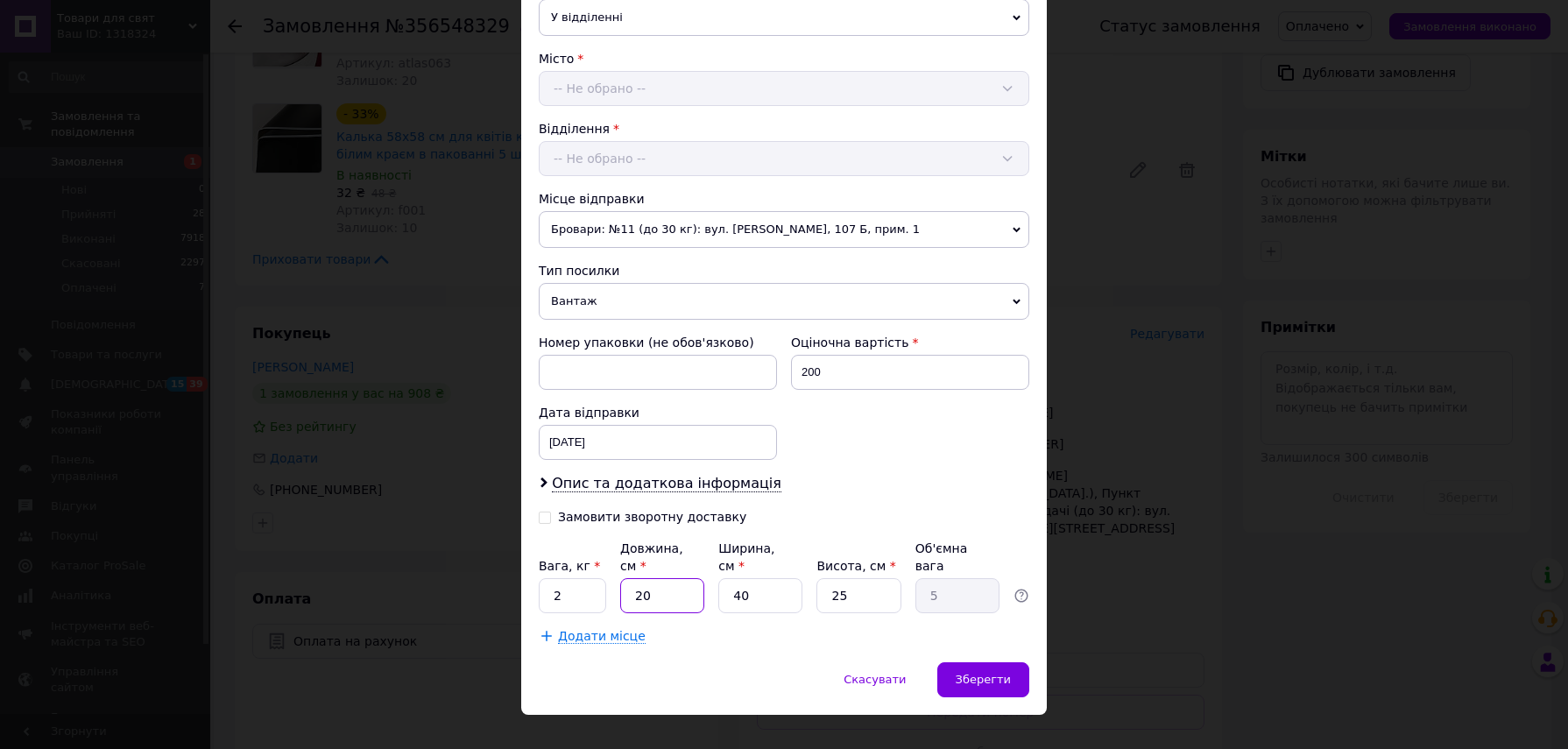
click at [684, 579] on input "20" at bounding box center [662, 596] width 84 height 35
type input "2"
type input "0.5"
type input "25"
type input "6.25"
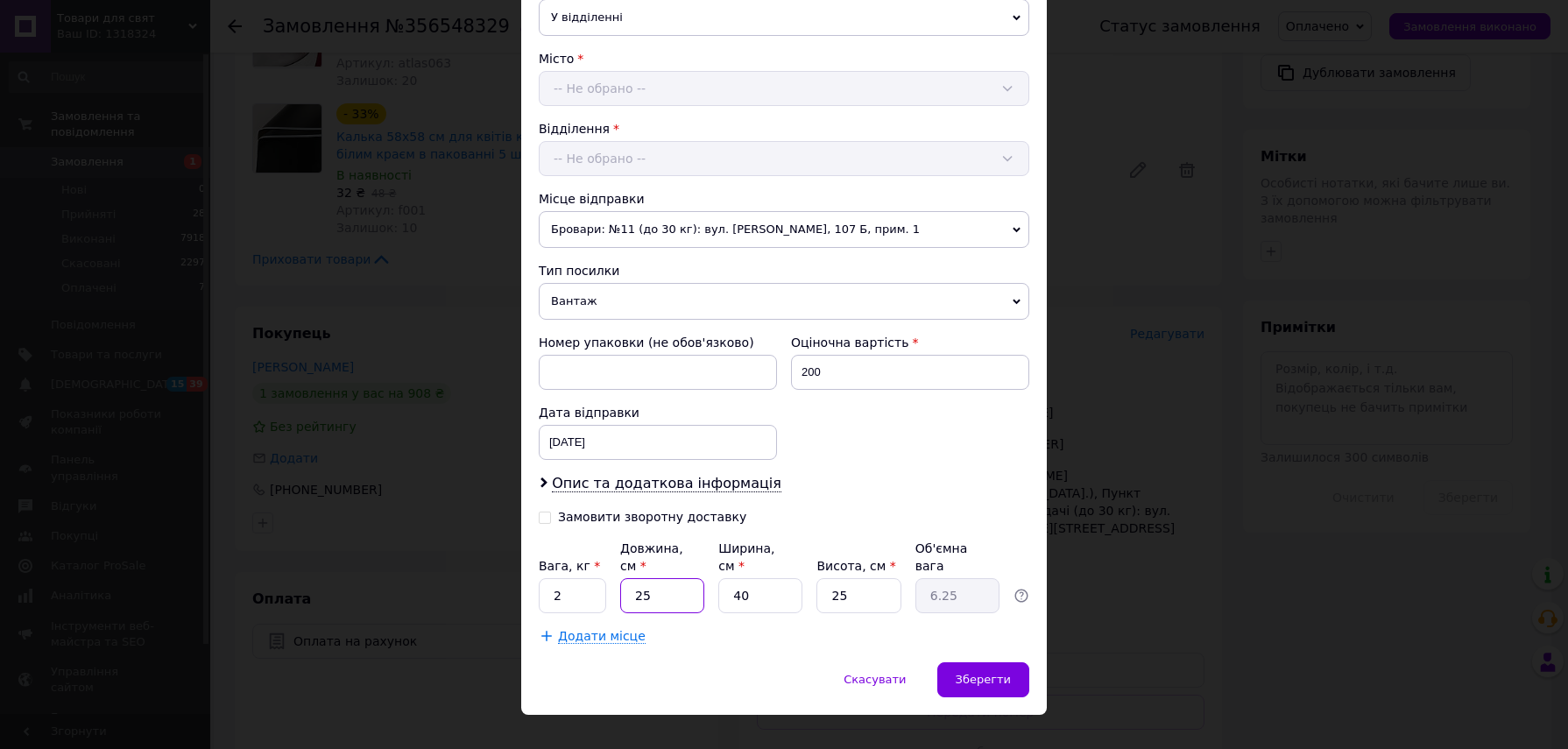
type input "25"
click at [749, 579] on input "40" at bounding box center [760, 596] width 84 height 35
type input "1"
type input "0.16"
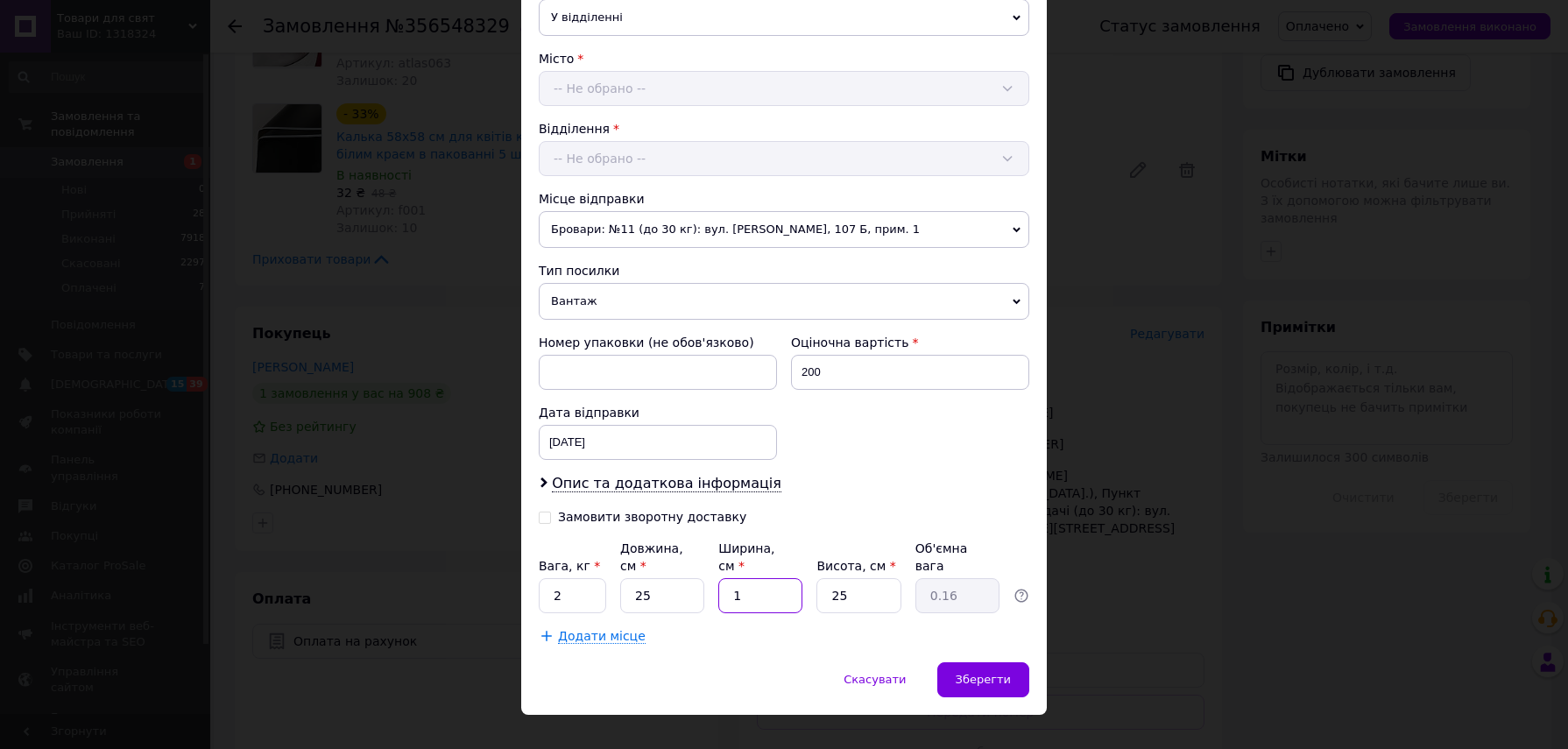
type input "19"
type input "2.97"
type input "19"
click at [852, 579] on input "25" at bounding box center [858, 596] width 84 height 35
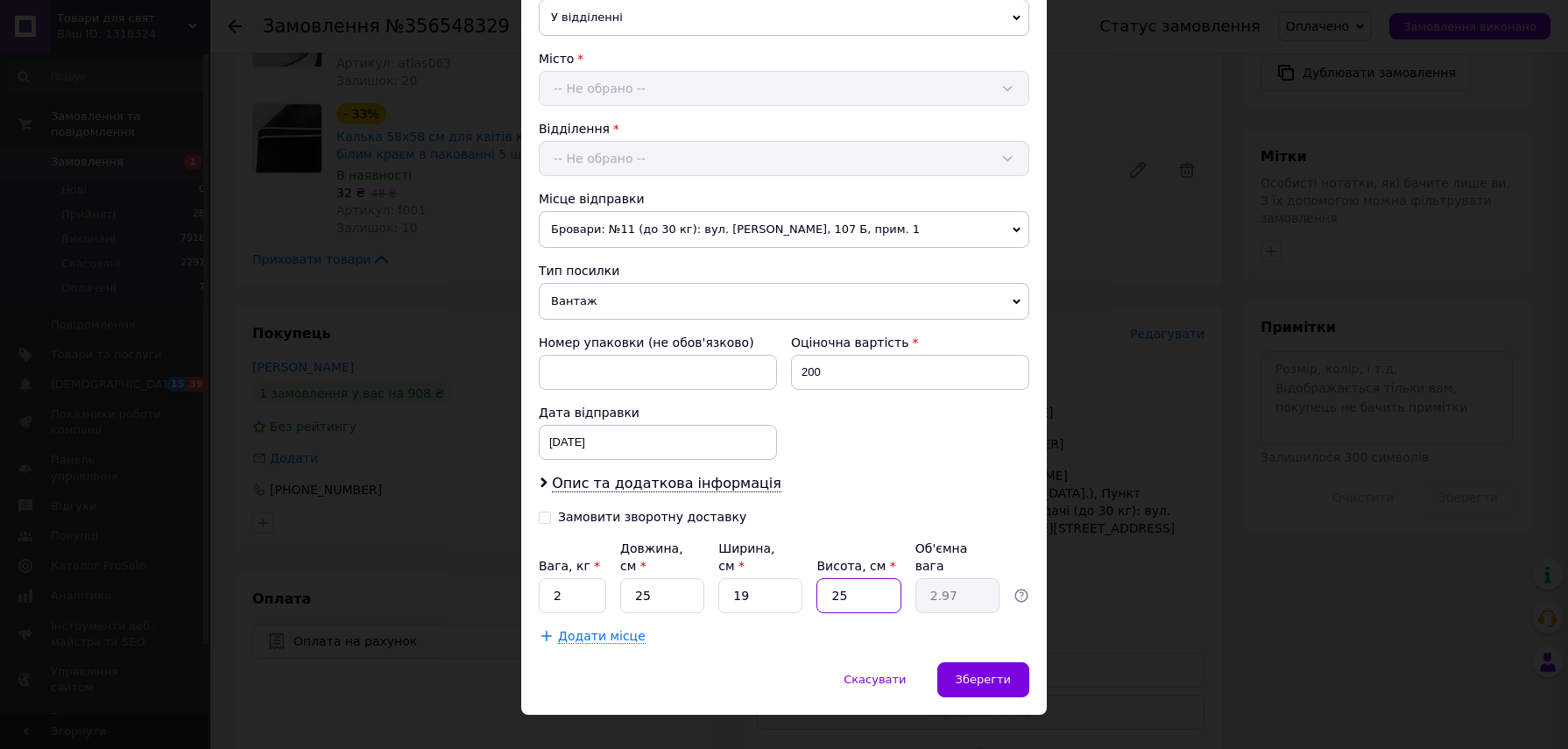
type input "1"
type input "0.12"
type input "11"
type input "1.31"
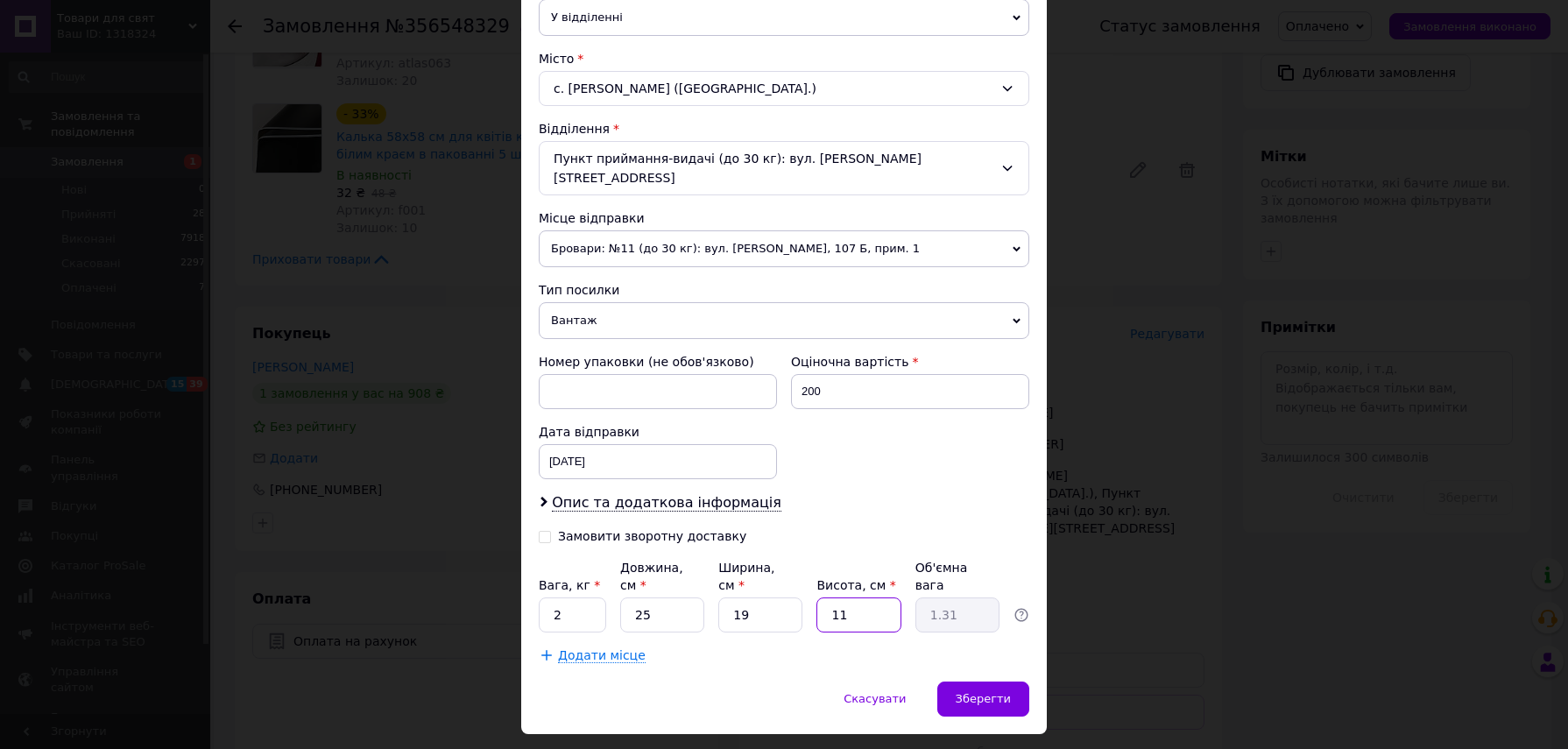
type input "1"
type input "0.12"
type input "12"
type input "1.43"
type input "12"
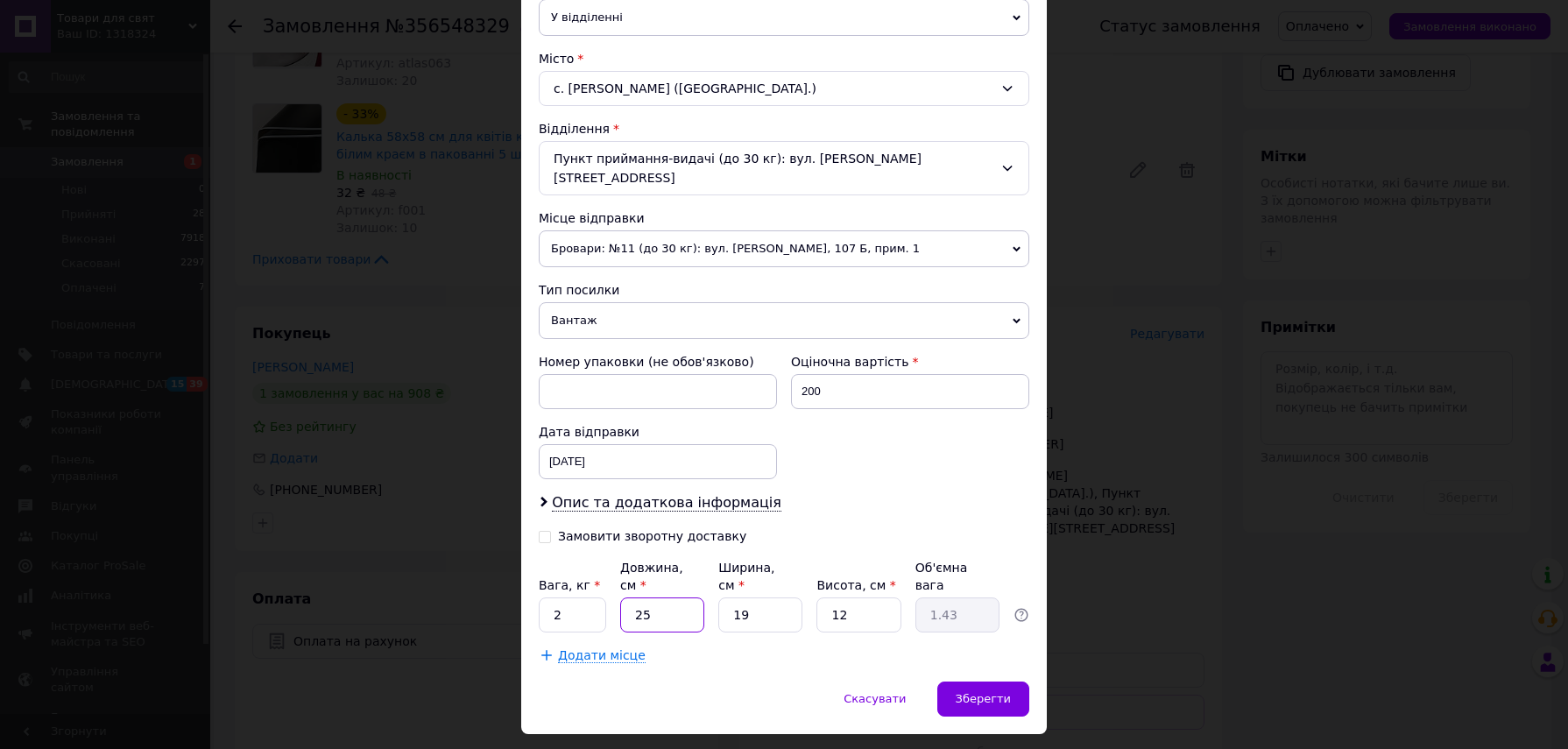
click at [657, 598] on input "25" at bounding box center [662, 615] width 84 height 35
type input "2"
type input "0.11"
type input "26"
type input "1.48"
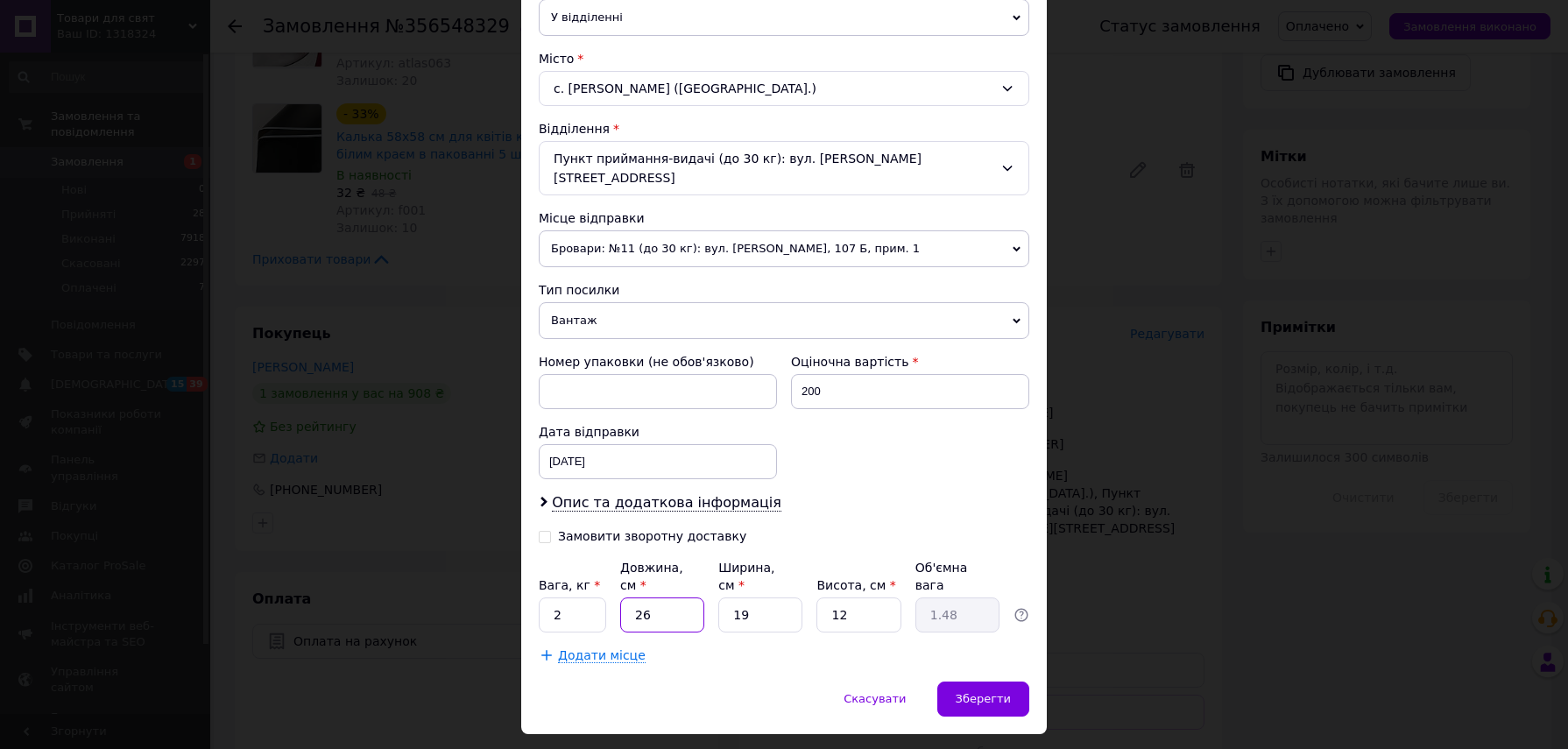
type input "26"
click at [749, 598] on input "19" at bounding box center [760, 615] width 84 height 35
type input "1"
type input "0.1"
type input "19"
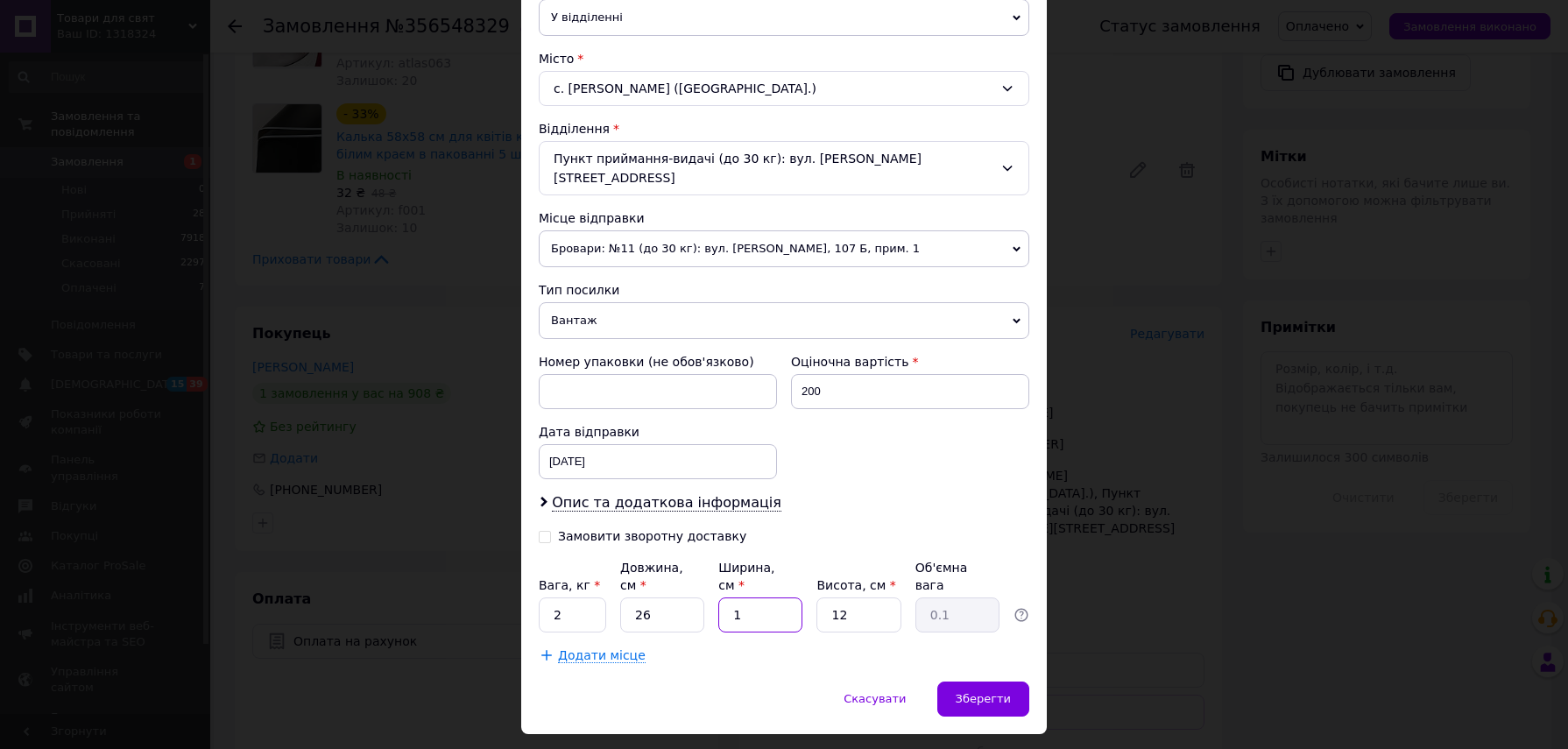
type input "1.48"
click at [591, 598] on input "2" at bounding box center [573, 615] width 68 height 35
type input "1.5"
click at [967, 682] on div "Зберегти" at bounding box center [983, 700] width 92 height 35
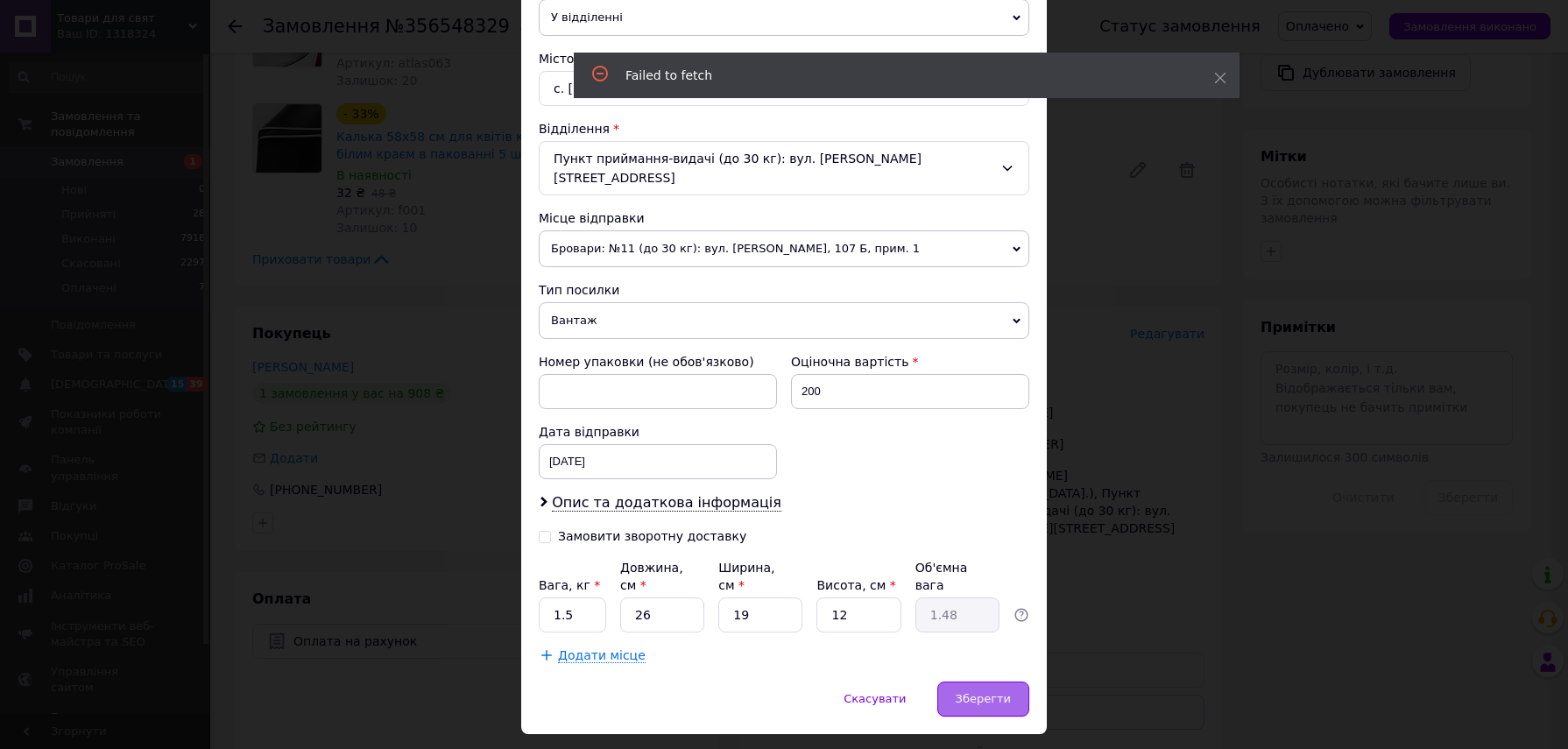
click at [1009, 682] on div "Зберегти" at bounding box center [983, 700] width 92 height 35
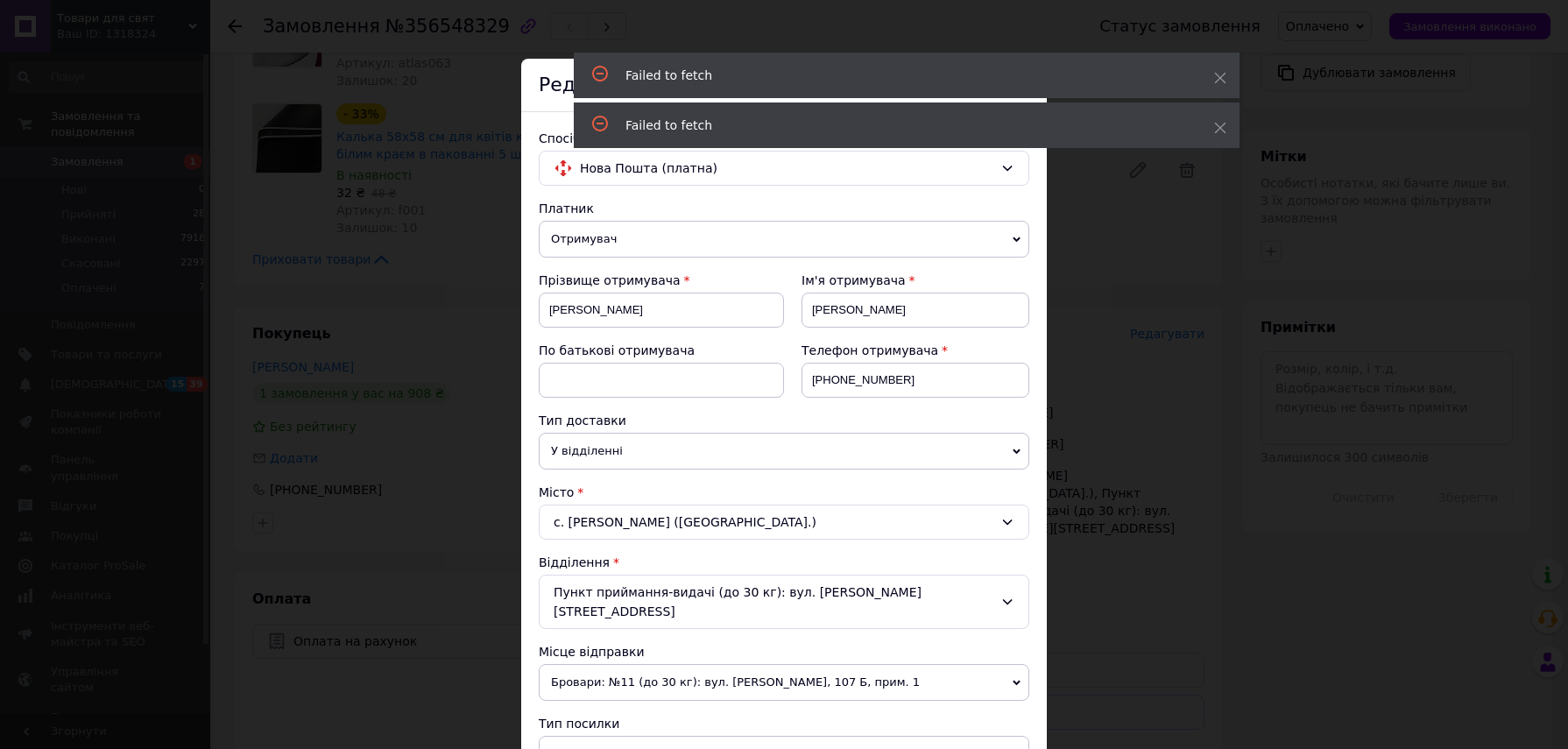
scroll to position [0, 0]
click at [1223, 76] on icon at bounding box center [1220, 77] width 13 height 13
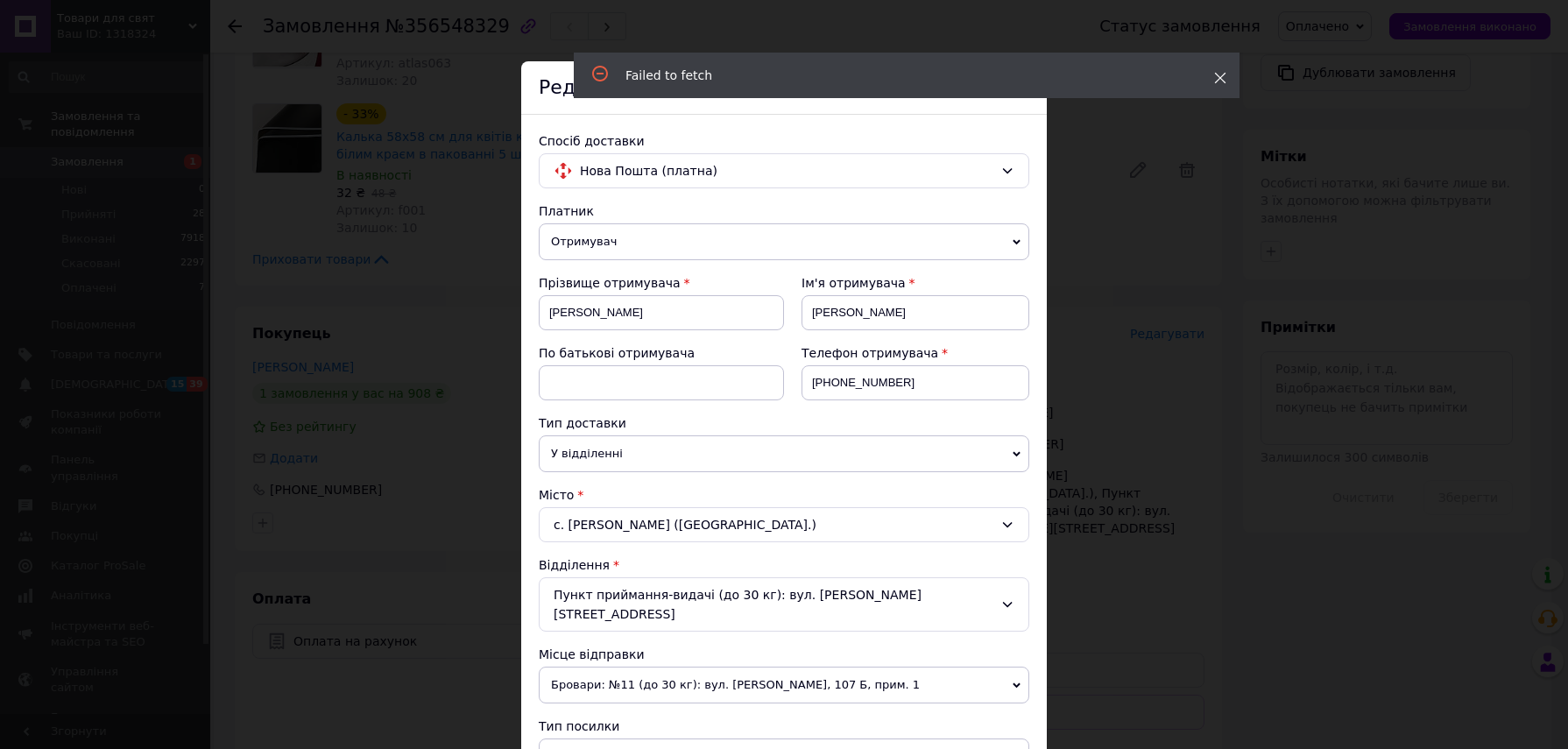
click at [1224, 75] on icon at bounding box center [1220, 77] width 13 height 13
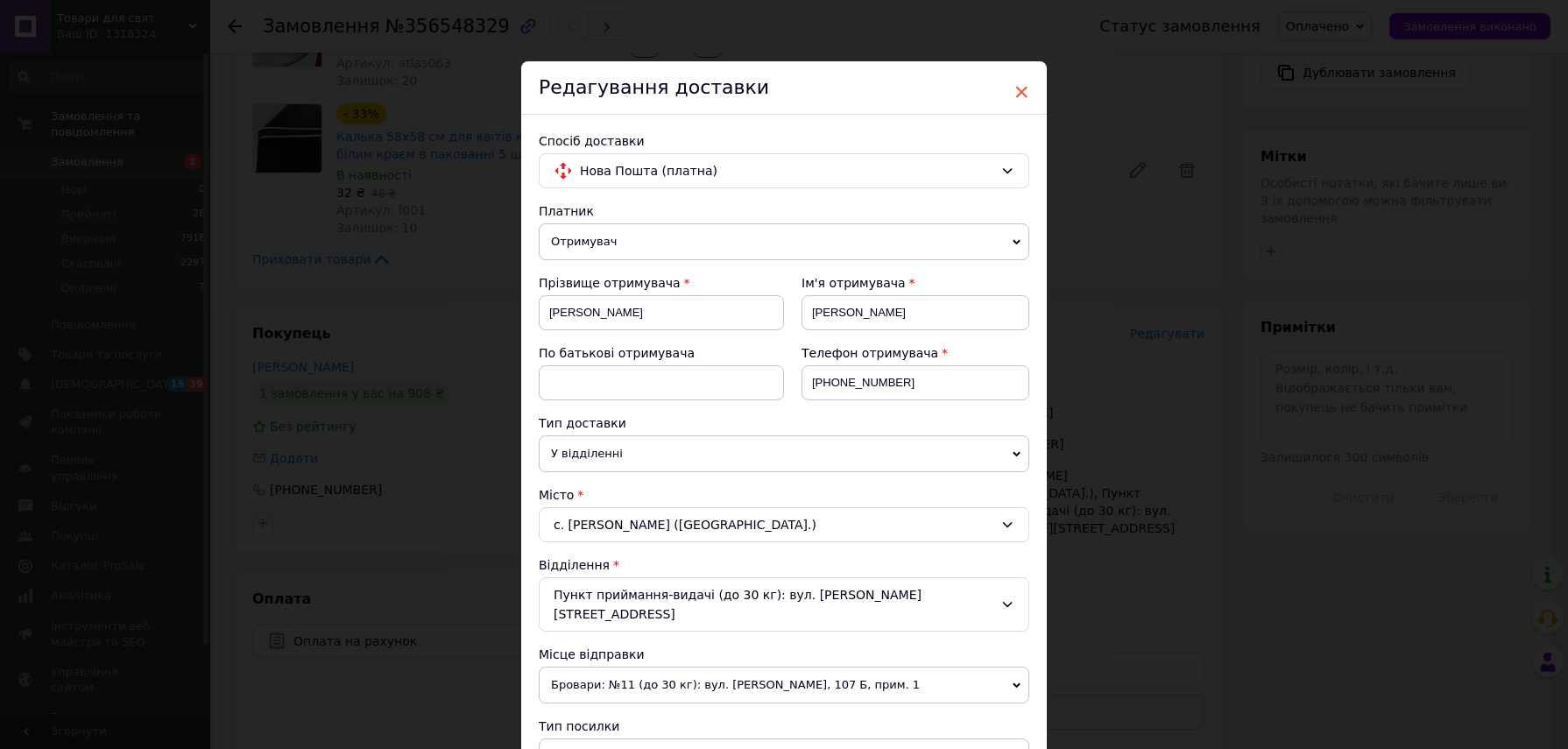
click at [1020, 89] on span "×" at bounding box center [1021, 92] width 15 height 30
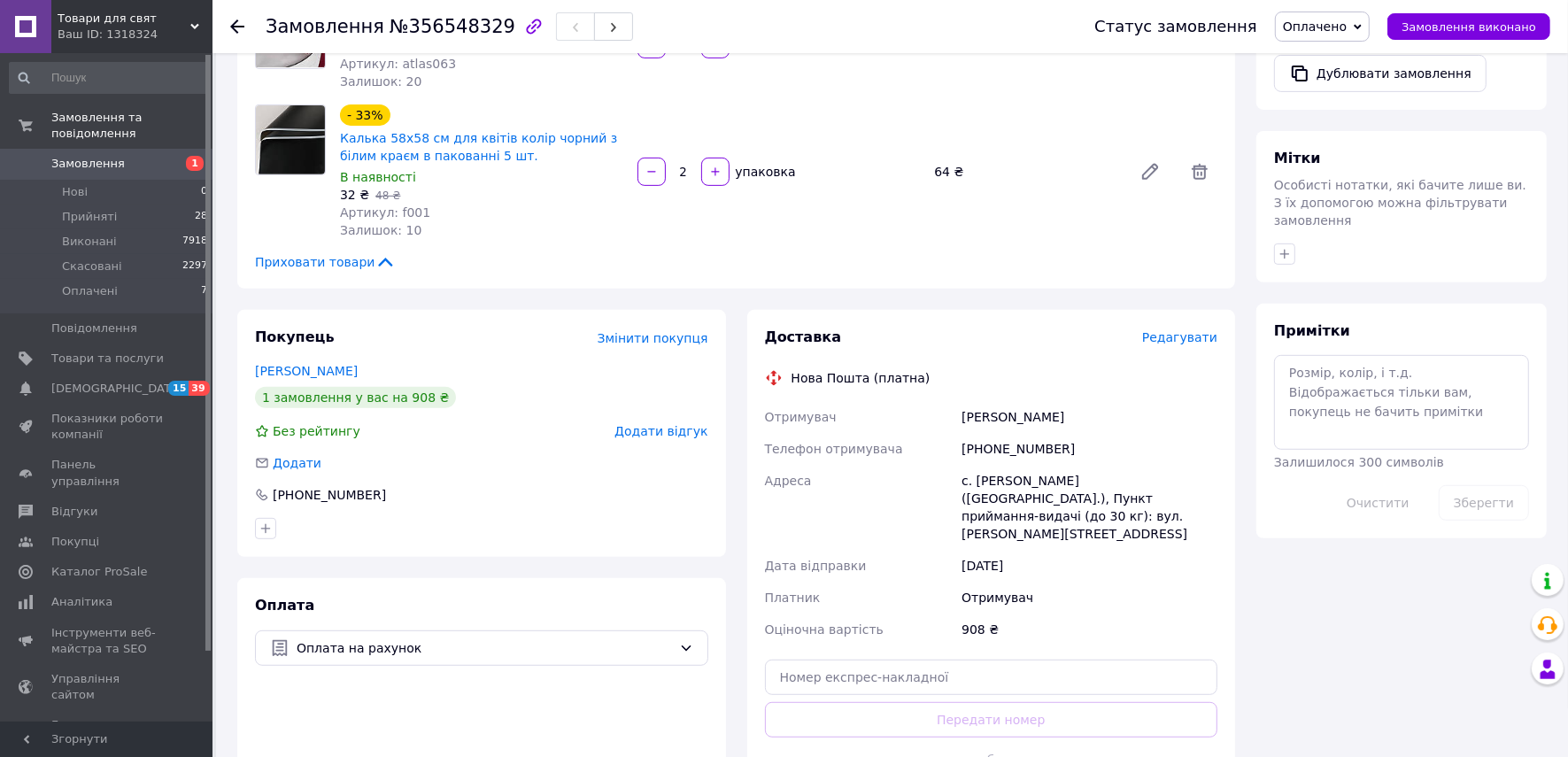
click at [1174, 337] on span "Редагувати" at bounding box center [1179, 337] width 75 height 14
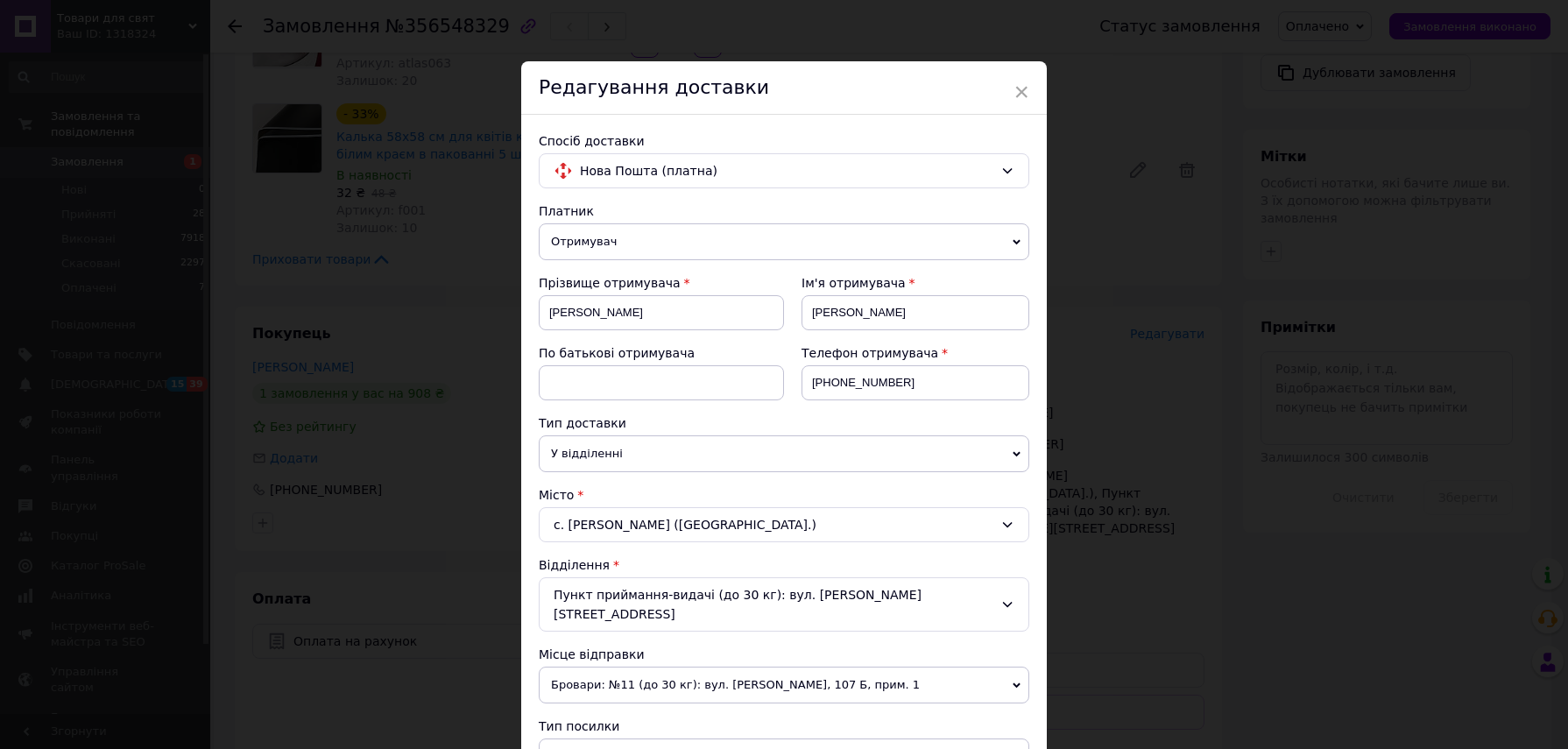
scroll to position [436, 0]
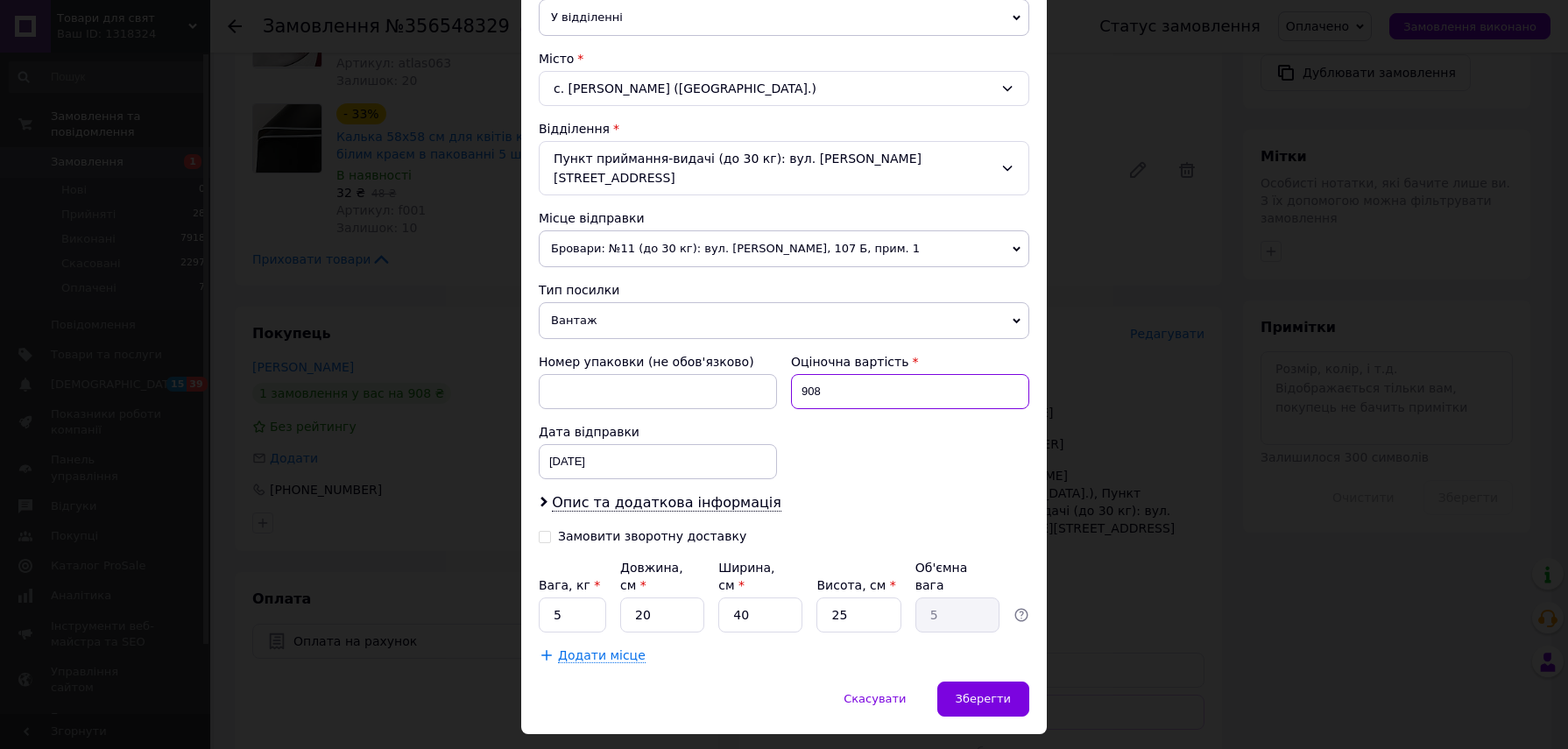
click at [870, 374] on input "908" at bounding box center [910, 392] width 238 height 35
type input "1"
type input "200"
click at [598, 598] on input "5" at bounding box center [573, 615] width 68 height 35
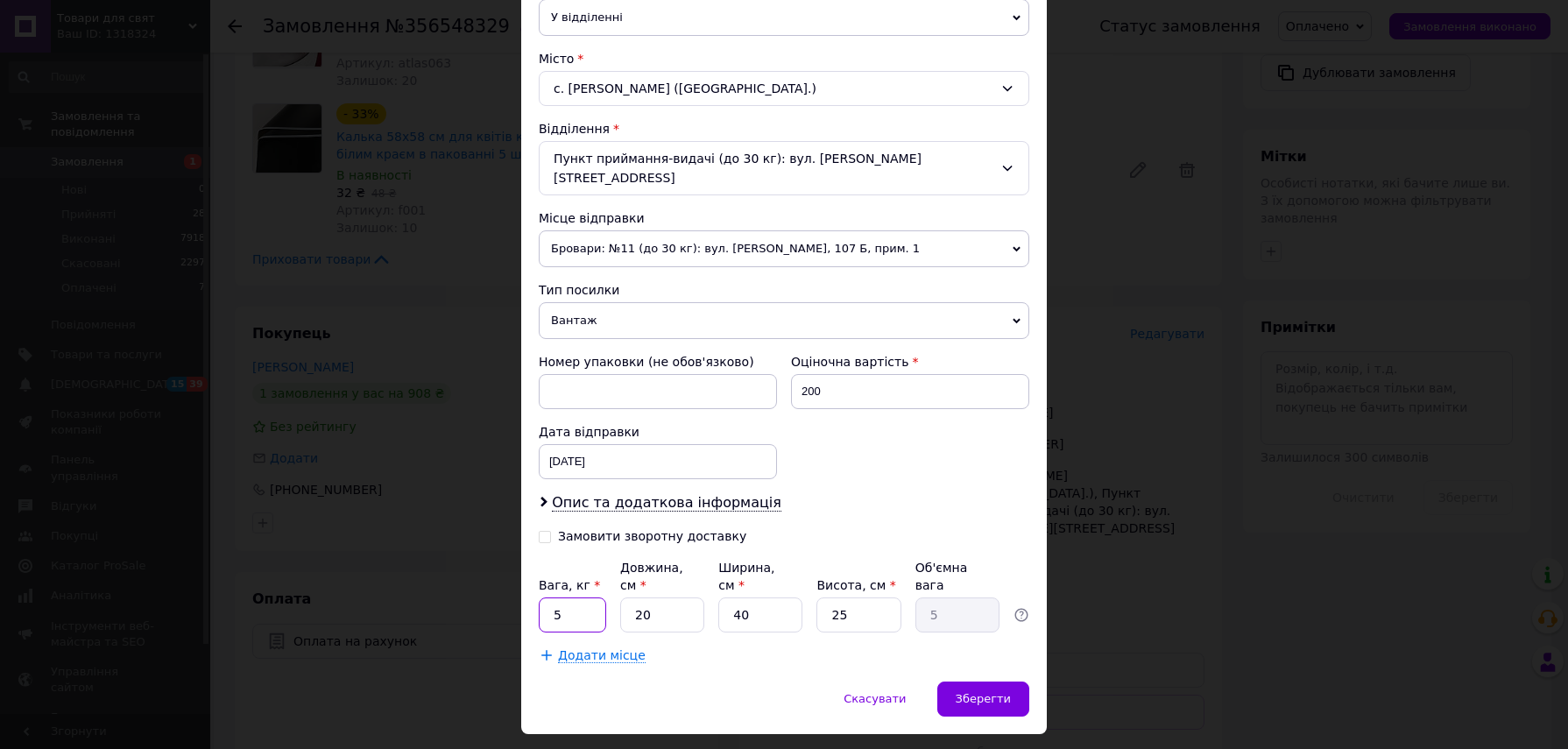
click at [598, 598] on input "5" at bounding box center [573, 615] width 68 height 35
type input "1.5"
click at [668, 598] on input "20" at bounding box center [662, 615] width 84 height 35
type input "2"
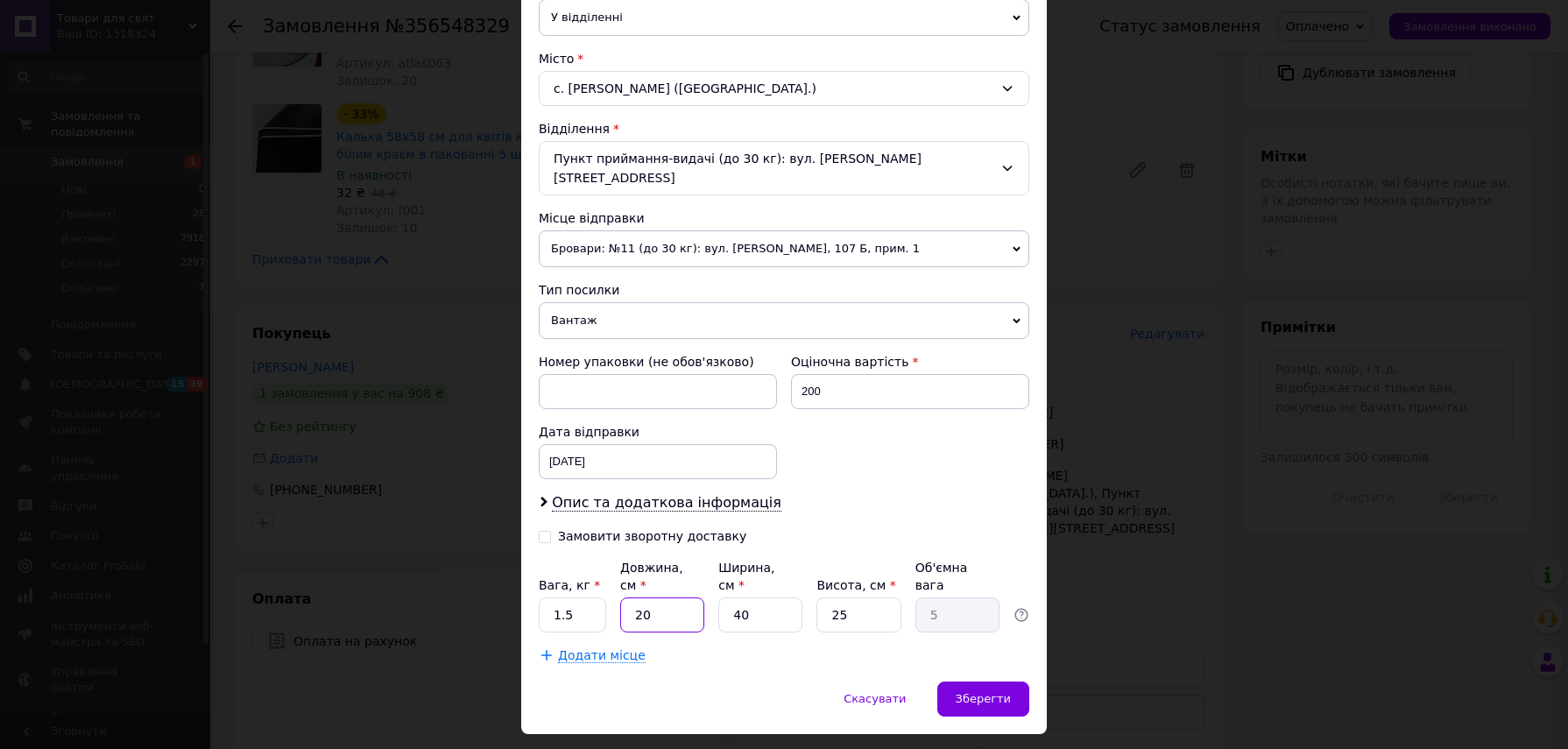
type input "0.5"
type input "26"
type input "6.5"
type input "26"
click at [772, 598] on input "40" at bounding box center [760, 615] width 84 height 35
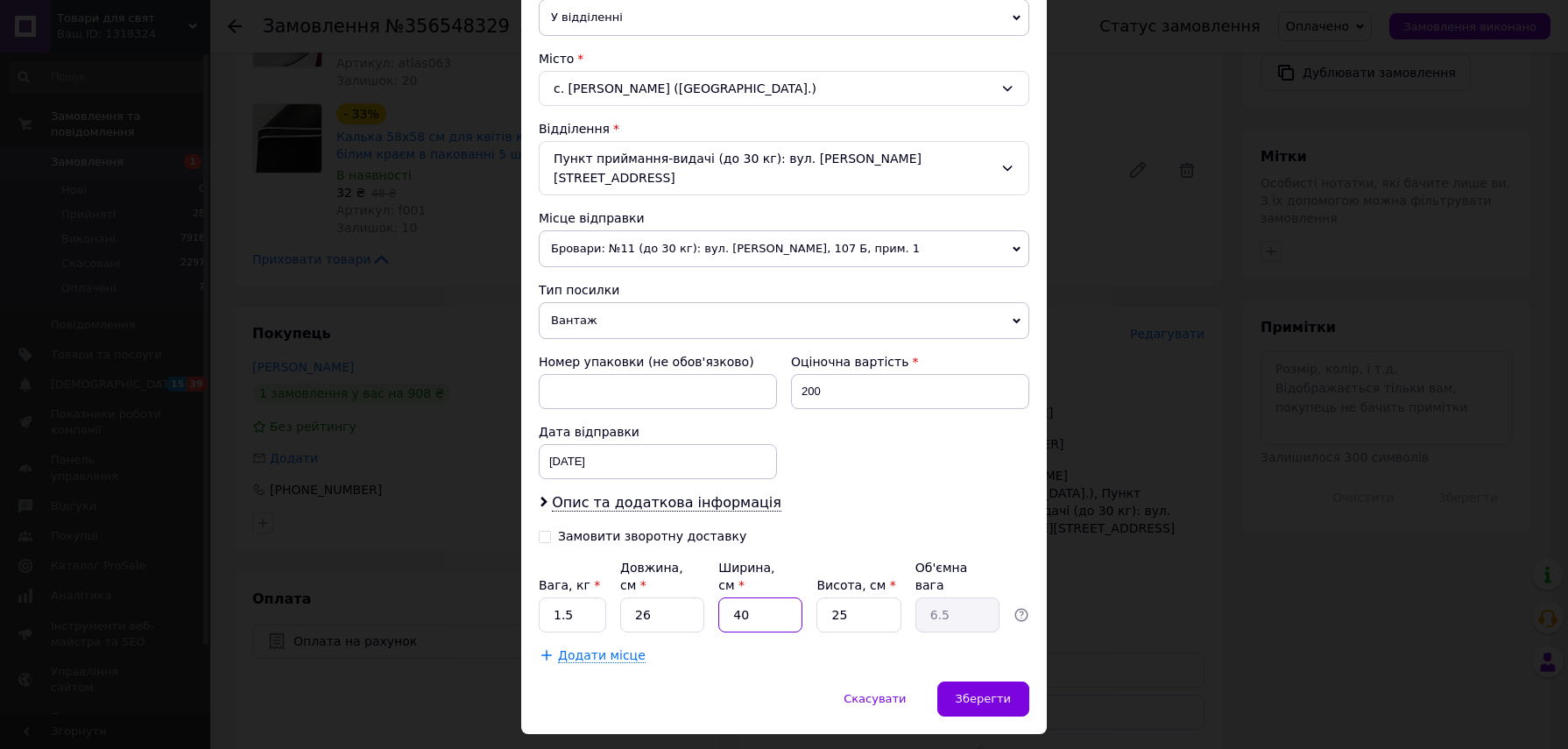
click at [772, 598] on input "40" at bounding box center [760, 615] width 84 height 35
type input "1"
type input "0.16"
type input "19"
type input "3.09"
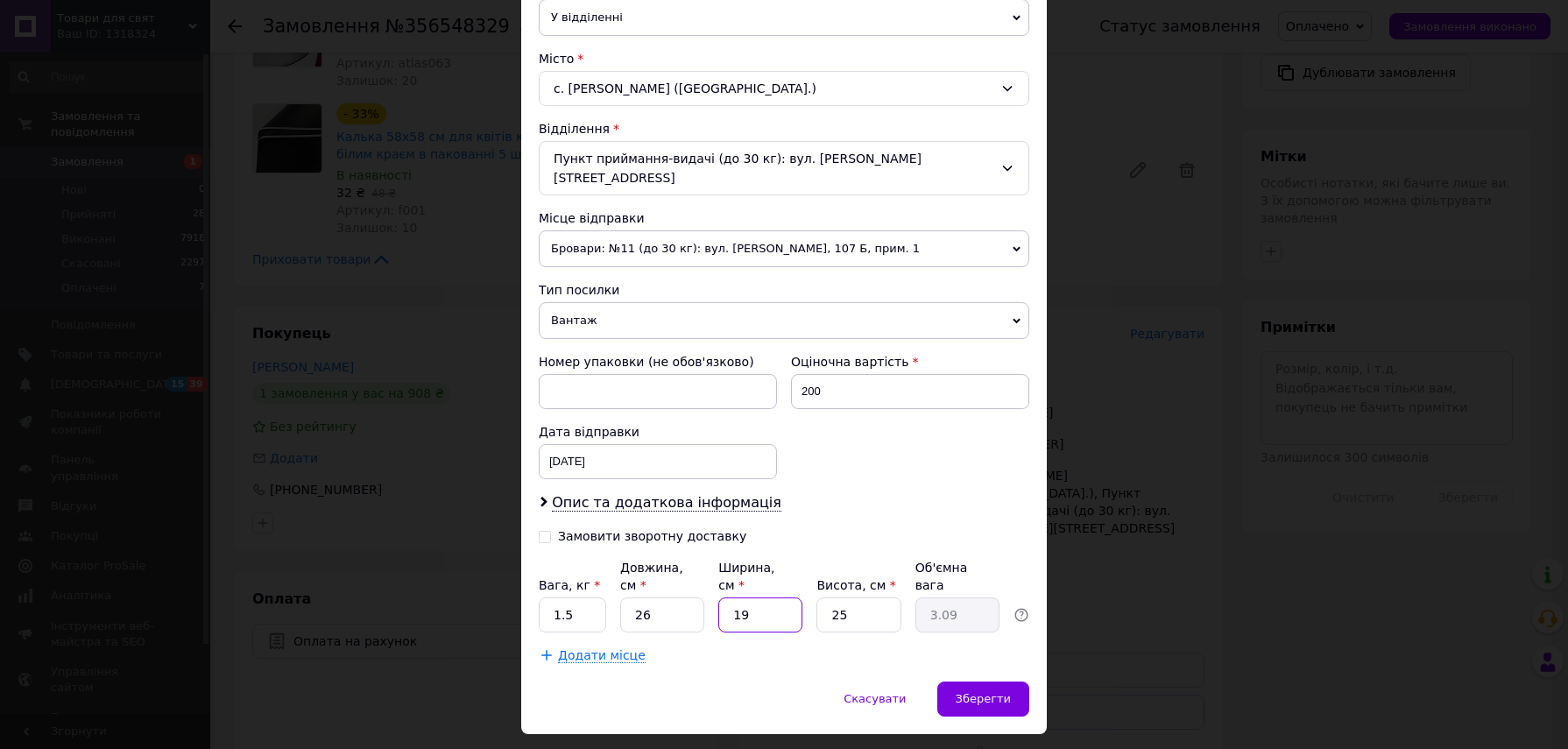
type input "19"
click at [874, 598] on input "25" at bounding box center [858, 615] width 84 height 35
type input "1"
type input "0.12"
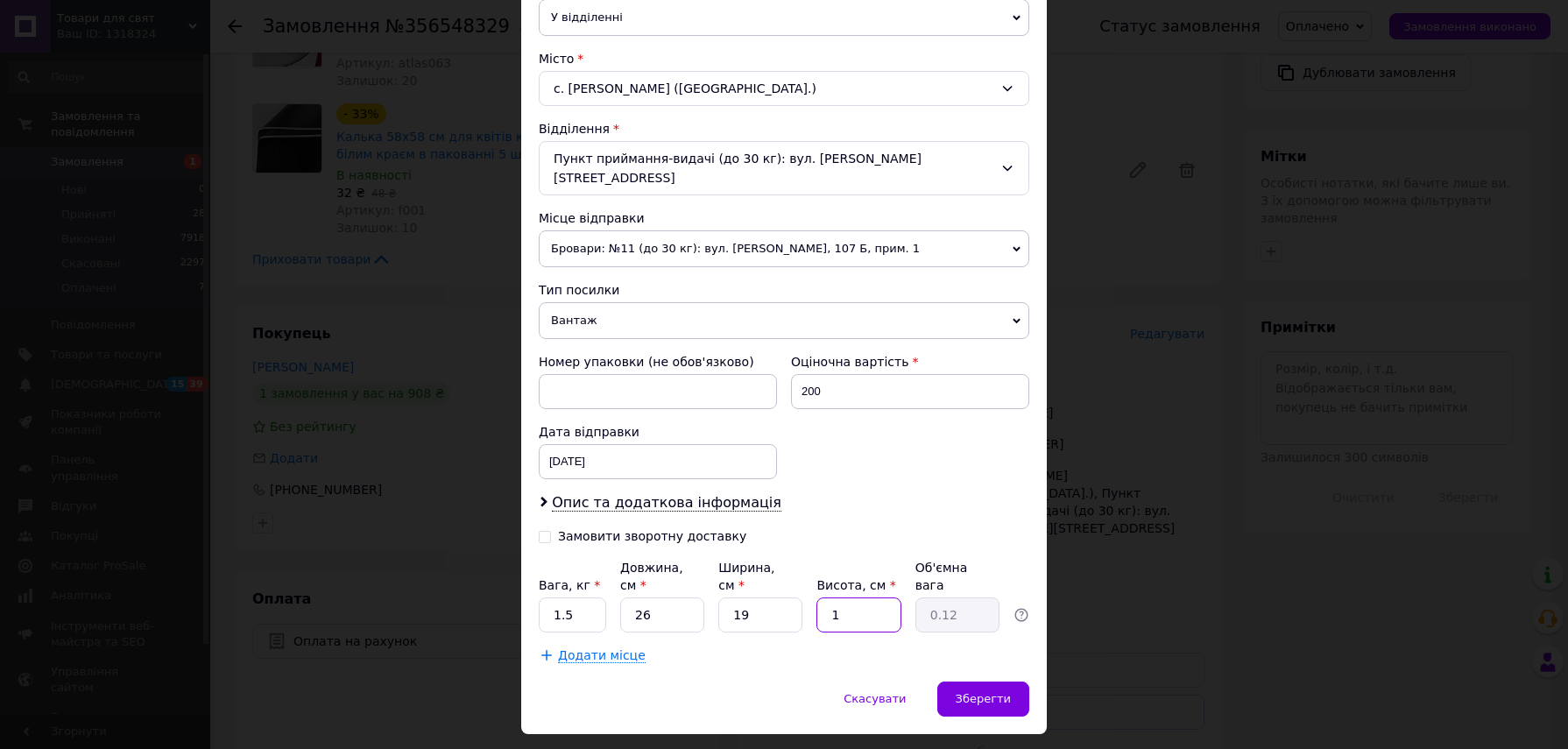
type input "11"
type input "1.36"
type input "1"
type input "0.12"
type input "12"
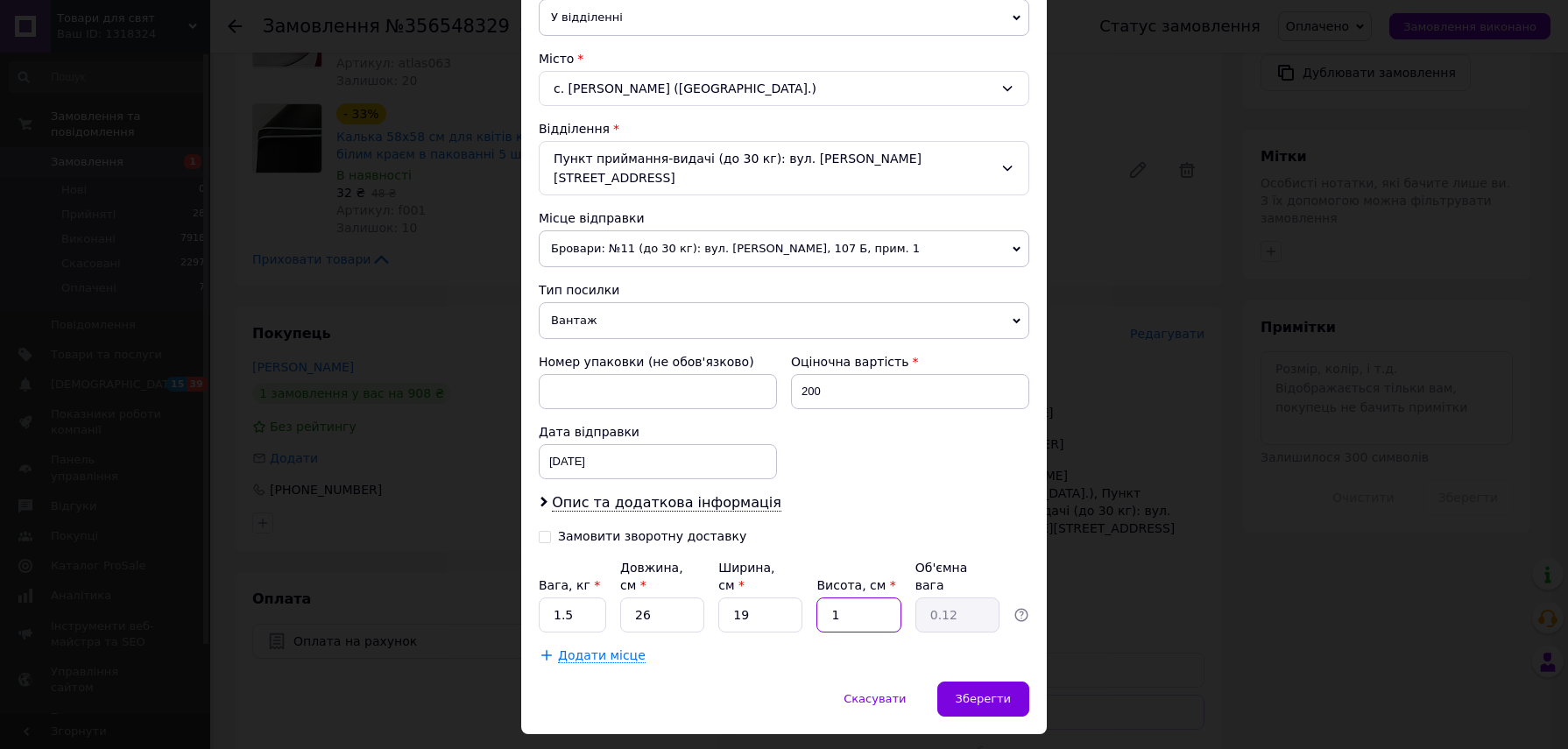
type input "1.48"
type input "12"
click at [969, 693] on span "Зберегти" at bounding box center [983, 700] width 55 height 14
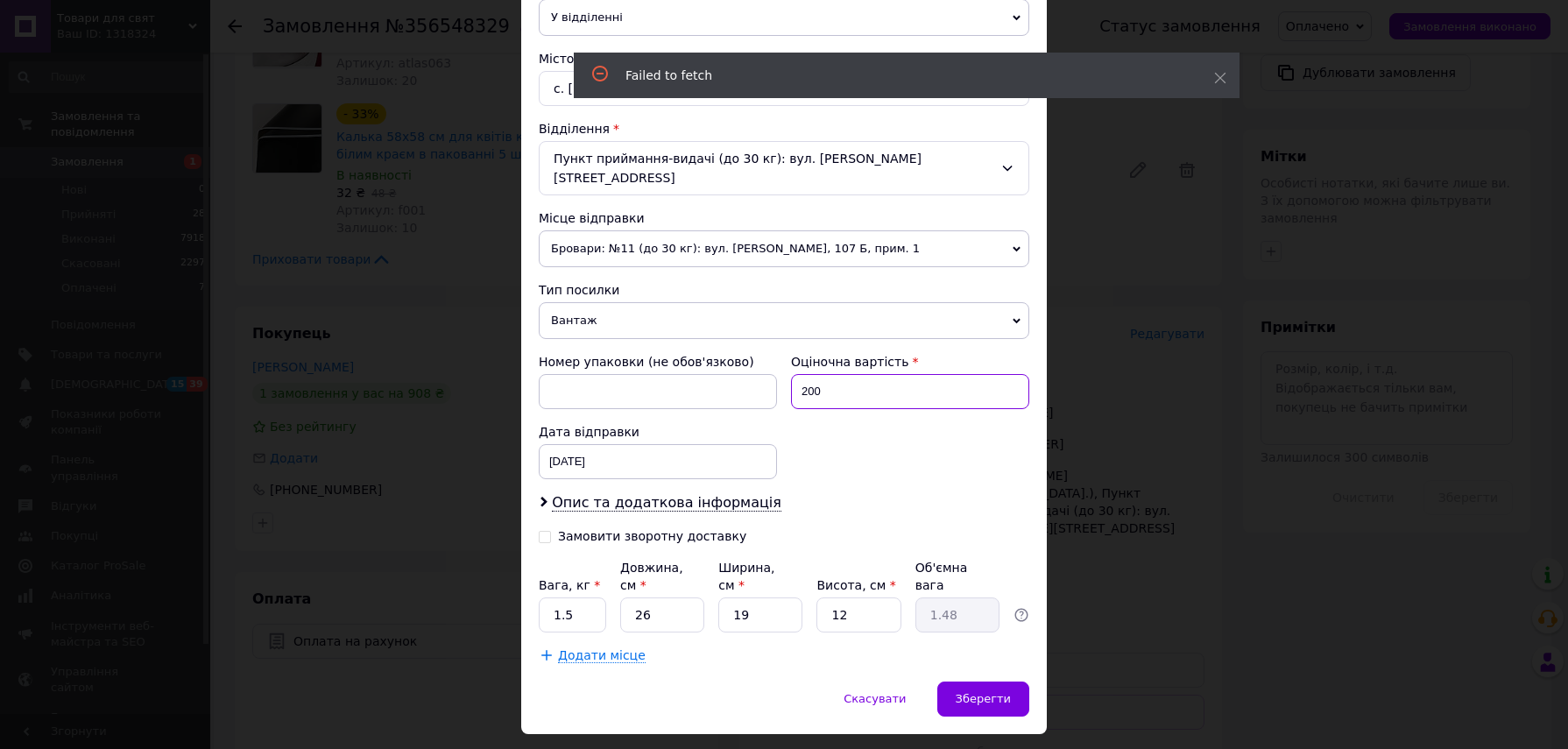
click at [855, 374] on input "200" at bounding box center [910, 392] width 238 height 35
type input "500"
click at [982, 682] on div "Зберегти" at bounding box center [983, 700] width 92 height 35
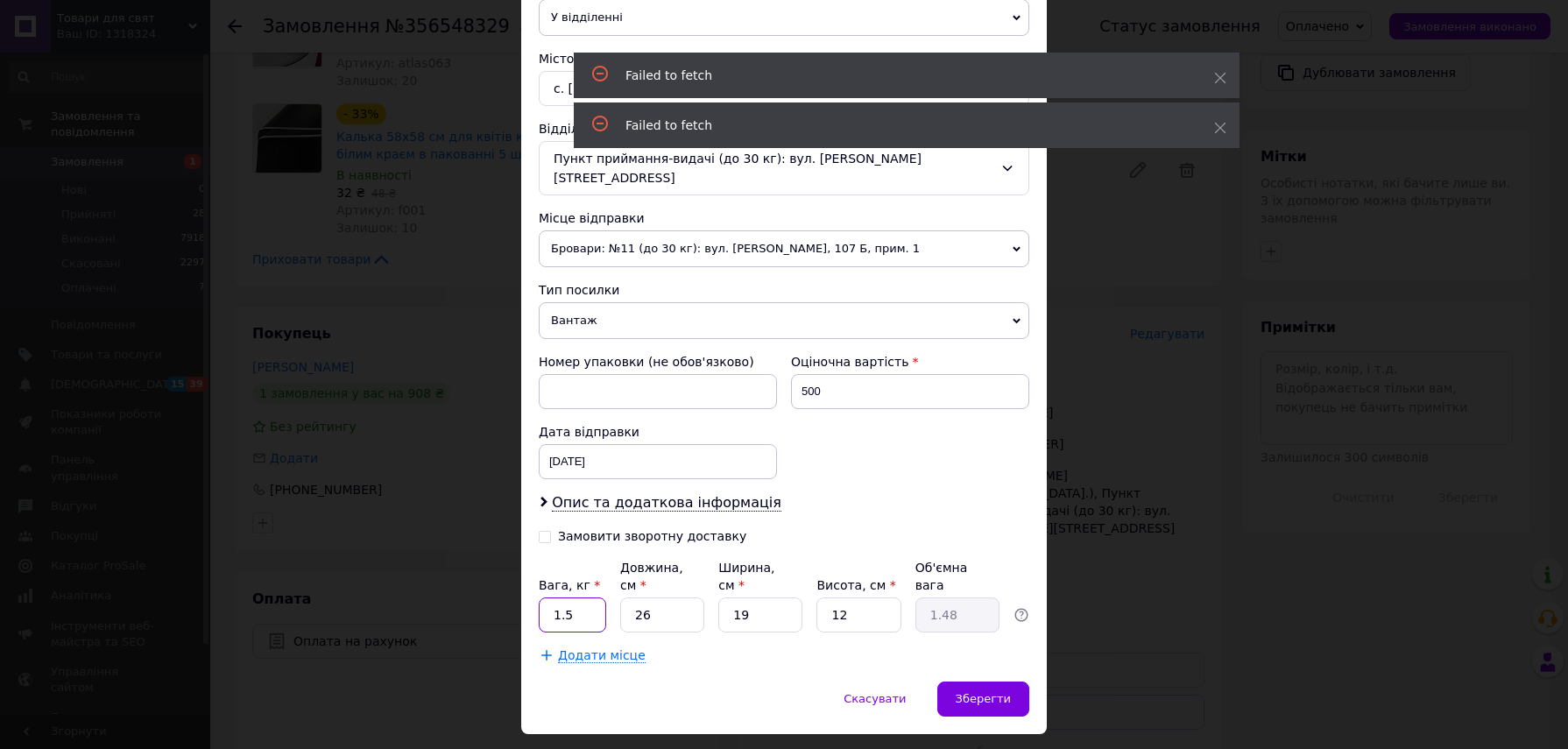
click at [584, 598] on input "1.5" at bounding box center [573, 615] width 68 height 35
click at [585, 598] on input "1.5" at bounding box center [573, 615] width 68 height 35
type input "2"
click at [961, 682] on div "Зберегти" at bounding box center [983, 700] width 92 height 35
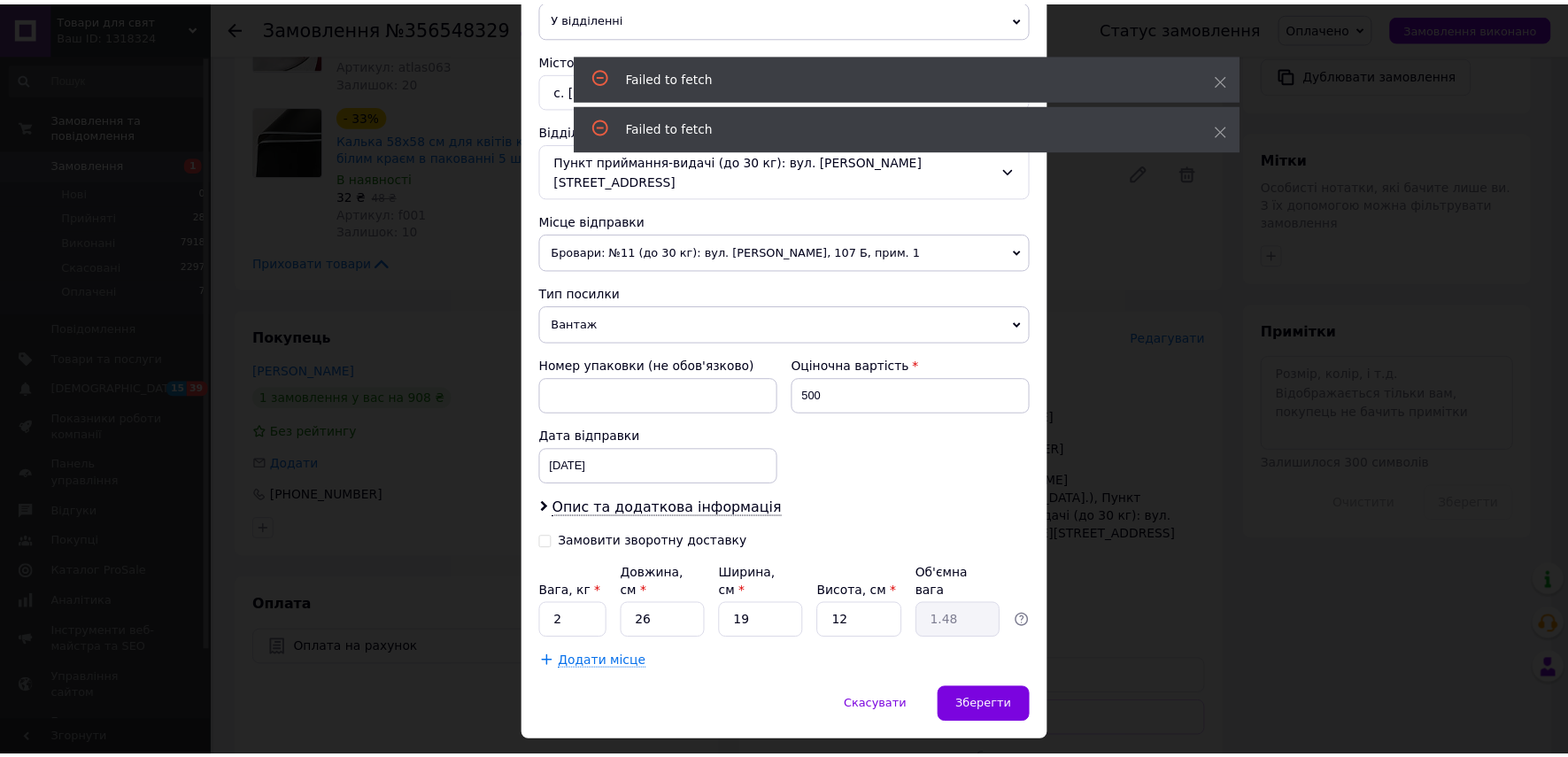
scroll to position [0, 0]
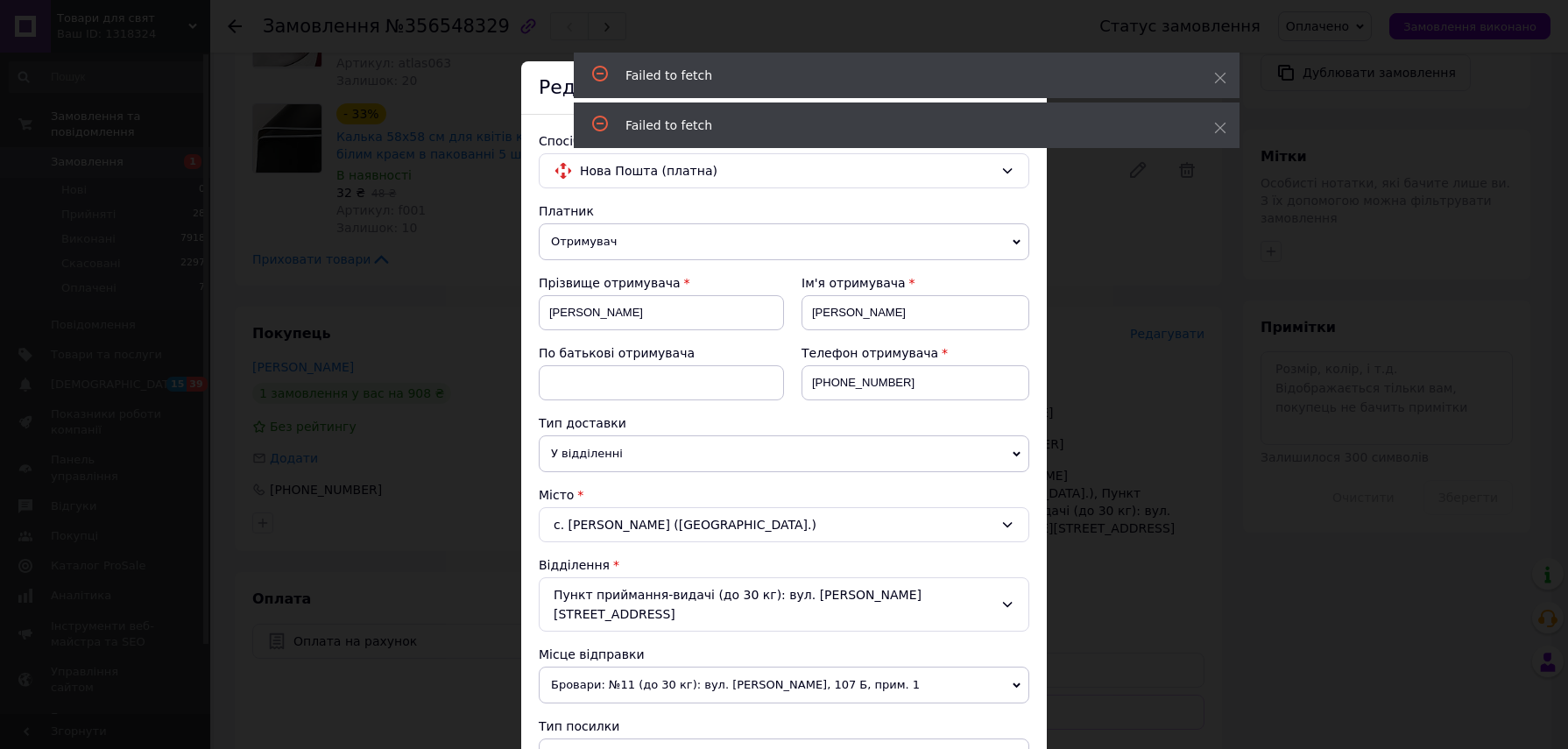
click at [1078, 156] on div "× Редагування доставки Спосіб доставки Нова Пошта (платна) Платник Отримувач Ві…" at bounding box center [784, 374] width 1568 height 749
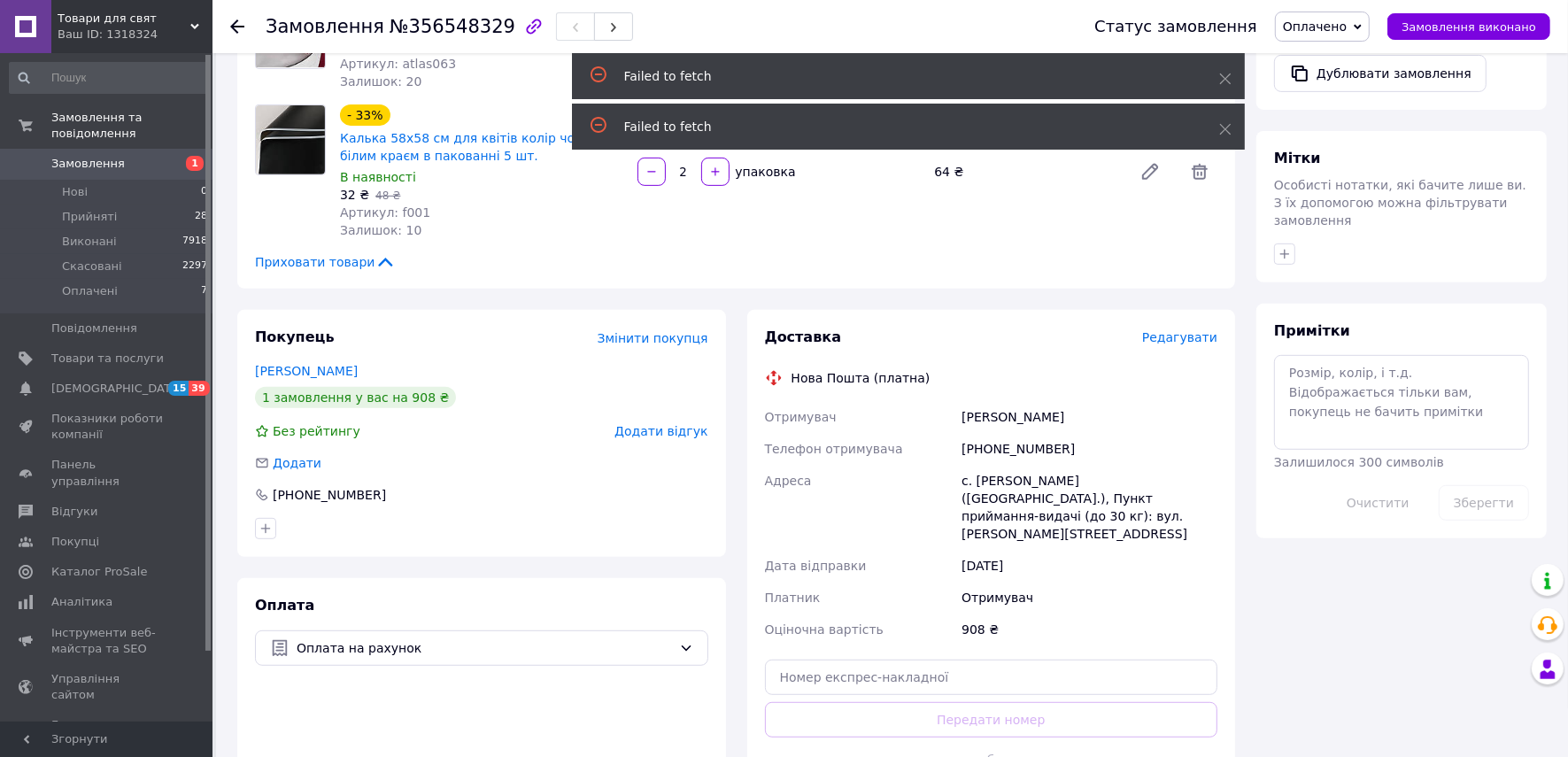
click at [1212, 79] on div "Failed to fetch" at bounding box center [908, 75] width 673 height 46
click at [1219, 75] on icon at bounding box center [1225, 78] width 13 height 13
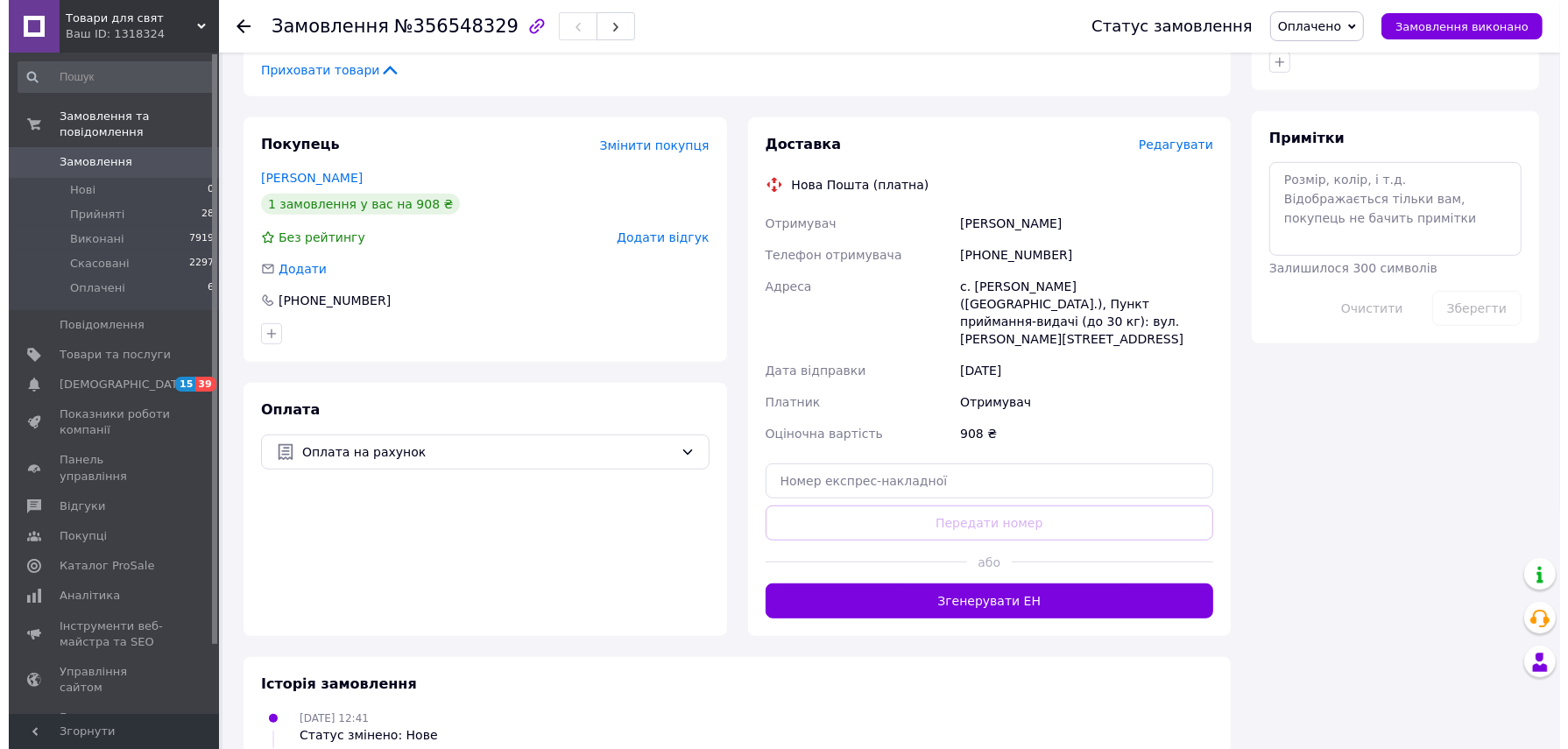
scroll to position [826, 0]
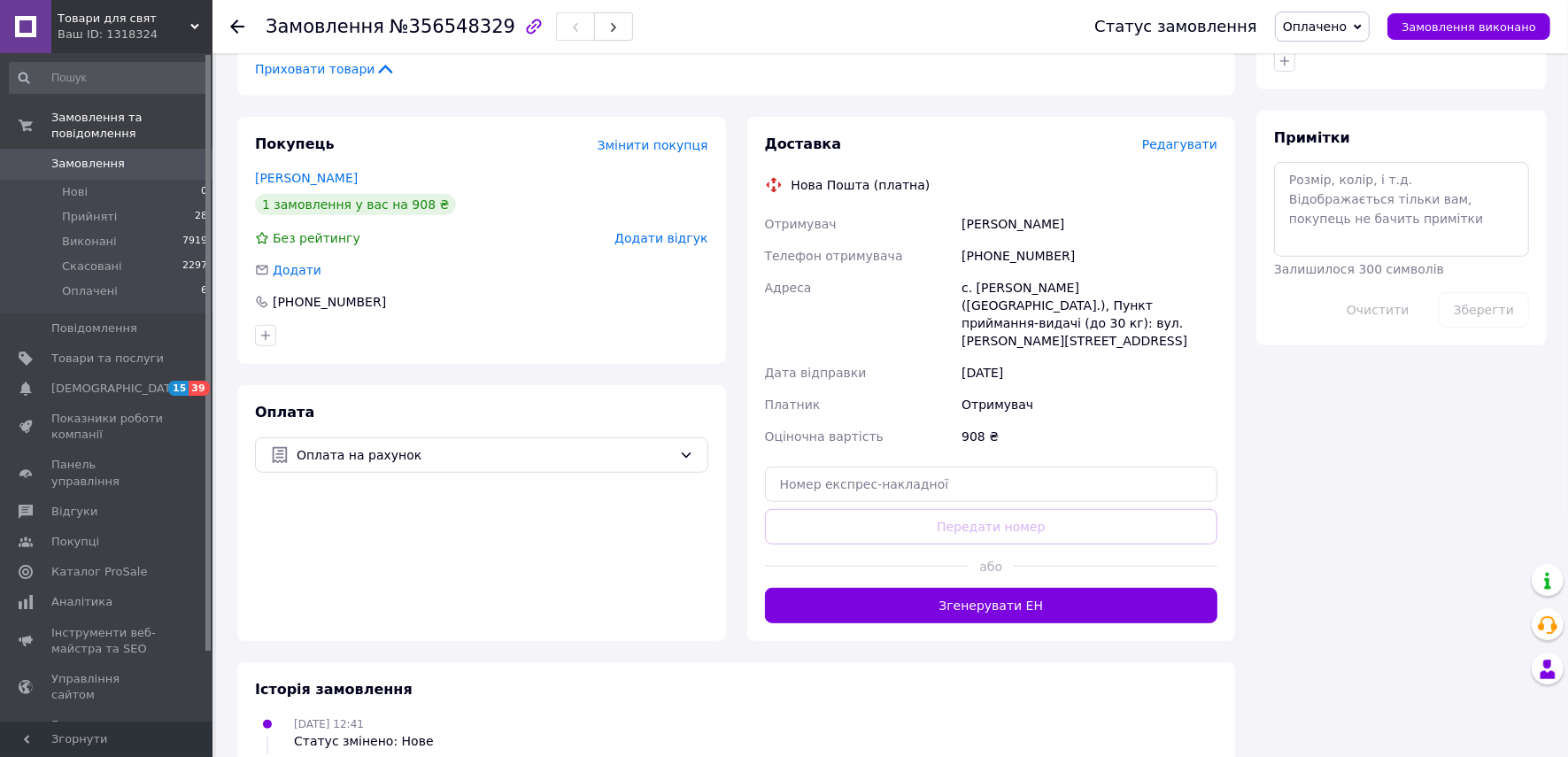
click at [1194, 149] on span "Редагувати" at bounding box center [1179, 144] width 75 height 14
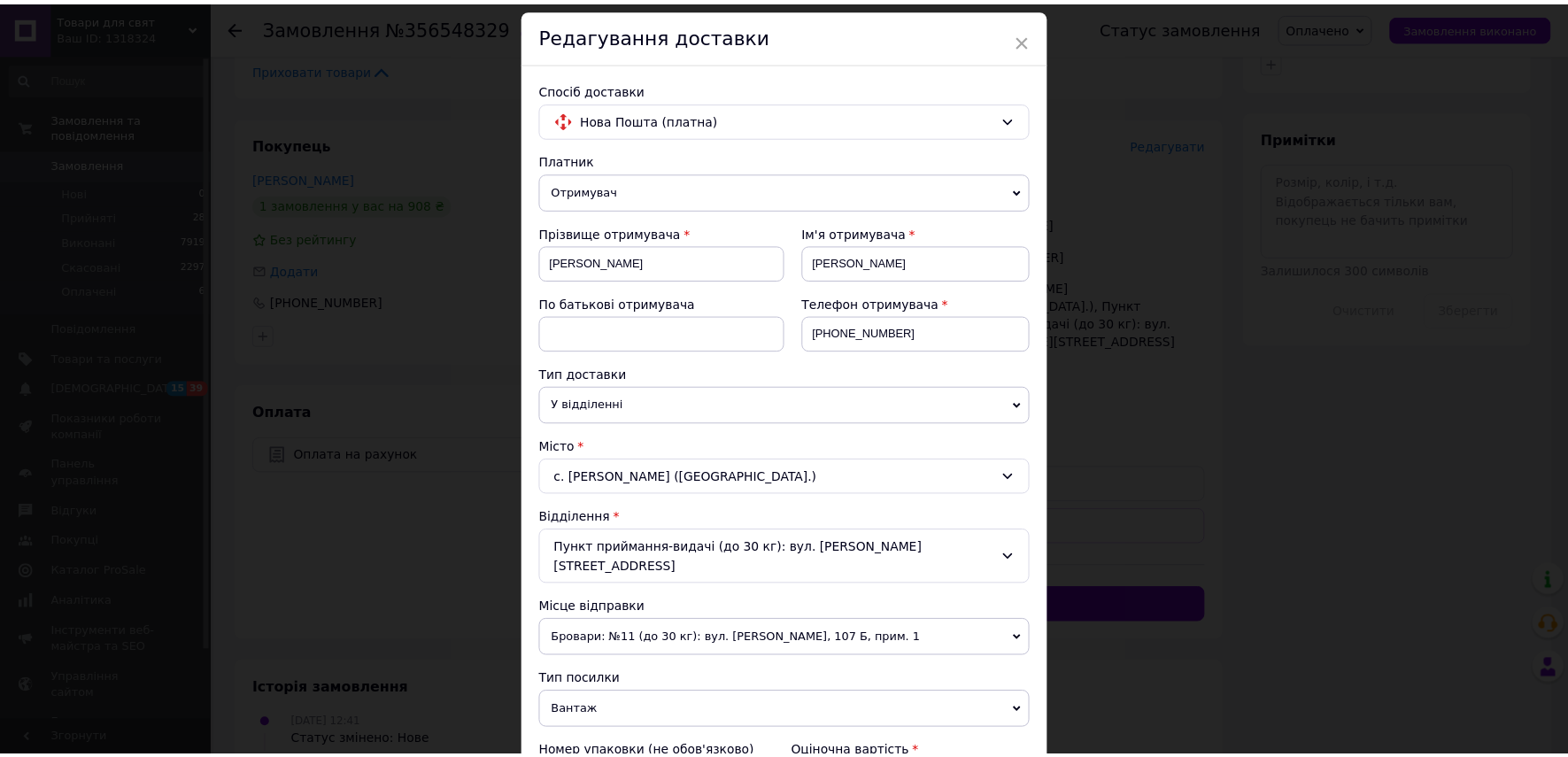
scroll to position [441, 0]
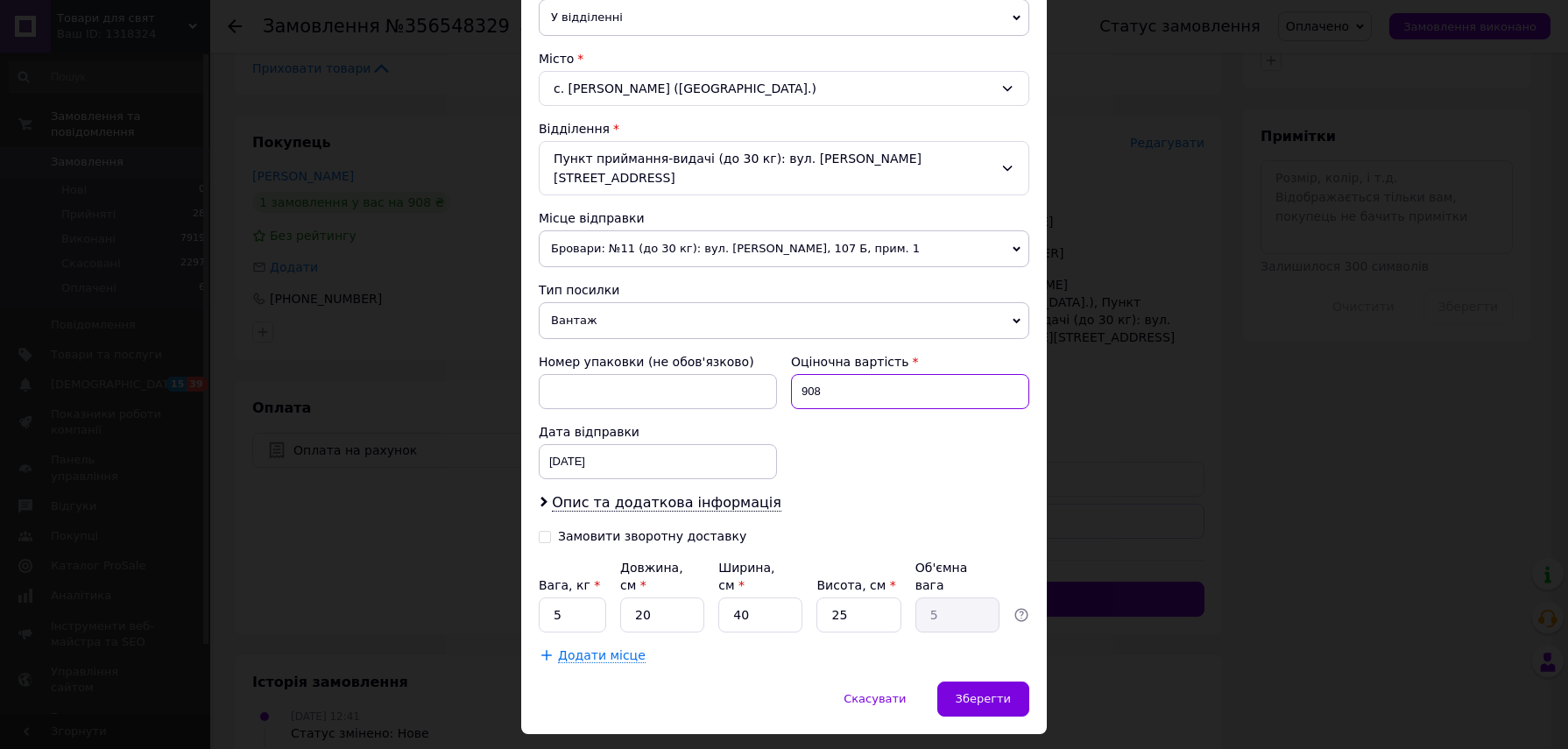
click at [932, 374] on input "908" at bounding box center [910, 392] width 238 height 35
click at [932, 374] on input "200" at bounding box center [910, 392] width 238 height 35
type input "200"
click at [594, 598] on input "5" at bounding box center [573, 615] width 68 height 35
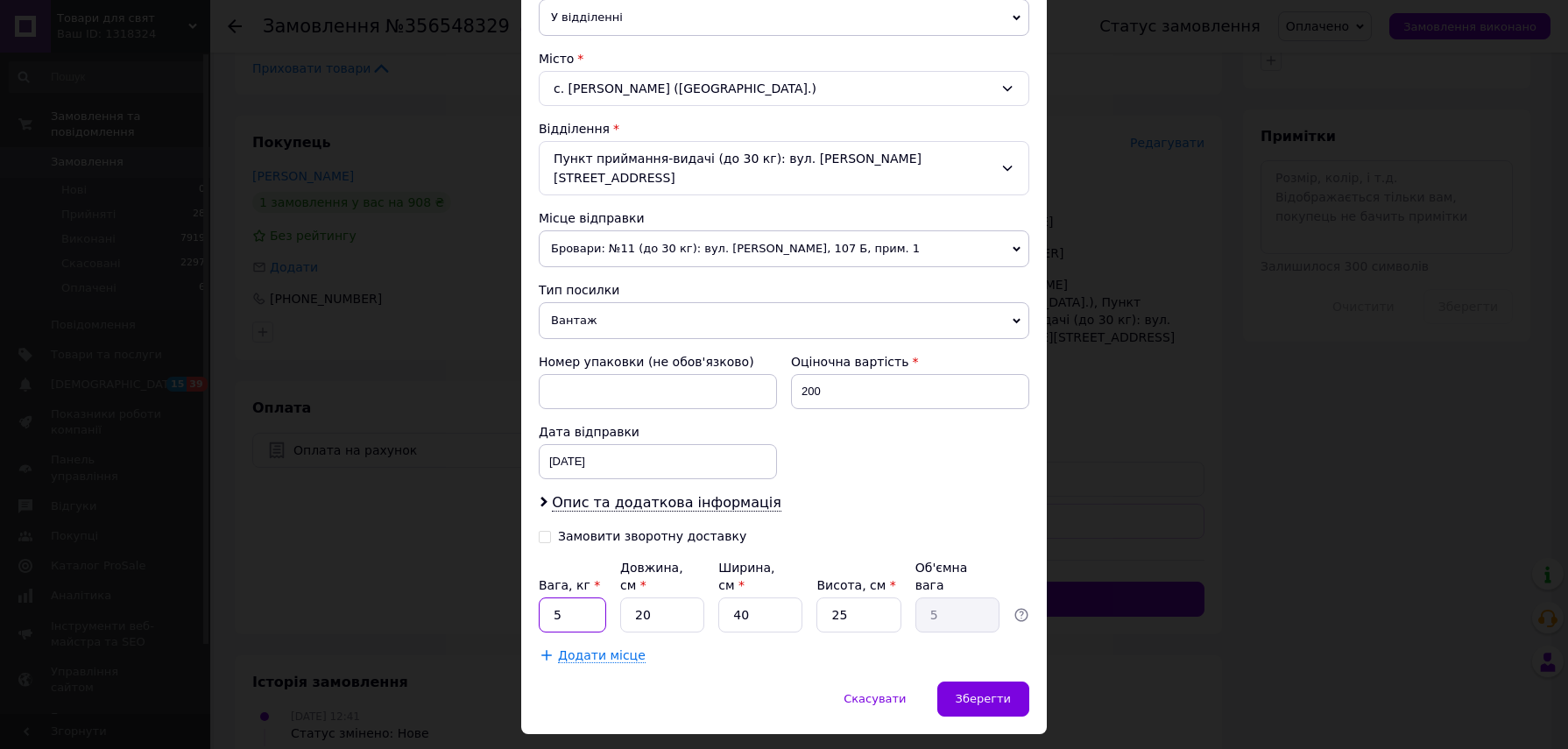
click at [594, 598] on input "5" at bounding box center [573, 615] width 68 height 35
type input "1.5"
click at [688, 598] on input "20" at bounding box center [662, 615] width 84 height 35
type input "2"
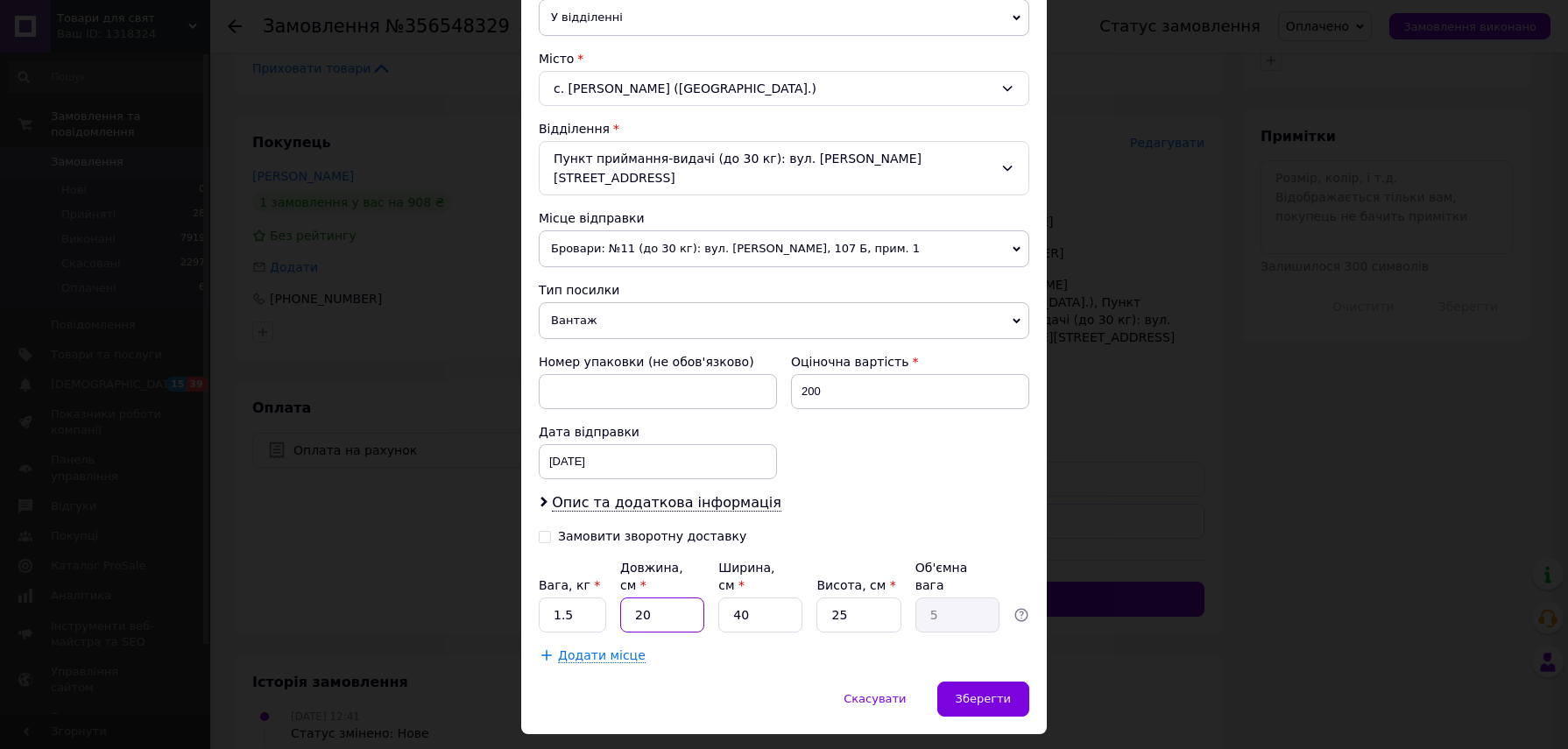
type input "0.5"
type input "26"
type input "6.5"
type input "26"
click at [768, 598] on input "40" at bounding box center [760, 615] width 84 height 35
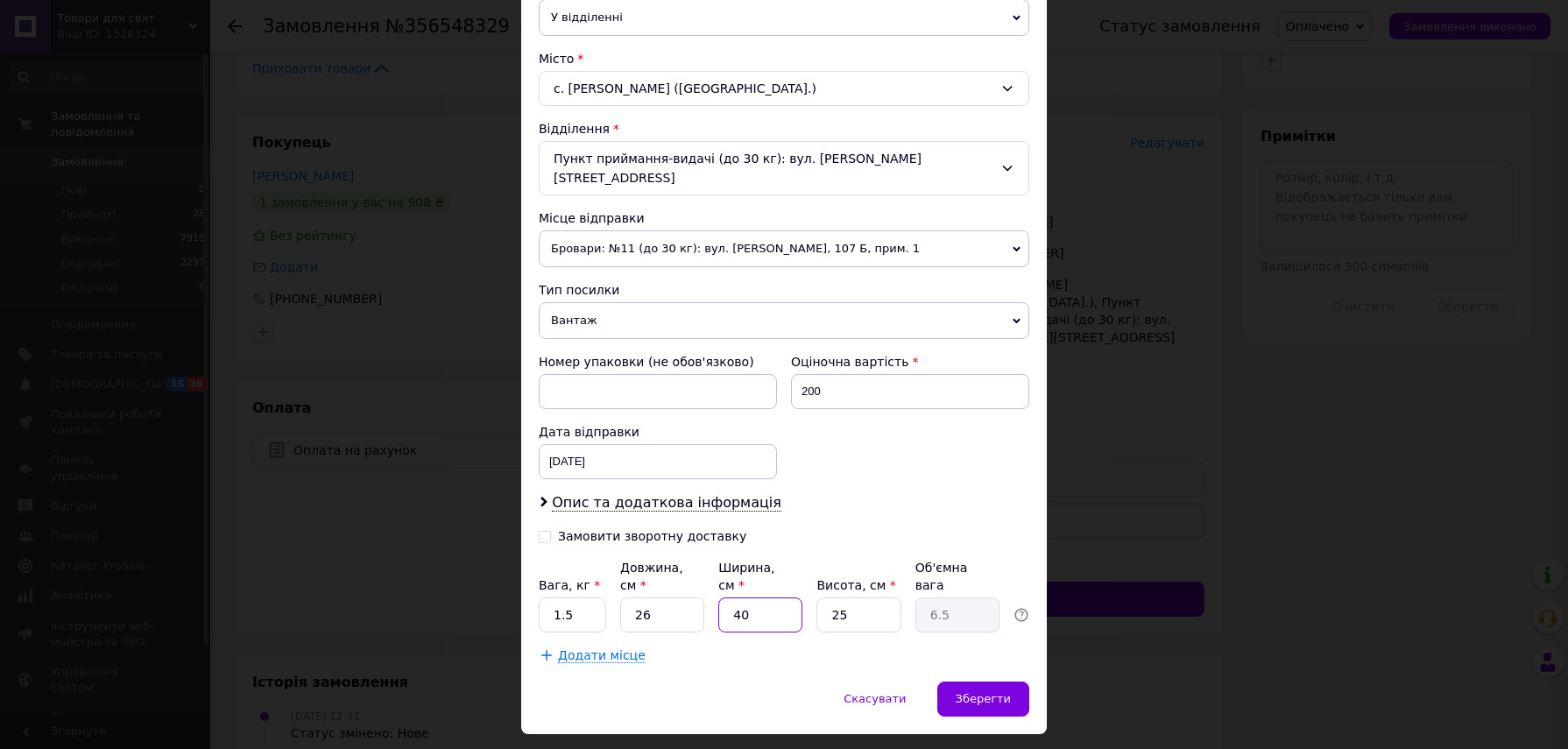
click at [768, 598] on input "40" at bounding box center [760, 615] width 84 height 35
type input "1"
type input "0.16"
type input "19"
type input "3.09"
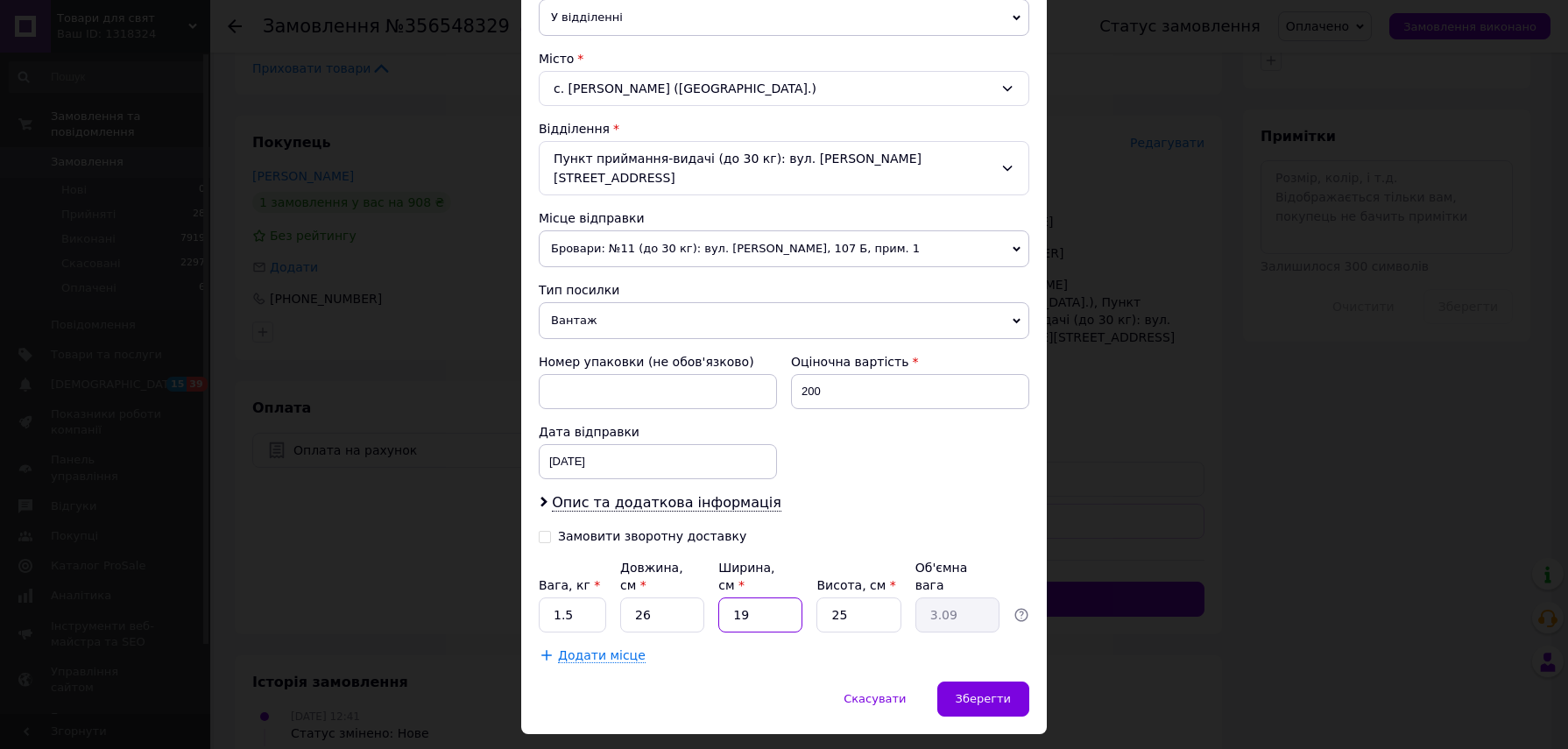
type input "19"
click at [871, 598] on input "25" at bounding box center [858, 615] width 84 height 35
type input "1"
type input "0.12"
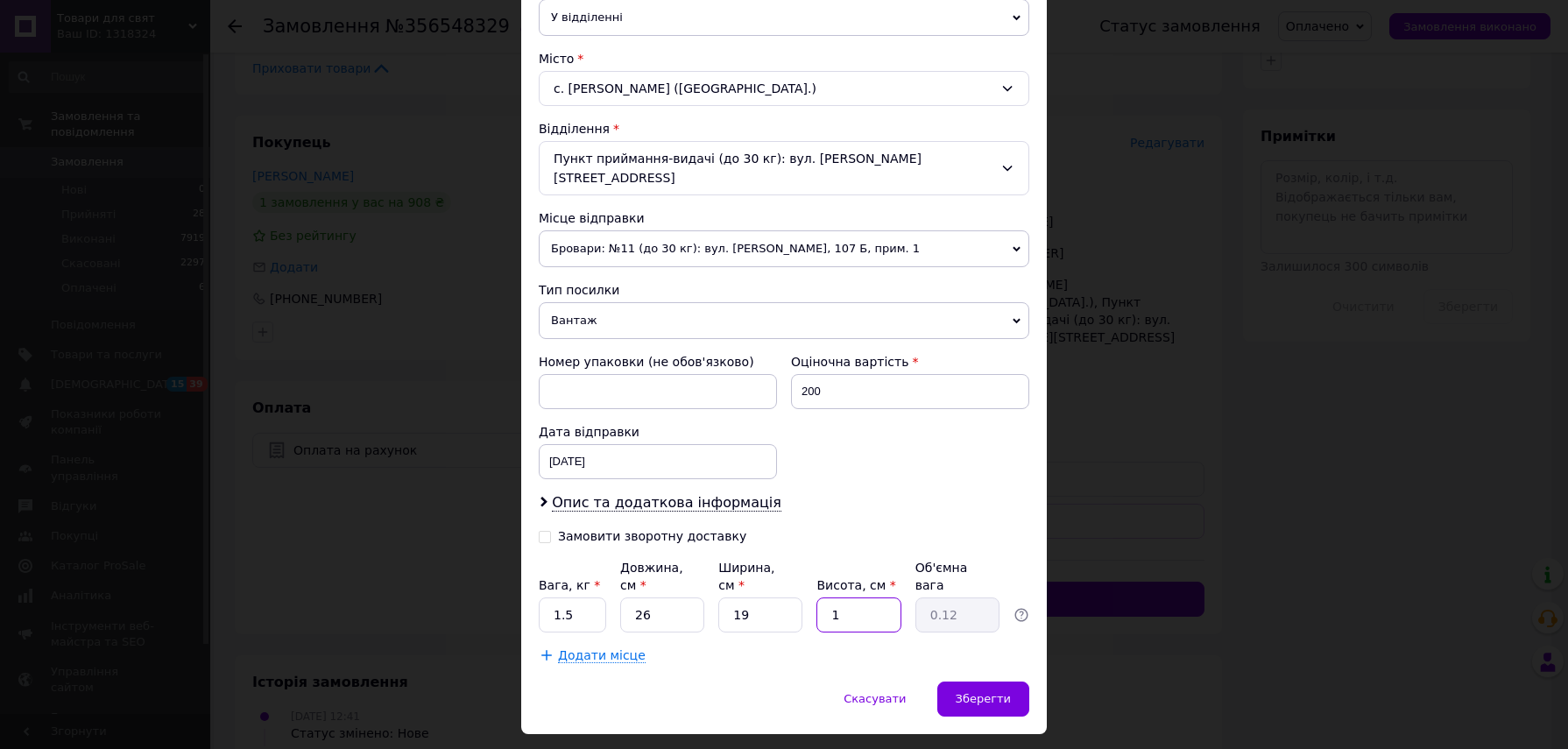
type input "12"
type input "1.48"
type input "12"
click at [1000, 693] on span "Зберегти" at bounding box center [983, 700] width 55 height 14
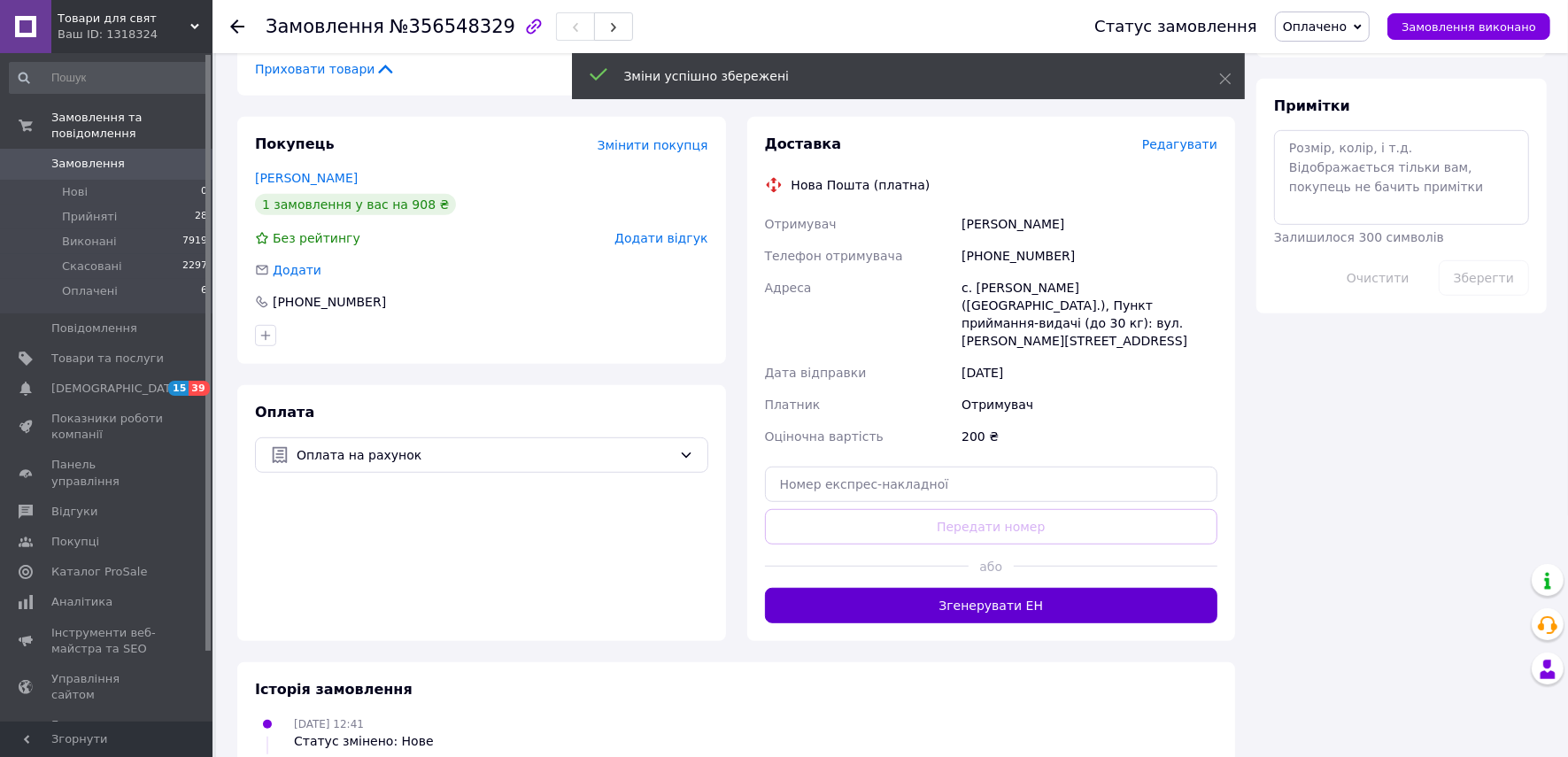
click at [1054, 588] on button "Згенерувати ЕН" at bounding box center [992, 605] width 454 height 35
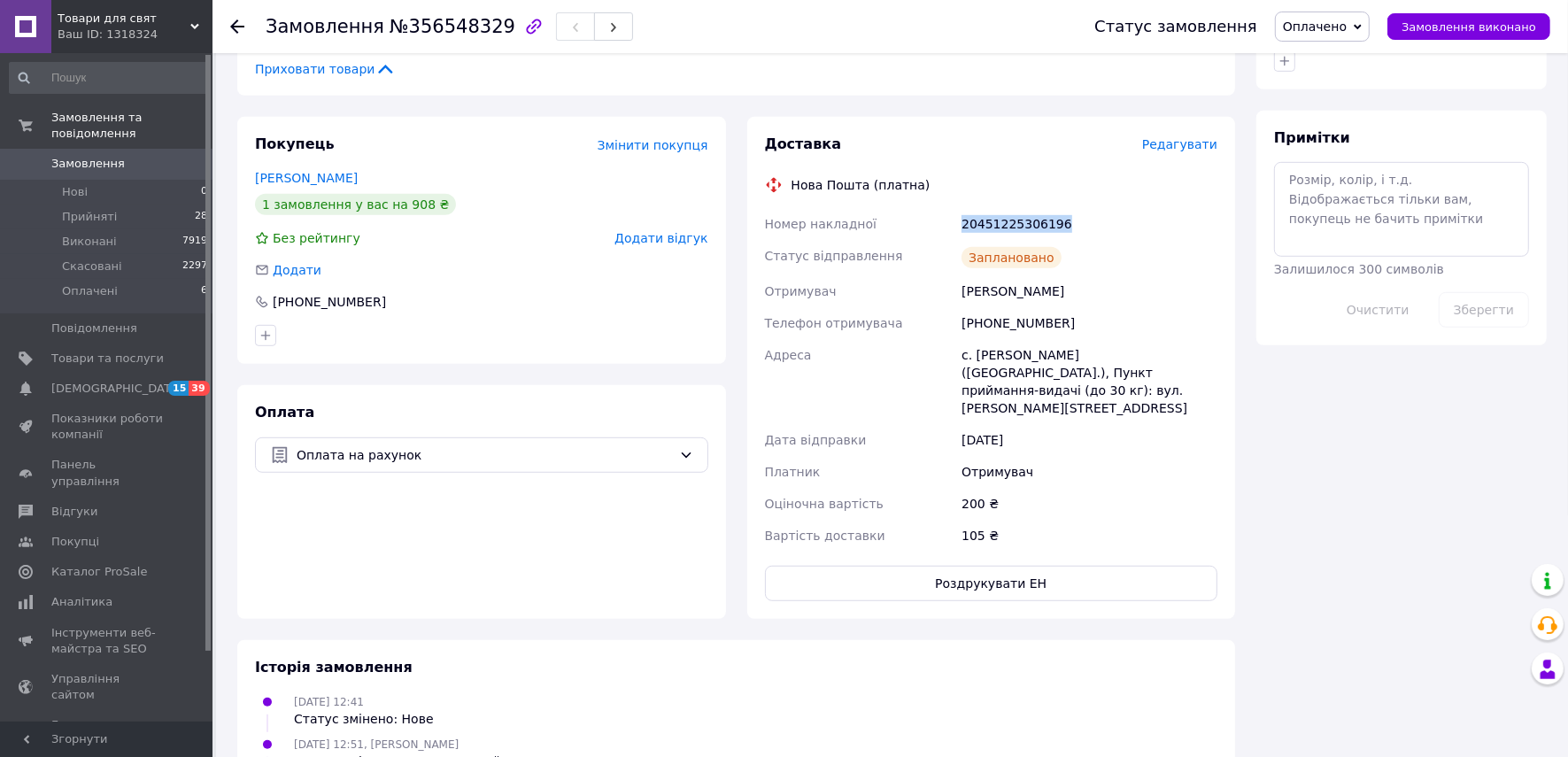
drag, startPoint x: 1053, startPoint y: 222, endPoint x: 951, endPoint y: 219, distance: 102.0
click at [951, 219] on div "Номер накладної 20451225306196 Статус відправлення Заплановано Отримувач [PERSO…" at bounding box center [991, 379] width 460 height 343
copy div "Номер накладної 20451225306196"
click at [1152, 225] on div "20451225306196" at bounding box center [1089, 224] width 263 height 32
click at [1347, 23] on span "Оплачено" at bounding box center [1315, 26] width 64 height 14
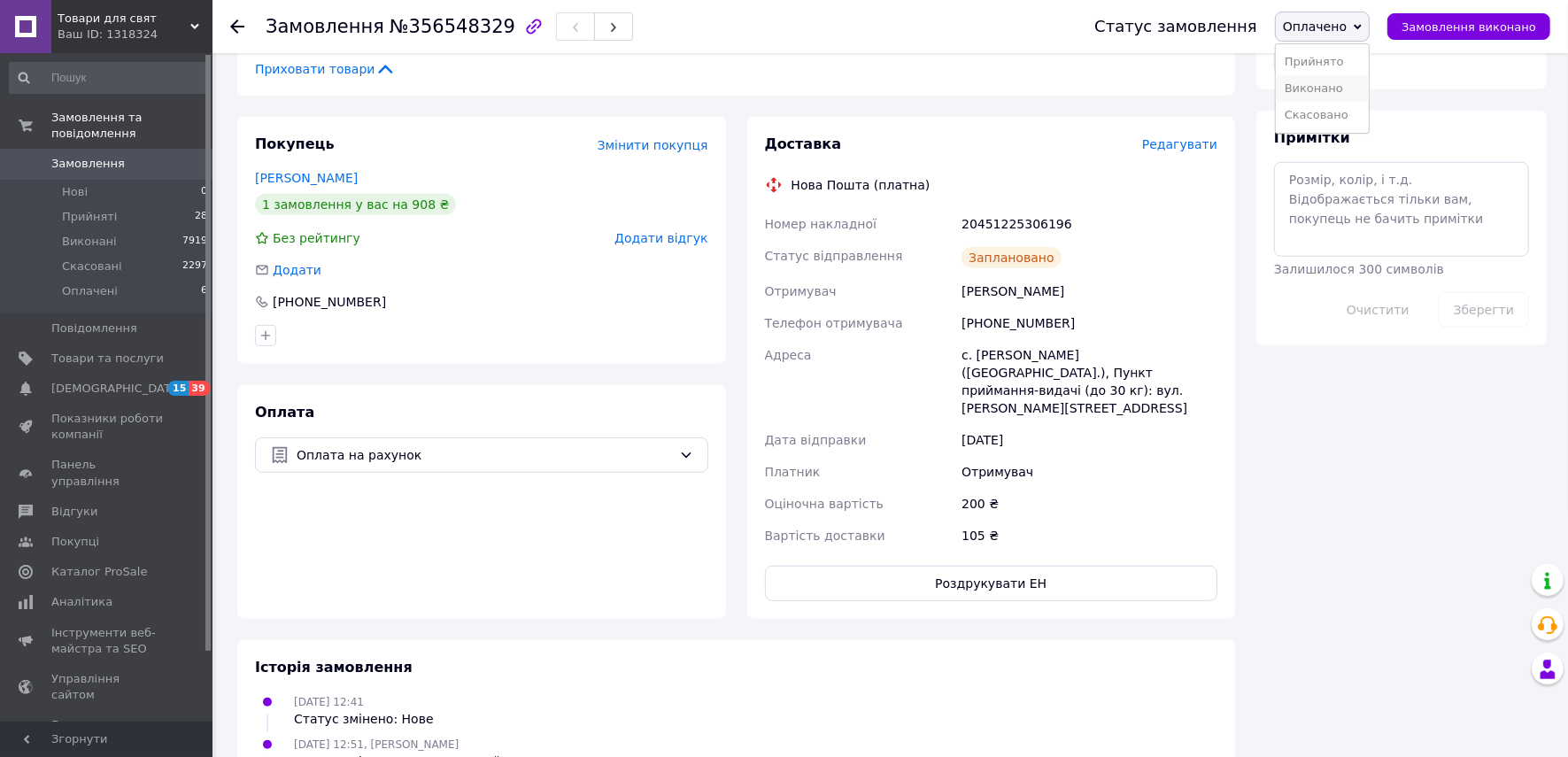
click at [1353, 89] on li "Виконано" at bounding box center [1322, 88] width 93 height 26
